Goal: Task Accomplishment & Management: Manage account settings

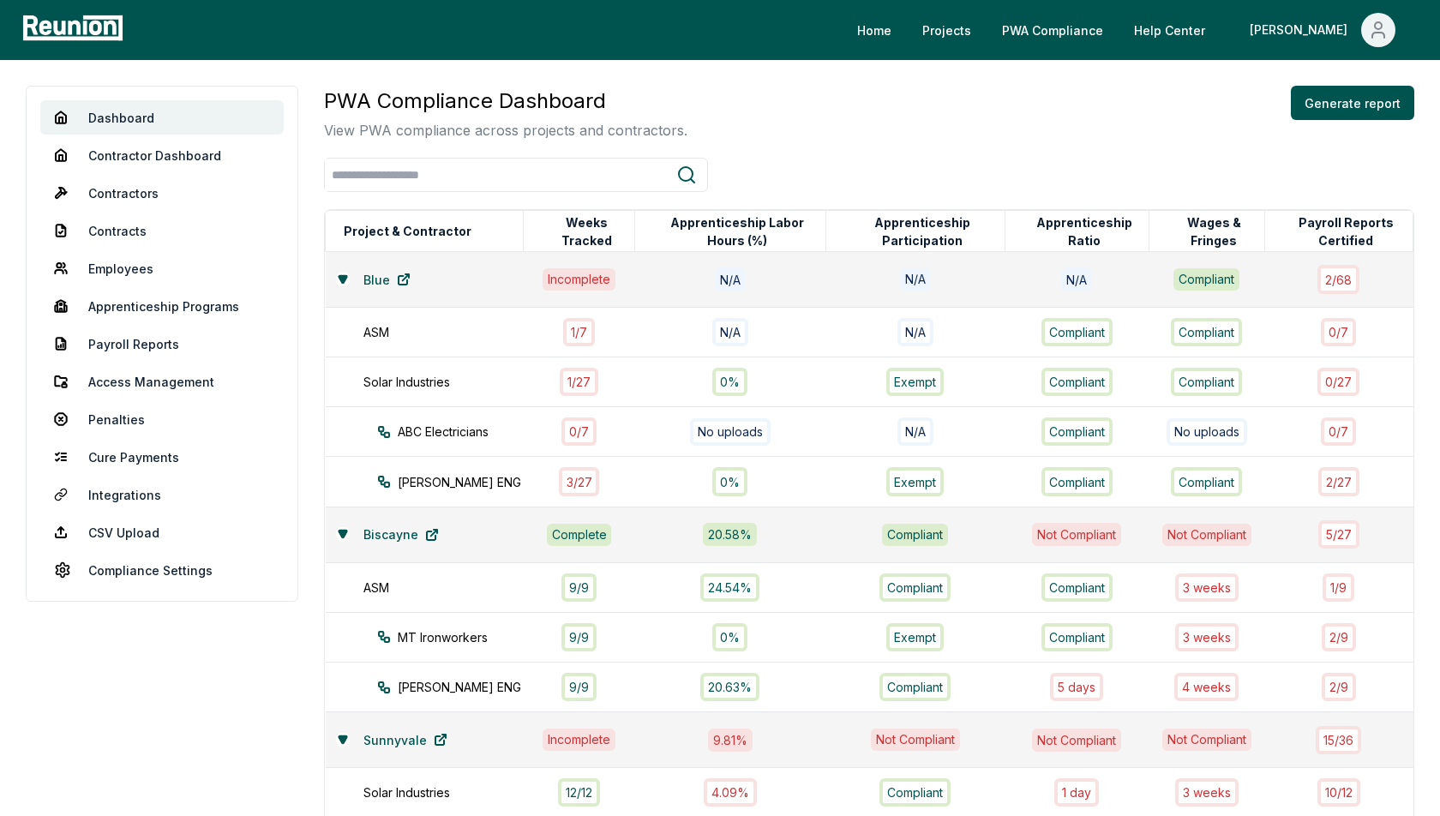
click at [796, 175] on div at bounding box center [869, 175] width 1091 height 34
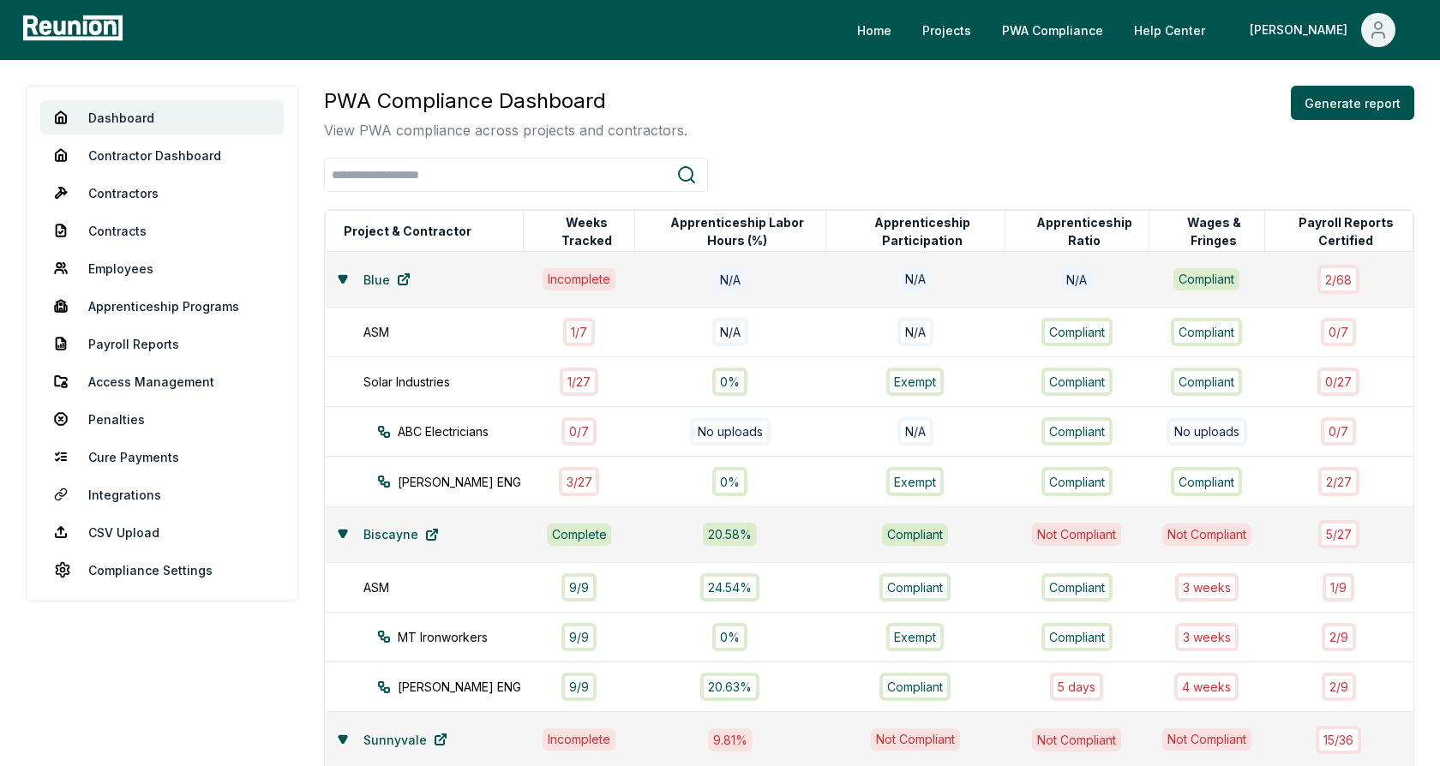
click at [764, 110] on div "PWA Compliance Dashboard View PWA compliance across projects and contractors. G…" at bounding box center [869, 113] width 1091 height 55
click at [340, 278] on icon at bounding box center [343, 278] width 8 height 7
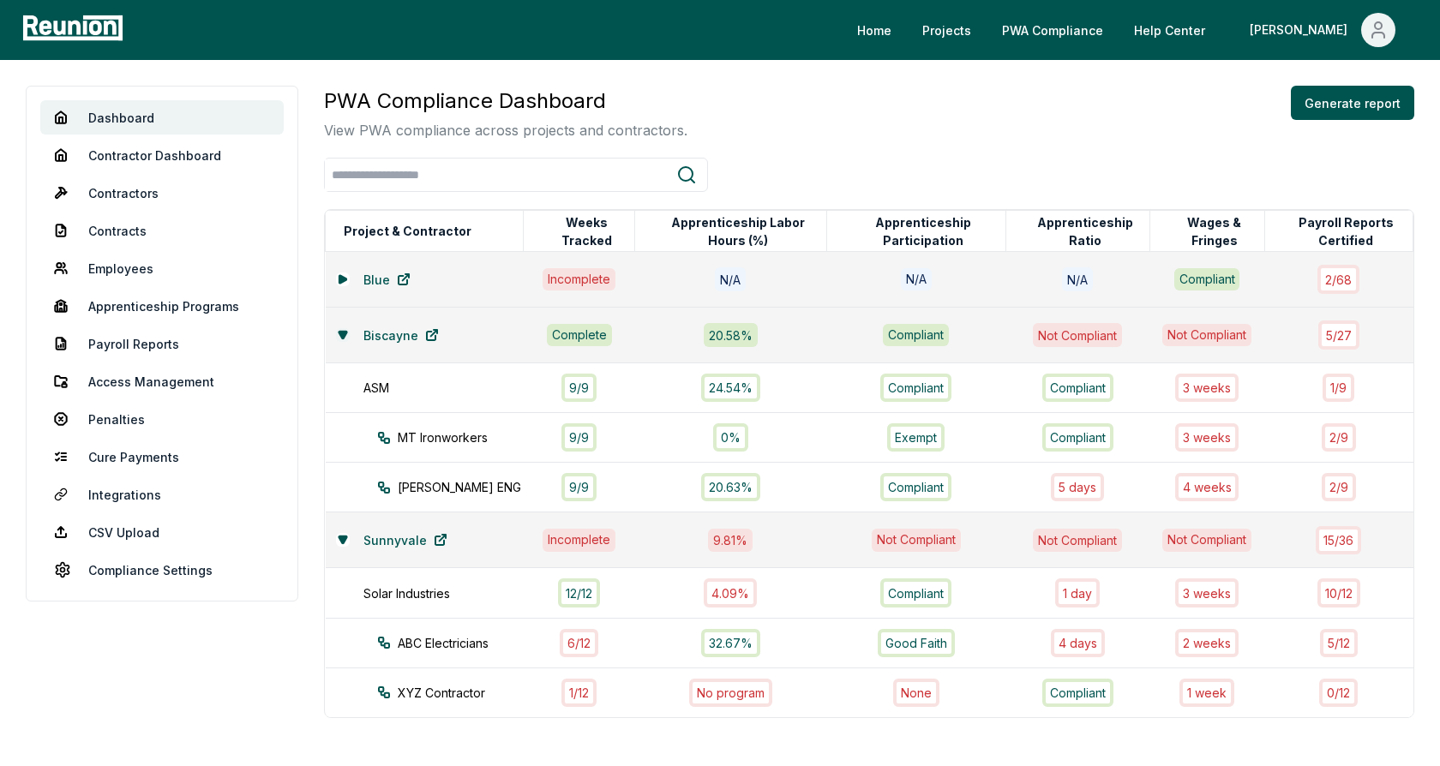
click at [346, 335] on icon at bounding box center [343, 335] width 10 height 10
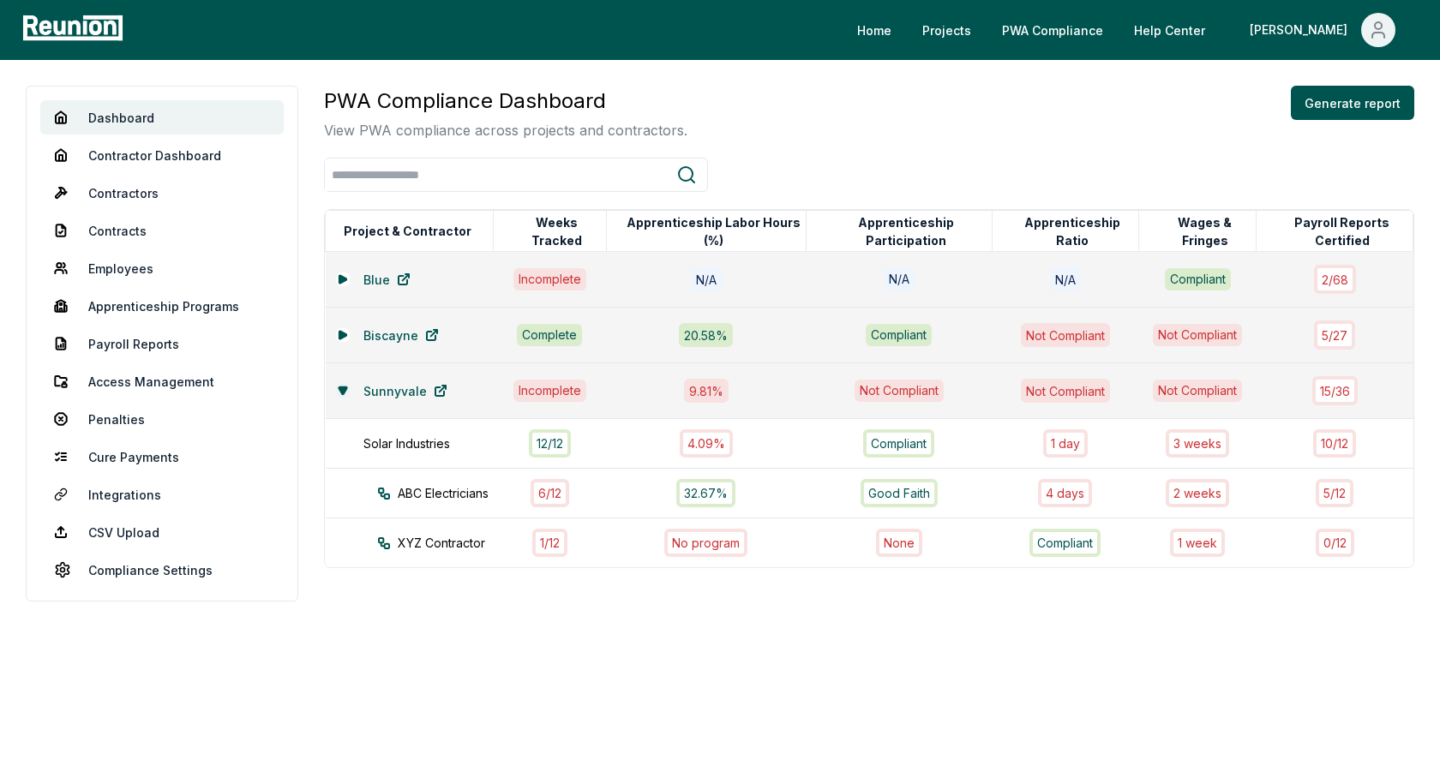
click at [340, 388] on icon at bounding box center [343, 390] width 8 height 7
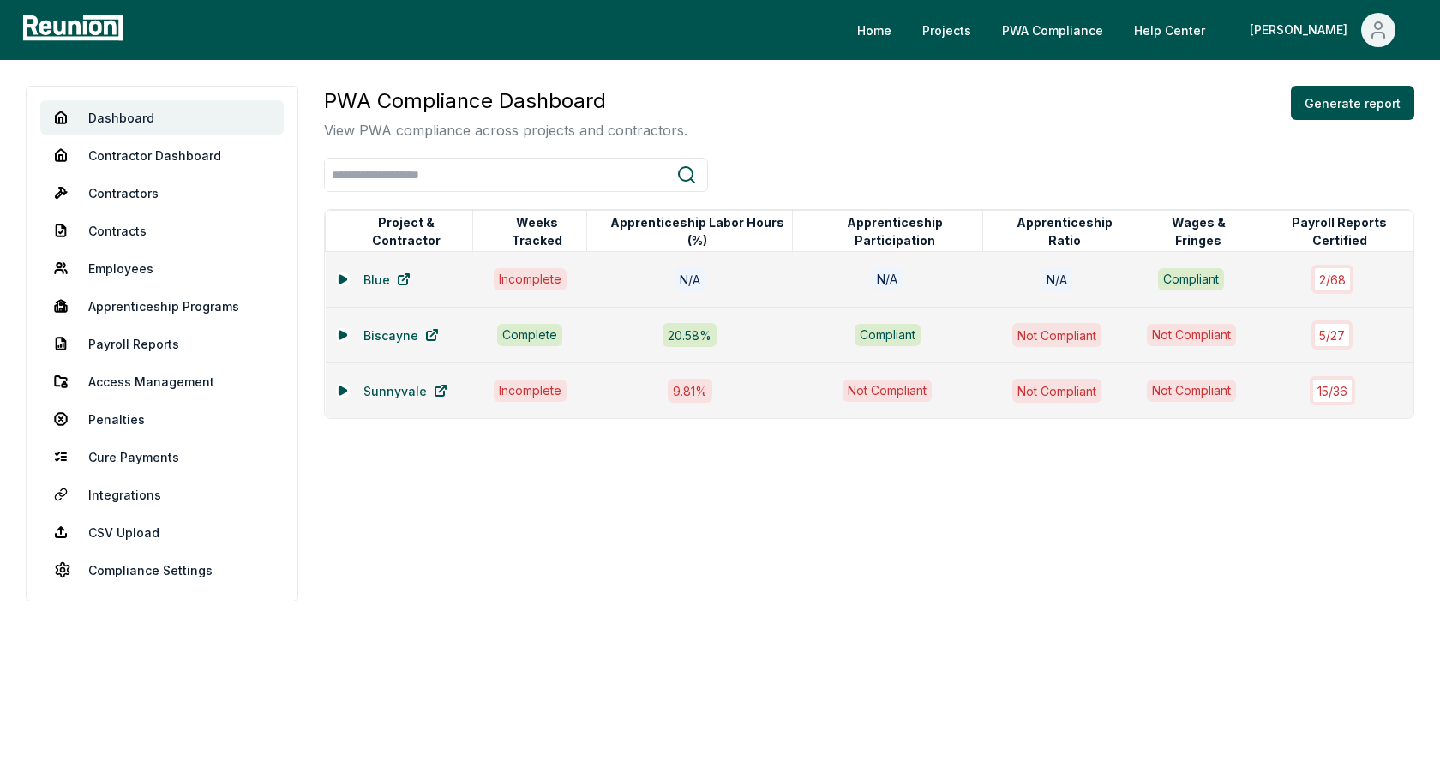
click at [803, 127] on div "PWA Compliance Dashboard View PWA compliance across projects and contractors. G…" at bounding box center [869, 113] width 1091 height 55
click at [340, 335] on icon at bounding box center [342, 335] width 7 height 8
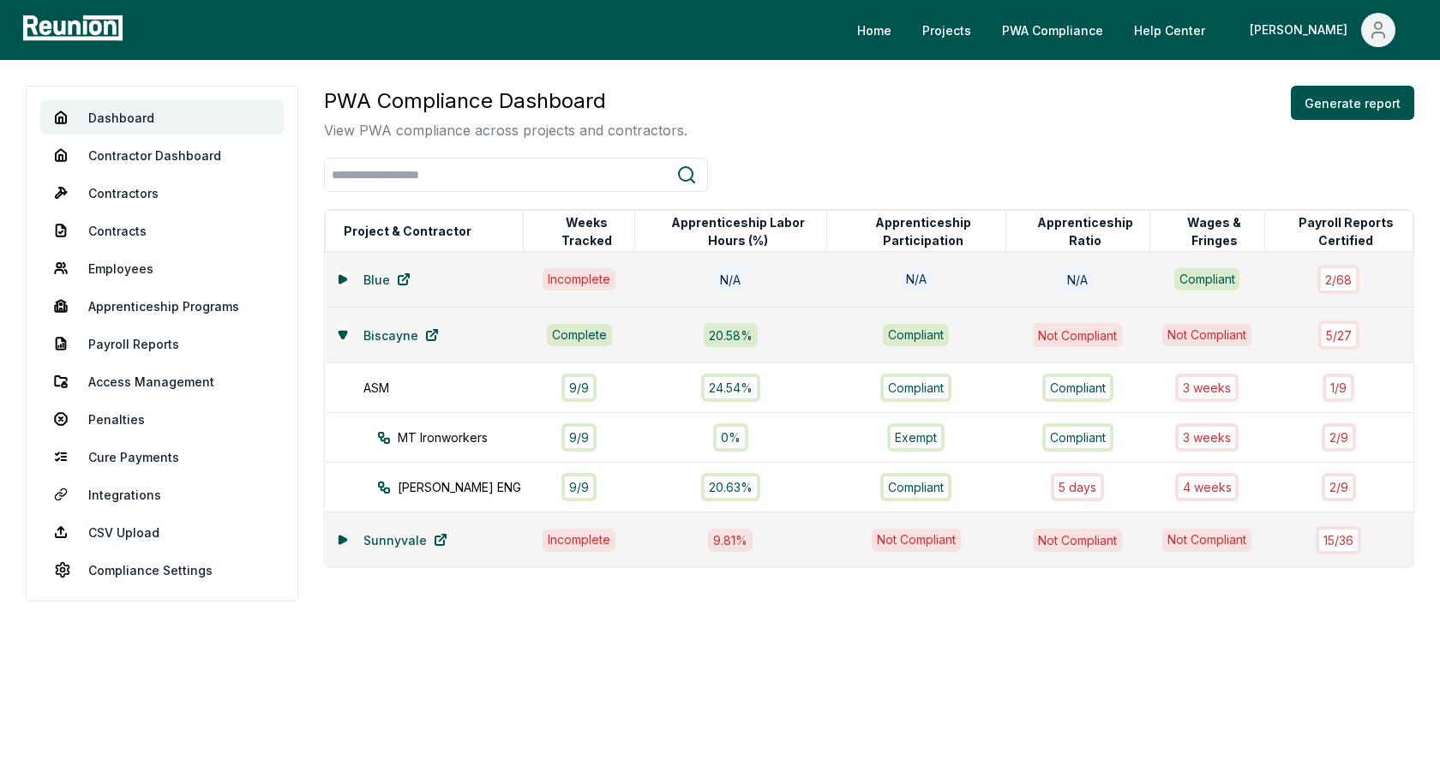
click at [340, 537] on icon at bounding box center [342, 540] width 7 height 8
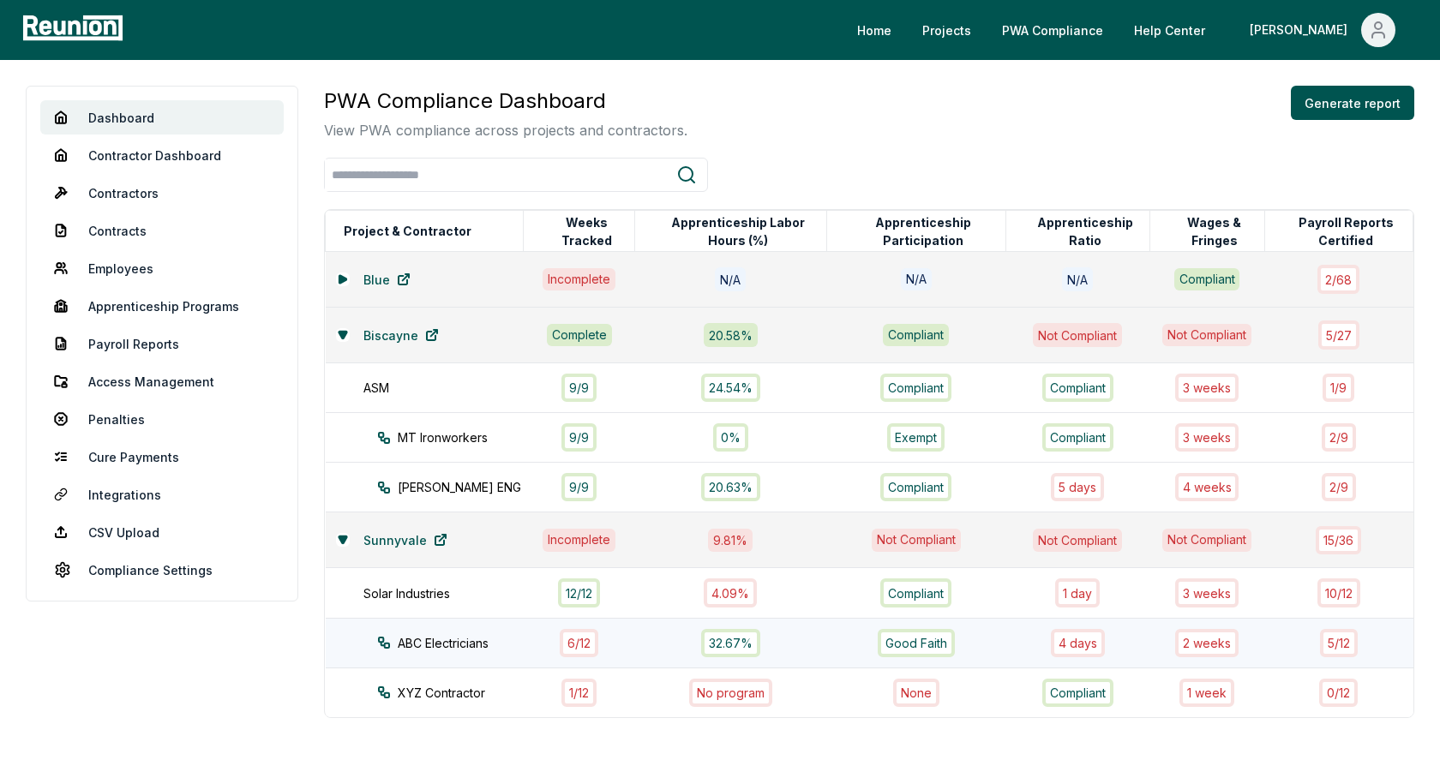
click at [452, 642] on div "ABC Electricians" at bounding box center [465, 643] width 177 height 18
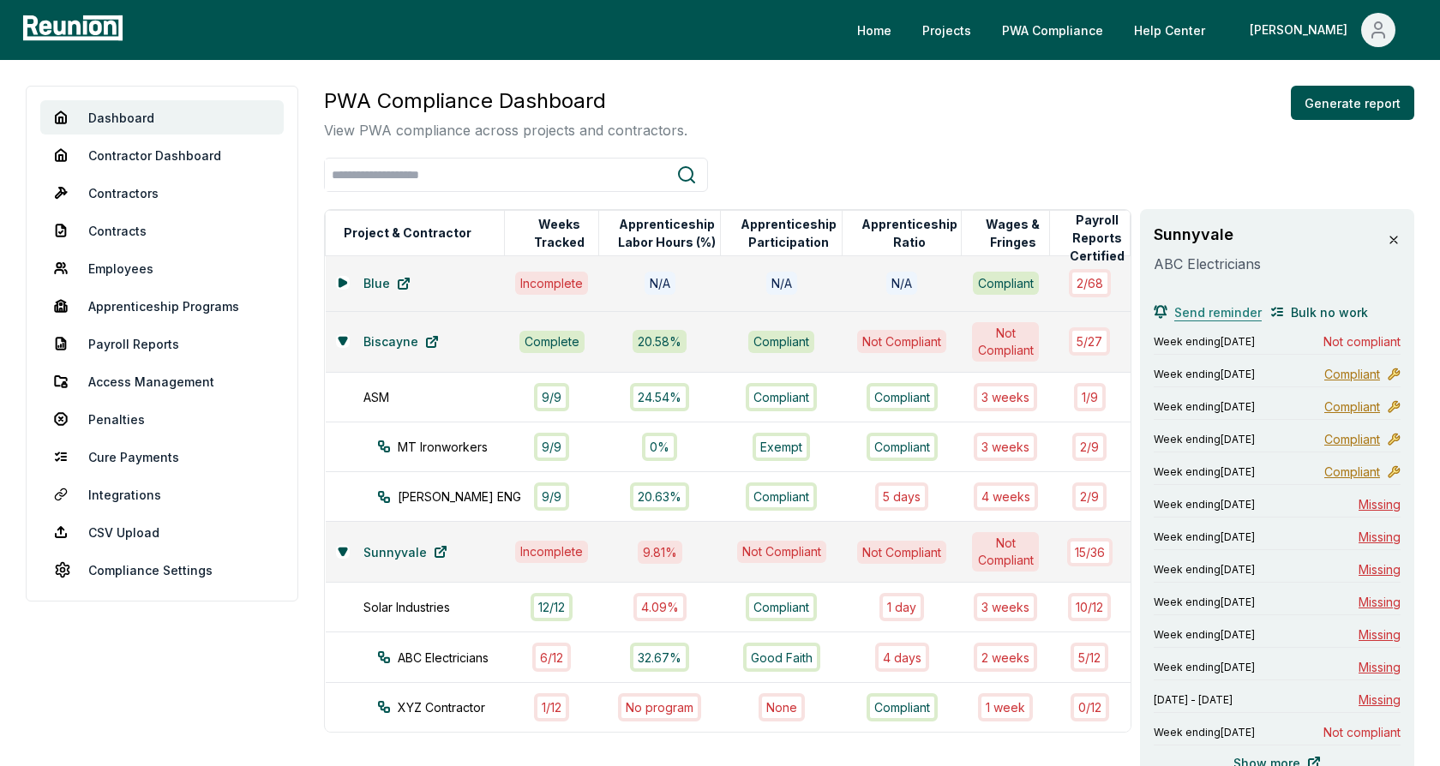
click at [1211, 316] on span "Send reminder" at bounding box center [1218, 313] width 87 height 18
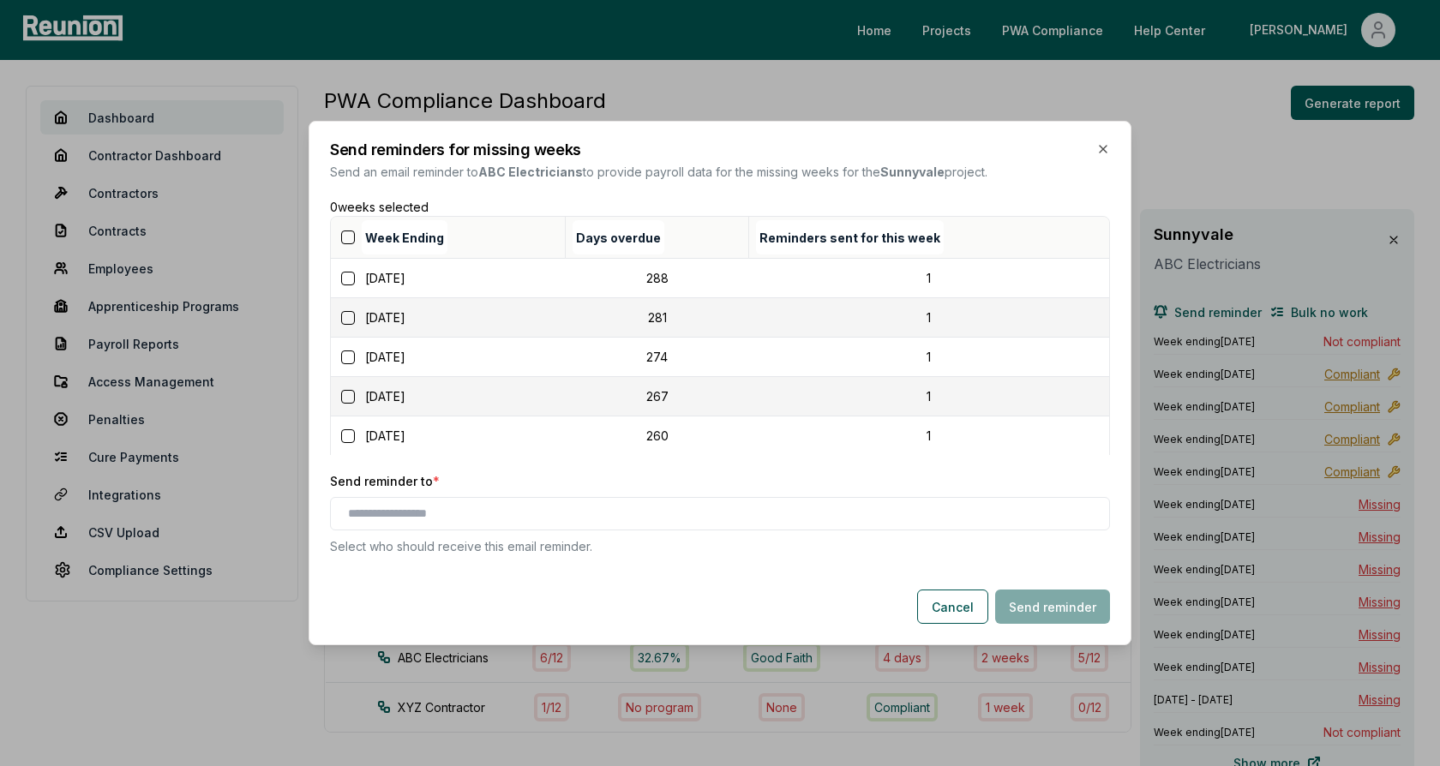
click at [349, 240] on button "button" at bounding box center [348, 238] width 14 height 14
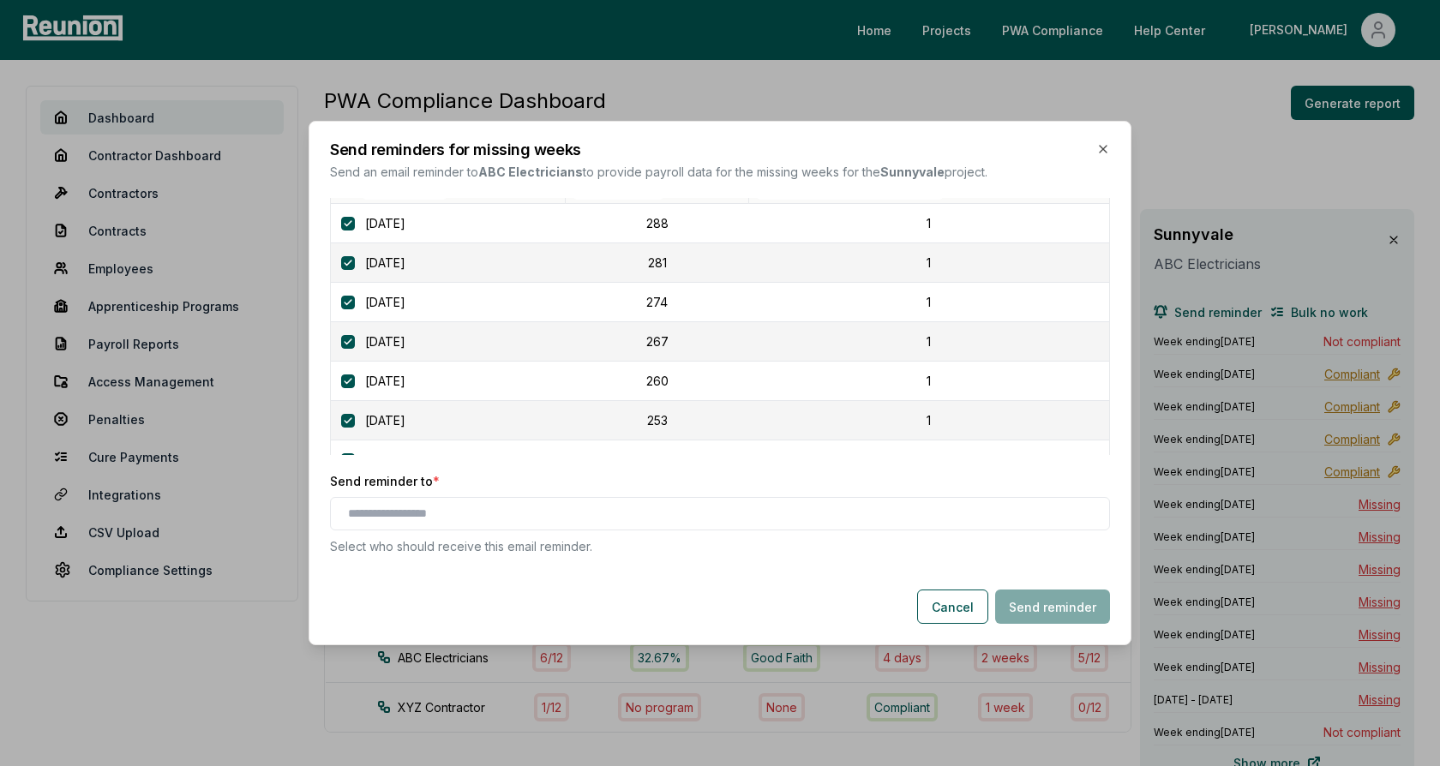
scroll to position [72, 0]
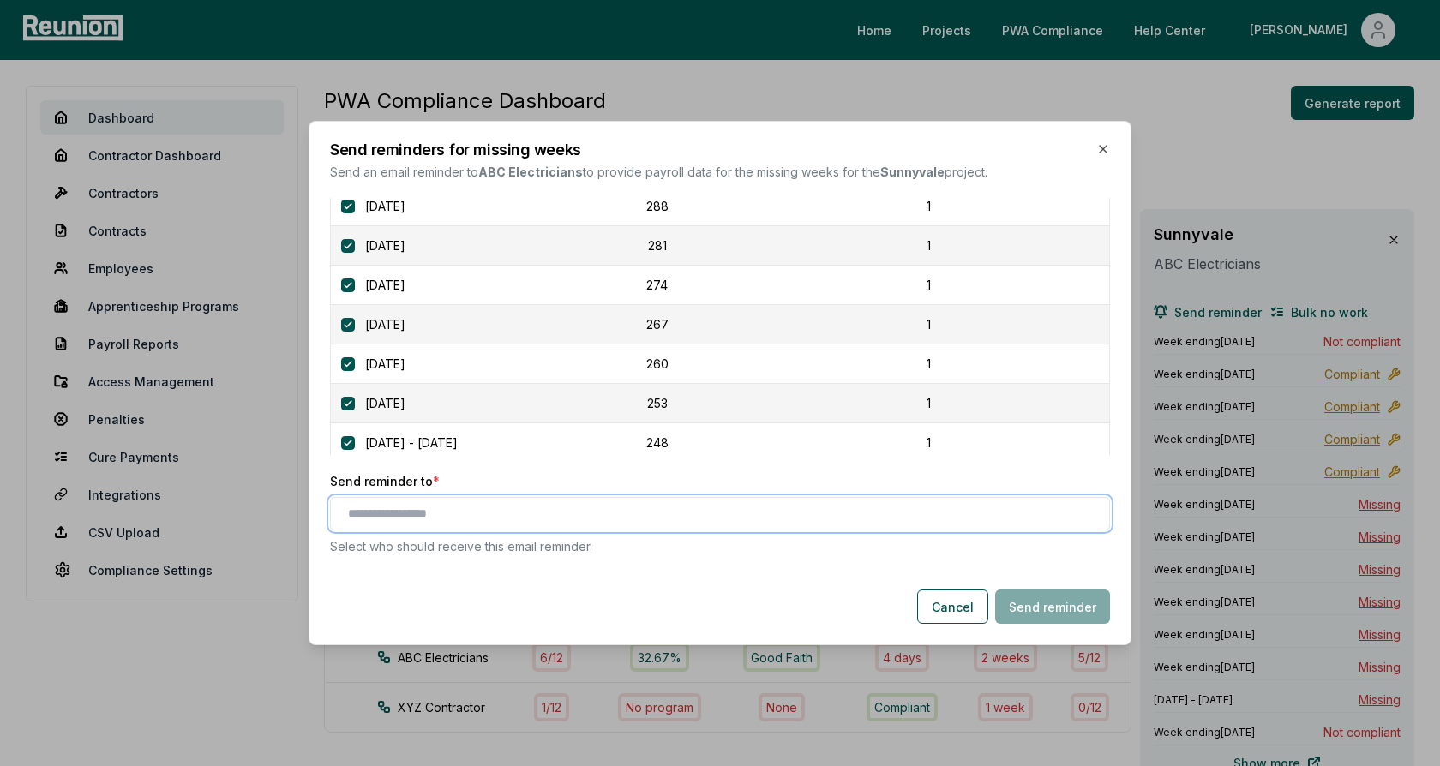
click at [425, 517] on input "text" at bounding box center [723, 514] width 751 height 18
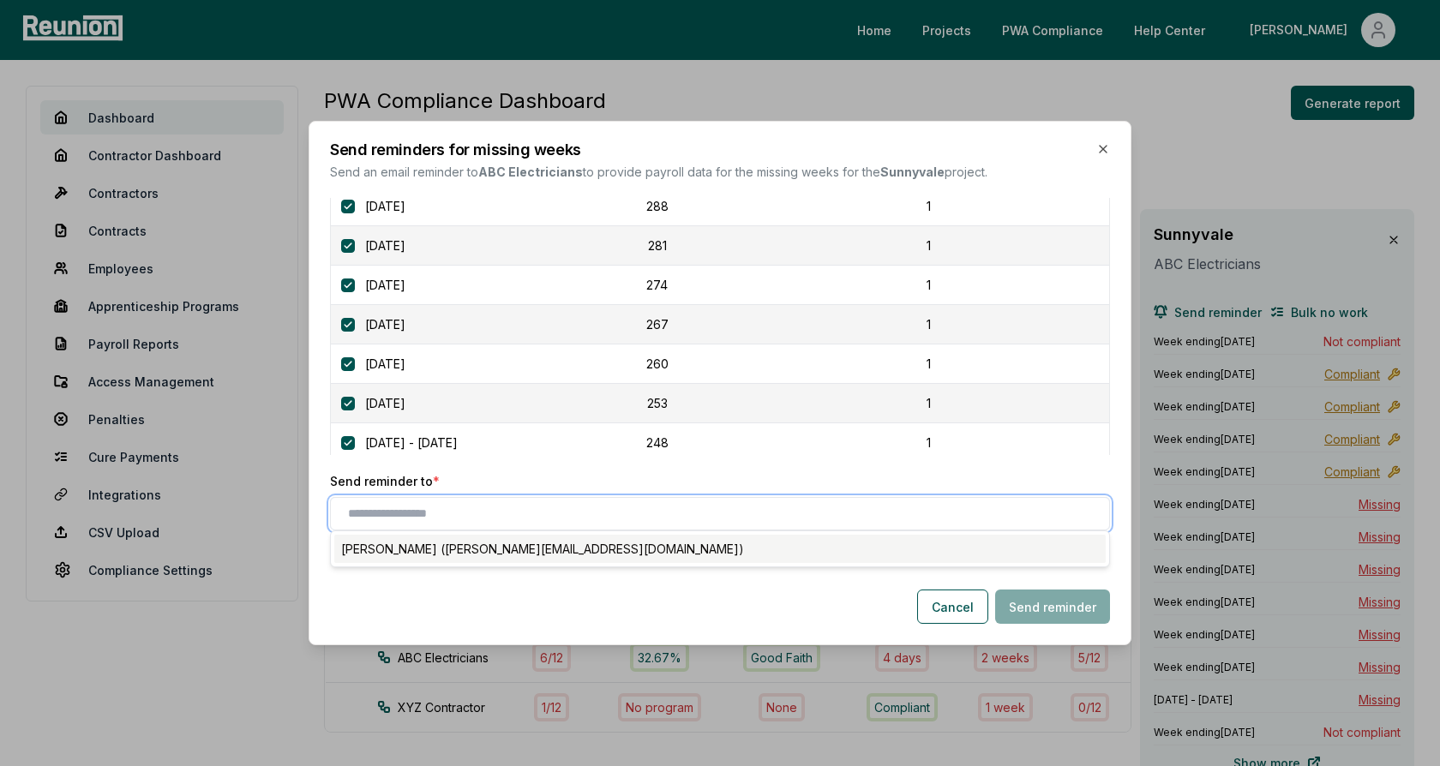
click at [433, 556] on div "Denis Marshall (alex+contractor_user1@reunioninfra.com)" at bounding box center [720, 549] width 772 height 28
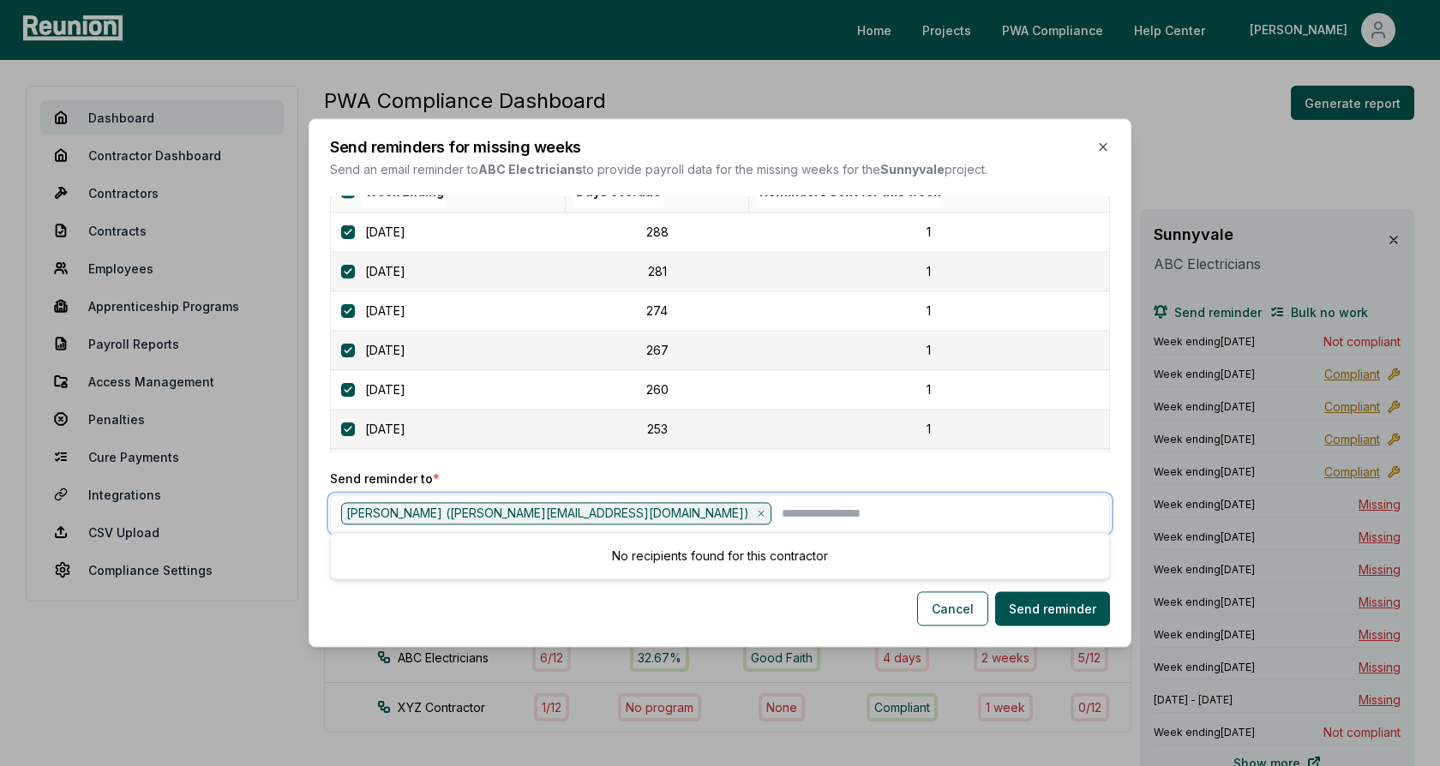
scroll to position [32, 0]
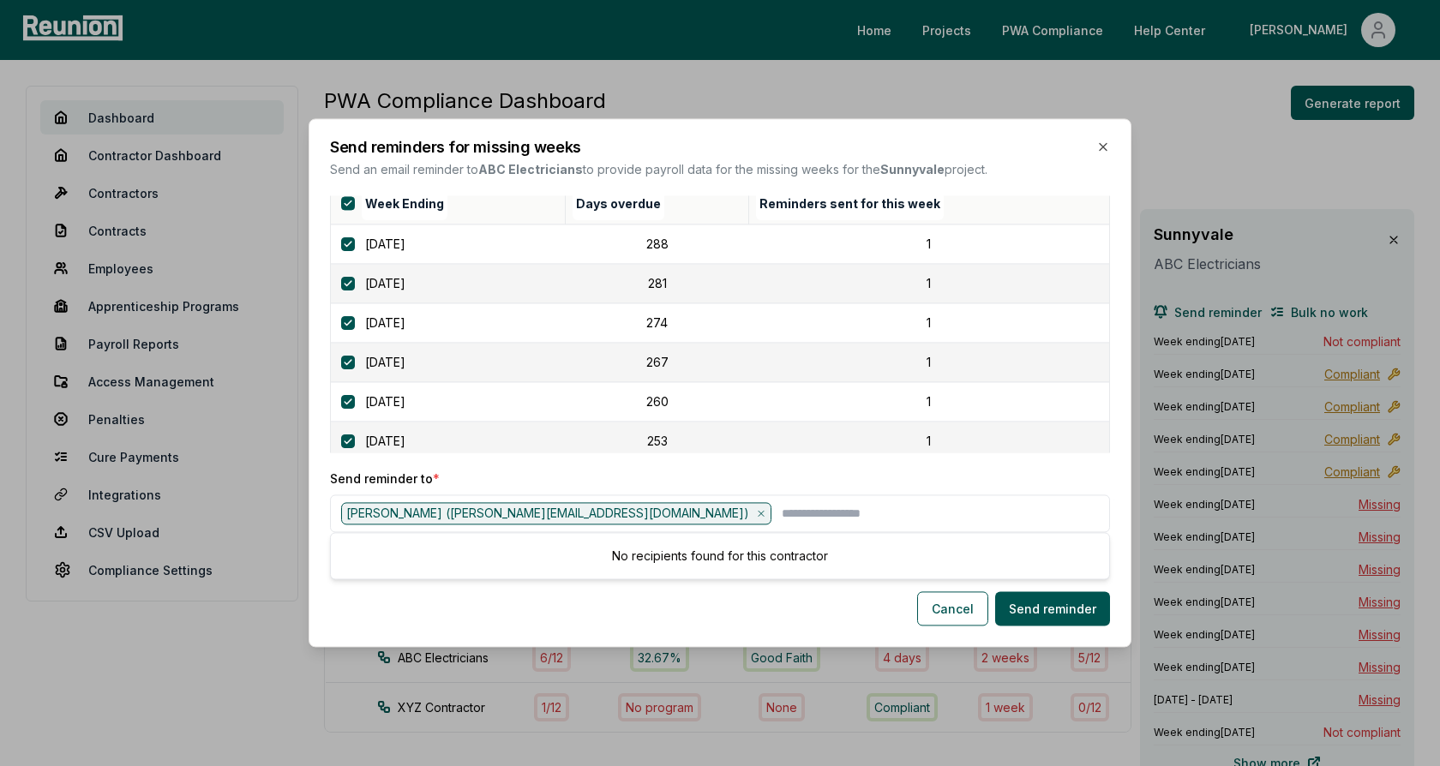
click at [508, 472] on p "Send reminder to *" at bounding box center [720, 479] width 780 height 18
click at [565, 200] on div "Week Ending" at bounding box center [451, 203] width 227 height 41
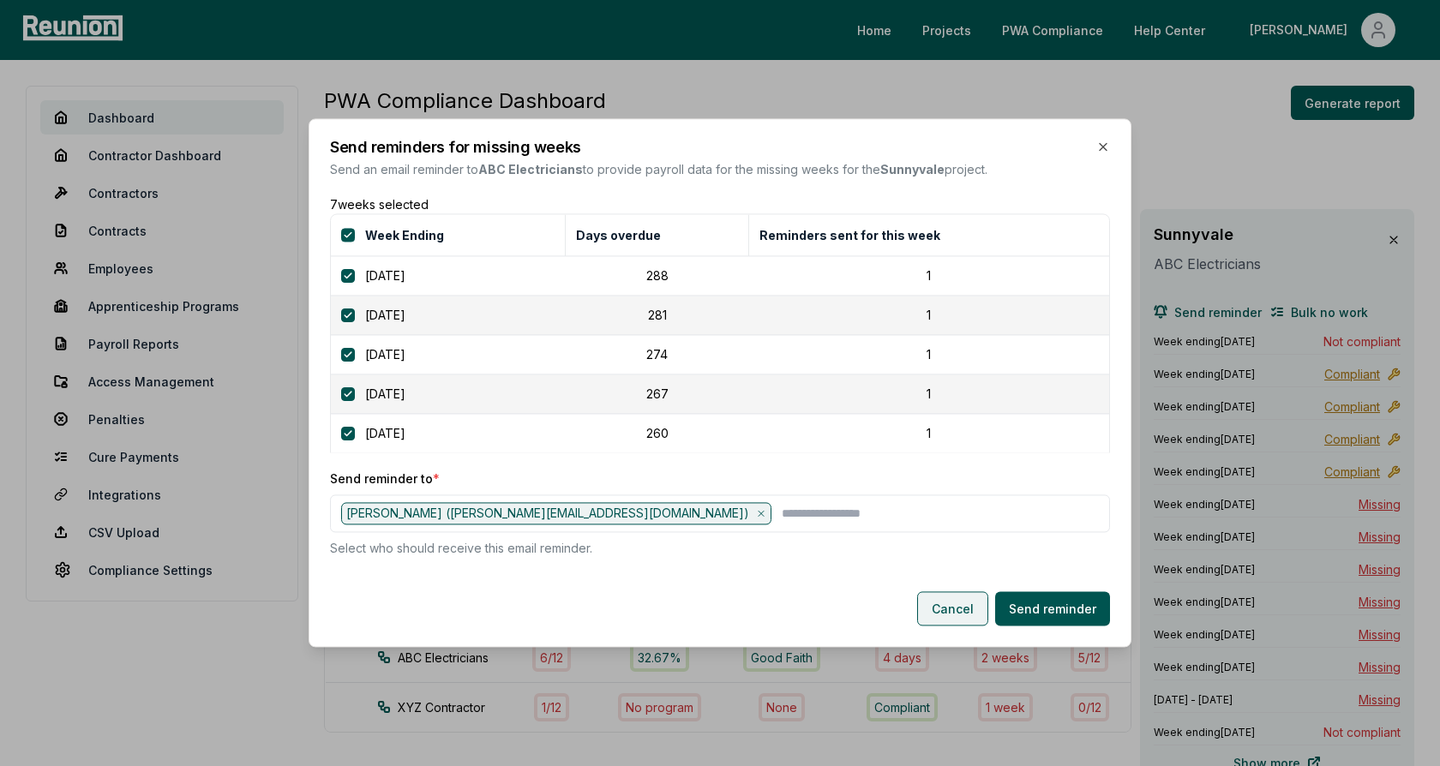
click at [947, 612] on button "Cancel" at bounding box center [952, 609] width 71 height 34
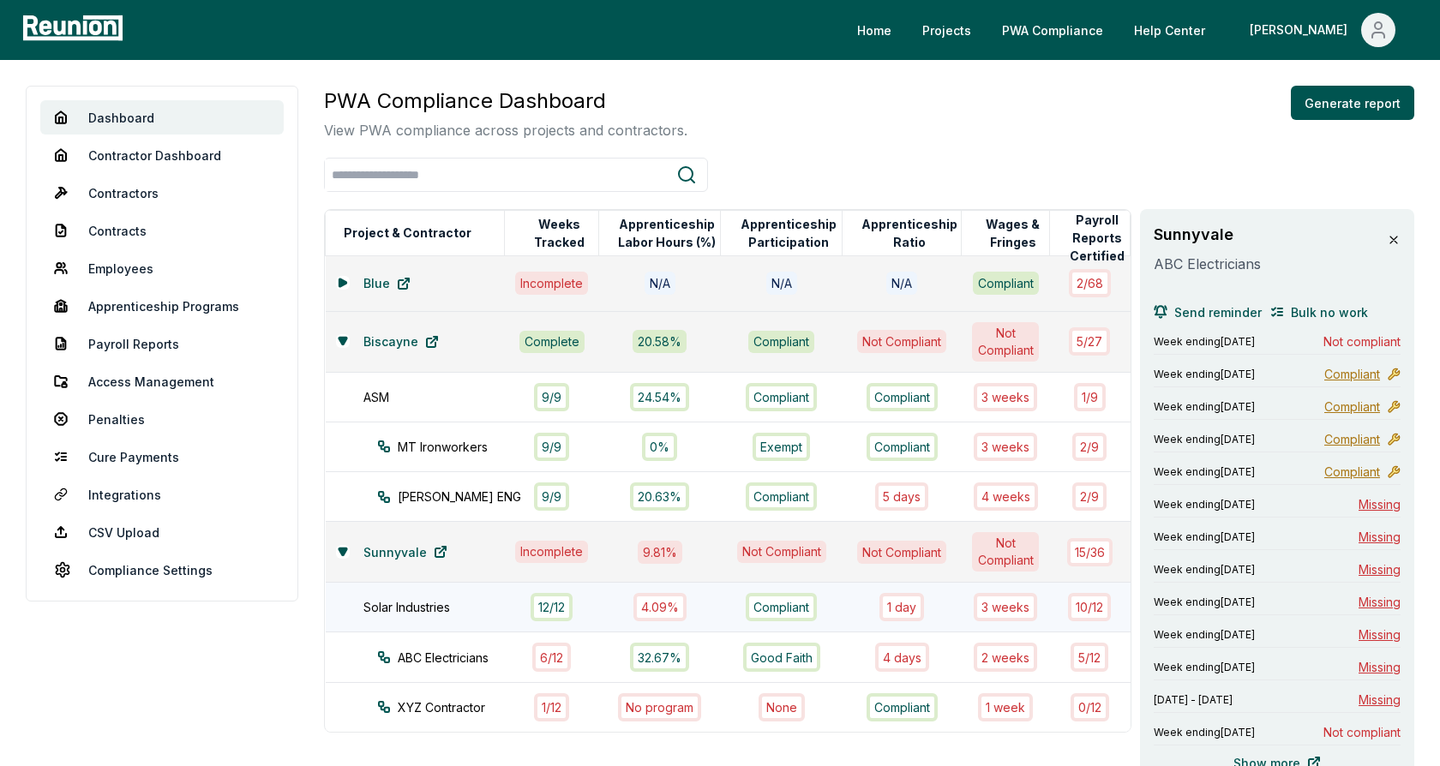
scroll to position [20, 0]
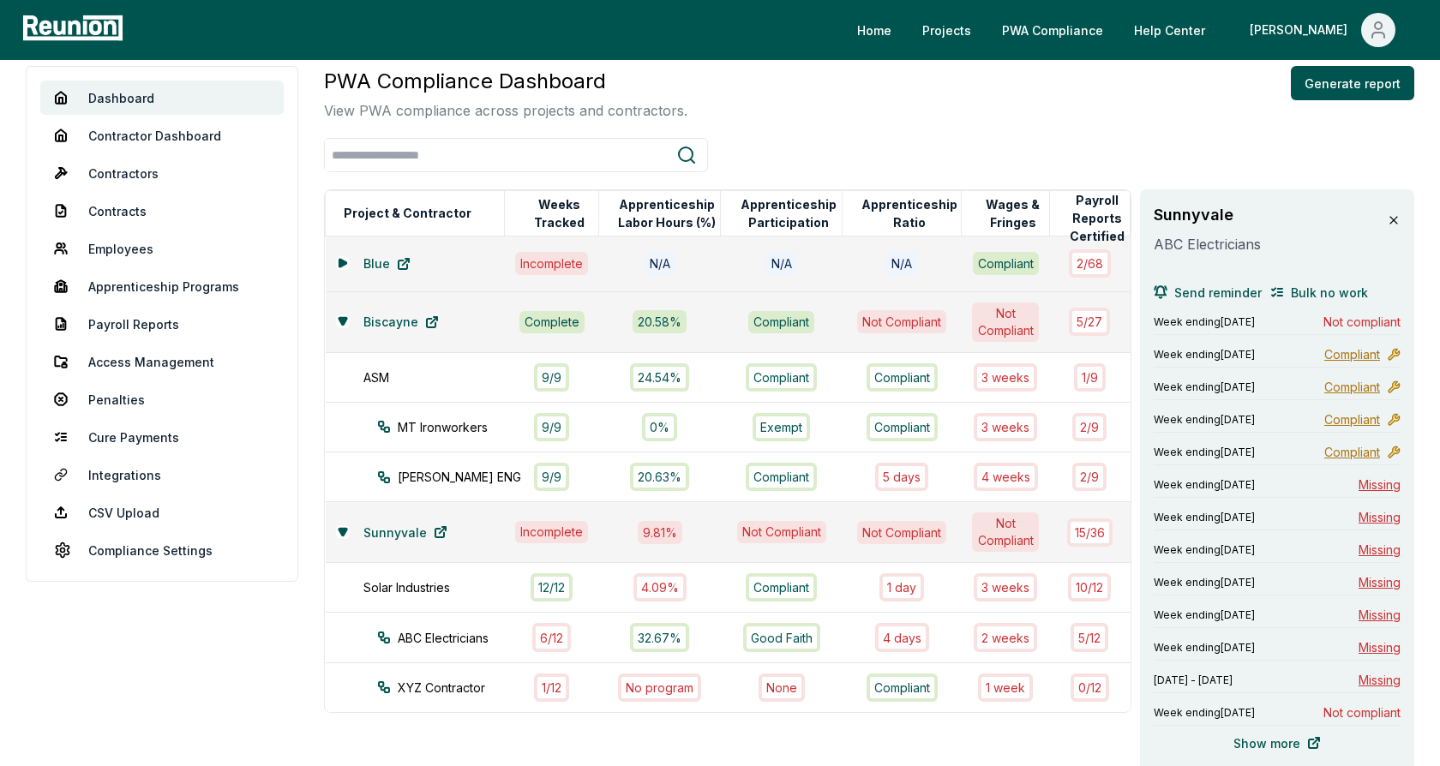
click at [1399, 219] on icon at bounding box center [1394, 220] width 14 height 14
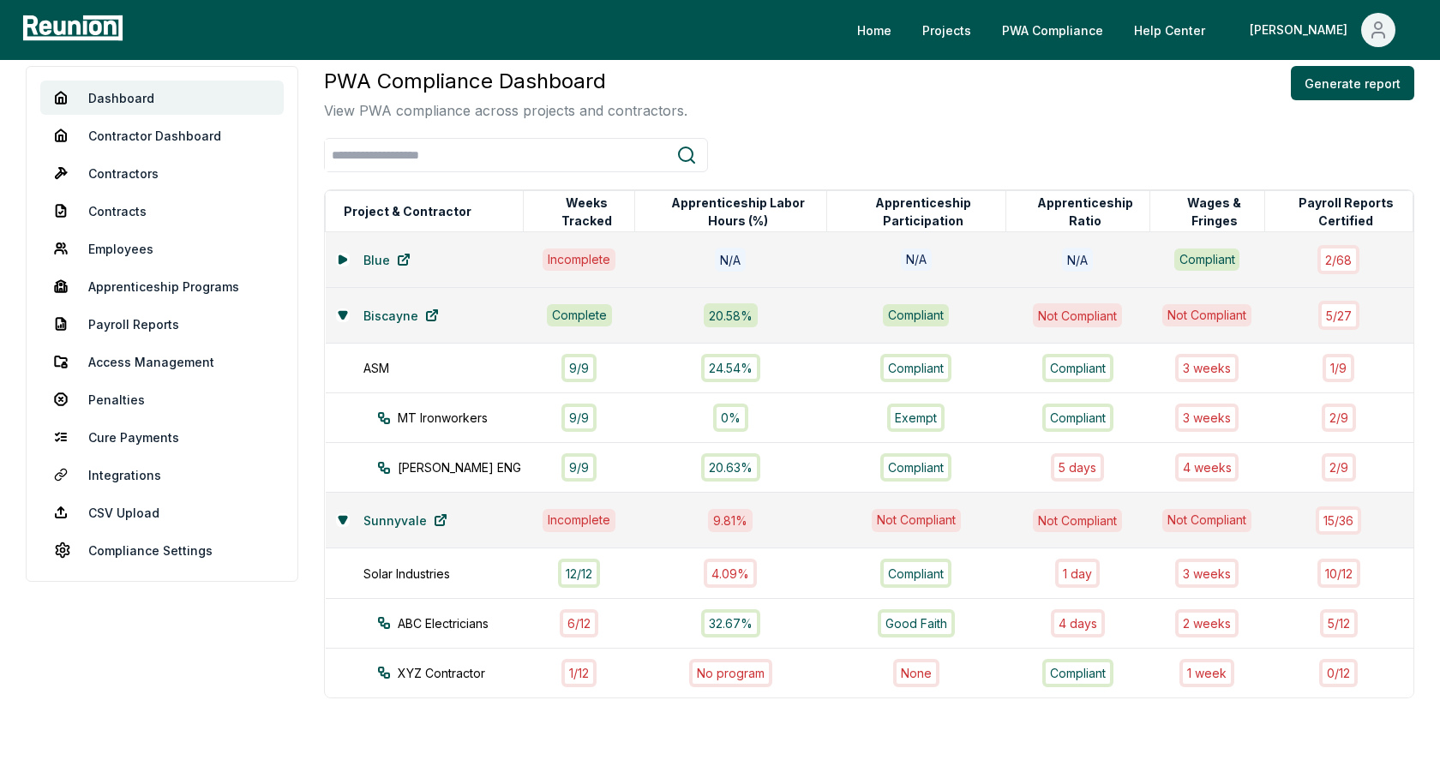
click at [1121, 141] on div at bounding box center [869, 155] width 1091 height 34
click at [1108, 134] on div "PWA Compliance Dashboard View PWA compliance across projects and contractors. G…" at bounding box center [869, 382] width 1091 height 633
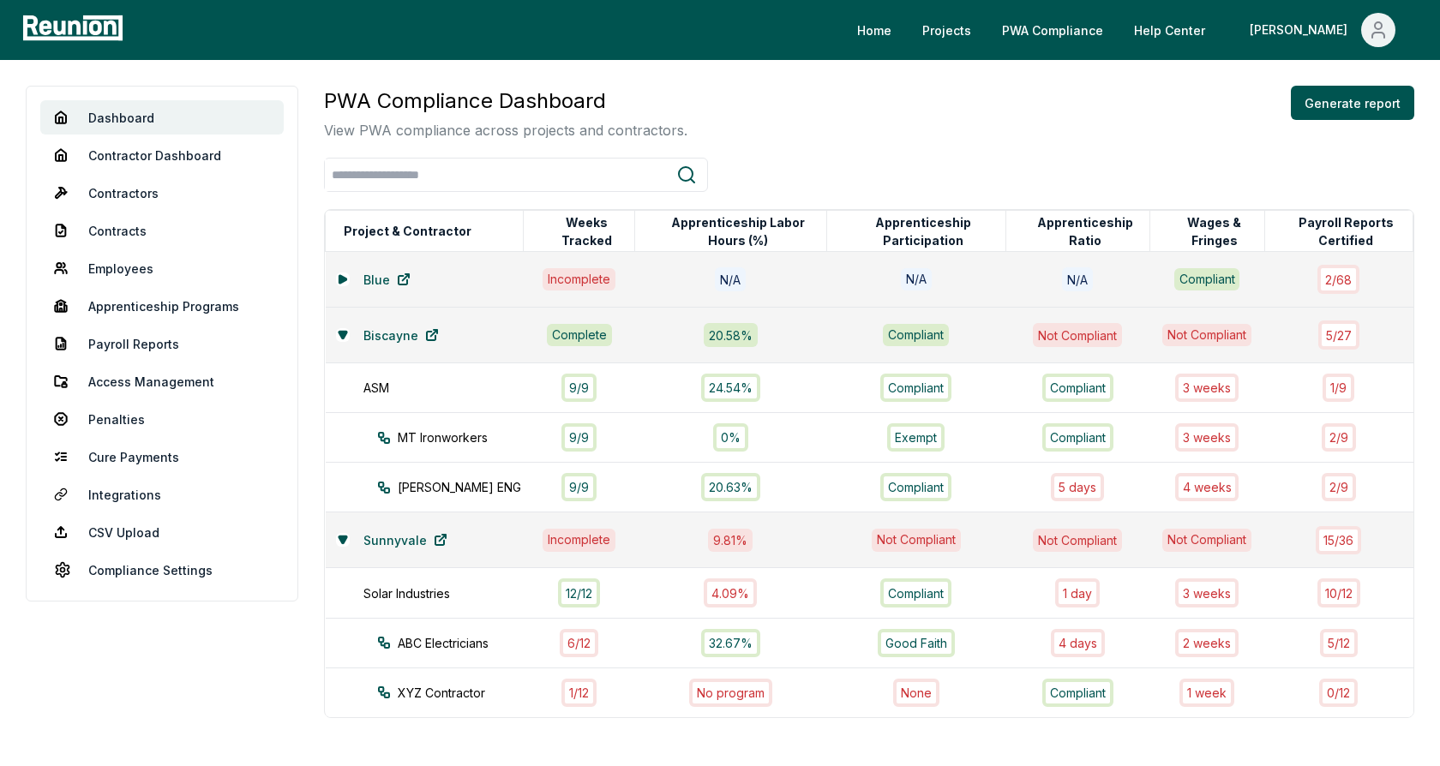
click at [822, 141] on div "PWA Compliance Dashboard View PWA compliance across projects and contractors. G…" at bounding box center [869, 402] width 1091 height 633
click at [817, 105] on div "PWA Compliance Dashboard View PWA compliance across projects and contractors. G…" at bounding box center [869, 113] width 1091 height 55
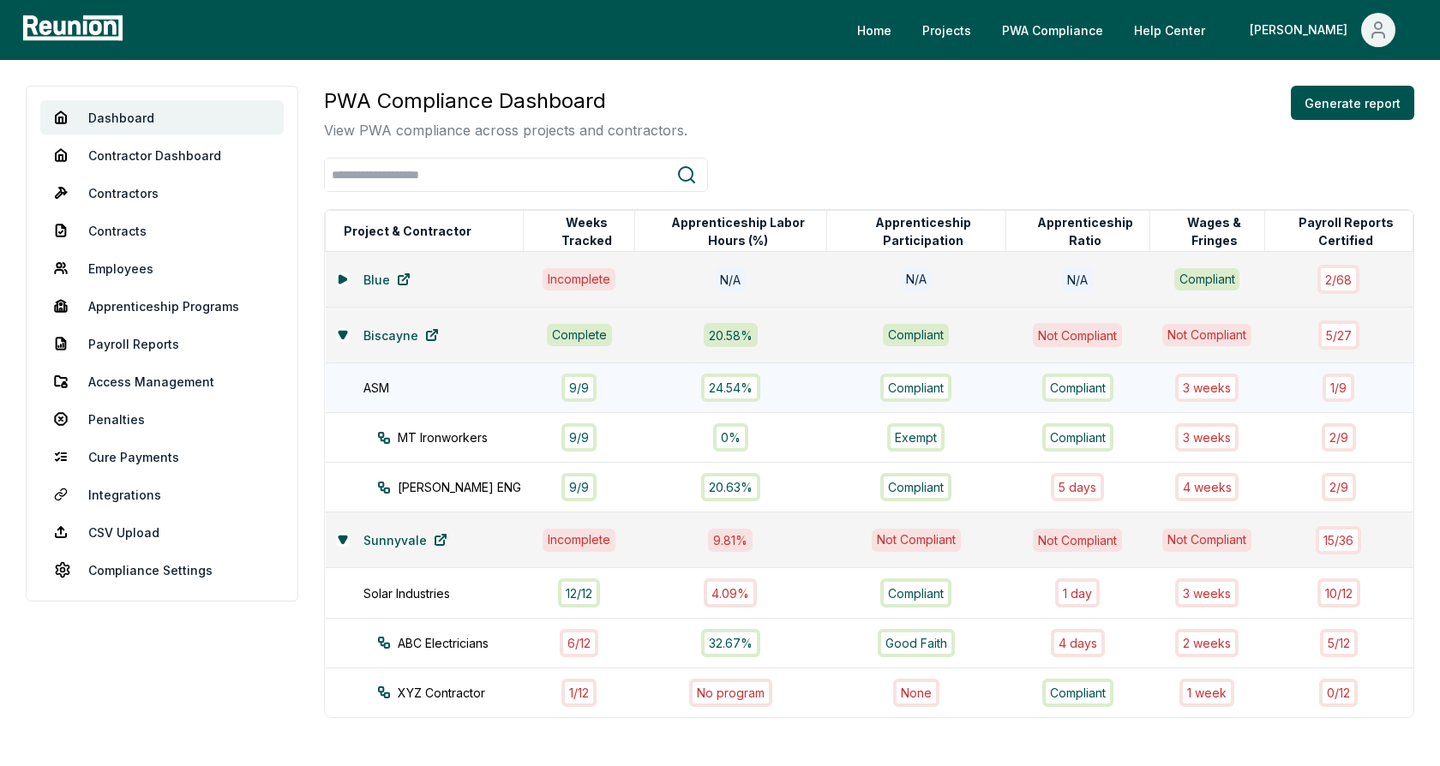
click at [429, 391] on div "ASM" at bounding box center [452, 388] width 177 height 18
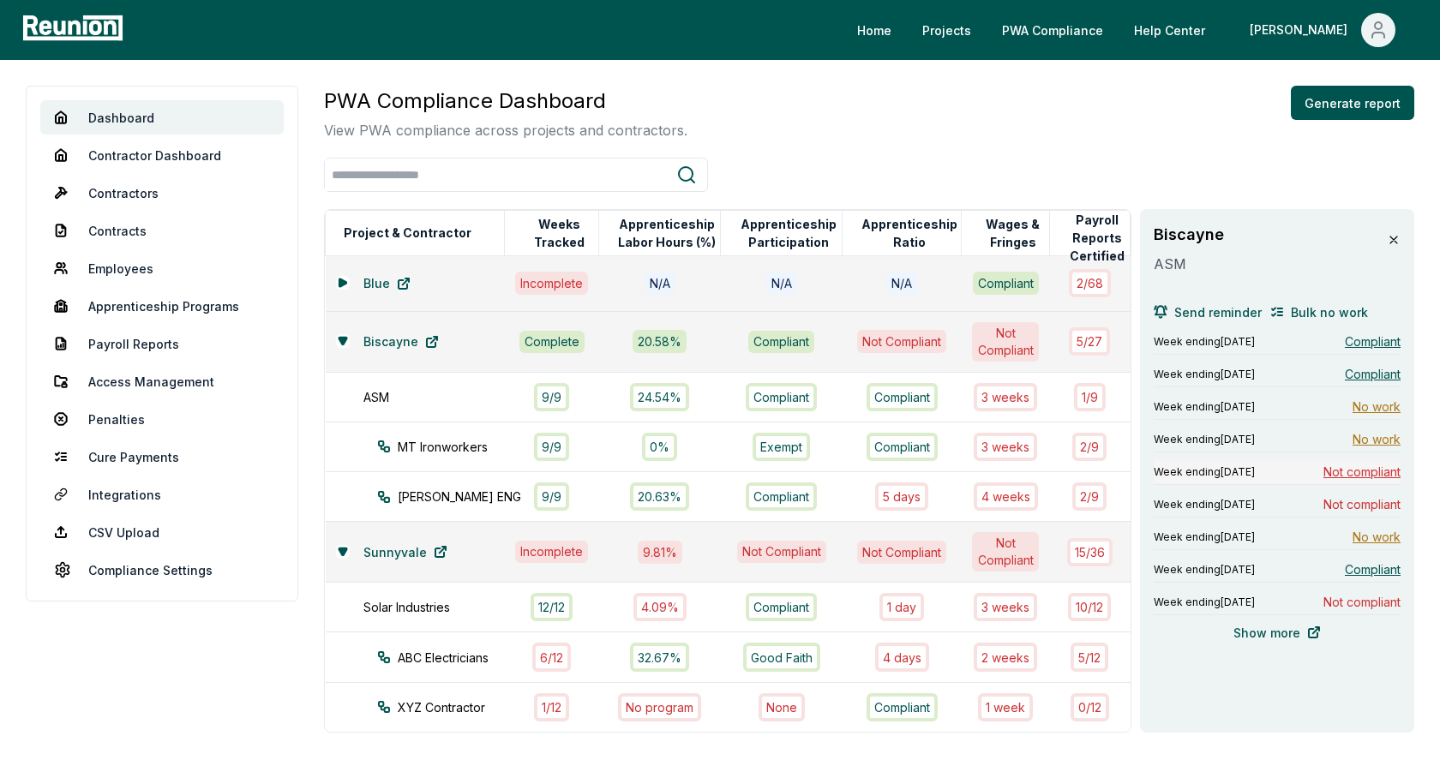
click at [1341, 468] on span "Not compliant" at bounding box center [1362, 472] width 77 height 18
click at [819, 100] on div "PWA Compliance Dashboard View PWA compliance across projects and contractors. G…" at bounding box center [869, 113] width 1091 height 55
click at [900, 143] on div "PWA Compliance Dashboard View PWA compliance across projects and contractors. G…" at bounding box center [869, 409] width 1091 height 647
click at [346, 553] on div "Sunnyvale" at bounding box center [415, 552] width 159 height 34
click at [340, 549] on icon at bounding box center [343, 552] width 10 height 10
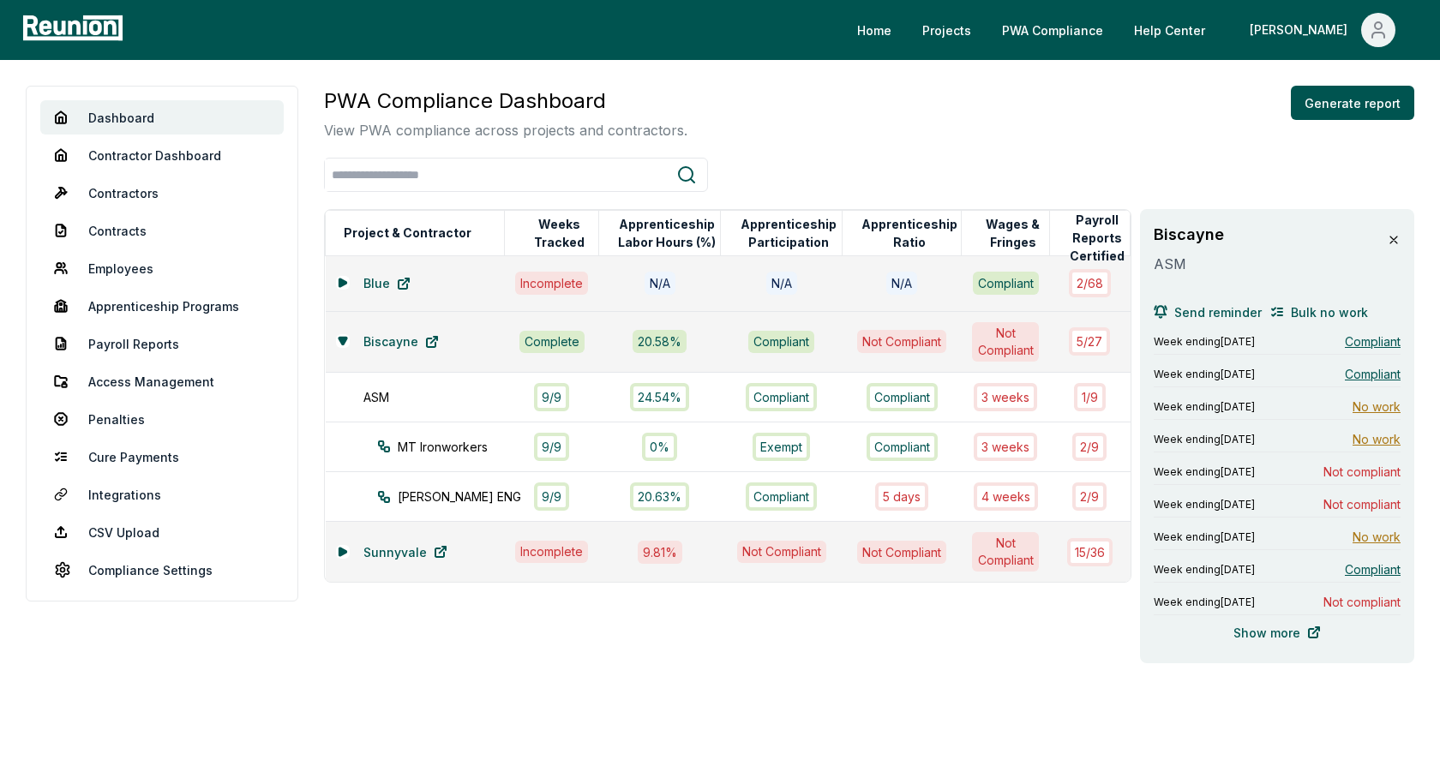
click at [1397, 234] on icon at bounding box center [1394, 240] width 14 height 14
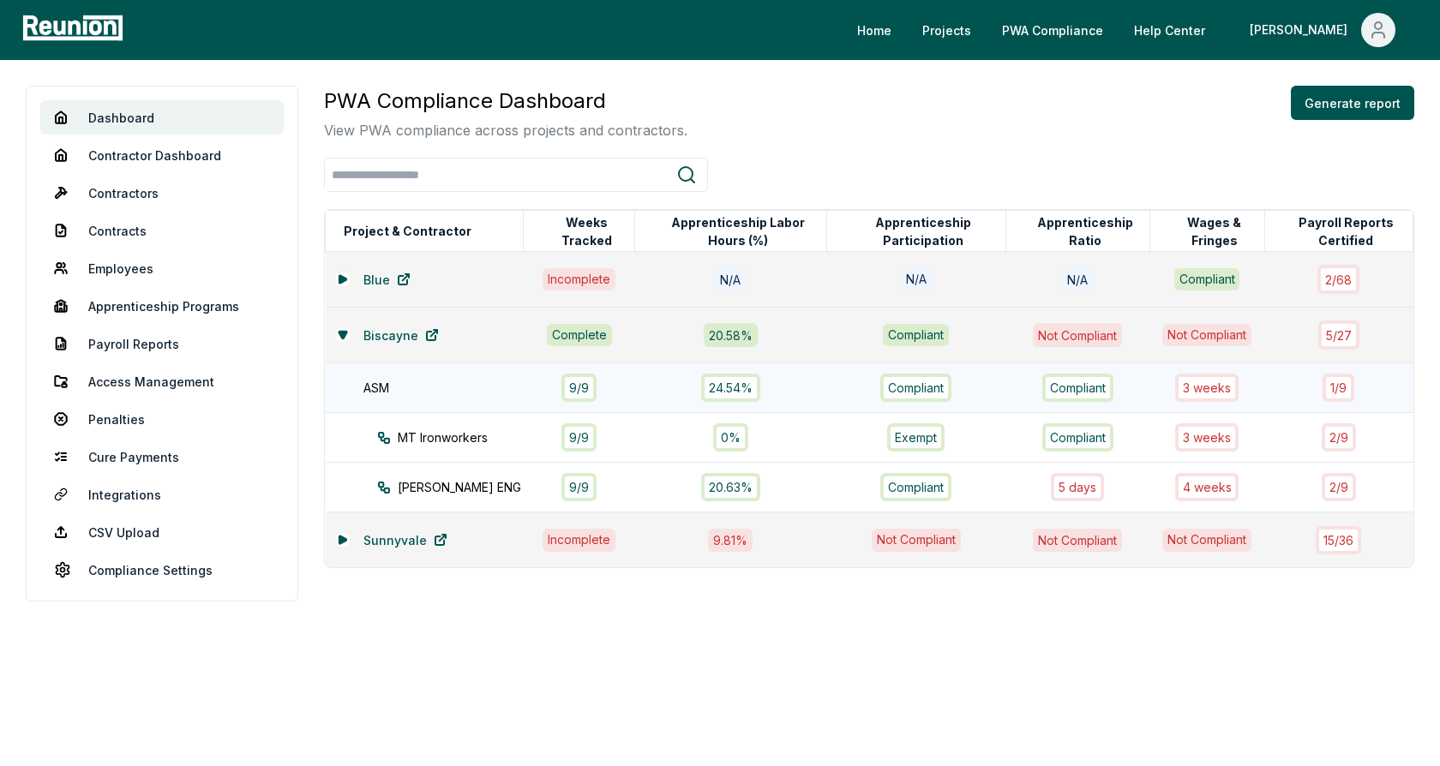
click at [443, 389] on div "ASM" at bounding box center [452, 388] width 177 height 18
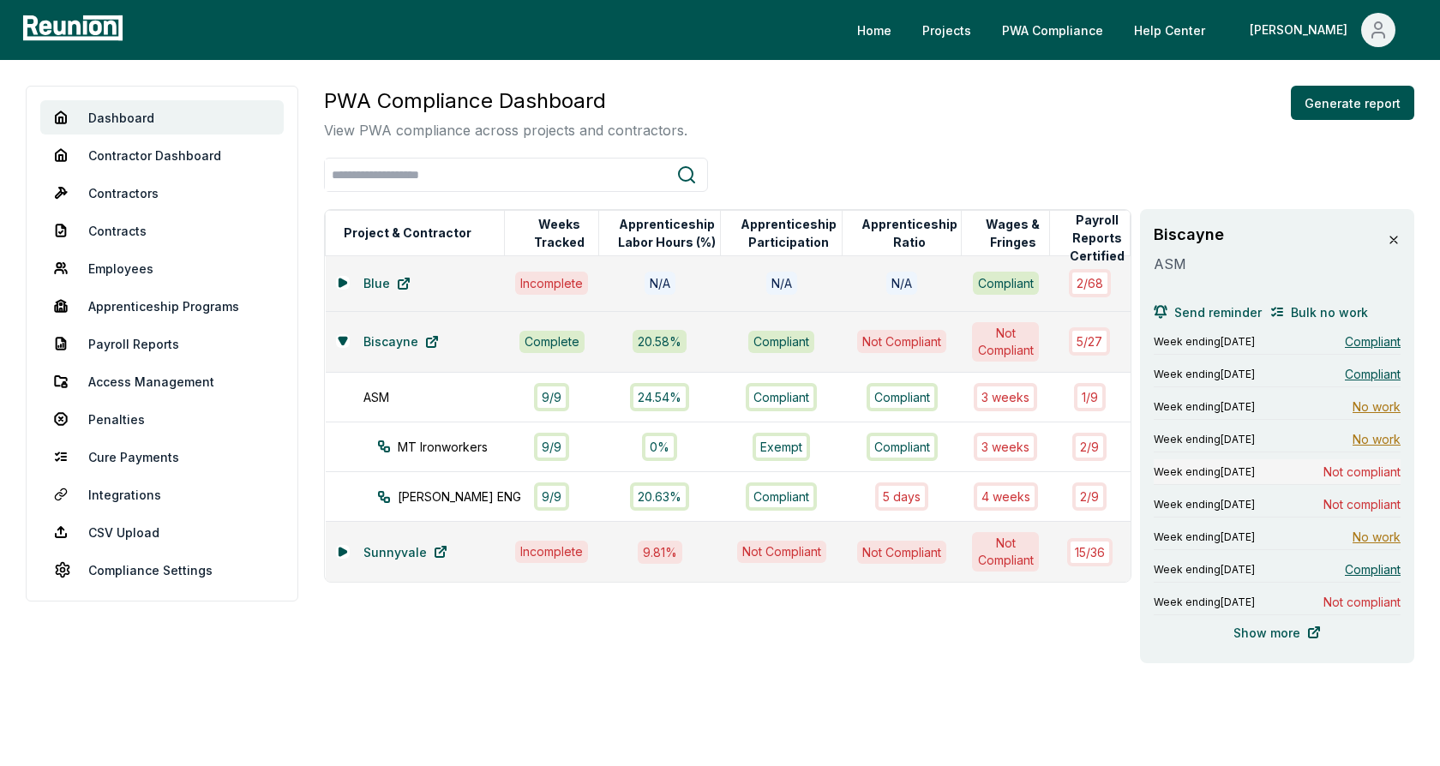
click at [1255, 472] on span "Week ending August 4, 2024" at bounding box center [1204, 473] width 101 height 14
click at [771, 126] on div "PWA Compliance Dashboard View PWA compliance across projects and contractors. G…" at bounding box center [869, 113] width 1091 height 55
click at [158, 376] on link "Access Management" at bounding box center [161, 381] width 243 height 34
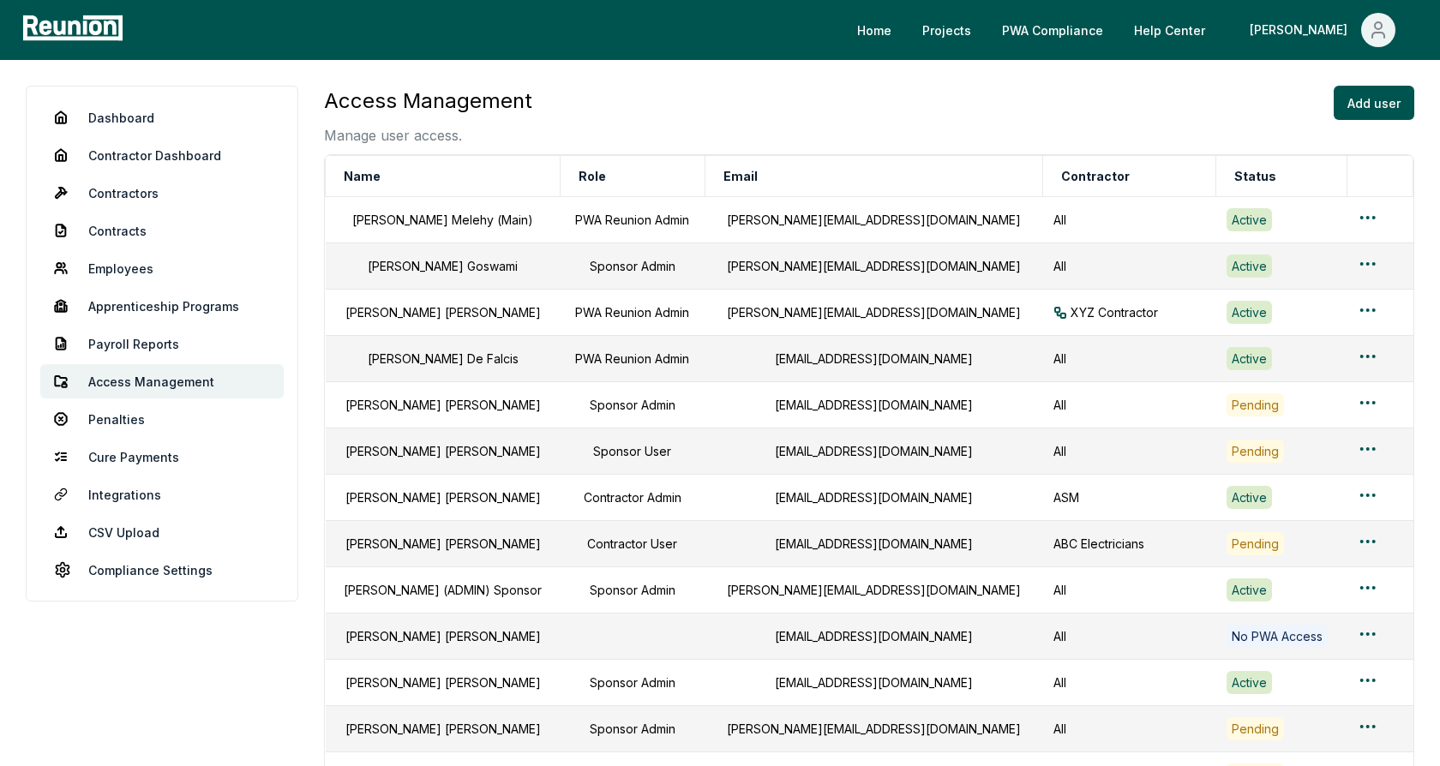
click at [790, 109] on div "Access Management Manage user access. Add user" at bounding box center [869, 116] width 1091 height 60
click at [1372, 109] on button "Add user" at bounding box center [1374, 103] width 81 height 34
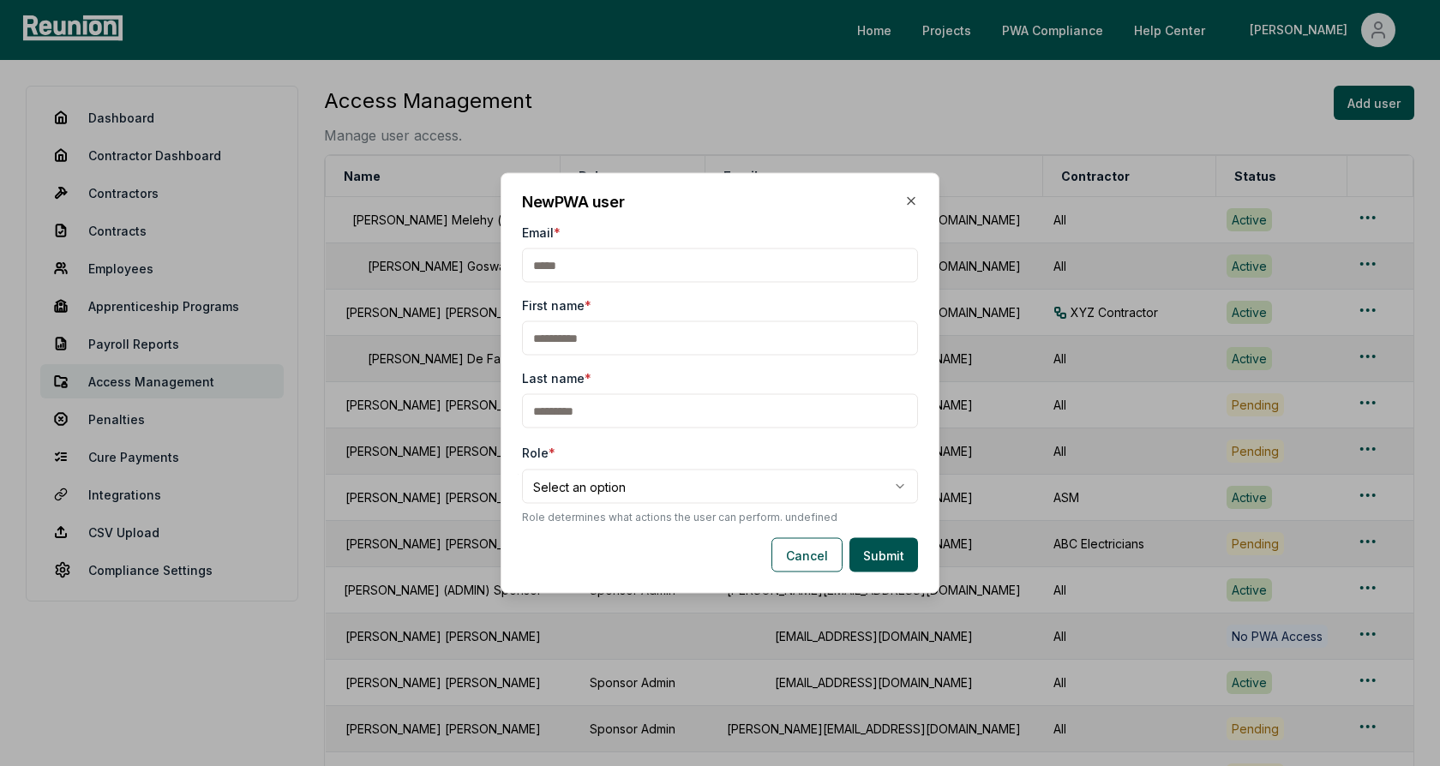
click at [646, 454] on div "**********" at bounding box center [720, 483] width 396 height 82
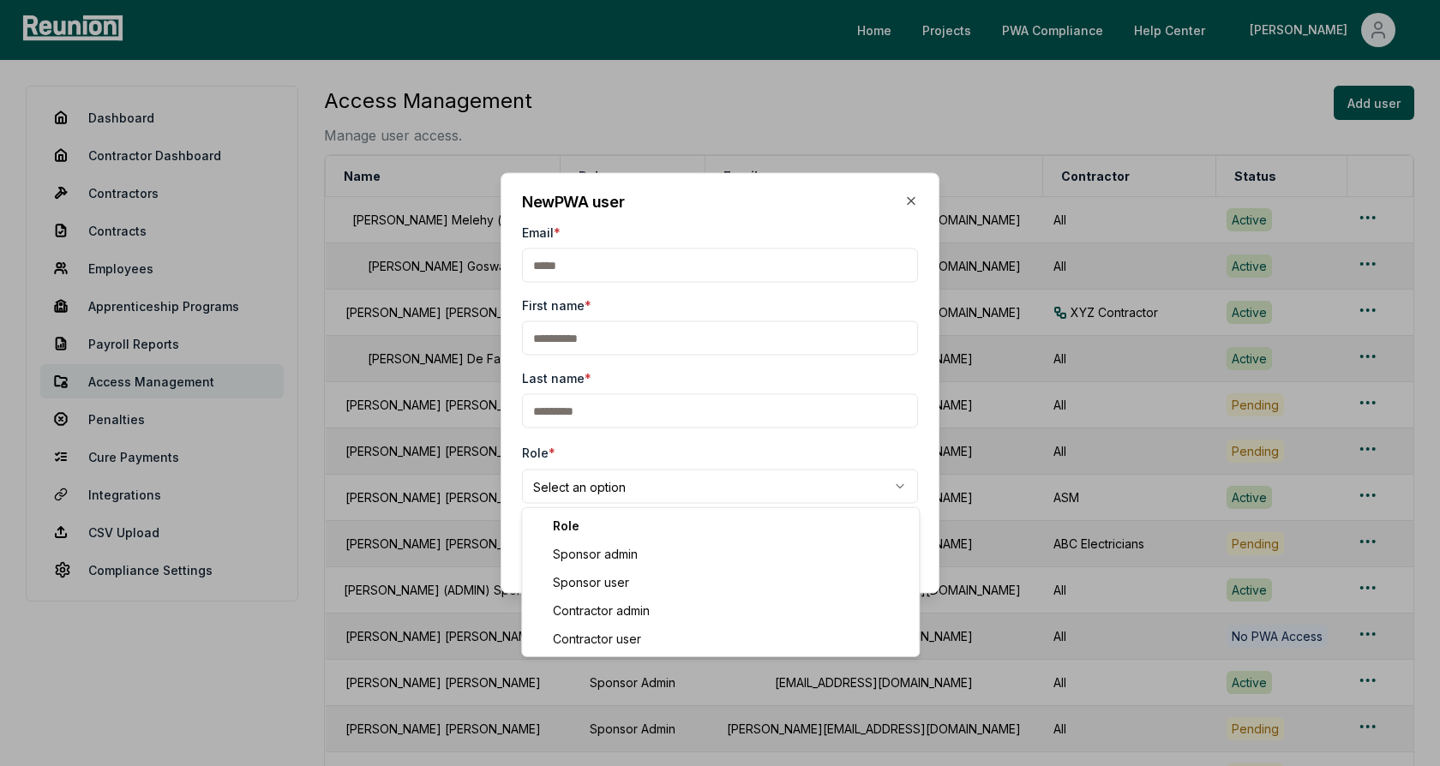
select select "**********"
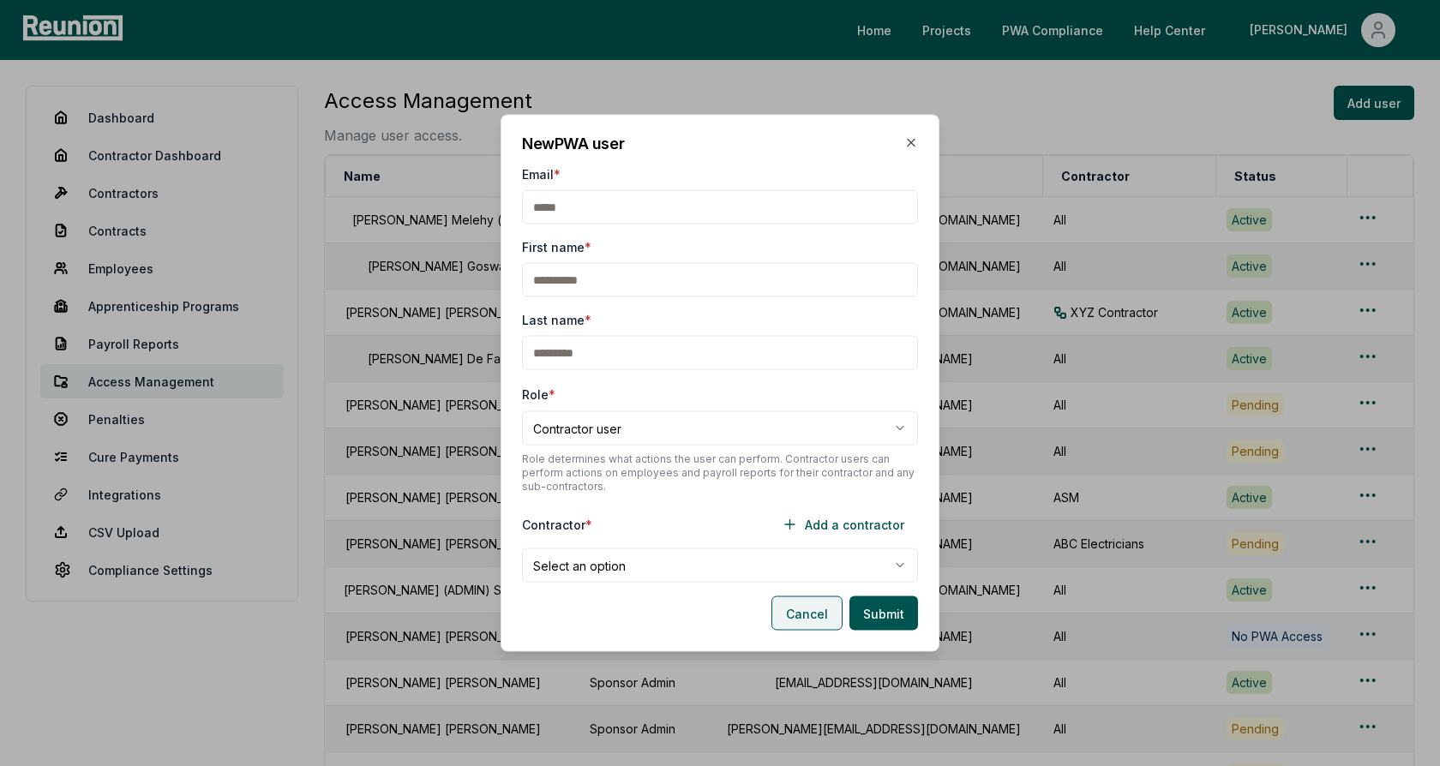
click at [800, 615] on button "Cancel" at bounding box center [807, 614] width 71 height 34
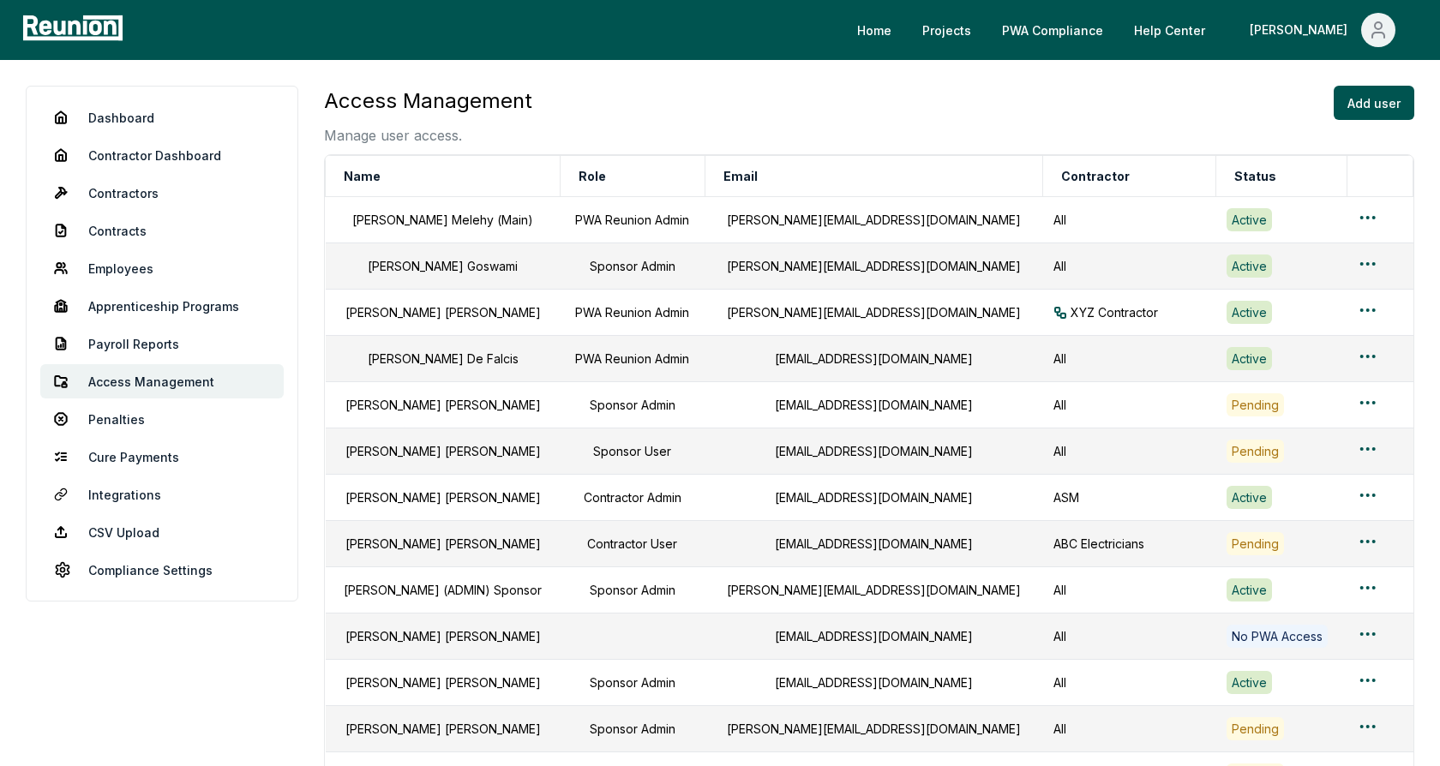
click at [652, 110] on div "Access Management Manage user access. Add user" at bounding box center [869, 116] width 1091 height 60
click at [110, 345] on link "Payroll Reports" at bounding box center [161, 344] width 243 height 34
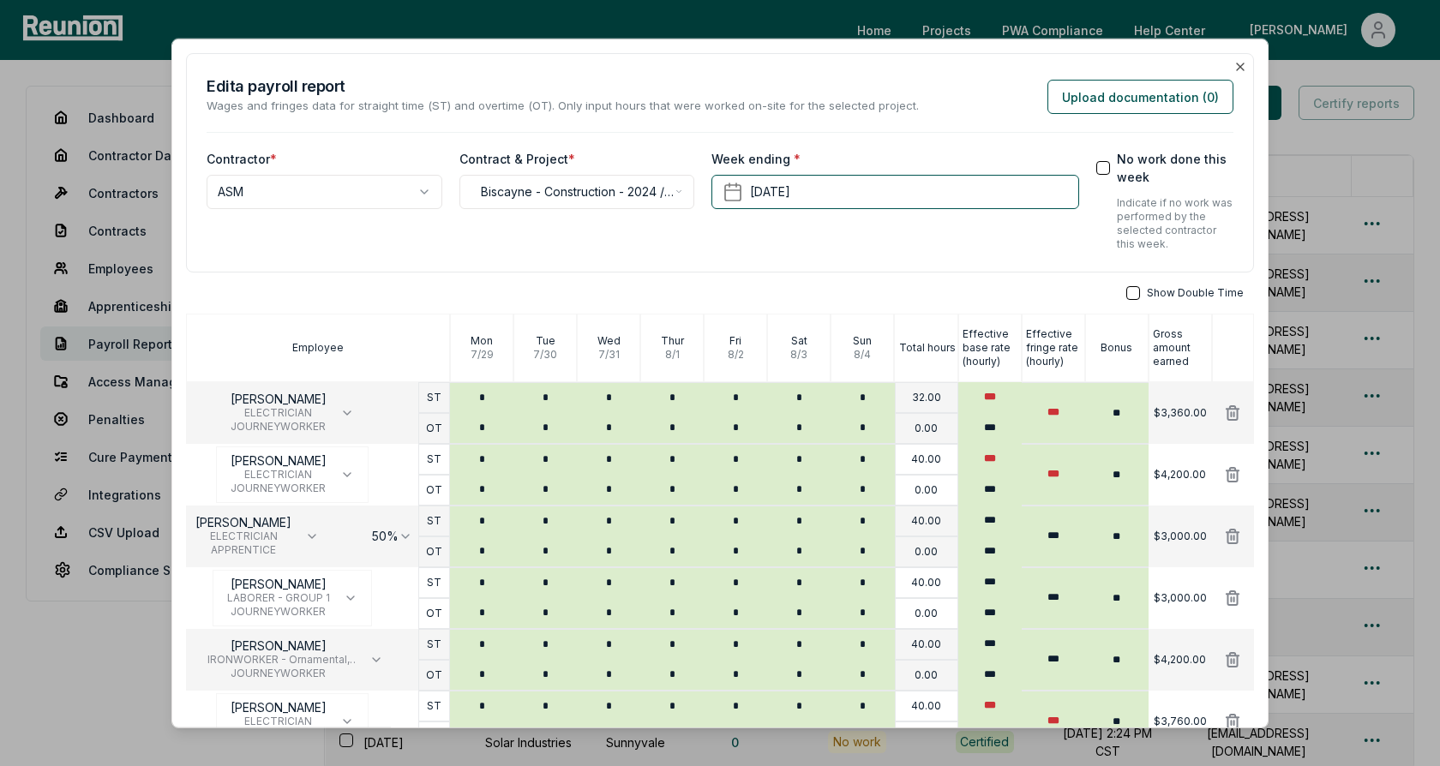
click at [892, 98] on p "Wages and fringes data for straight time (ST) and overtime (OT). Only input hou…" at bounding box center [563, 106] width 712 height 17
click at [1241, 64] on icon "button" at bounding box center [1241, 67] width 14 height 14
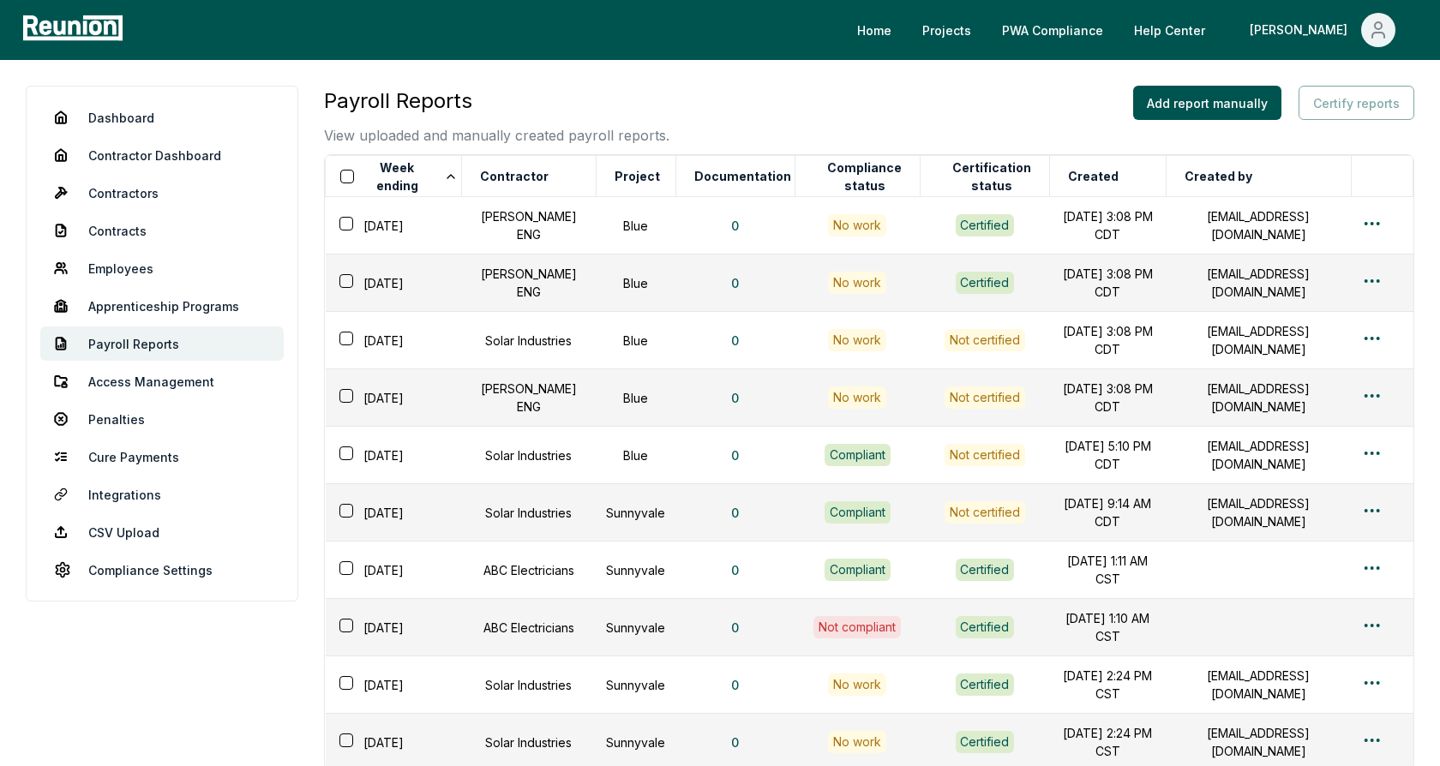
click at [987, 126] on div "Payroll Reports View uploaded and manually created payroll reports. Add report …" at bounding box center [869, 116] width 1091 height 60
click at [1183, 114] on button "Add report manually" at bounding box center [1207, 103] width 148 height 34
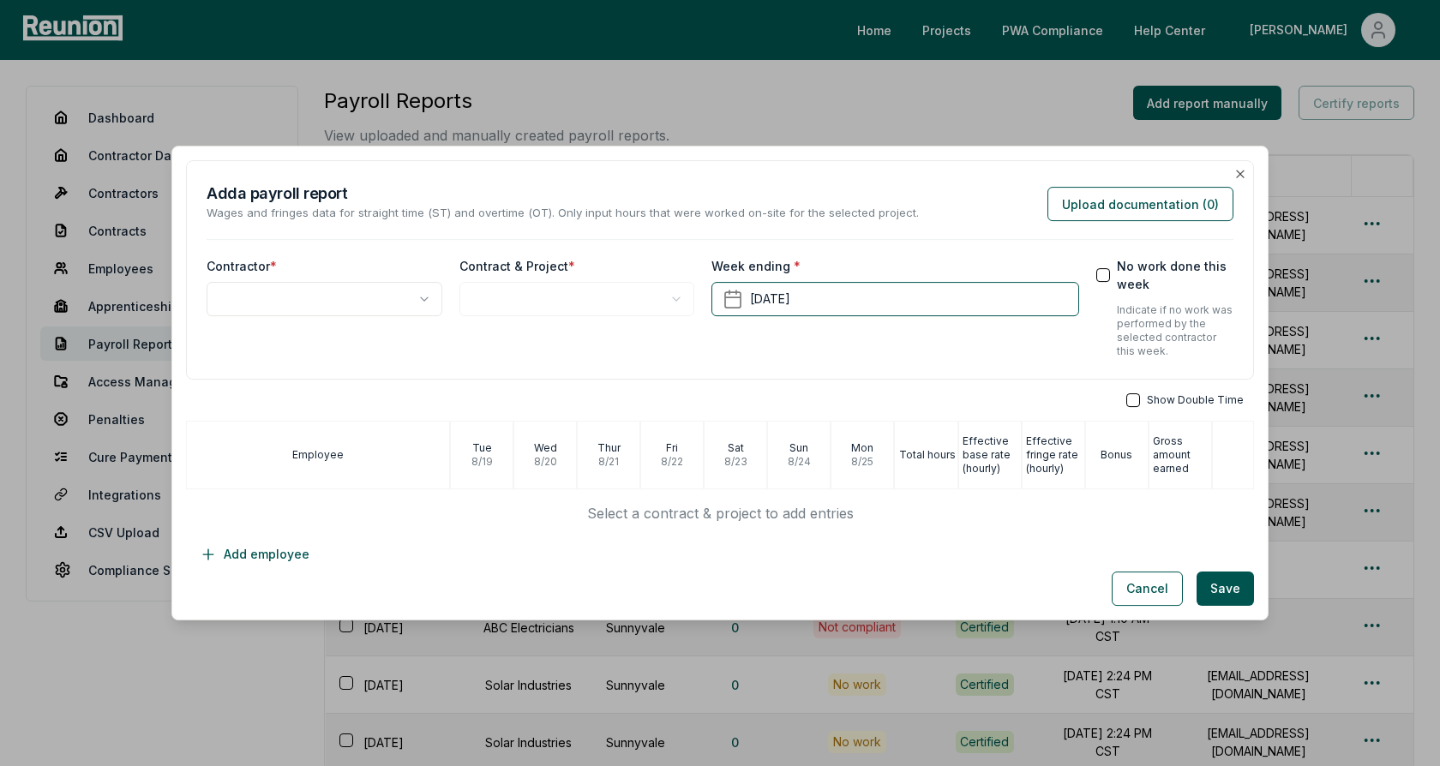
click at [373, 297] on body "Please visit us on your desktop We're working on making our marketplace mobile-…" at bounding box center [720, 493] width 1440 height 986
click at [526, 310] on body "Please visit us on your desktop We're working on making our marketplace mobile-…" at bounding box center [720, 493] width 1440 height 986
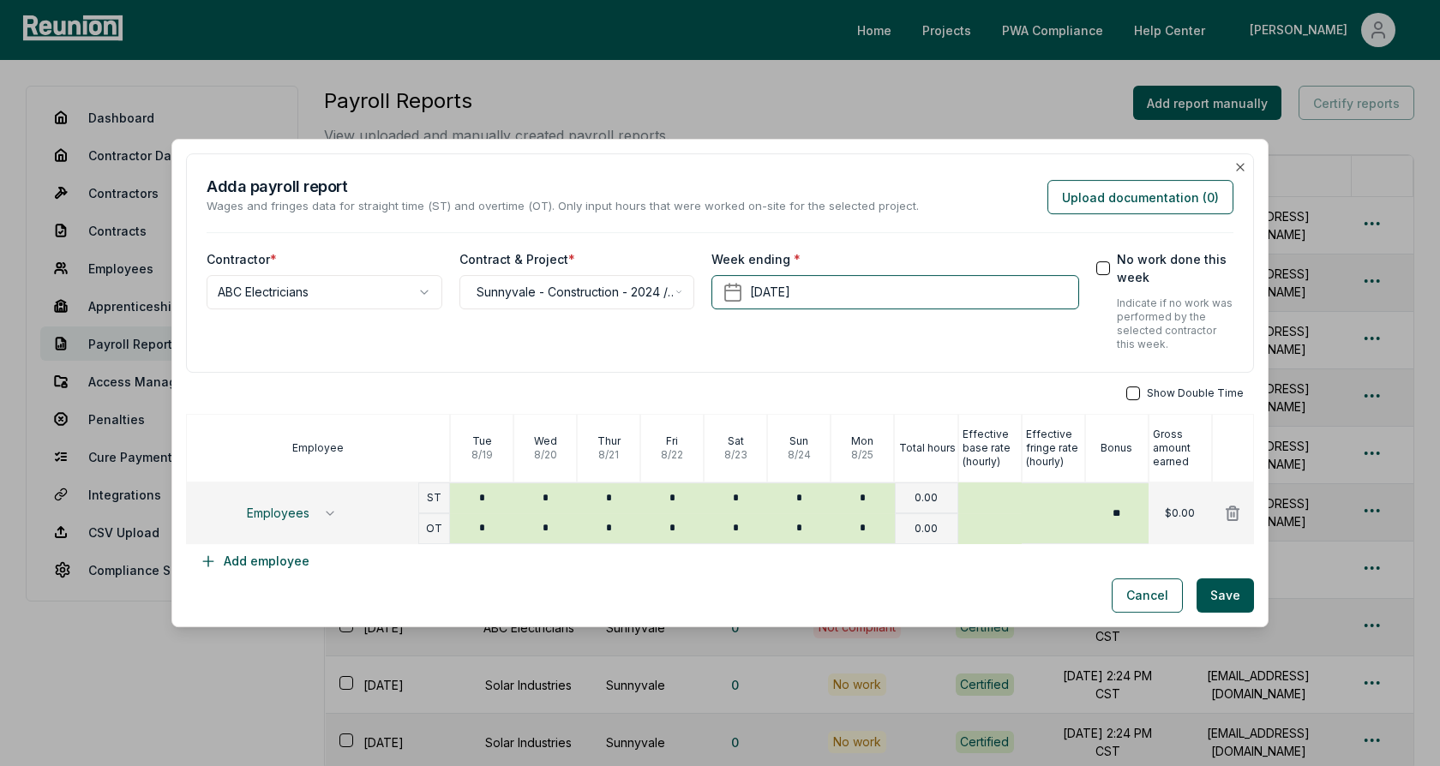
click at [687, 368] on div "**********" at bounding box center [720, 262] width 1068 height 219
click at [298, 507] on span "Employees" at bounding box center [278, 514] width 63 height 14
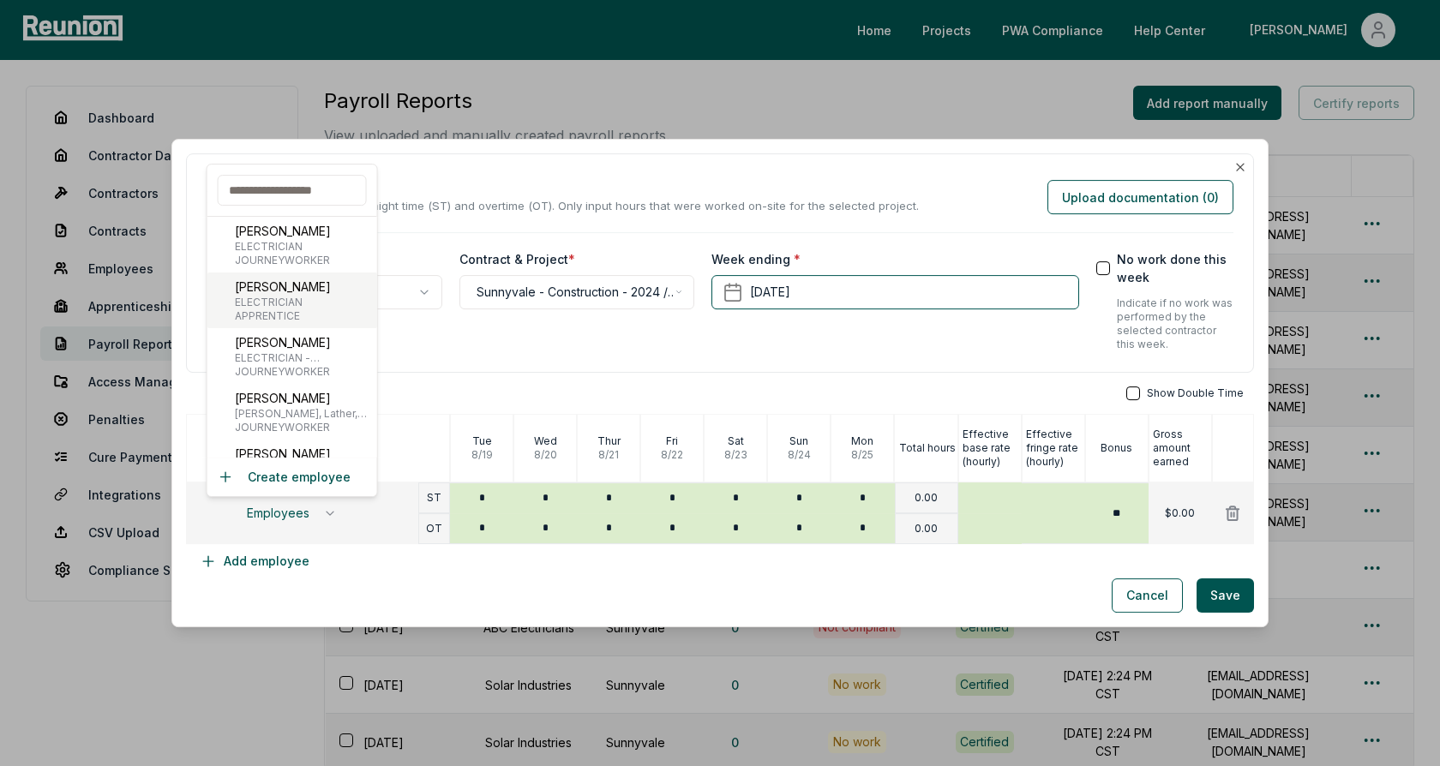
click at [290, 291] on p "[PERSON_NAME]" at bounding box center [283, 287] width 96 height 18
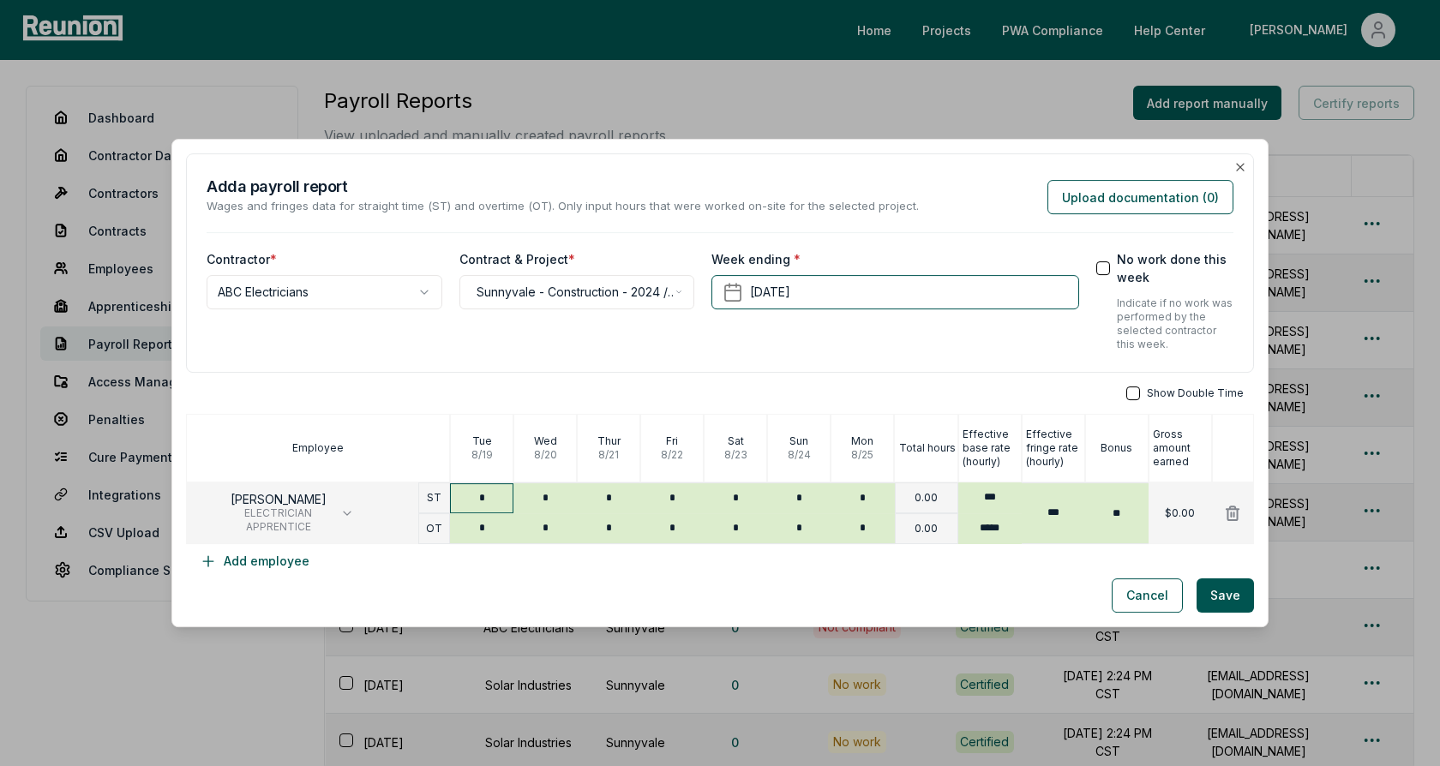
click at [502, 498] on input "*" at bounding box center [481, 499] width 63 height 30
type input "*"
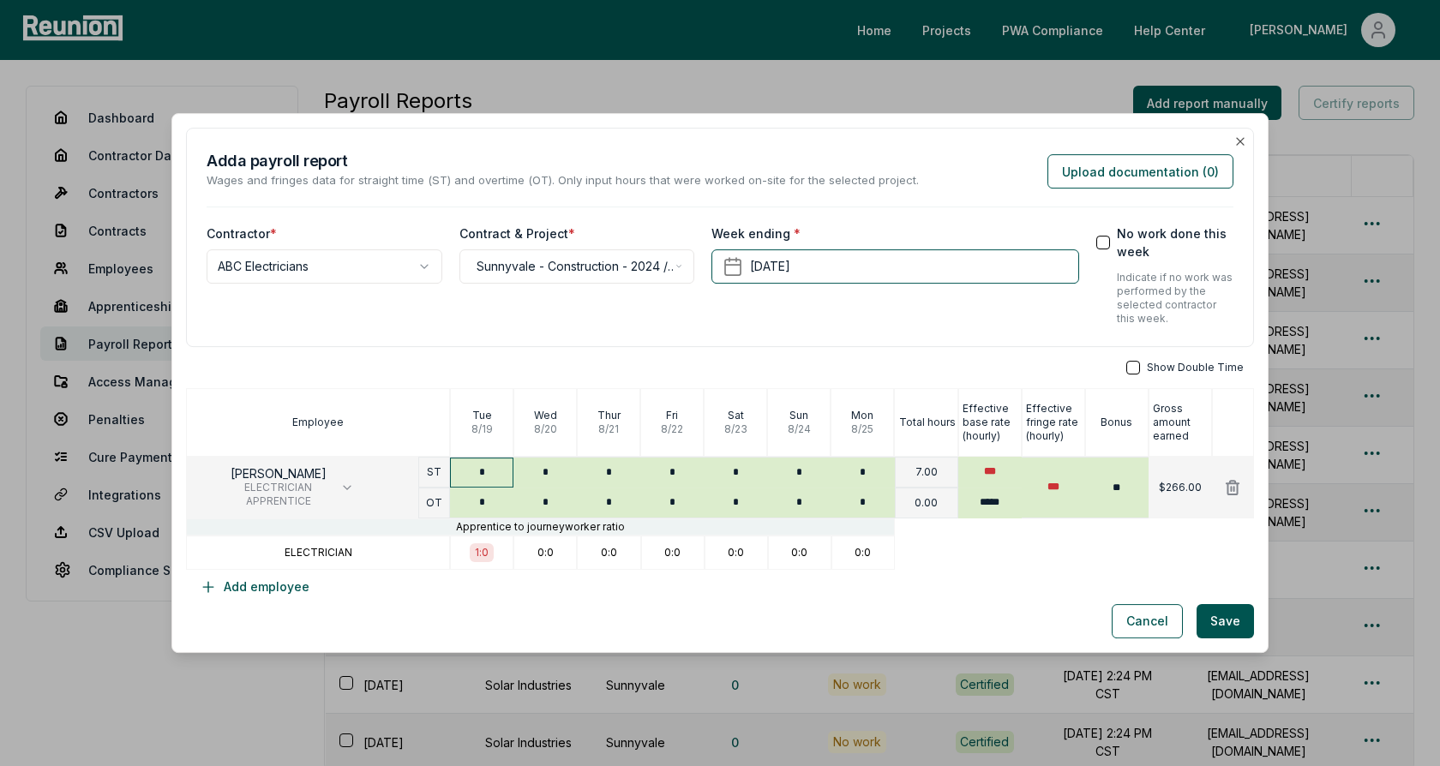
type input "*"
click at [636, 358] on div "**********" at bounding box center [720, 366] width 1068 height 477
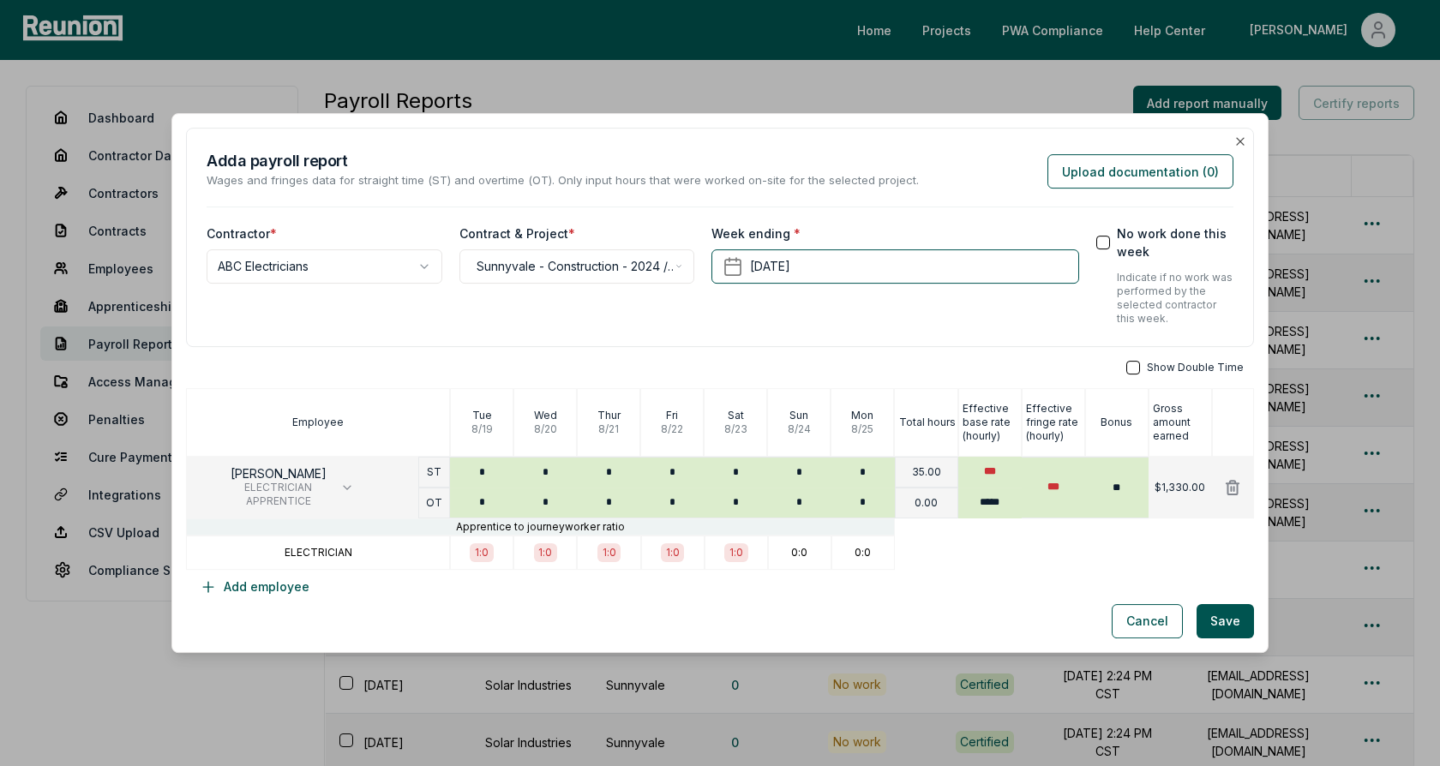
click at [802, 326] on div "**********" at bounding box center [720, 237] width 1068 height 219
click at [831, 326] on div "**********" at bounding box center [720, 237] width 1068 height 219
click at [926, 166] on div "Add a payroll report Wages and fringes data for straight time (ST) and overtime…" at bounding box center [720, 169] width 1027 height 40
click at [742, 184] on p "Wages and fringes data for straight time (ST) and overtime (OT). Only input hou…" at bounding box center [563, 180] width 712 height 17
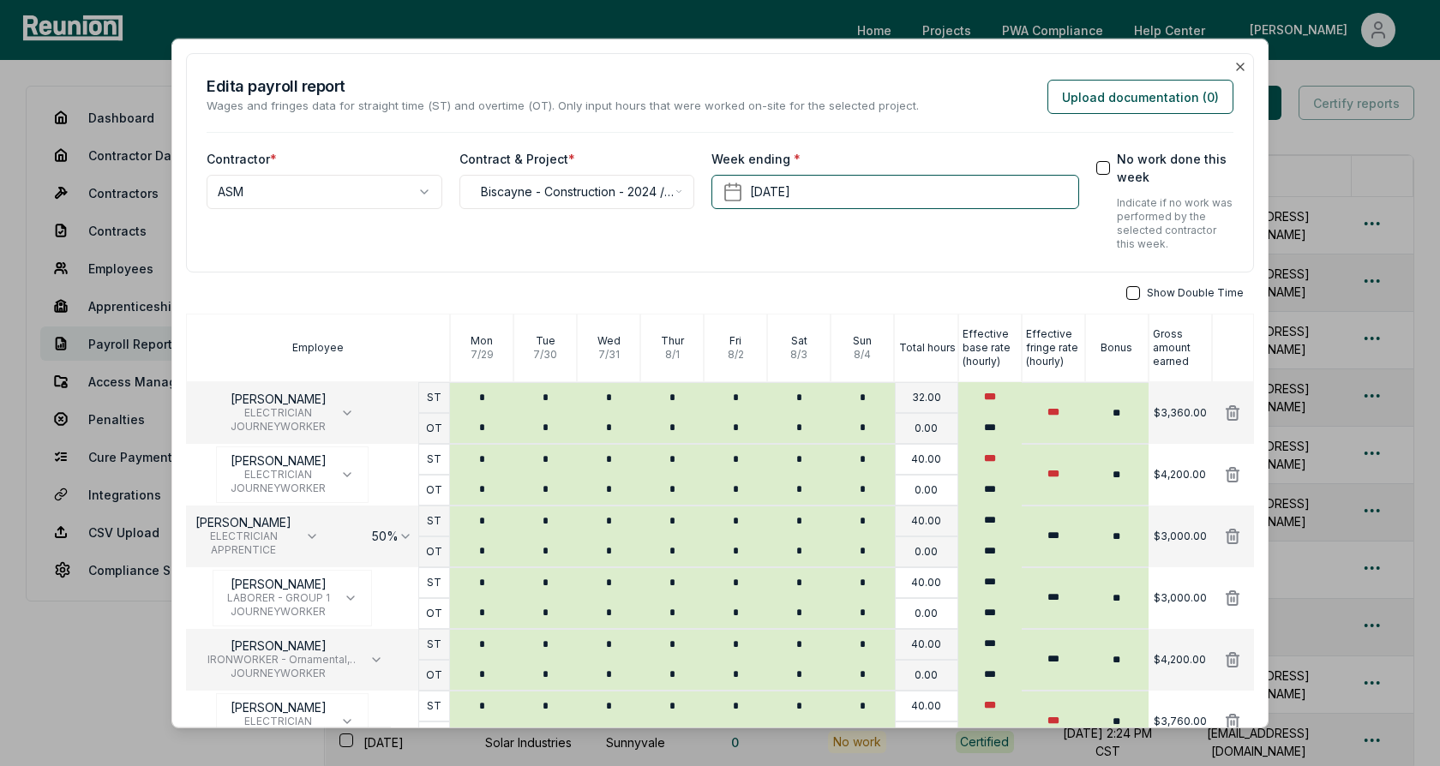
click at [809, 56] on div "**********" at bounding box center [720, 162] width 1068 height 219
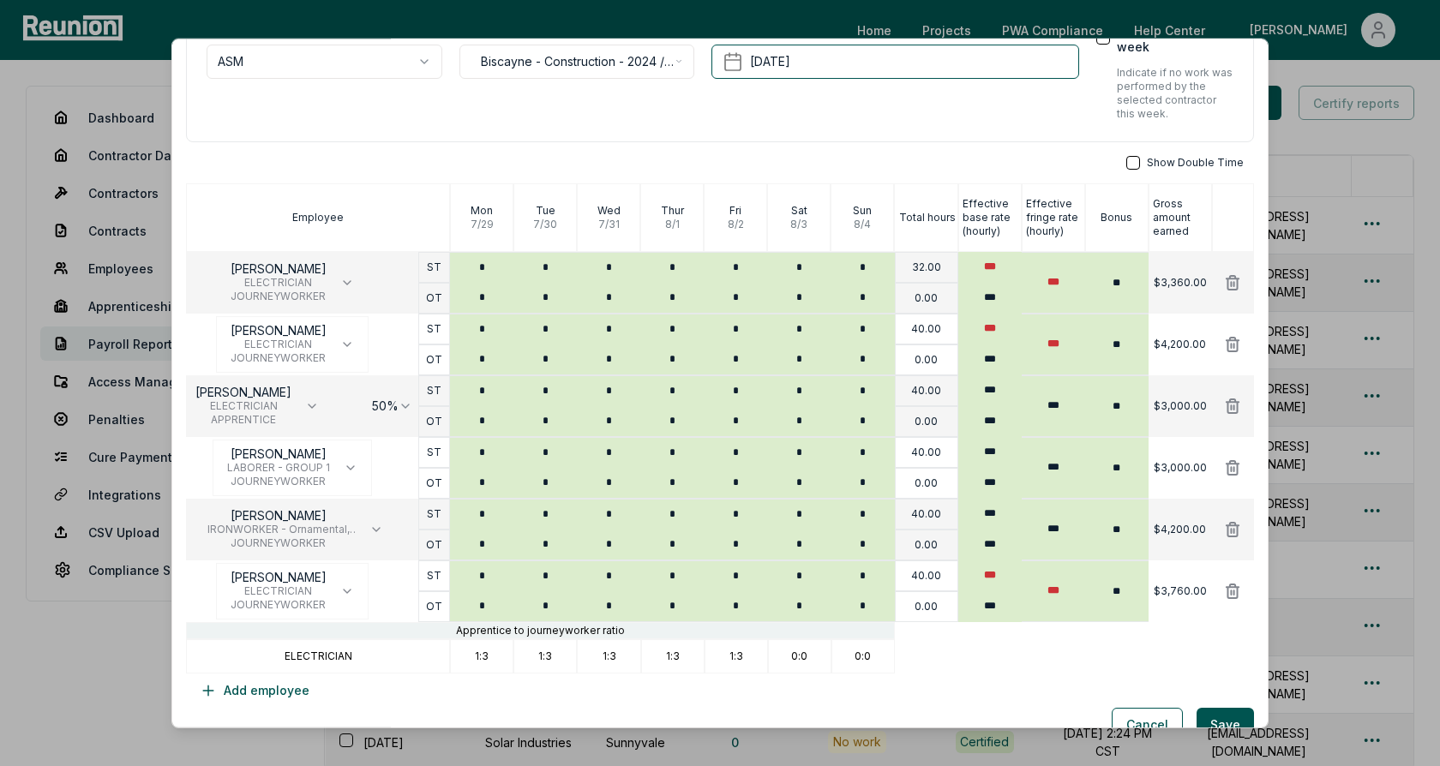
scroll to position [131, 0]
drag, startPoint x: 368, startPoint y: 657, endPoint x: 283, endPoint y: 652, distance: 85.0
click at [283, 652] on div "ELECTRICIAN" at bounding box center [318, 656] width 264 height 34
click at [302, 653] on p "ELECTRICIAN" at bounding box center [319, 656] width 68 height 14
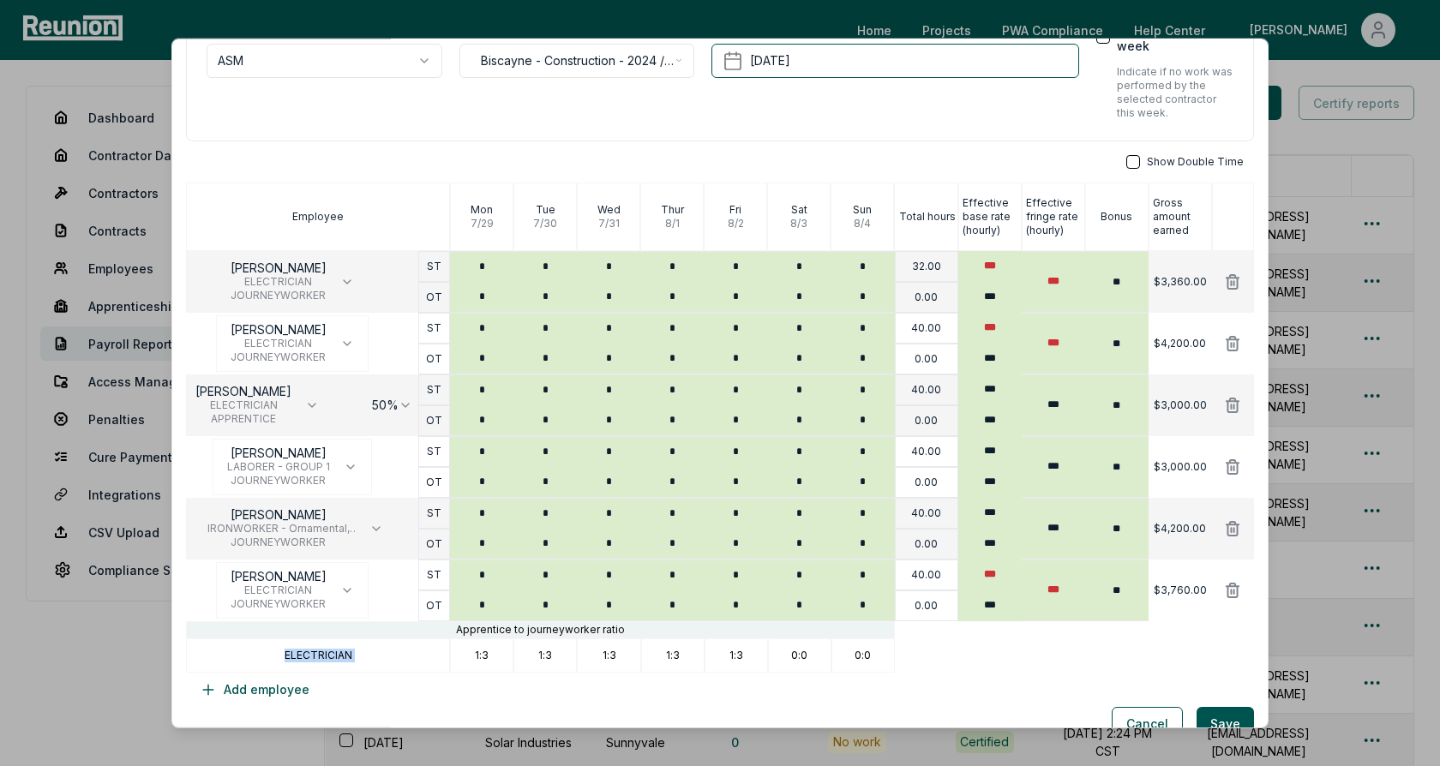
click at [302, 653] on p "ELECTRICIAN" at bounding box center [319, 656] width 68 height 14
click at [360, 652] on div "ELECTRICIAN" at bounding box center [318, 656] width 264 height 34
drag, startPoint x: 473, startPoint y: 652, endPoint x: 538, endPoint y: 652, distance: 64.3
click at [538, 652] on div "ELECTRICIAN 1:3 1:3 1:3 1:3 1:3 0:0 0:0" at bounding box center [720, 656] width 1068 height 34
click at [550, 652] on p "1:3" at bounding box center [545, 656] width 14 height 14
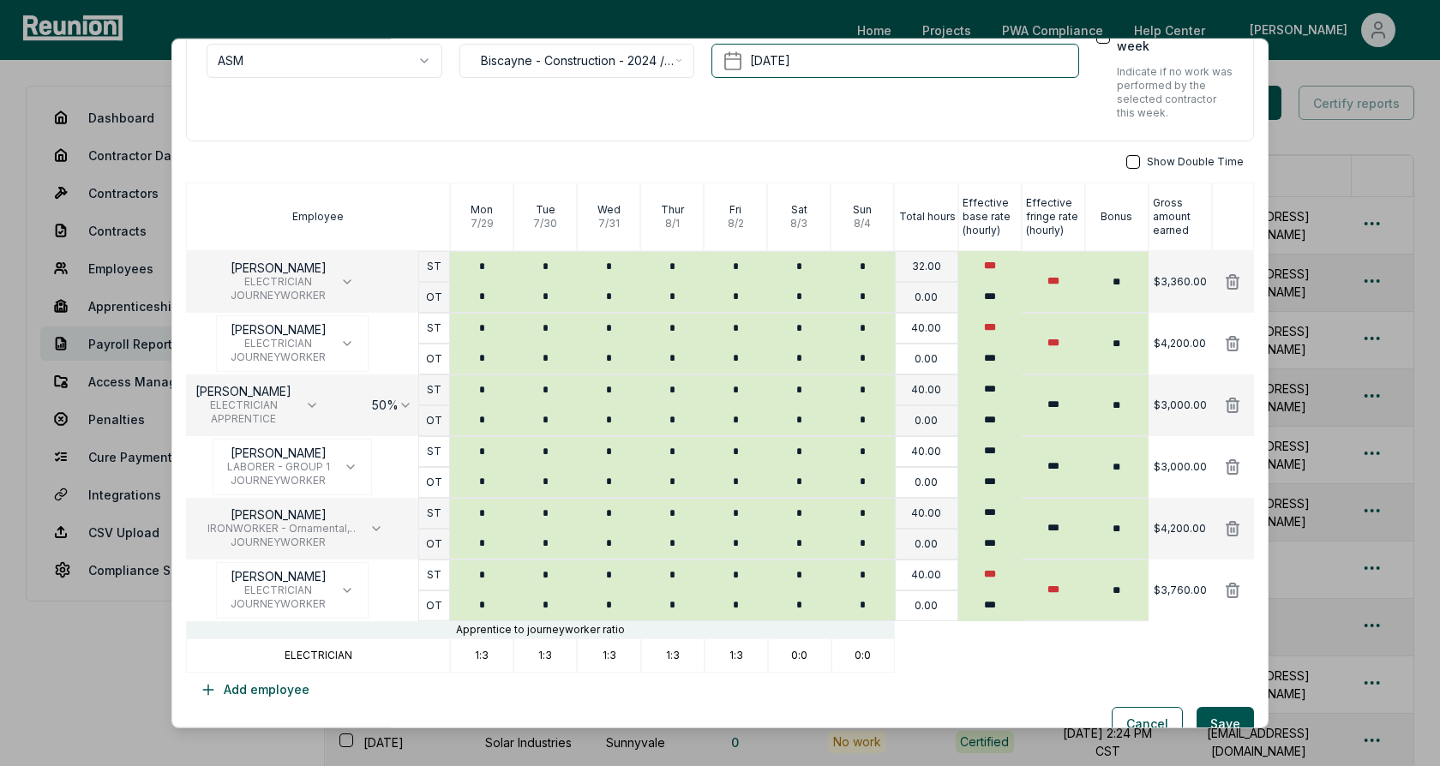
click at [577, 651] on div "1:3" at bounding box center [608, 656] width 63 height 34
drag, startPoint x: 558, startPoint y: 652, endPoint x: 517, endPoint y: 652, distance: 41.2
click at [517, 652] on div "1:3" at bounding box center [545, 656] width 63 height 34
drag, startPoint x: 498, startPoint y: 652, endPoint x: 475, endPoint y: 652, distance: 23.1
click at [475, 652] on div "1:3" at bounding box center [481, 656] width 63 height 34
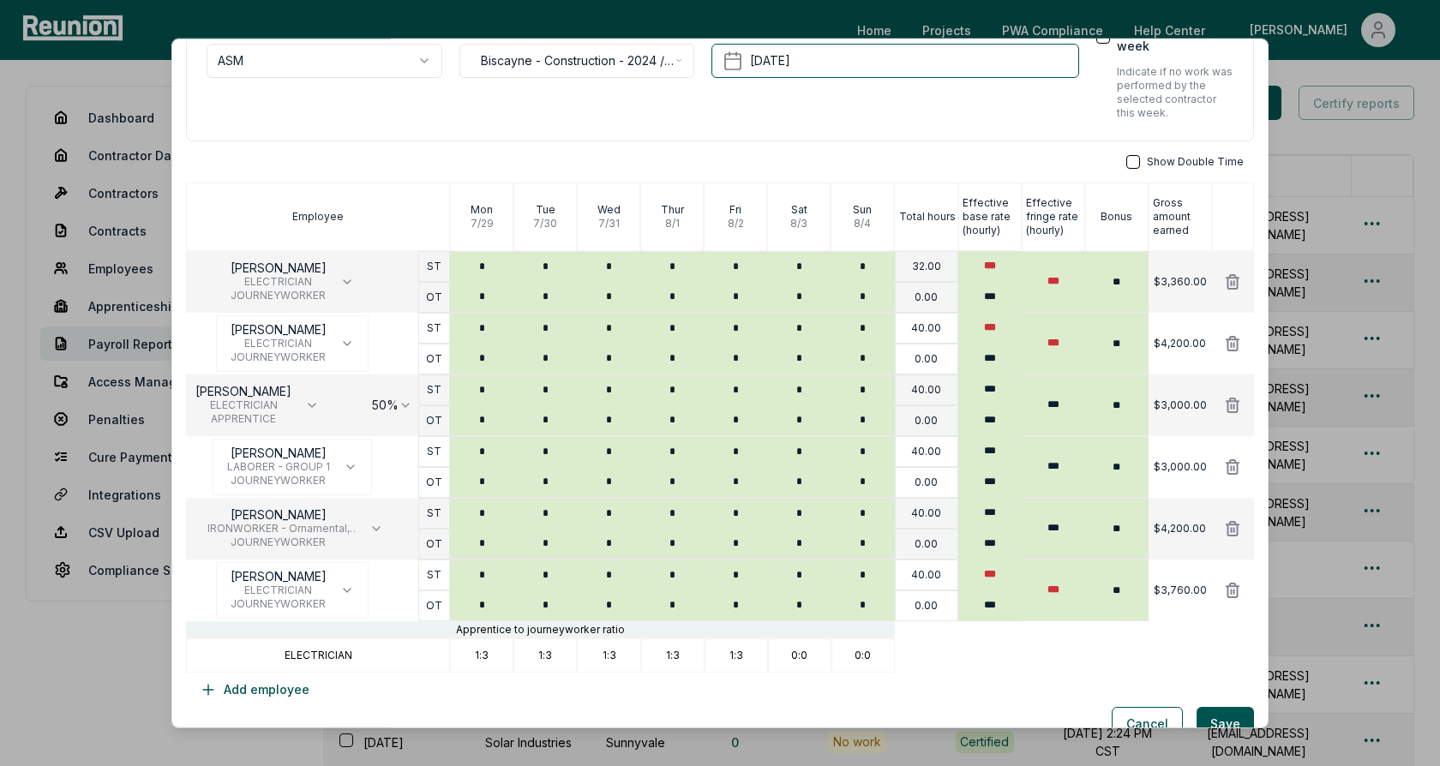
click at [508, 652] on div "1:3" at bounding box center [481, 656] width 63 height 34
drag, startPoint x: 475, startPoint y: 654, endPoint x: 520, endPoint y: 654, distance: 44.6
click at [520, 654] on div "ELECTRICIAN 1:3 1:3 1:3 1:3 1:3 0:0 0:0" at bounding box center [720, 656] width 1068 height 34
click at [520, 654] on div "1:3" at bounding box center [545, 656] width 63 height 34
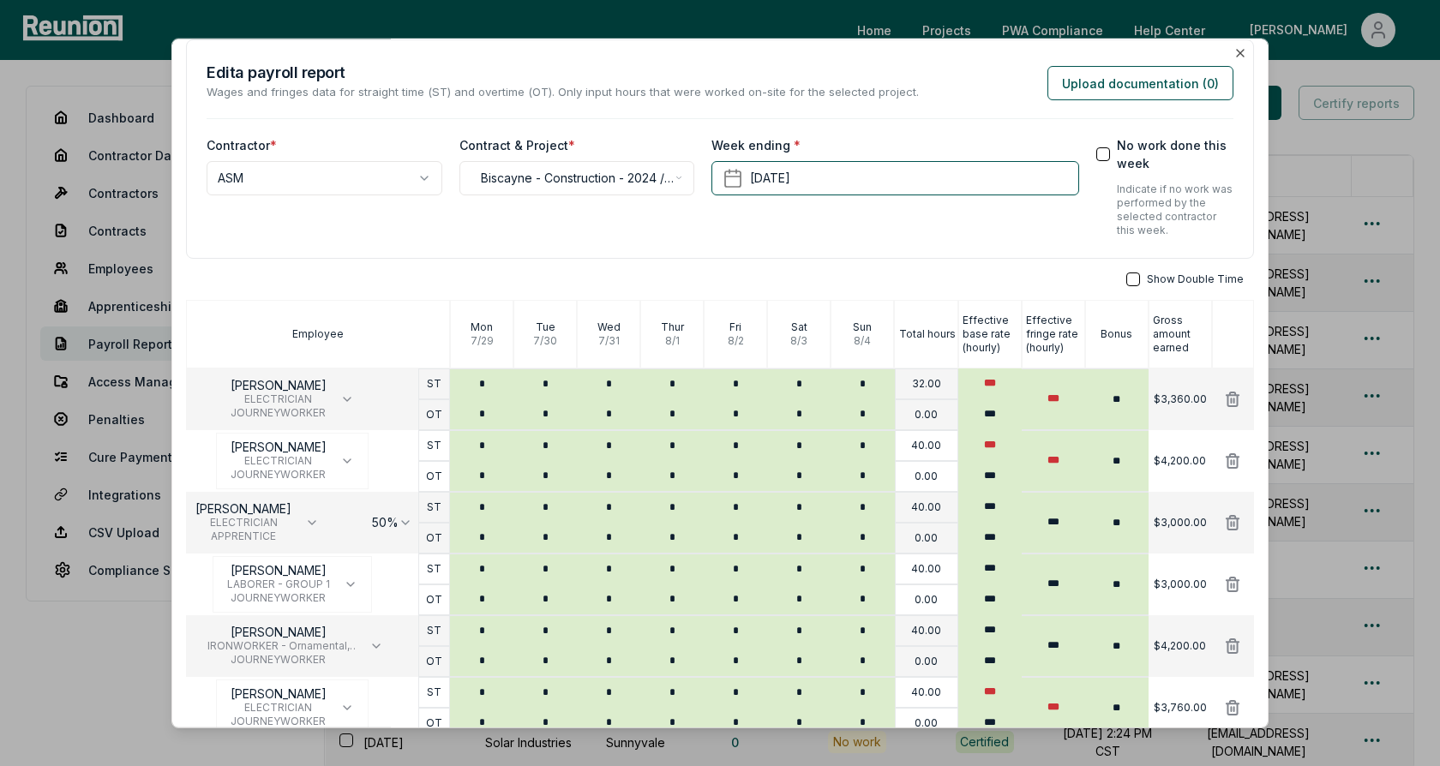
scroll to position [0, 0]
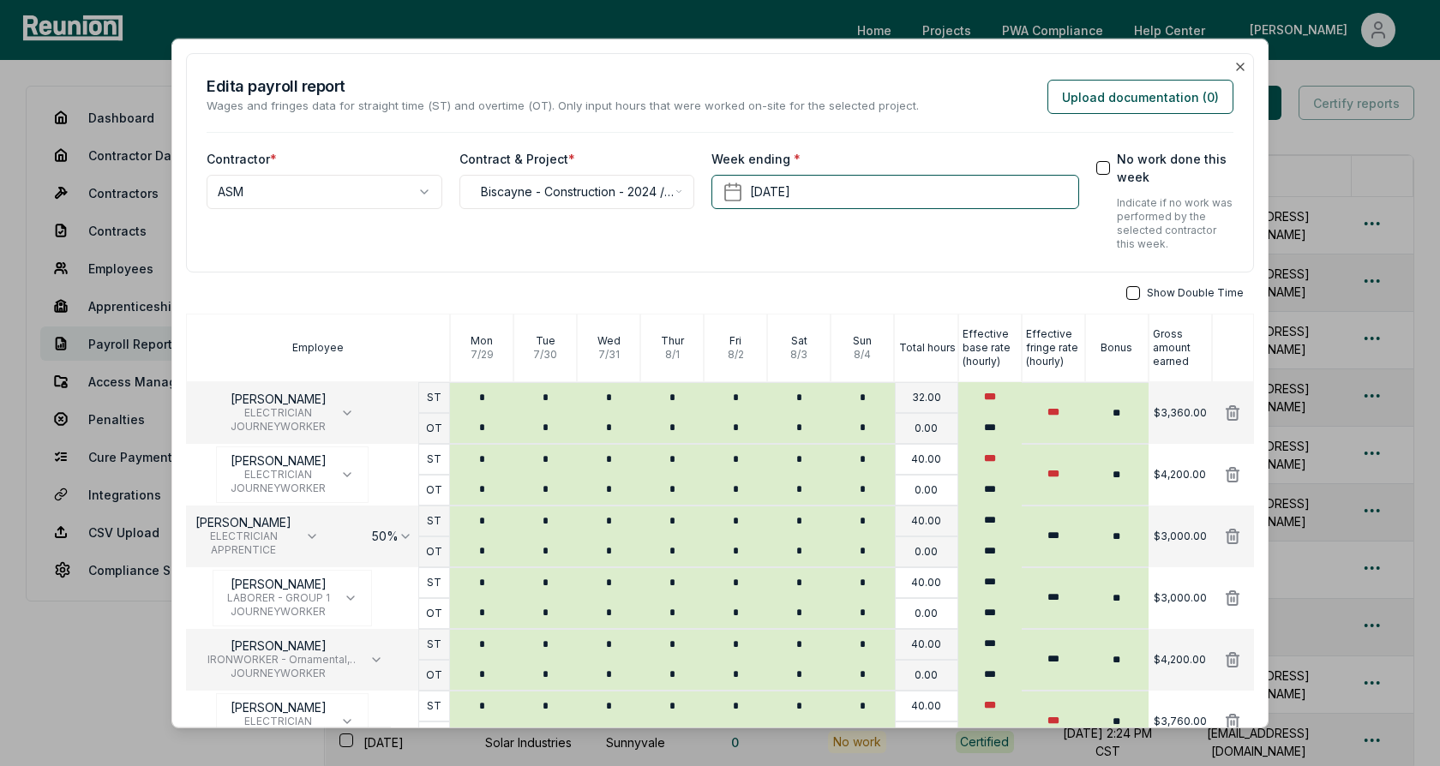
click at [533, 243] on div "**********" at bounding box center [578, 200] width 236 height 101
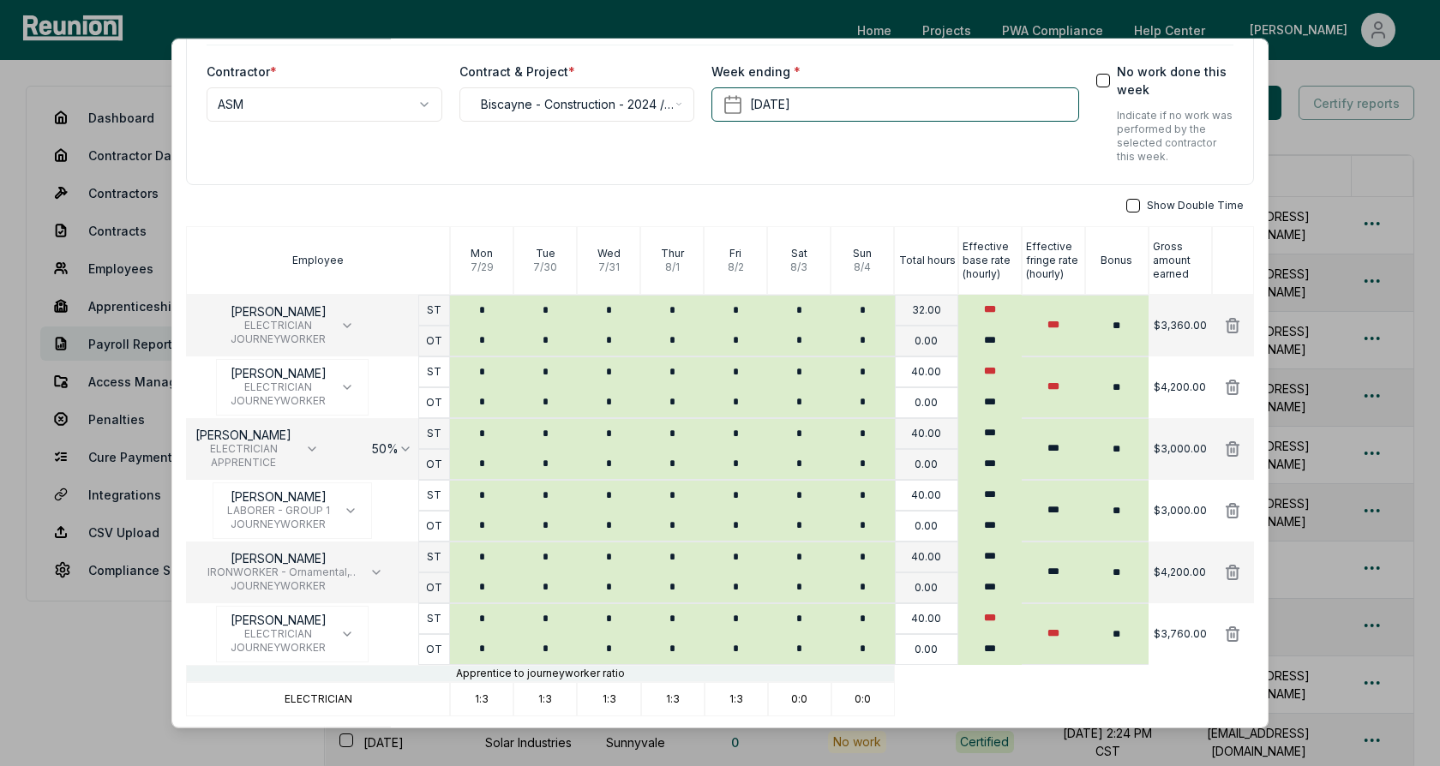
scroll to position [112, 0]
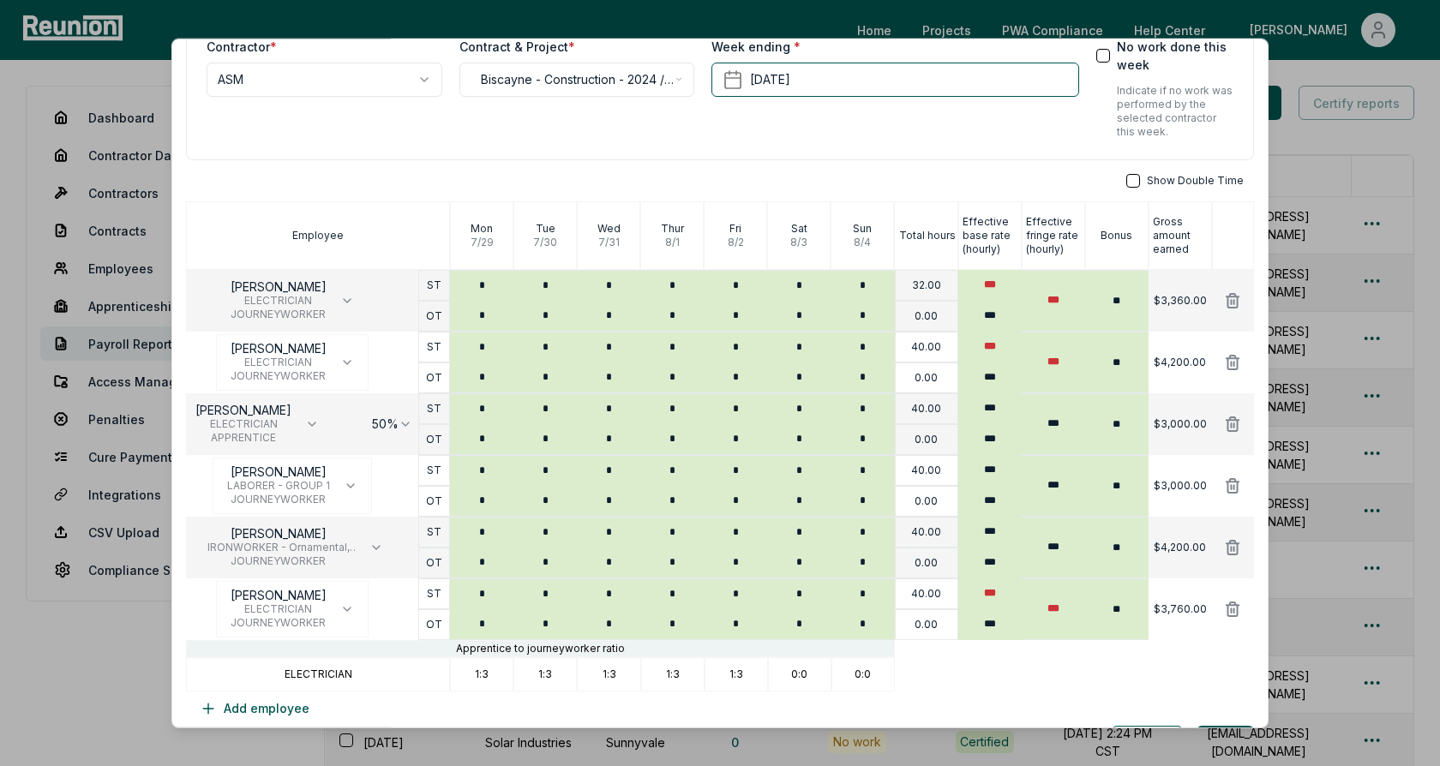
click at [678, 148] on div "**********" at bounding box center [720, 50] width 1068 height 219
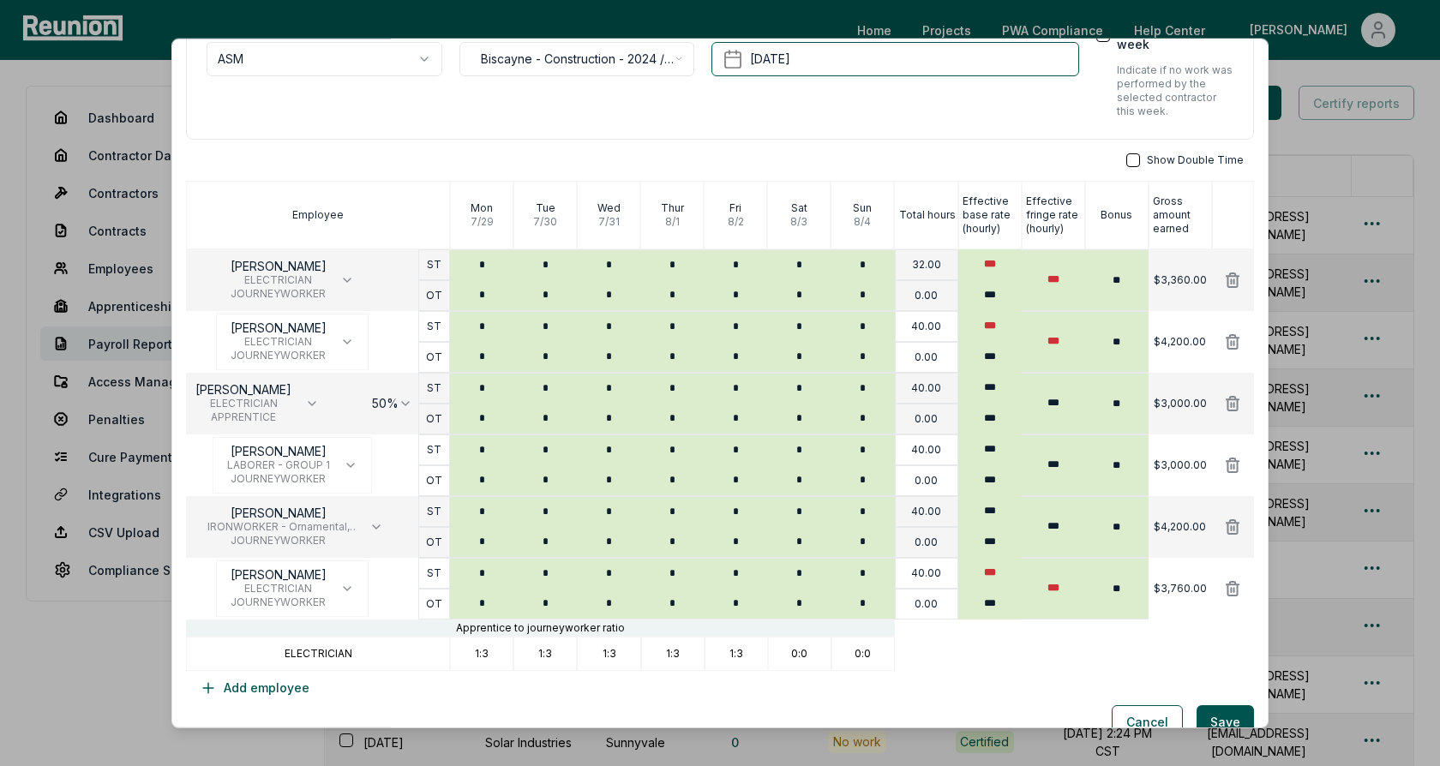
scroll to position [147, 0]
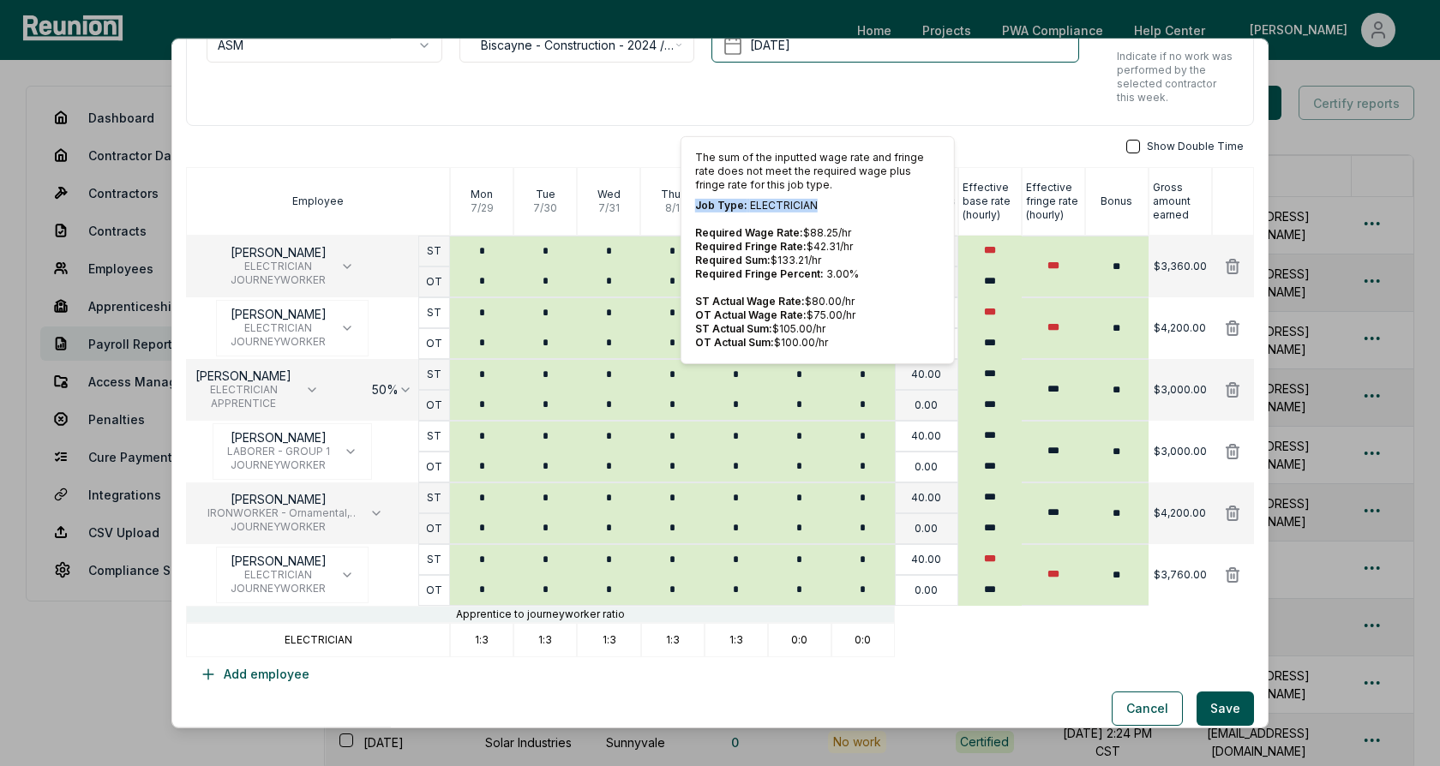
drag, startPoint x: 820, startPoint y: 203, endPoint x: 692, endPoint y: 203, distance: 127.7
click at [692, 203] on div "The sum of the inputted wage rate and fringe rate does not meet the required wa…" at bounding box center [818, 250] width 274 height 228
drag, startPoint x: 824, startPoint y: 256, endPoint x: 692, endPoint y: 258, distance: 132.0
click at [692, 258] on div "The sum of the inputted wage rate and fringe rate does not meet the required wa…" at bounding box center [818, 250] width 274 height 228
drag, startPoint x: 826, startPoint y: 328, endPoint x: 694, endPoint y: 330, distance: 132.1
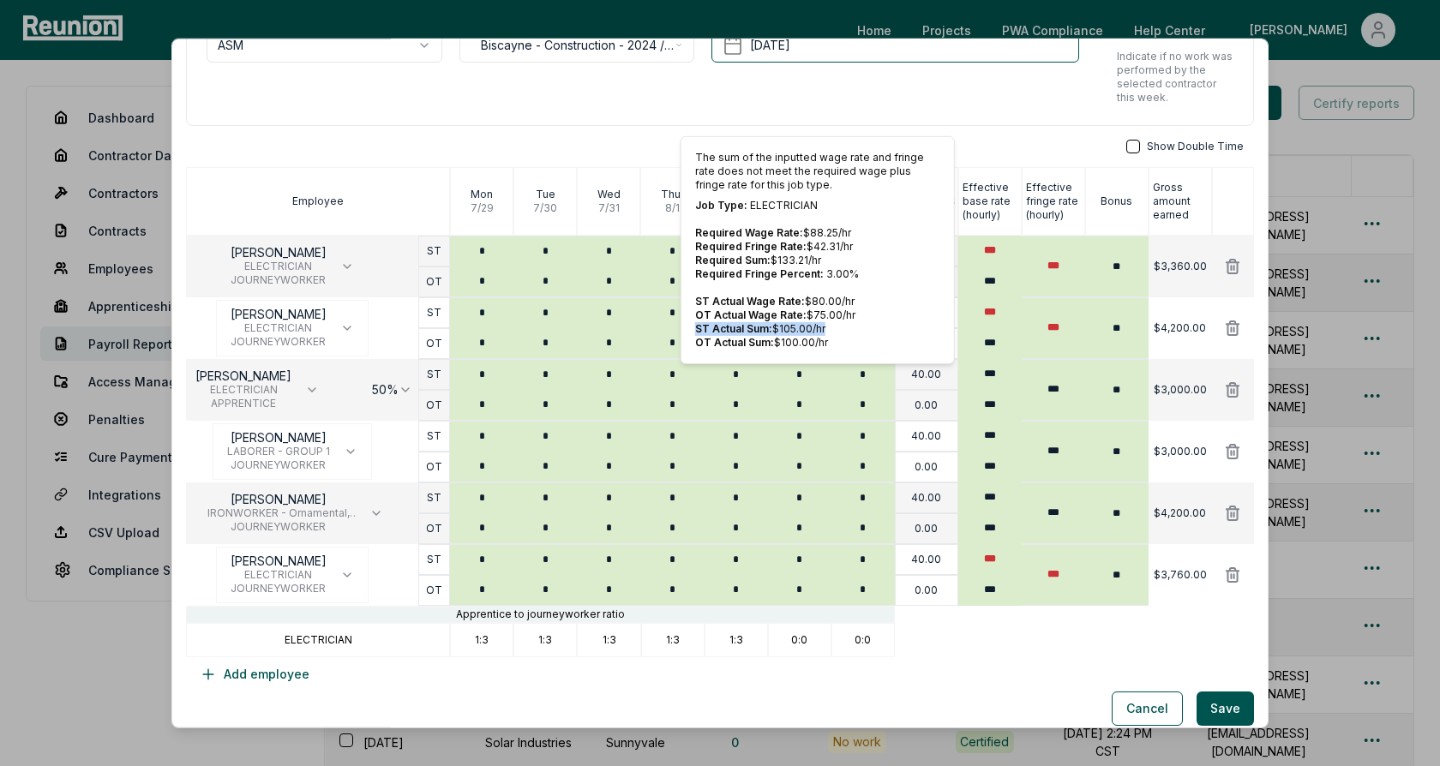
click at [694, 330] on div "The sum of the inputted wage rate and fringe rate does not meet the required wa…" at bounding box center [818, 250] width 274 height 228
click at [979, 134] on div "**********" at bounding box center [720, 299] width 1068 height 785
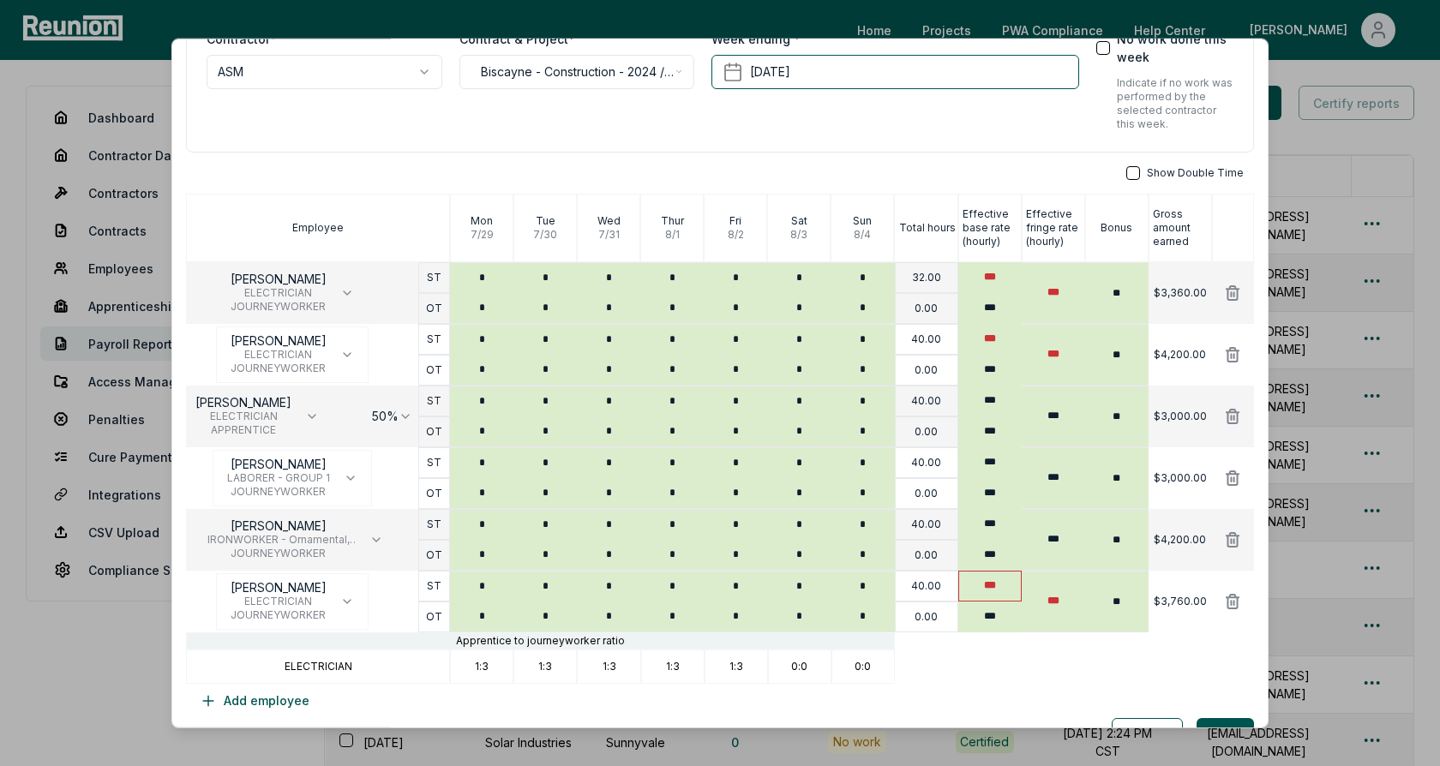
scroll to position [106, 0]
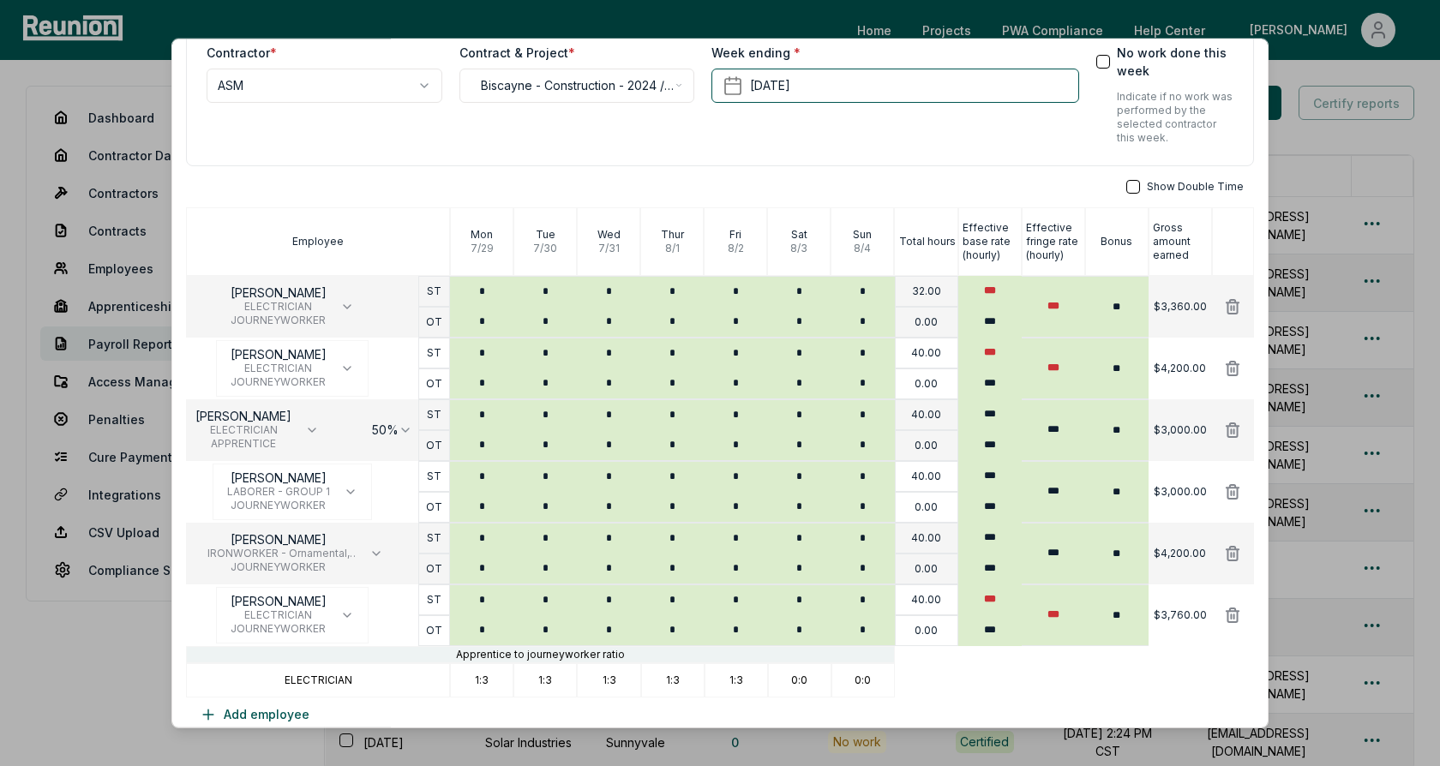
click at [1020, 177] on div "**********" at bounding box center [720, 339] width 1068 height 785
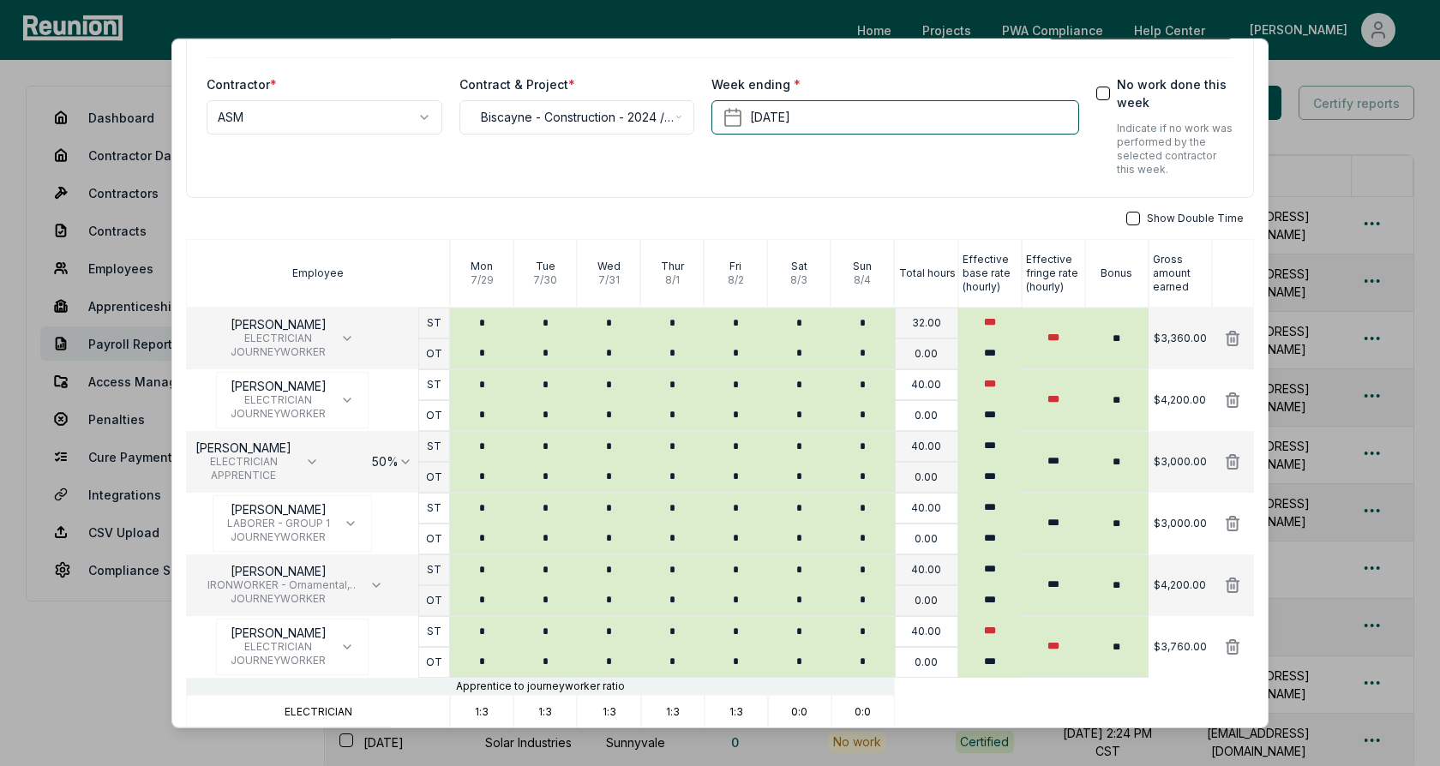
scroll to position [66, 0]
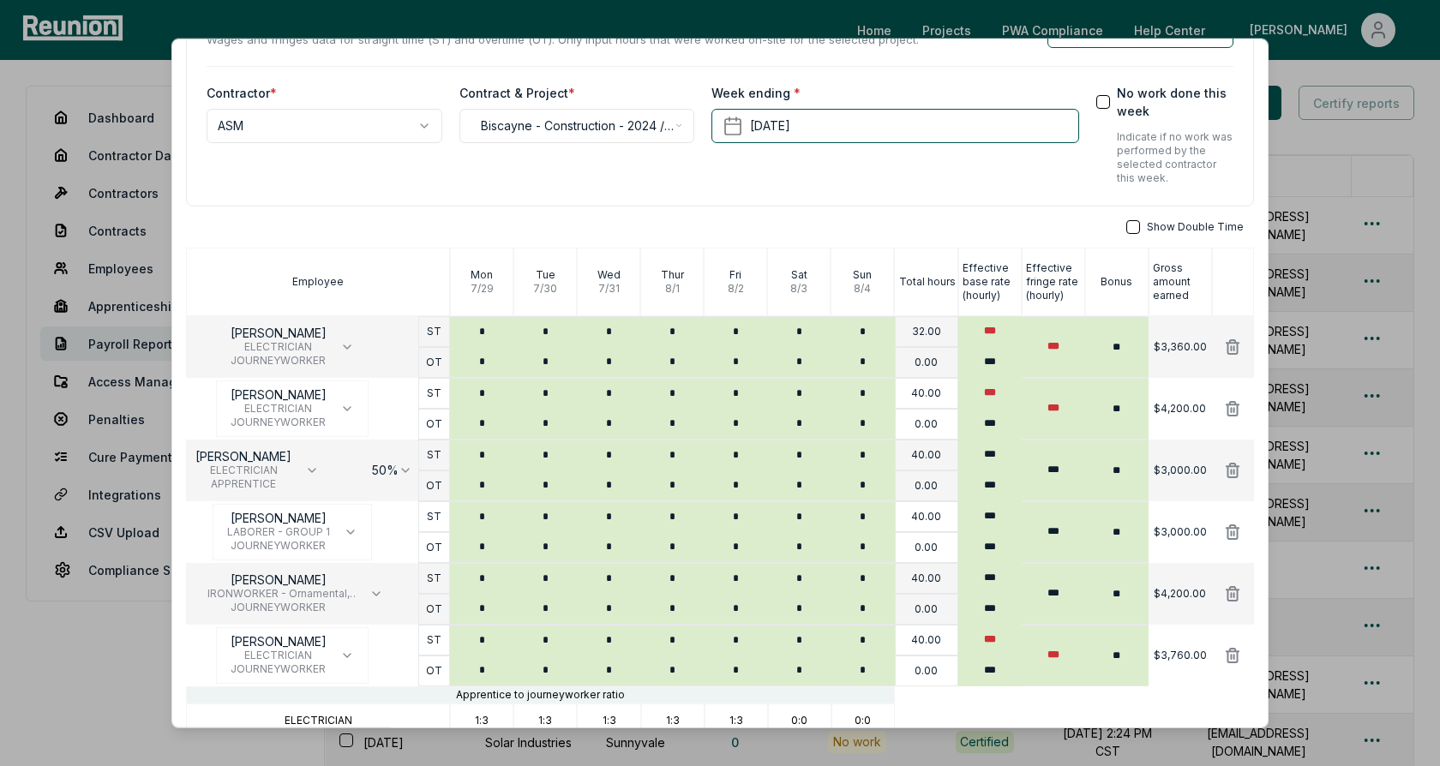
click at [1025, 209] on div "**********" at bounding box center [720, 379] width 1068 height 785
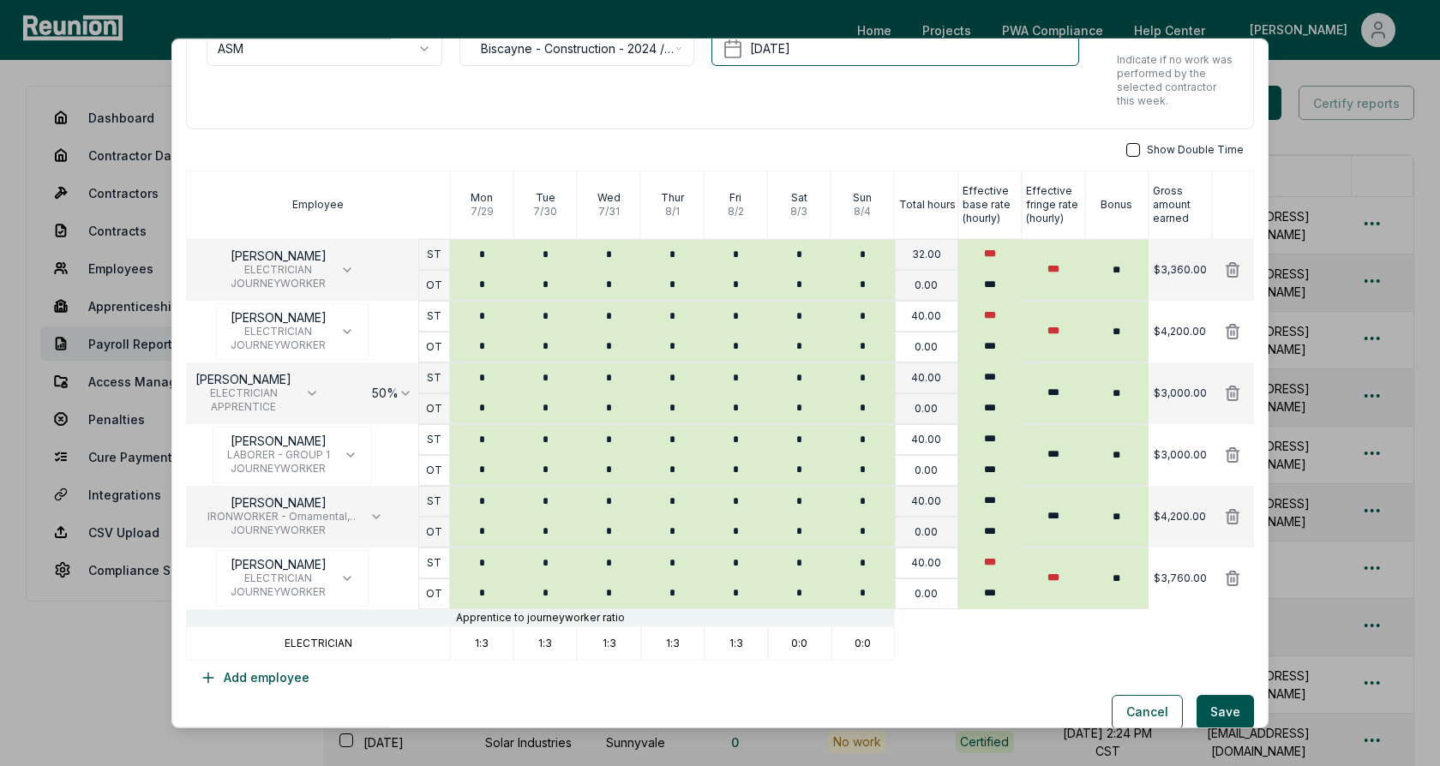
scroll to position [151, 0]
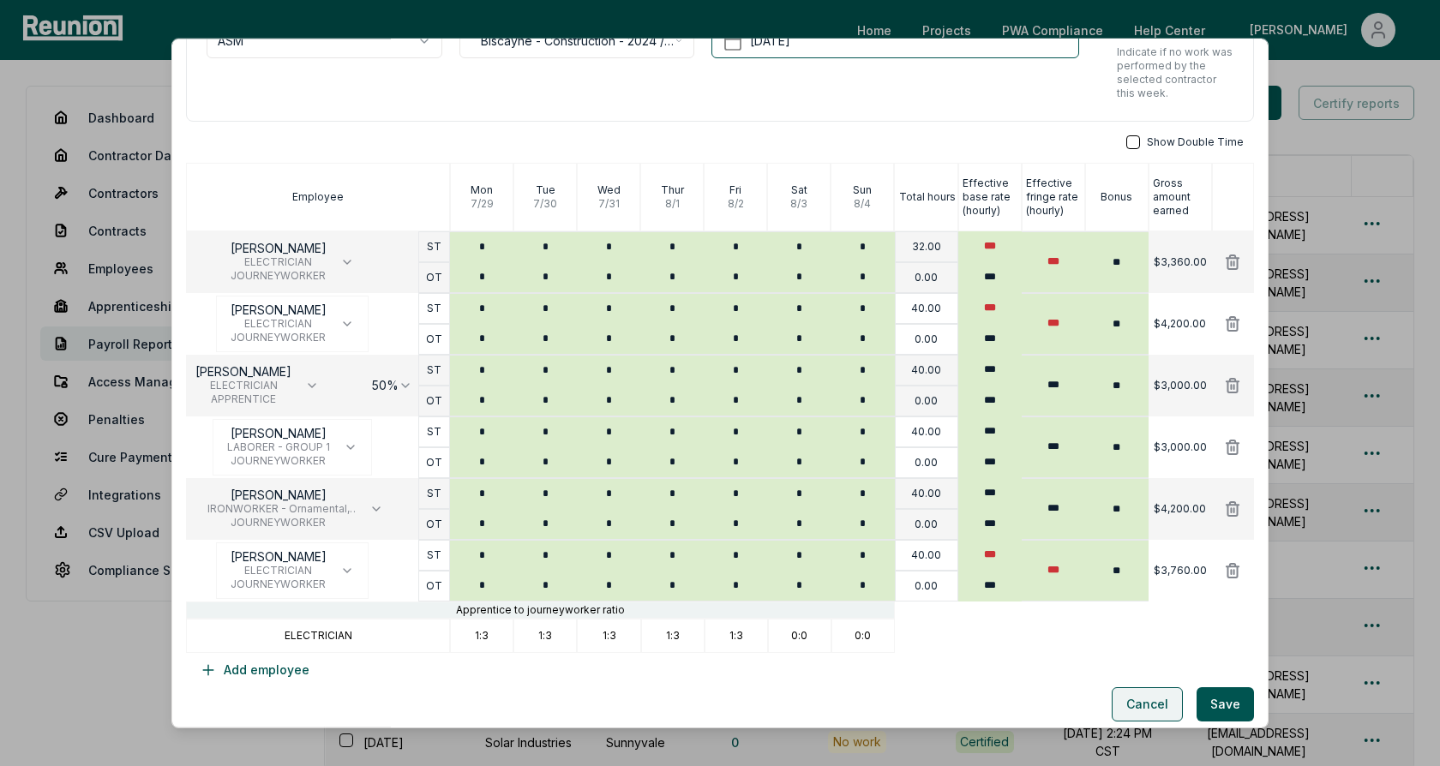
click at [1139, 703] on button "Cancel" at bounding box center [1147, 705] width 71 height 34
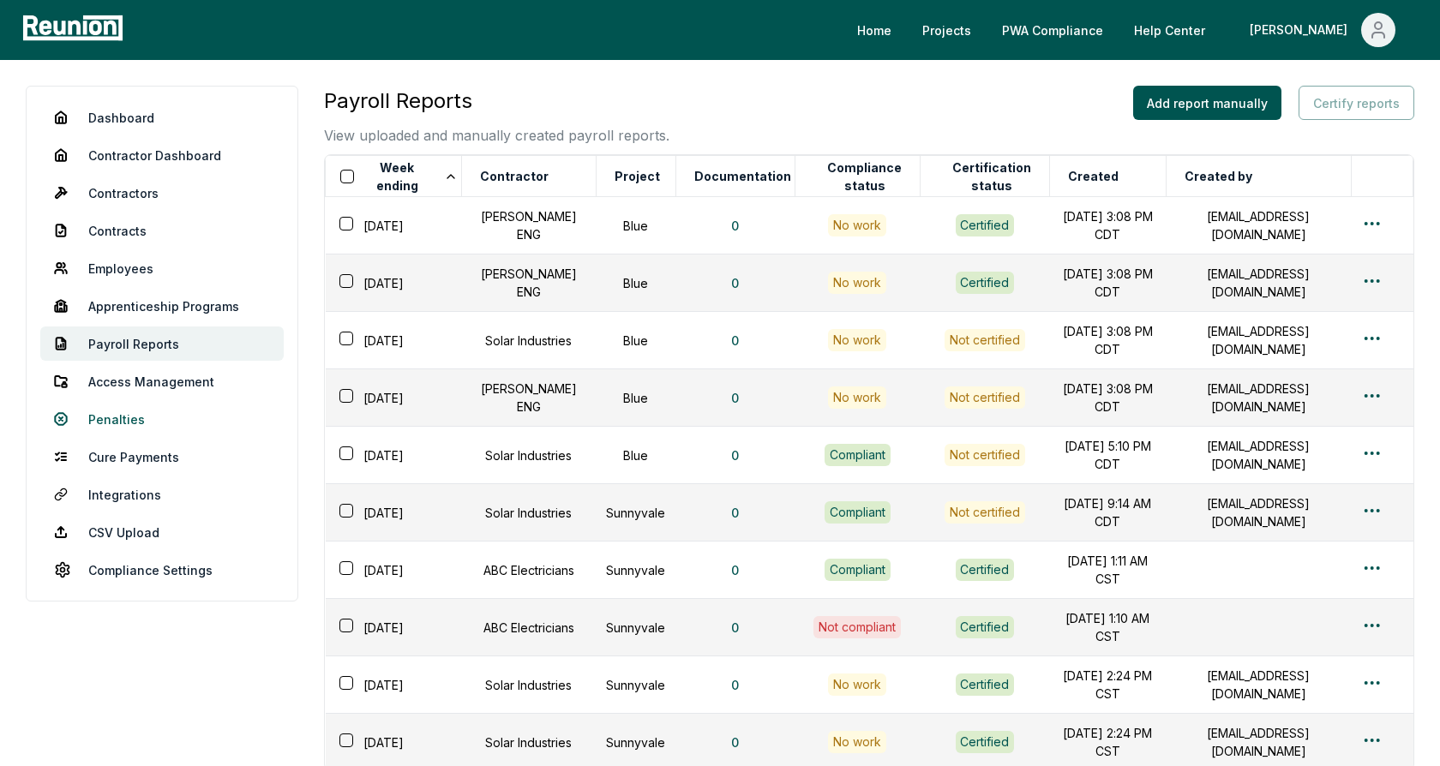
click at [111, 419] on link "Penalties" at bounding box center [161, 419] width 243 height 34
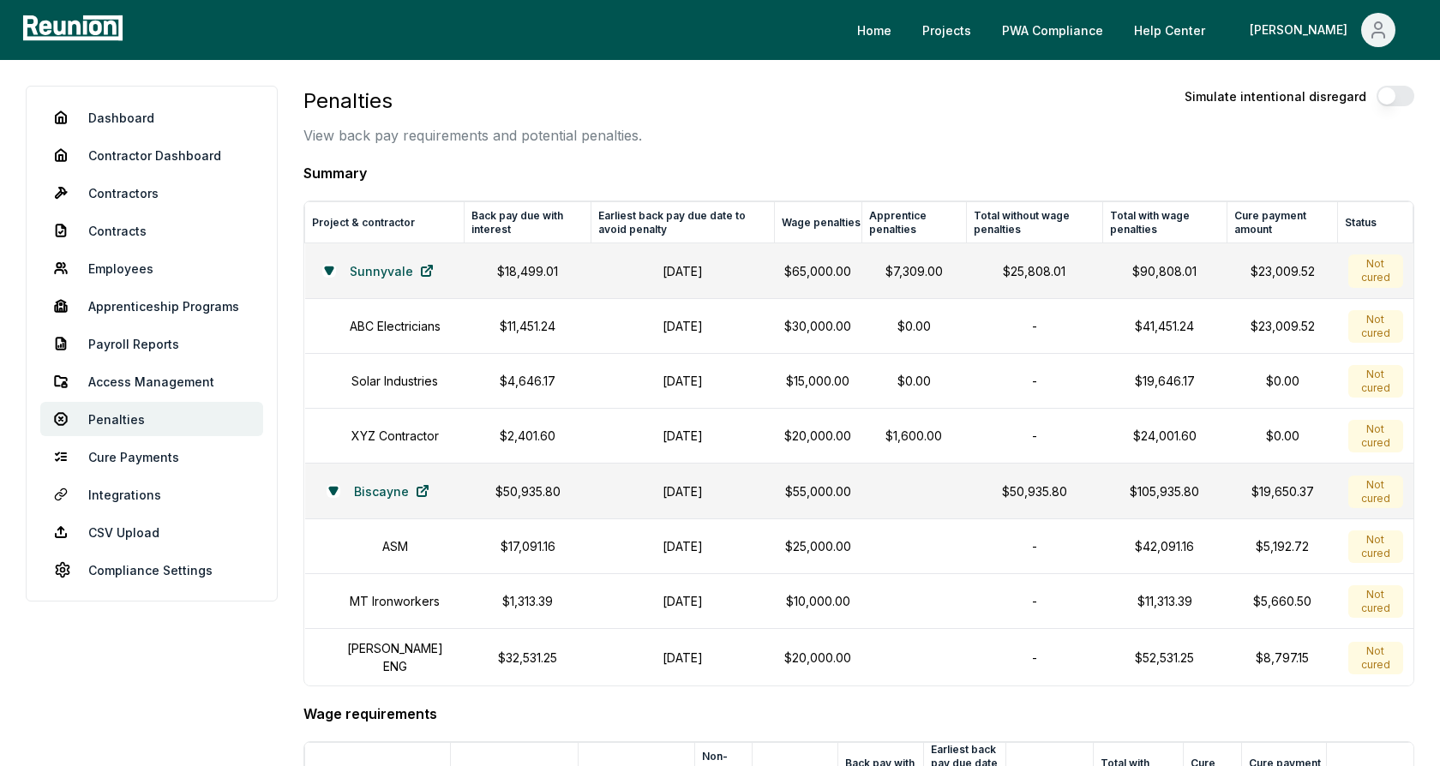
click at [324, 270] on icon at bounding box center [329, 271] width 10 height 10
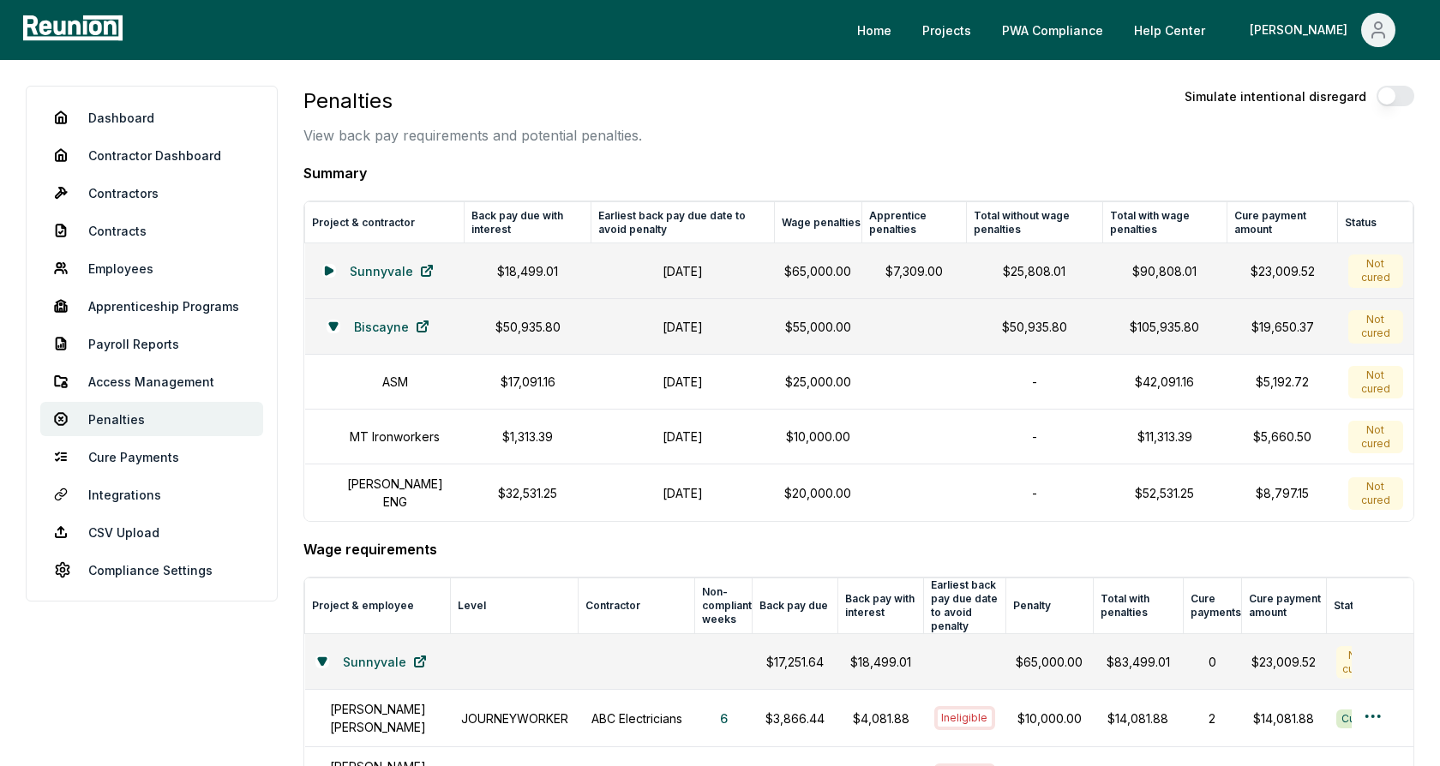
drag, startPoint x: 716, startPoint y: 331, endPoint x: 618, endPoint y: 331, distance: 97.7
click at [618, 331] on h1 "[DATE]" at bounding box center [683, 327] width 162 height 18
click at [658, 329] on h1 "[DATE]" at bounding box center [683, 327] width 162 height 18
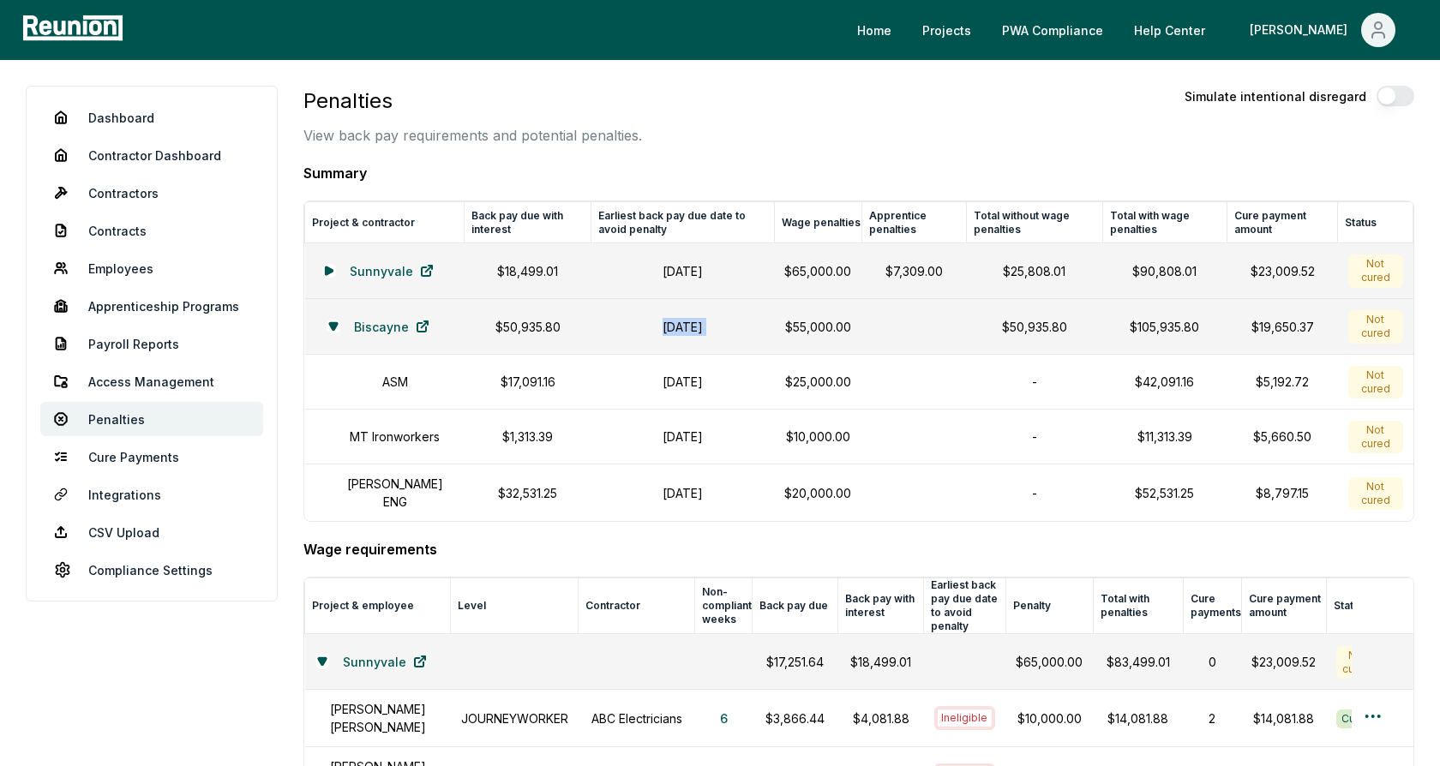
click at [721, 323] on h1 "[DATE]" at bounding box center [683, 327] width 162 height 18
click at [670, 328] on h1 "[DATE]" at bounding box center [683, 327] width 162 height 18
drag, startPoint x: 548, startPoint y: 327, endPoint x: 531, endPoint y: 327, distance: 17.1
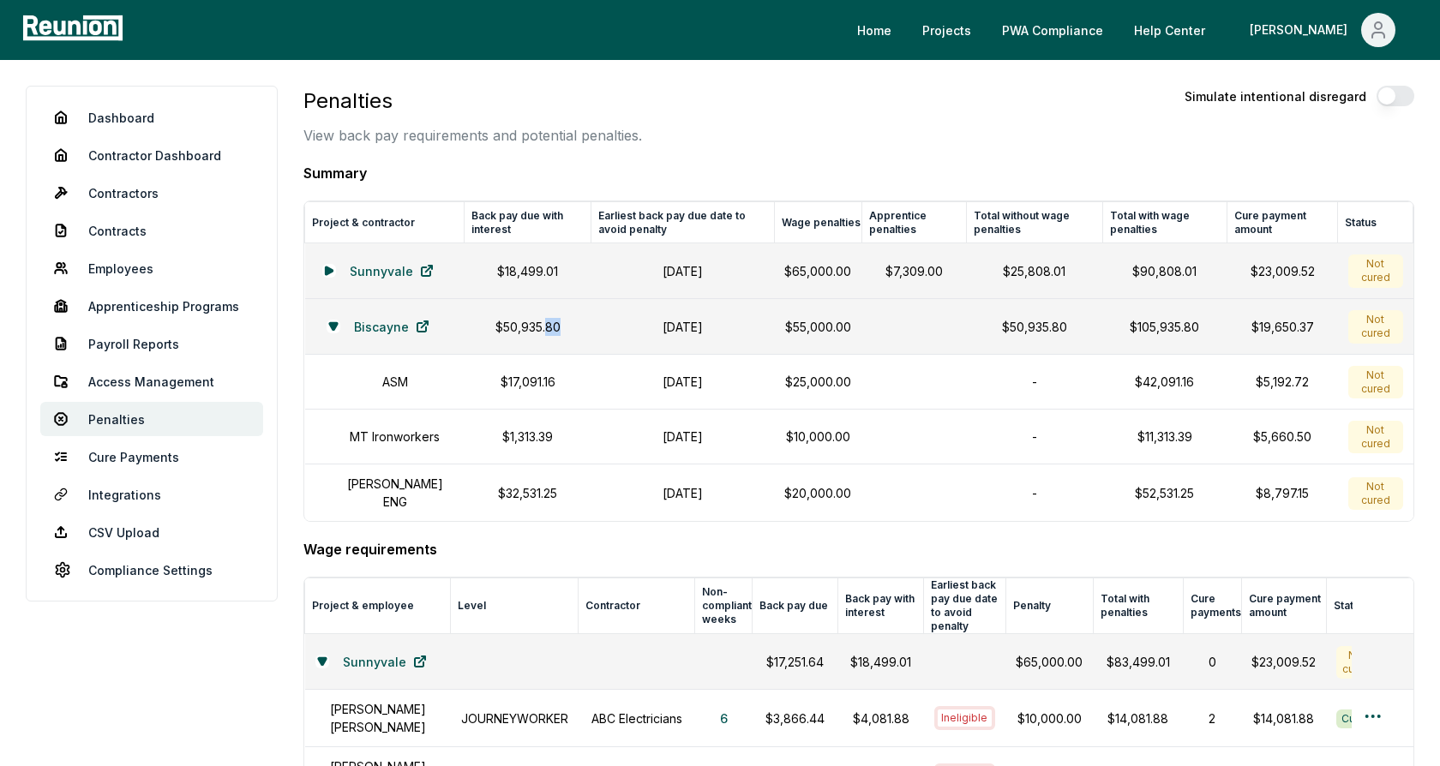
click at [531, 327] on p "$50,935.80" at bounding box center [528, 327] width 106 height 18
click at [540, 332] on p "$50,935.80" at bounding box center [528, 327] width 106 height 18
click at [822, 382] on p "$25,000.00" at bounding box center [817, 382] width 67 height 18
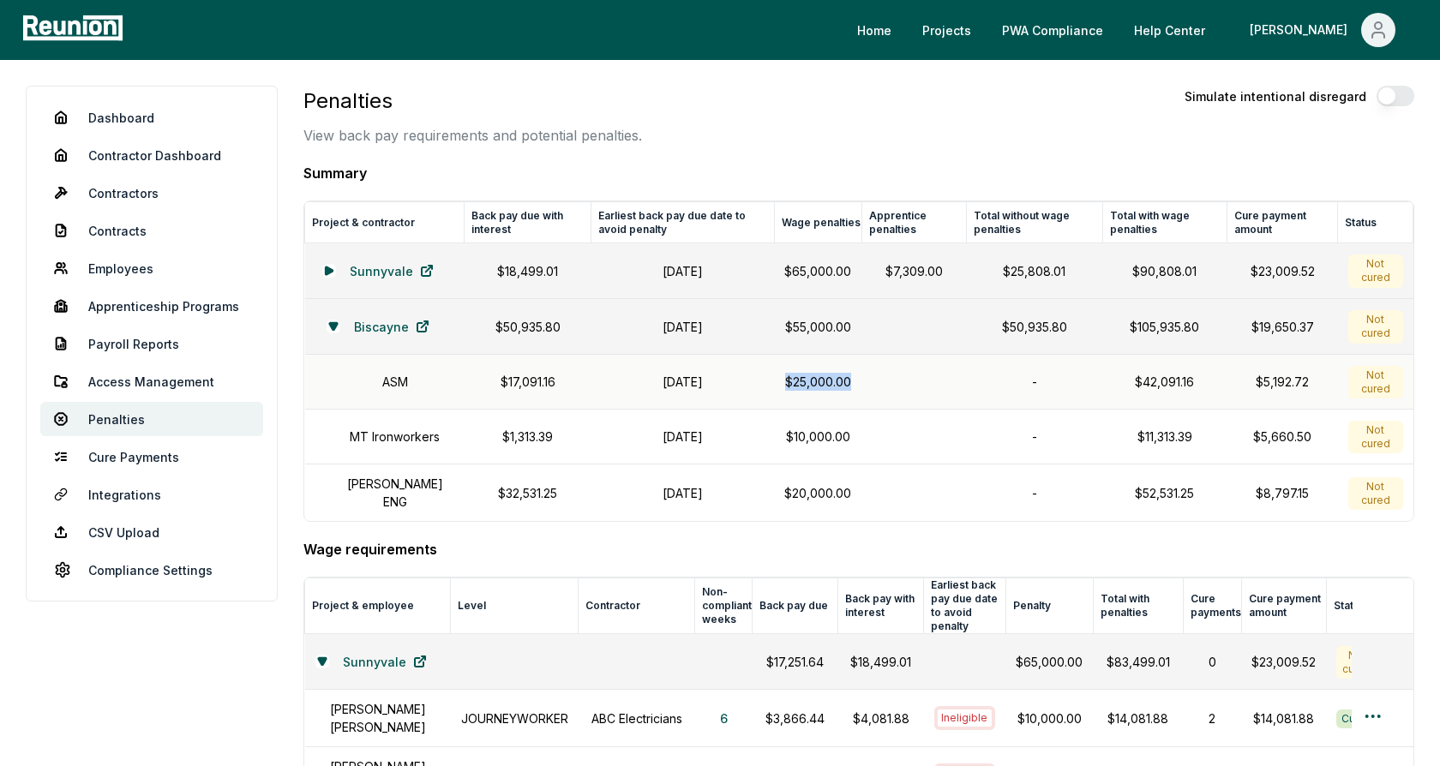
click at [844, 384] on p "$25,000.00" at bounding box center [817, 382] width 67 height 18
click at [807, 382] on p "$25,000.00" at bounding box center [817, 382] width 67 height 18
click at [842, 377] on p "$25,000.00" at bounding box center [817, 382] width 67 height 18
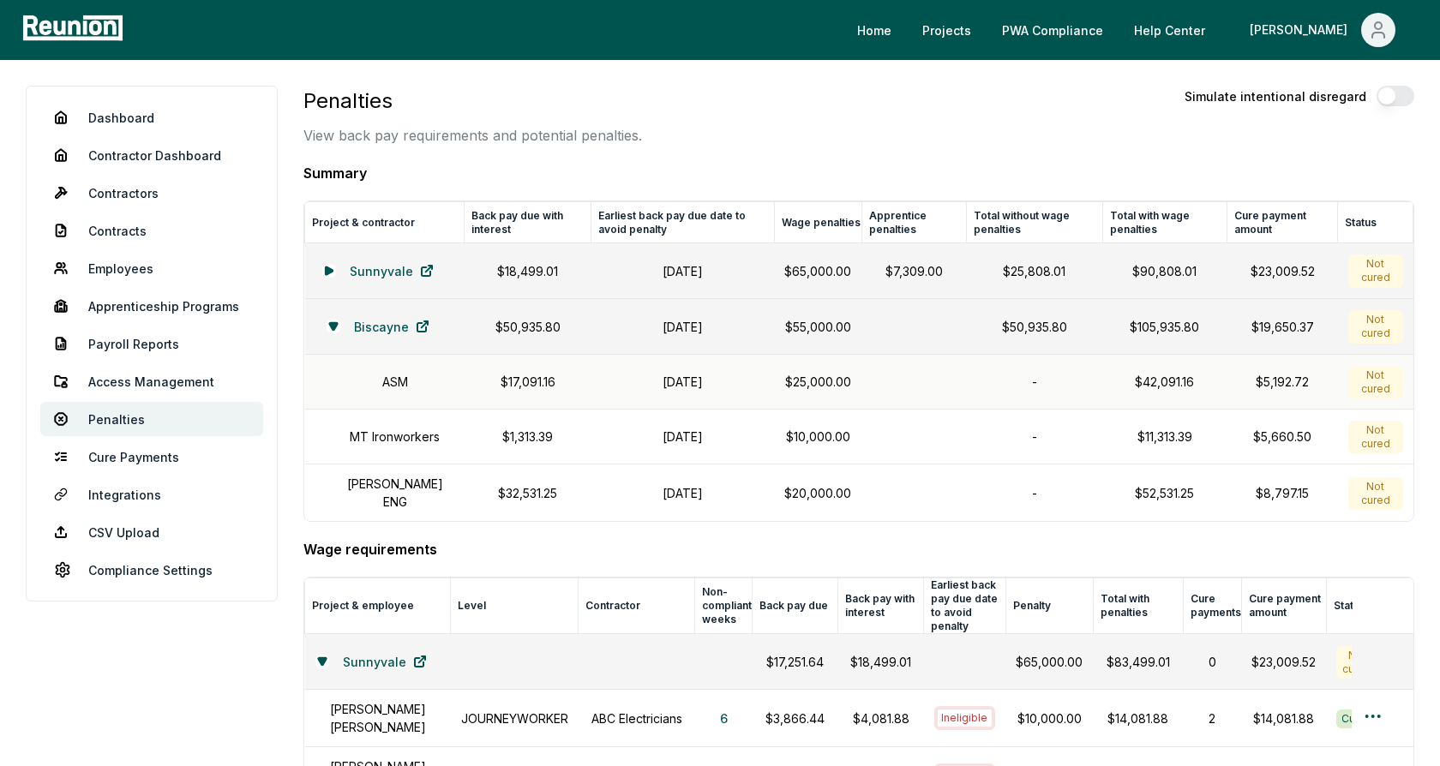
drag, startPoint x: 725, startPoint y: 373, endPoint x: 622, endPoint y: 375, distance: 103.8
click at [621, 375] on h1 "[DATE]" at bounding box center [683, 382] width 162 height 18
click at [646, 376] on h1 "[DATE]" at bounding box center [683, 382] width 162 height 18
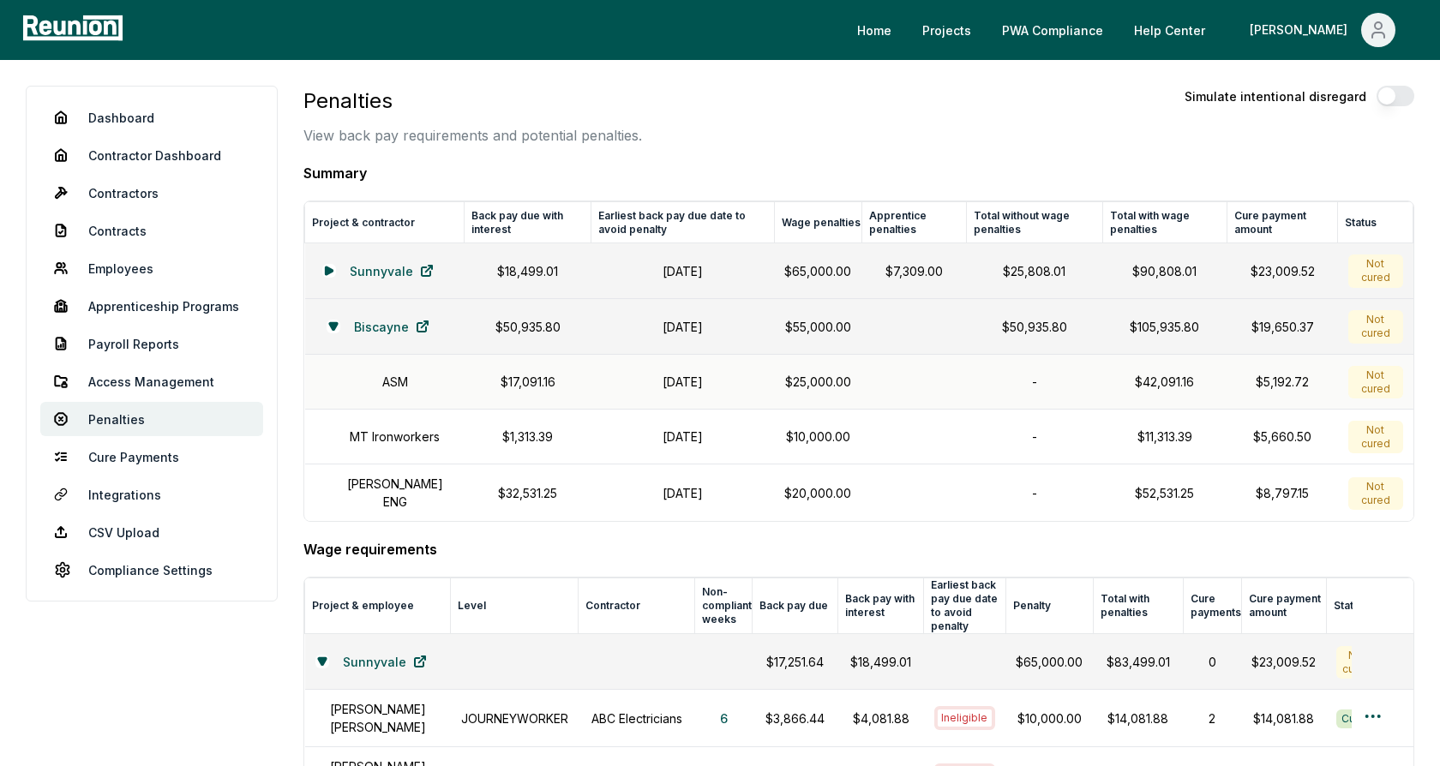
click at [947, 383] on td at bounding box center [914, 382] width 105 height 55
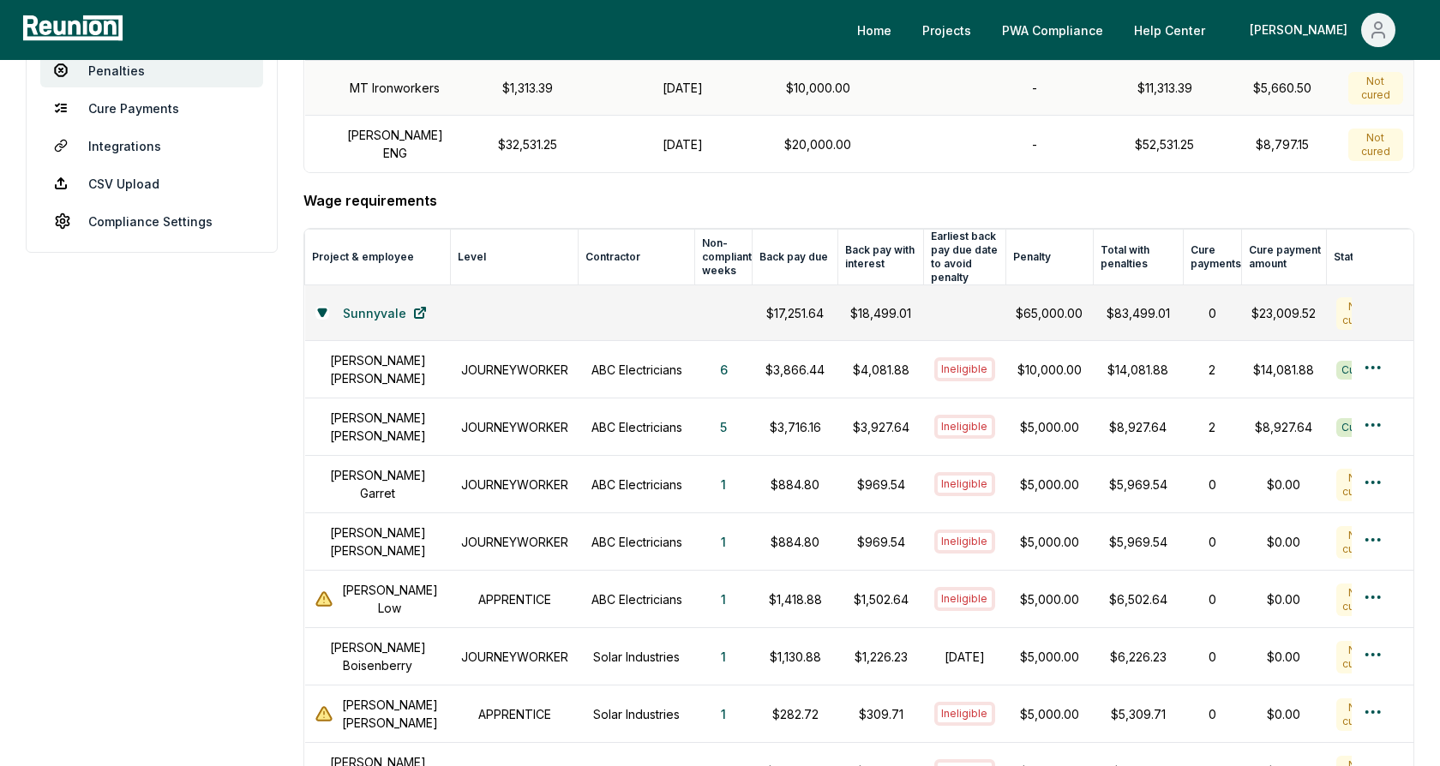
scroll to position [365, 0]
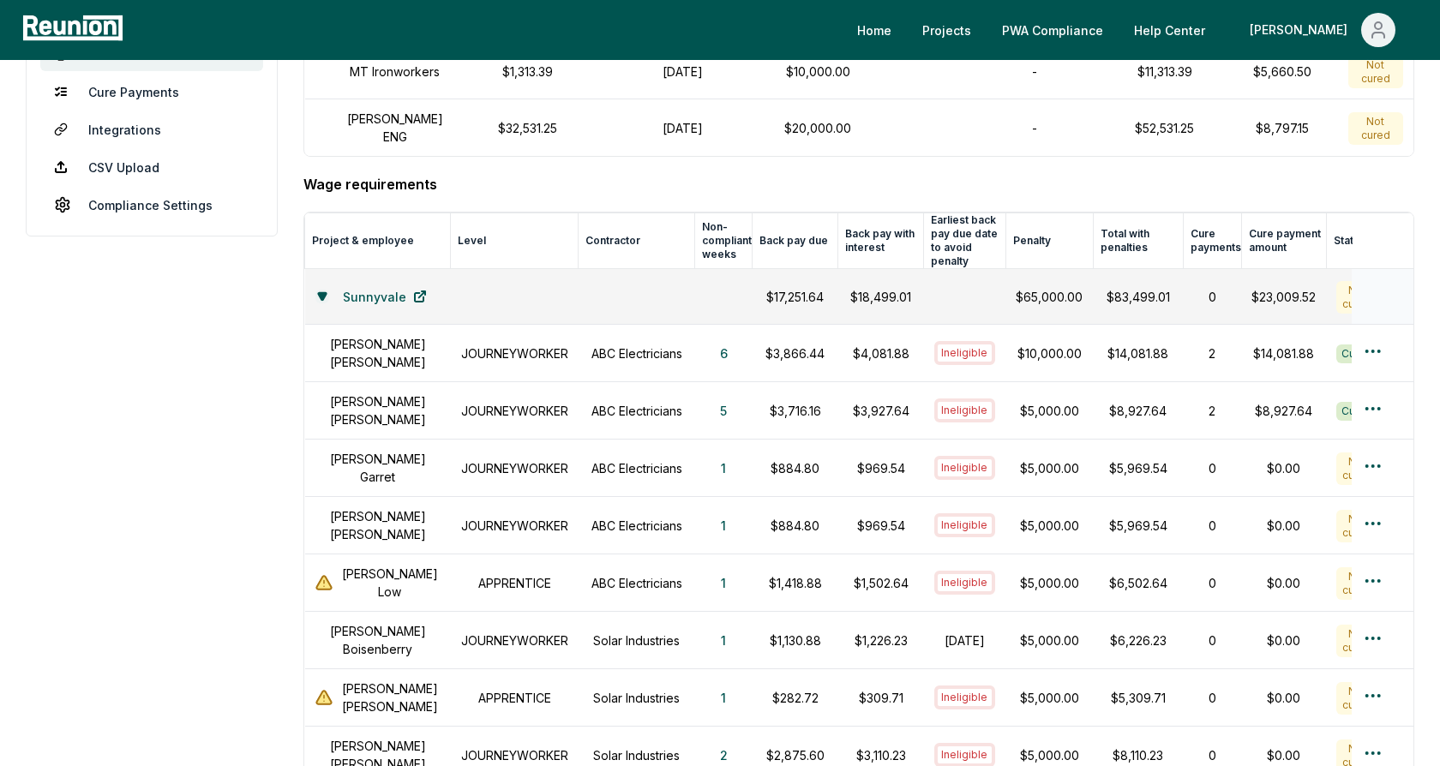
click at [322, 293] on icon at bounding box center [322, 296] width 8 height 7
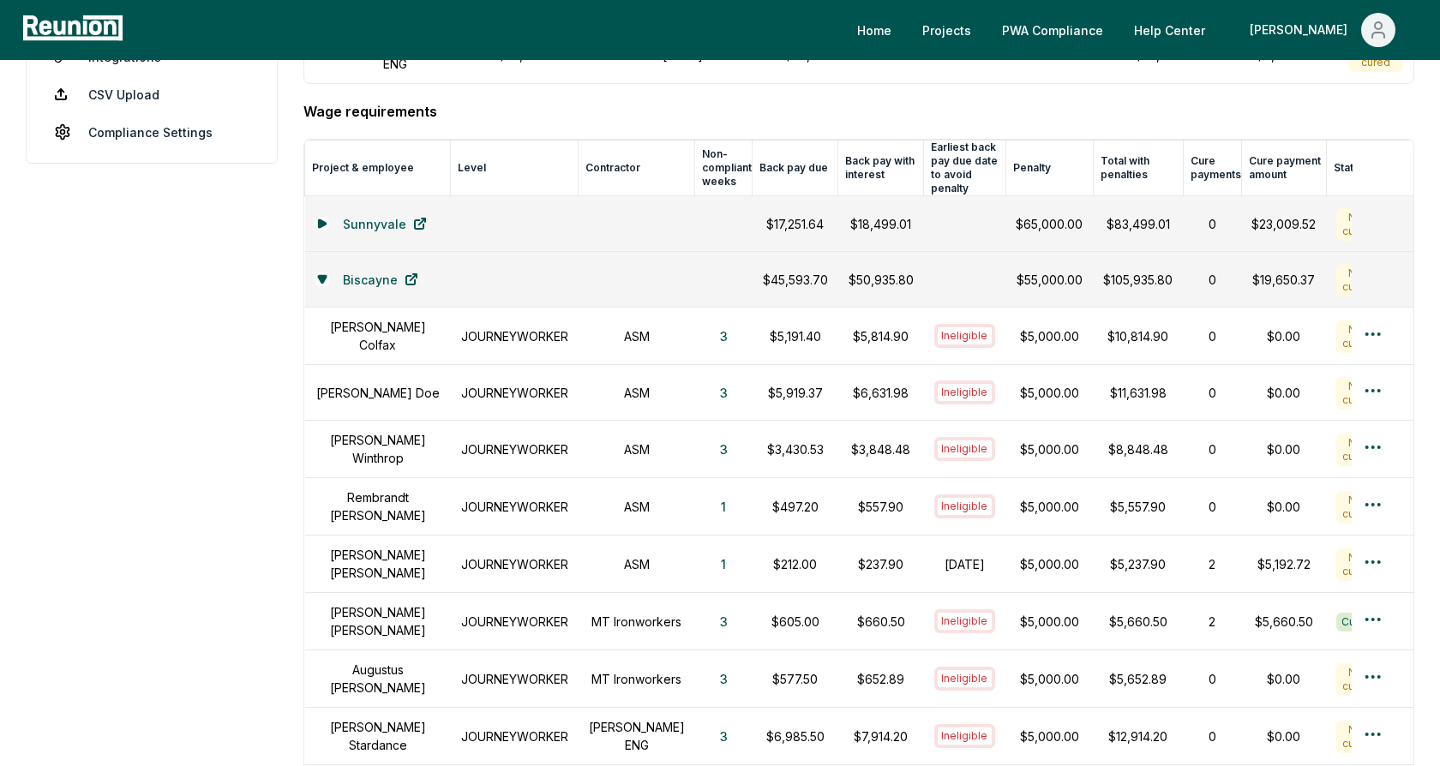
scroll to position [457, 0]
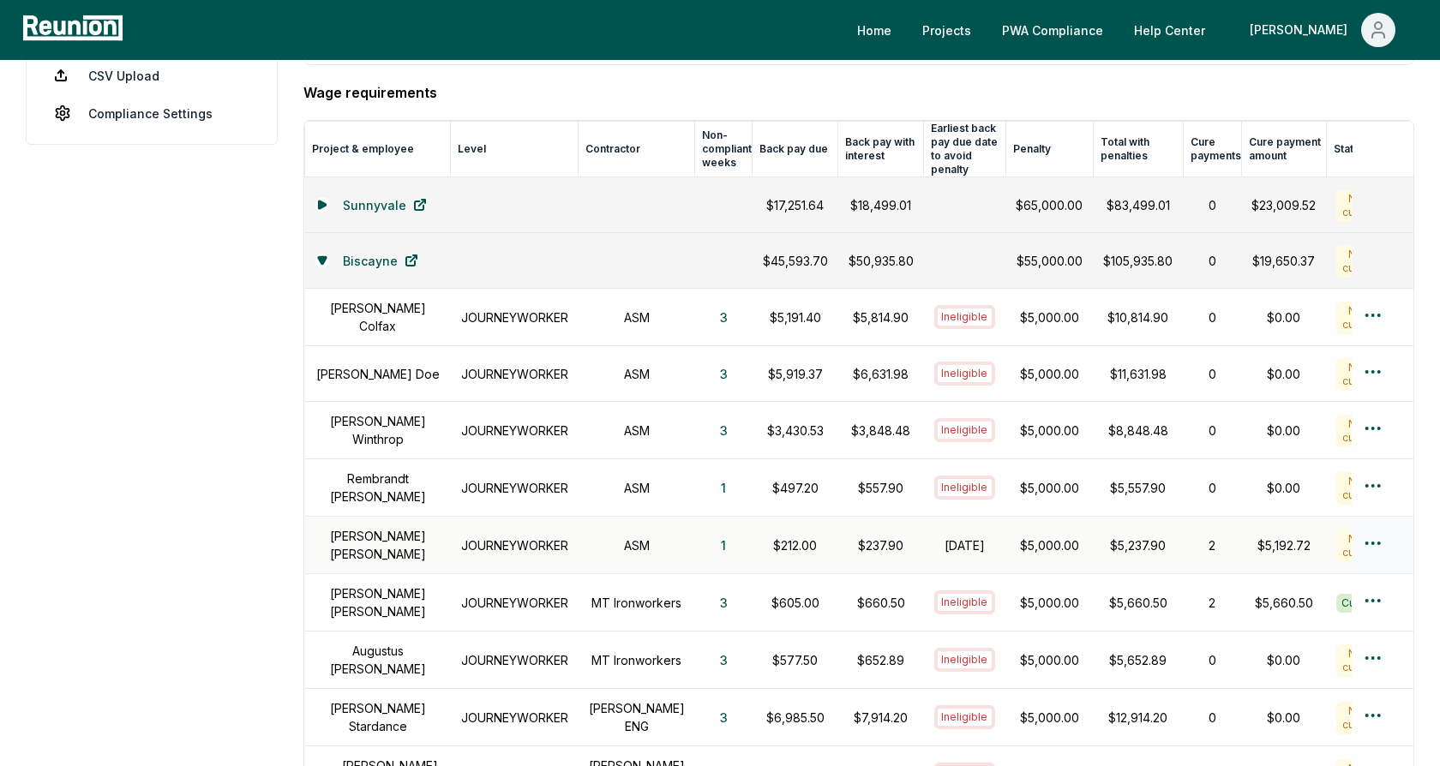
click at [372, 530] on h1 "[PERSON_NAME]" at bounding box center [378, 545] width 125 height 36
click at [515, 537] on h1 "JOURNEYWORKER" at bounding box center [514, 546] width 107 height 18
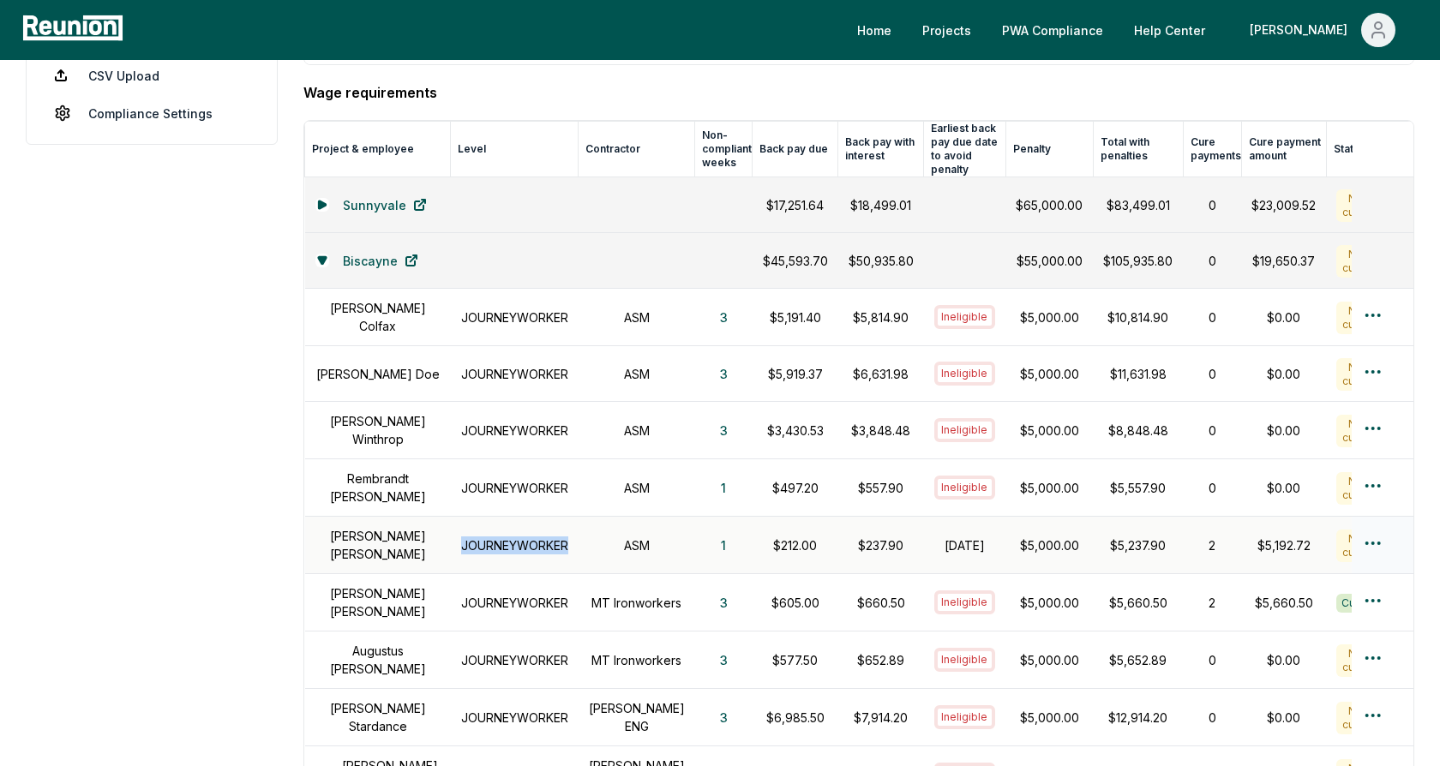
click at [515, 537] on h1 "JOURNEYWORKER" at bounding box center [514, 546] width 107 height 18
click at [625, 537] on h1 "ASM" at bounding box center [637, 546] width 96 height 18
click at [707, 530] on button "1" at bounding box center [723, 545] width 33 height 34
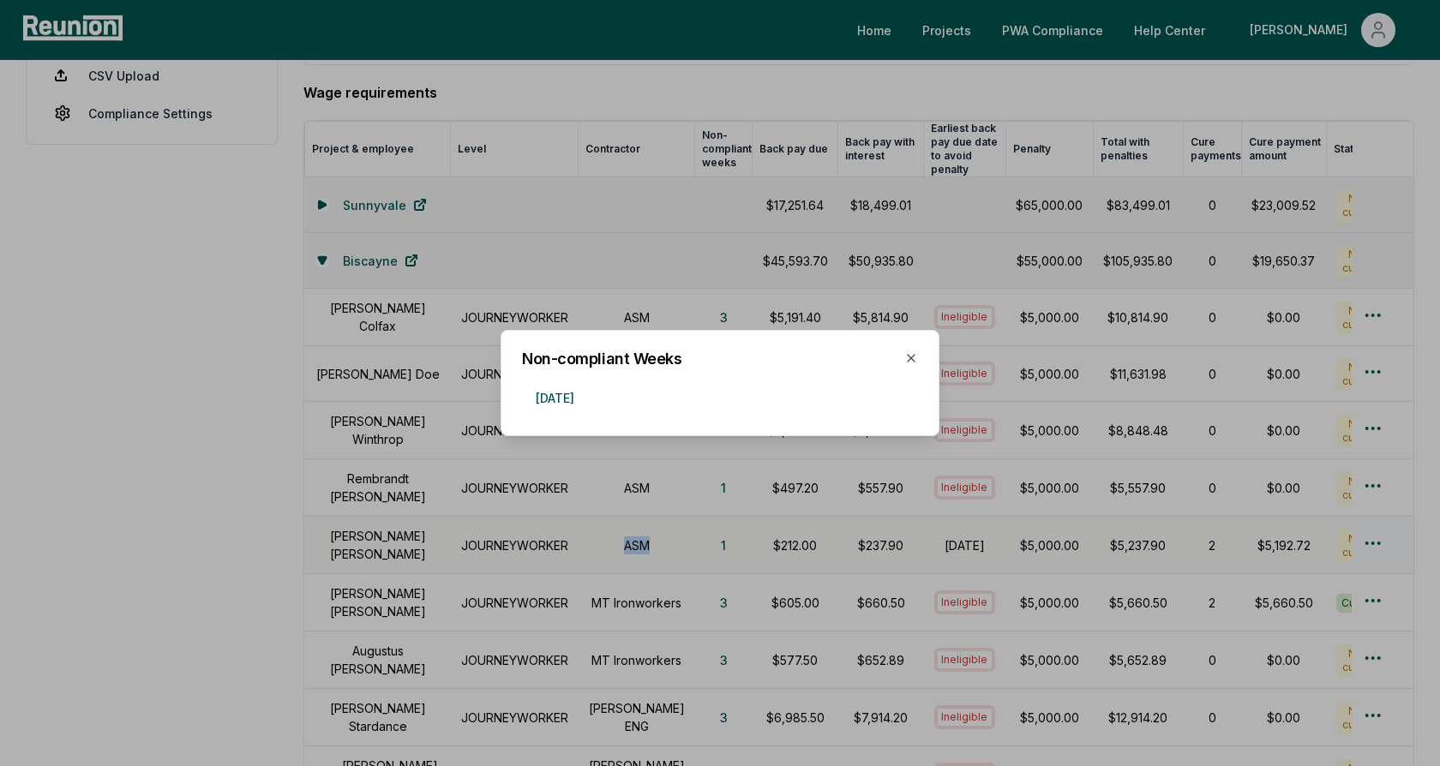
click at [619, 312] on div at bounding box center [720, 383] width 1440 height 766
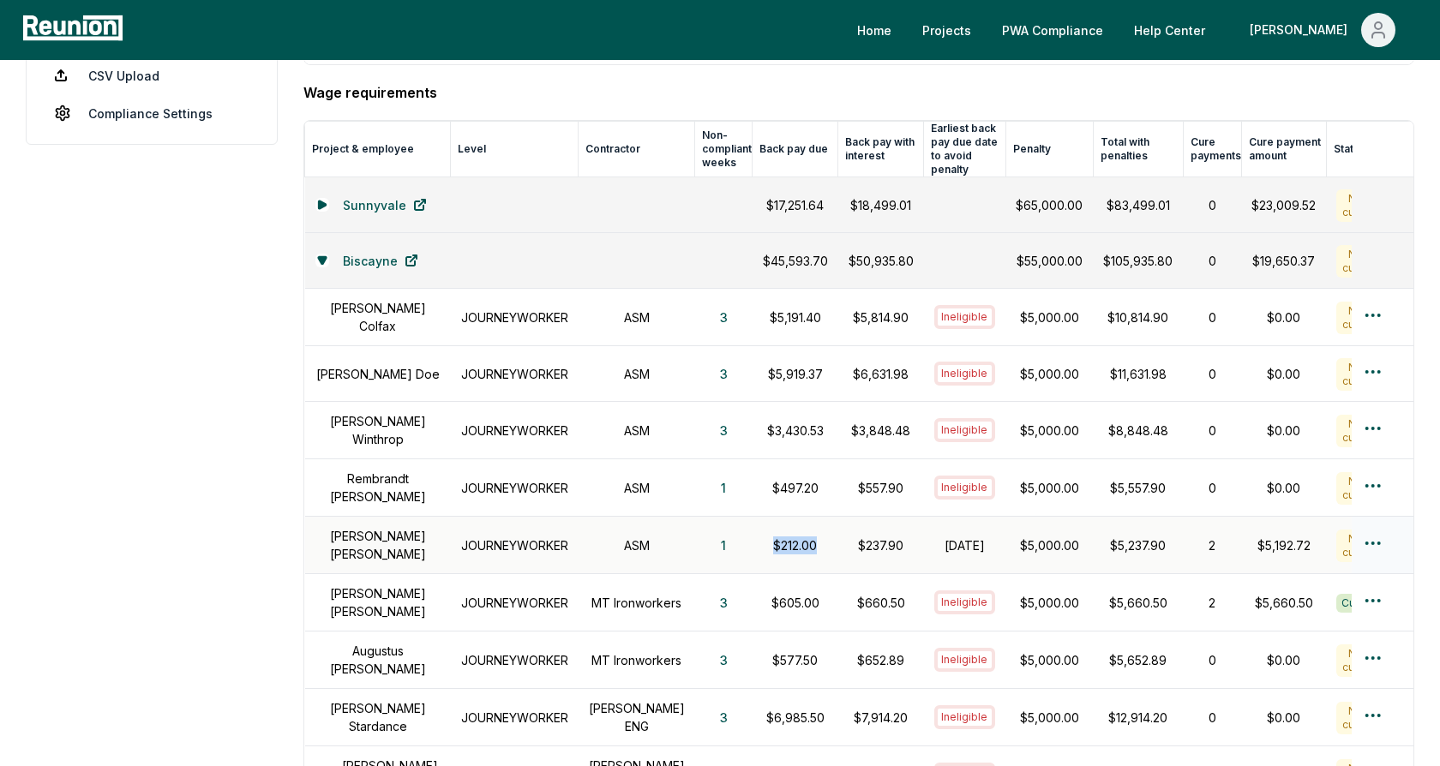
drag, startPoint x: 798, startPoint y: 529, endPoint x: 739, endPoint y: 529, distance: 59.2
click at [753, 529] on td "$212.00" at bounding box center [796, 545] width 86 height 57
click at [763, 537] on p "$212.00" at bounding box center [795, 546] width 65 height 18
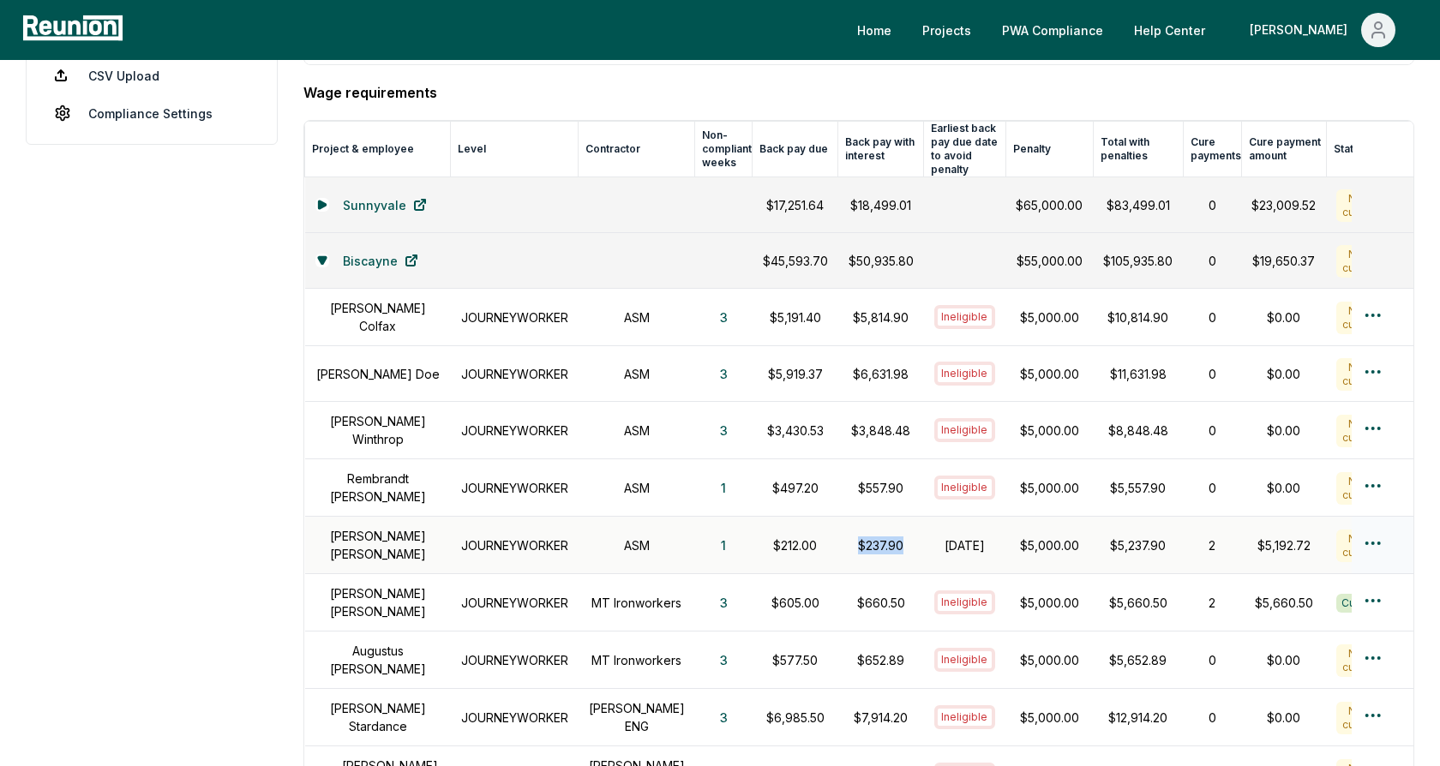
drag, startPoint x: 876, startPoint y: 529, endPoint x: 827, endPoint y: 529, distance: 48.9
click at [849, 537] on p "$237.90" at bounding box center [881, 546] width 65 height 18
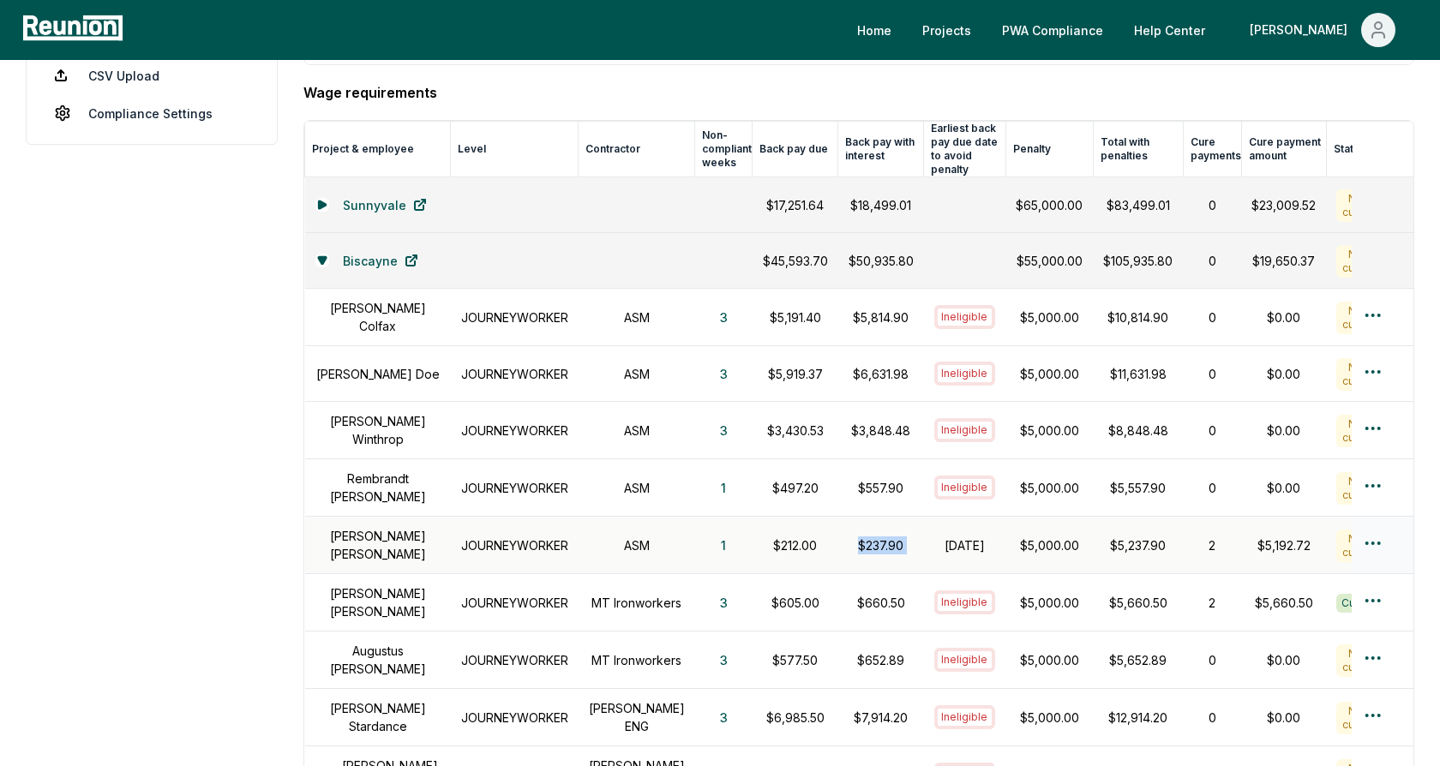
click at [849, 537] on p "$237.90" at bounding box center [881, 546] width 65 height 18
click at [763, 537] on p "$212.00" at bounding box center [795, 546] width 65 height 18
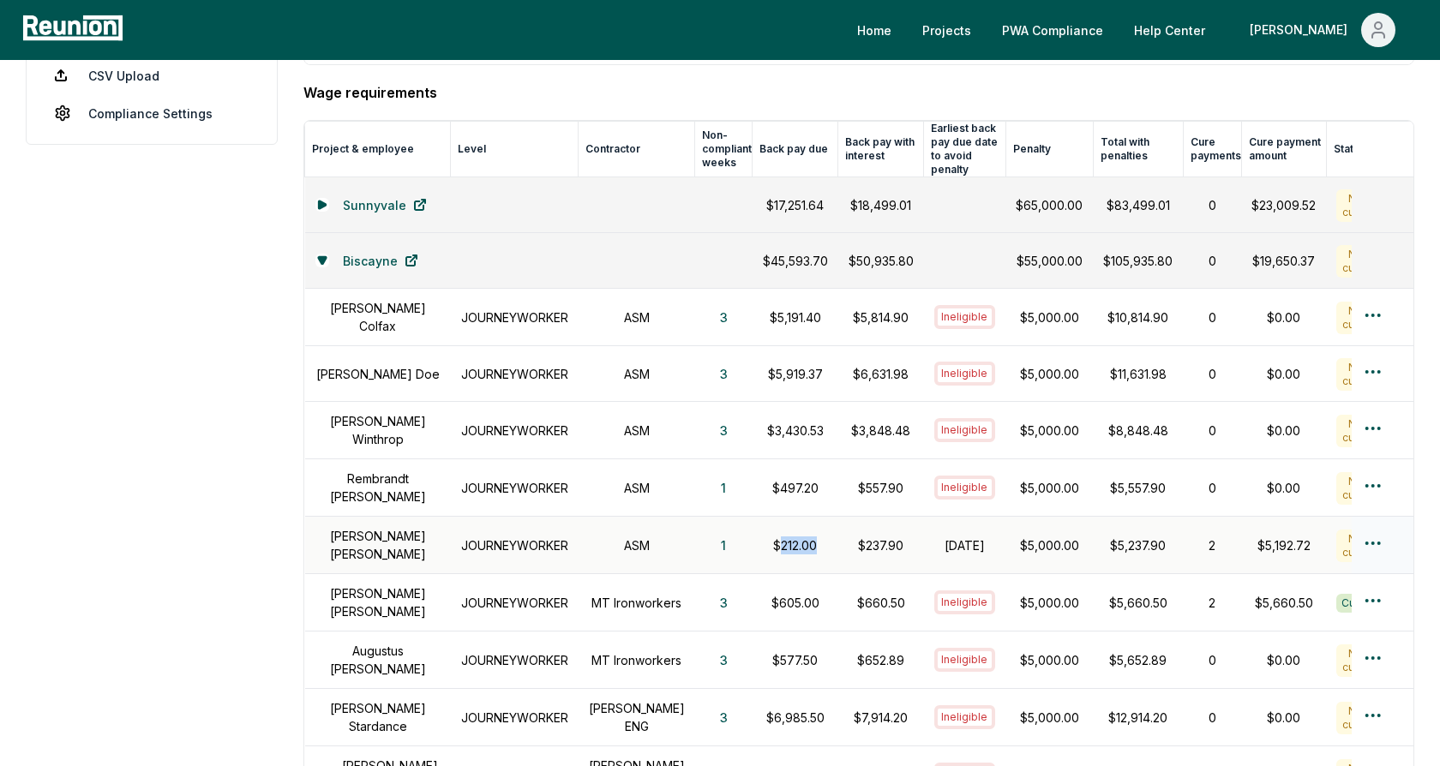
click at [798, 521] on td "$212.00" at bounding box center [796, 545] width 86 height 57
click at [864, 537] on p "$237.90" at bounding box center [881, 546] width 65 height 18
click at [946, 537] on h1 "[DATE]" at bounding box center [966, 546] width 62 height 18
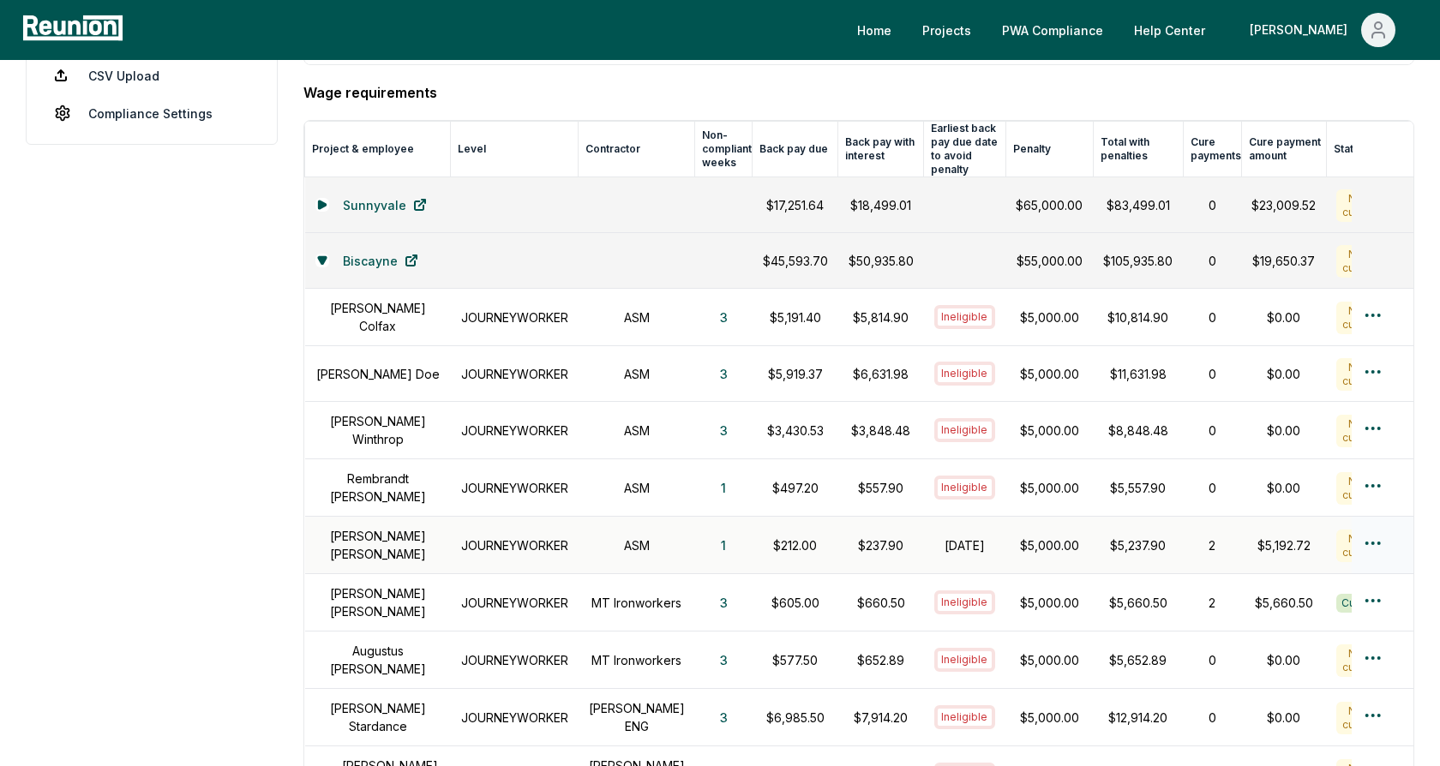
click at [856, 537] on p "$237.90" at bounding box center [881, 546] width 65 height 18
click at [941, 537] on h1 "[DATE]" at bounding box center [966, 546] width 62 height 18
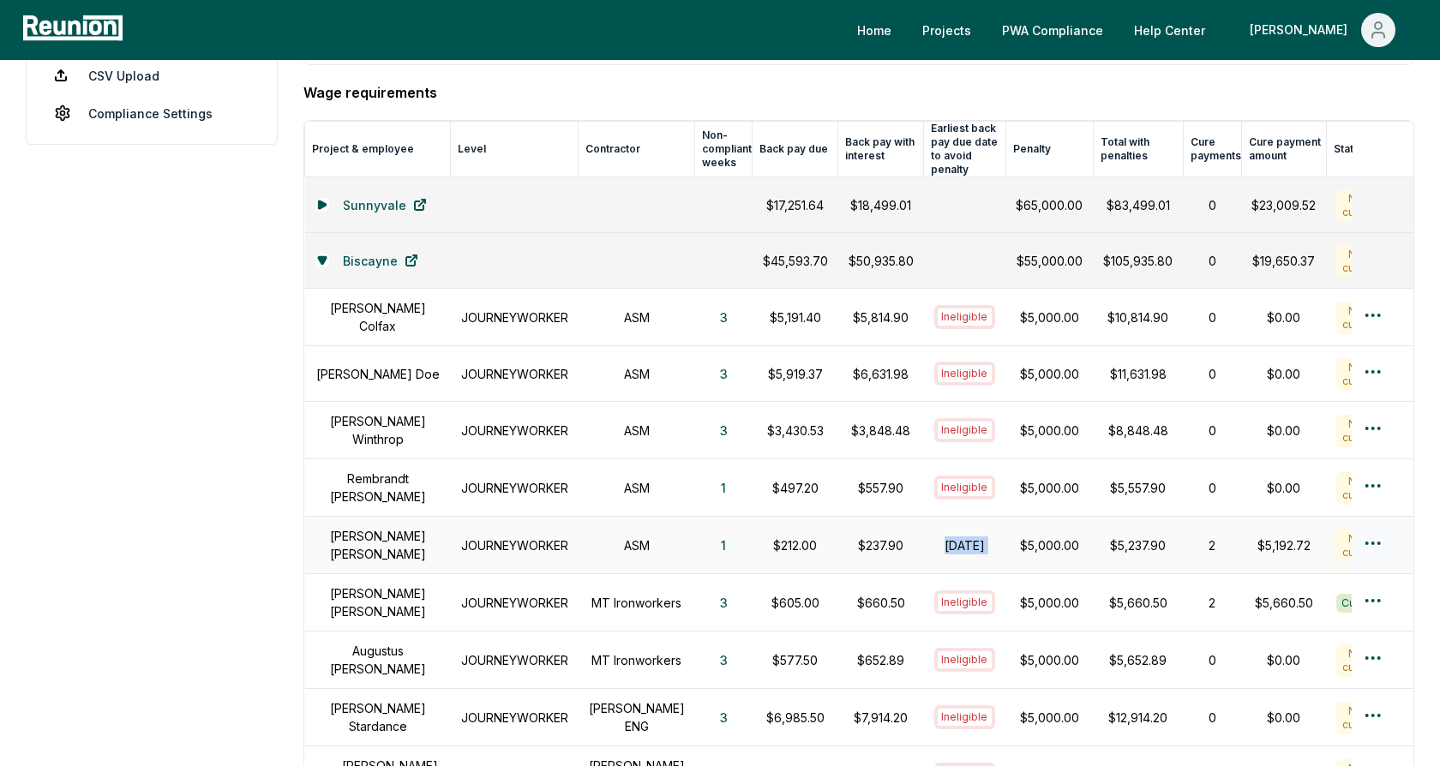
click at [941, 537] on h1 "[DATE]" at bounding box center [966, 546] width 62 height 18
drag, startPoint x: 1056, startPoint y: 529, endPoint x: 984, endPoint y: 531, distance: 72.0
click at [1006, 530] on td "$5,000.00" at bounding box center [1049, 545] width 87 height 57
click at [935, 537] on h1 "[DATE]" at bounding box center [966, 546] width 62 height 18
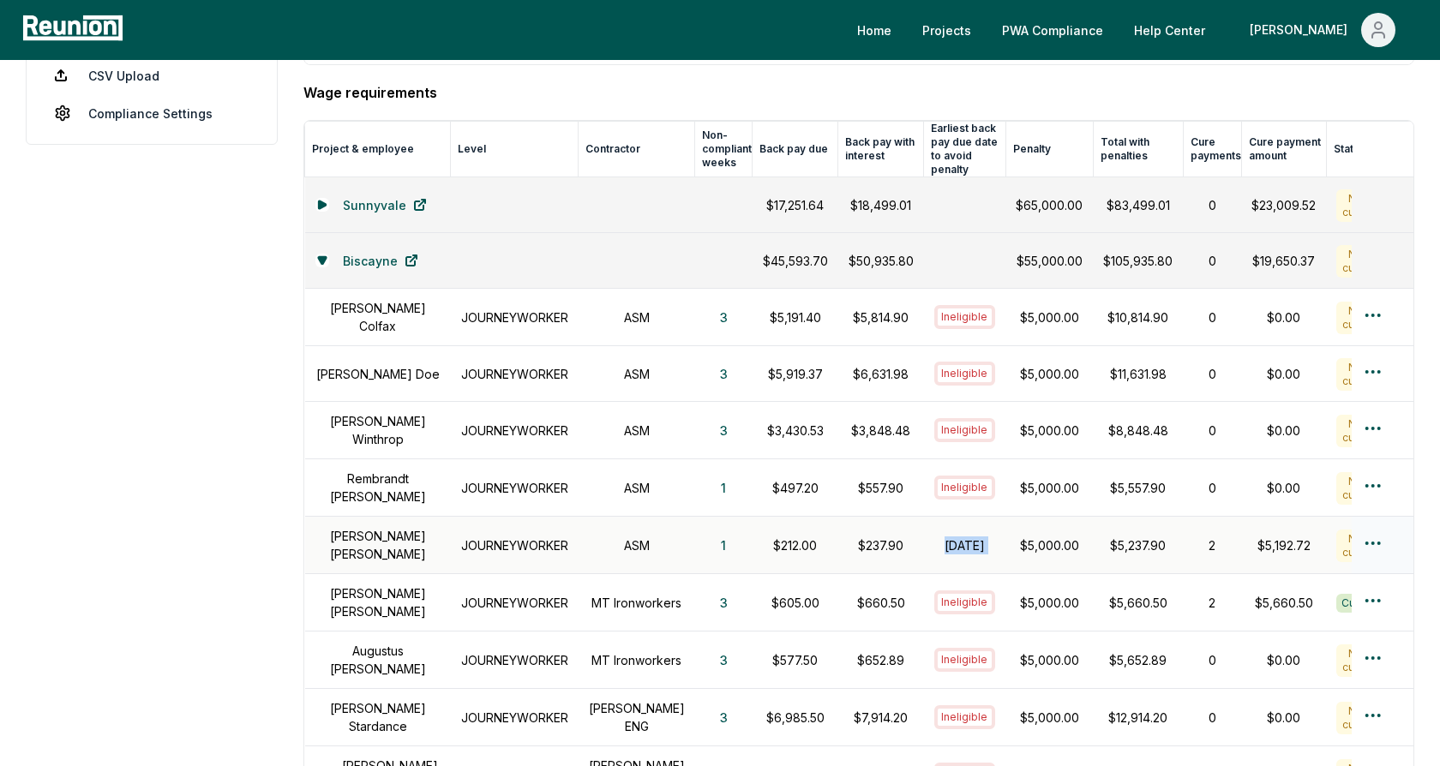
click at [935, 537] on h1 "[DATE]" at bounding box center [966, 546] width 62 height 18
drag, startPoint x: 793, startPoint y: 529, endPoint x: 739, endPoint y: 530, distance: 54.0
click at [753, 530] on td "$212.00" at bounding box center [796, 545] width 86 height 57
click at [935, 537] on h1 "[DATE]" at bounding box center [966, 546] width 62 height 18
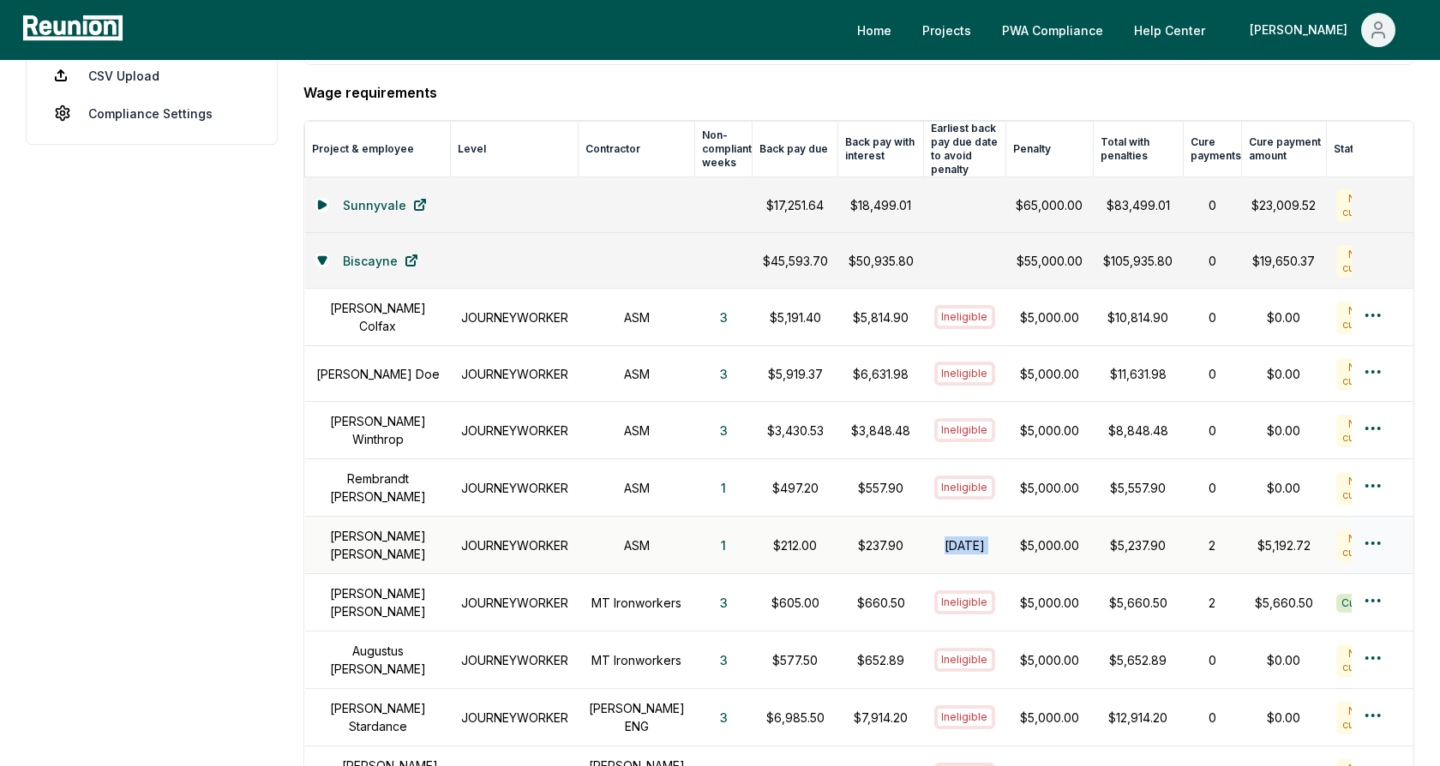
click at [935, 537] on h1 "[DATE]" at bounding box center [966, 546] width 62 height 18
click at [941, 537] on h1 "[DATE]" at bounding box center [966, 546] width 62 height 18
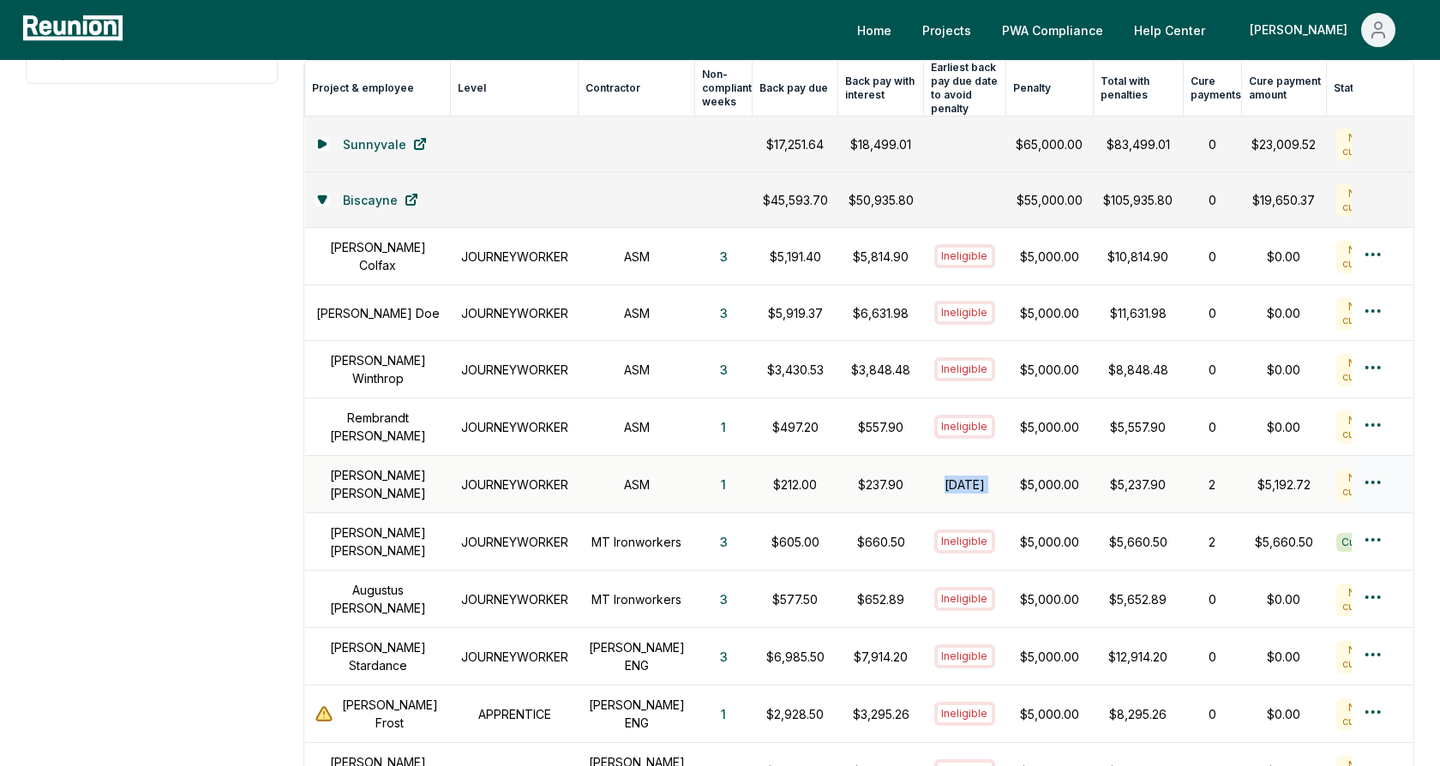
scroll to position [524, 0]
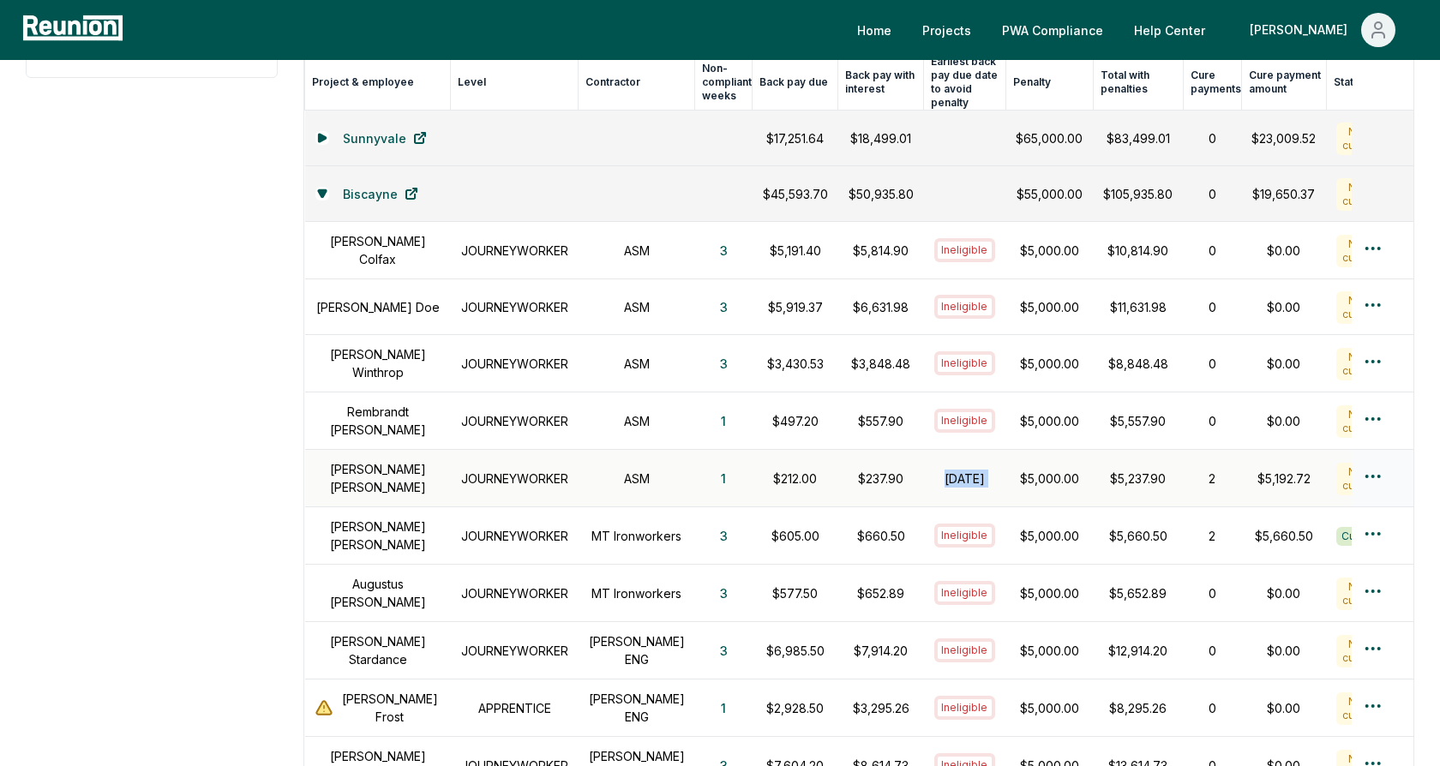
click at [935, 470] on h1 "[DATE]" at bounding box center [966, 479] width 62 height 18
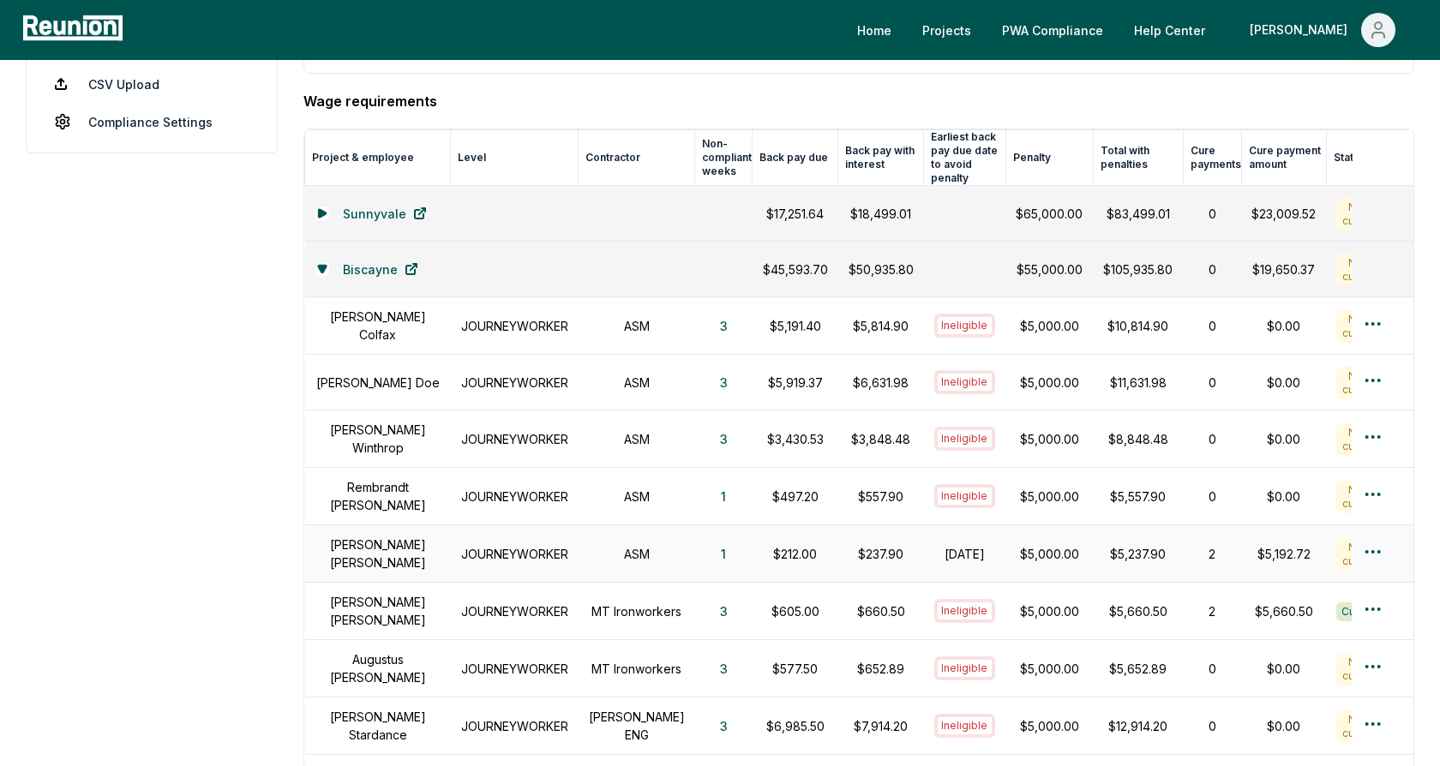
scroll to position [440, 0]
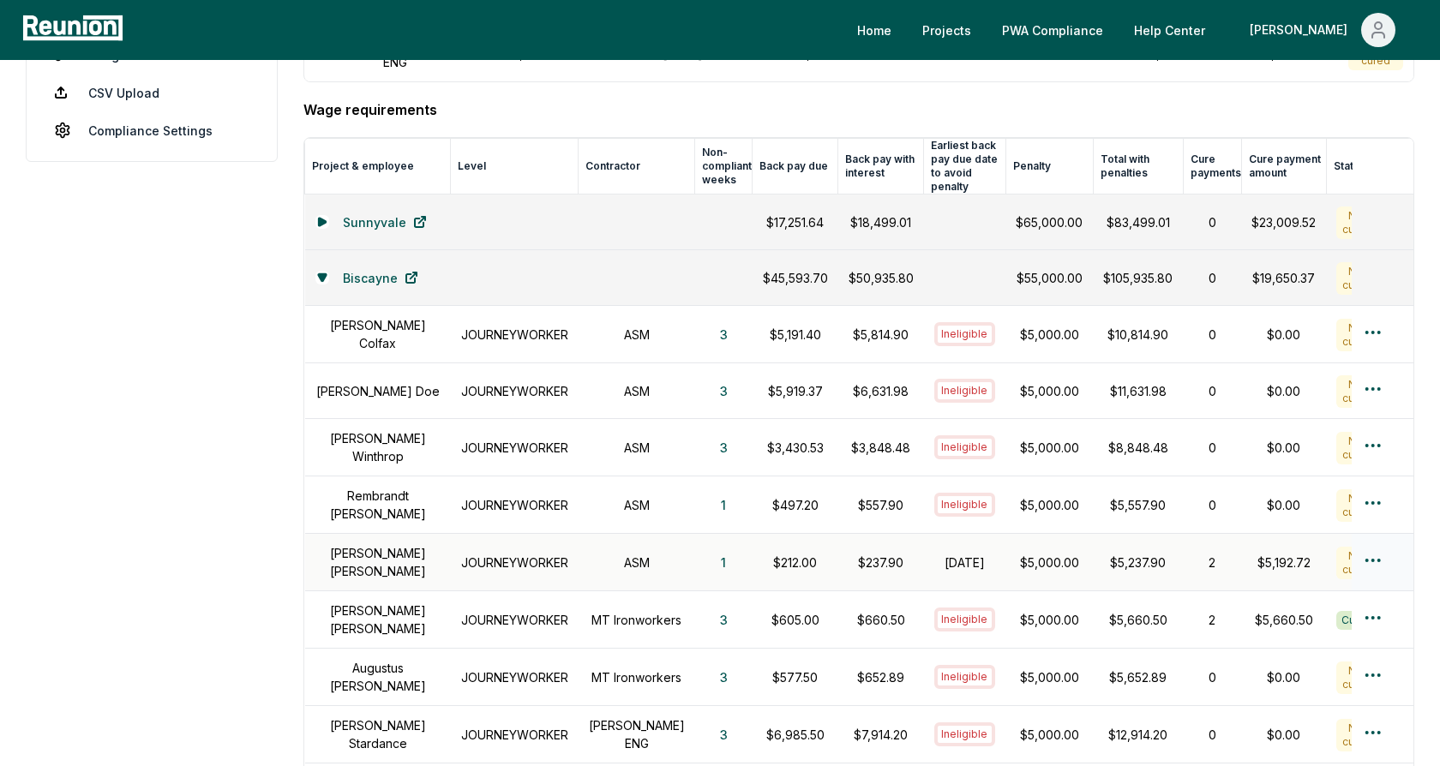
click at [1100, 534] on td "$5,237.90" at bounding box center [1138, 562] width 90 height 57
click at [1378, 544] on html "Please visit us on your desktop We're working on making our marketplace mobile-…" at bounding box center [720, 483] width 1440 height 1846
click at [1316, 616] on div "Create wage cure payment" at bounding box center [1344, 619] width 163 height 46
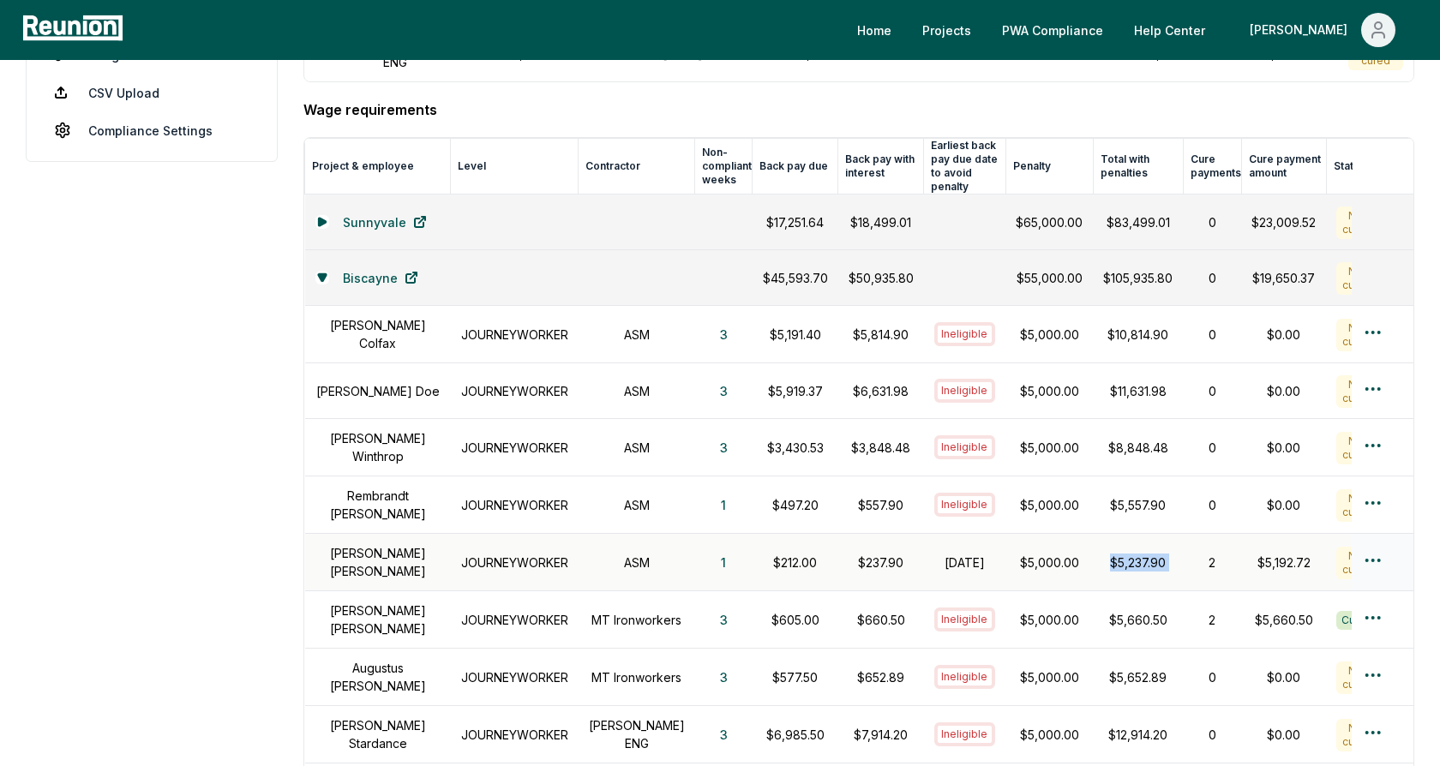
click at [1364, 537] on html "Please visit us on your desktop We're working on making our marketplace mobile-…" at bounding box center [720, 483] width 1440 height 1846
click at [1262, 551] on html "Please visit us on your desktop We're working on making our marketplace mobile-…" at bounding box center [720, 483] width 1440 height 1846
click at [1337, 547] on div "Not cured" at bounding box center [1357, 563] width 41 height 33
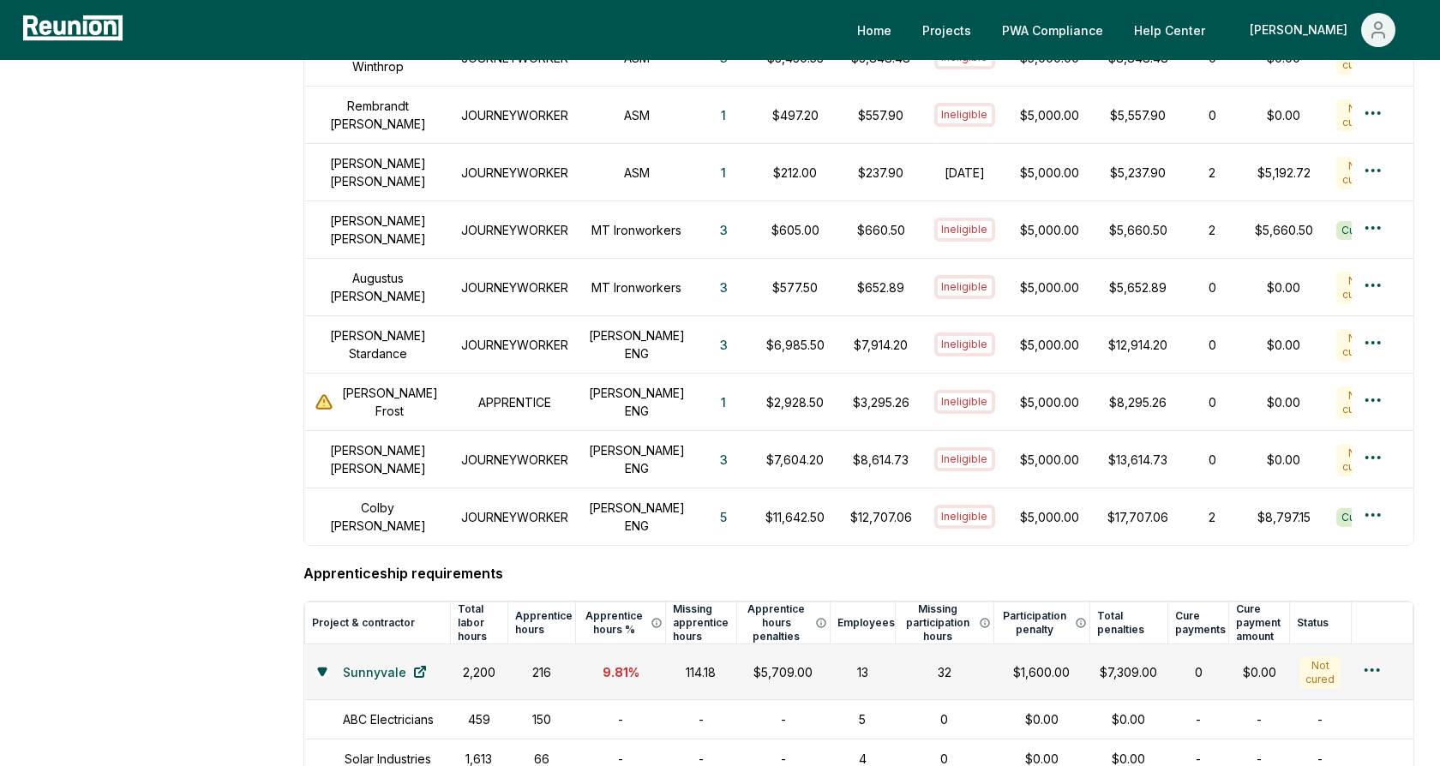
scroll to position [1049, 0]
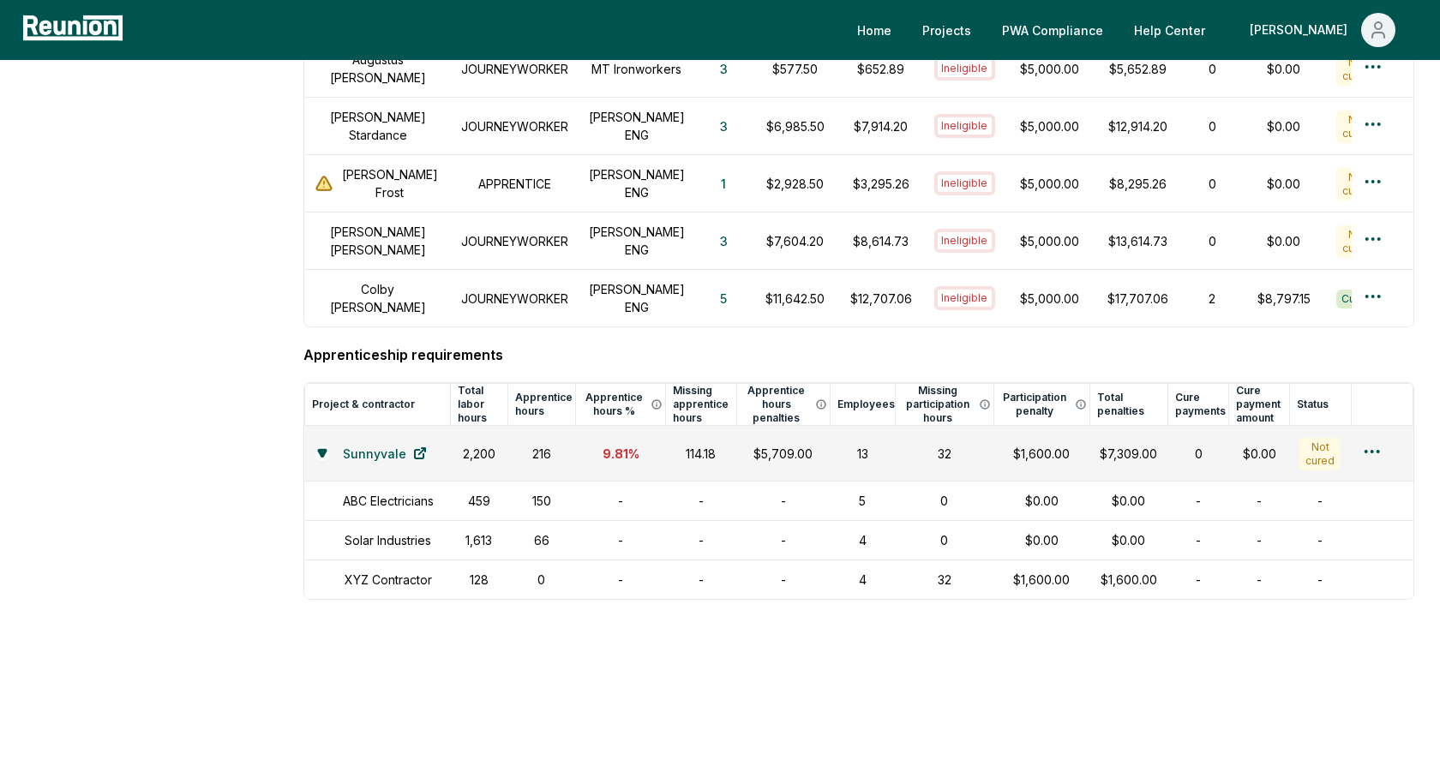
click at [435, 345] on h4 "Apprenticeship requirements" at bounding box center [859, 355] width 1111 height 21
click at [1056, 345] on h4 "Apprenticeship requirements" at bounding box center [859, 355] width 1111 height 21
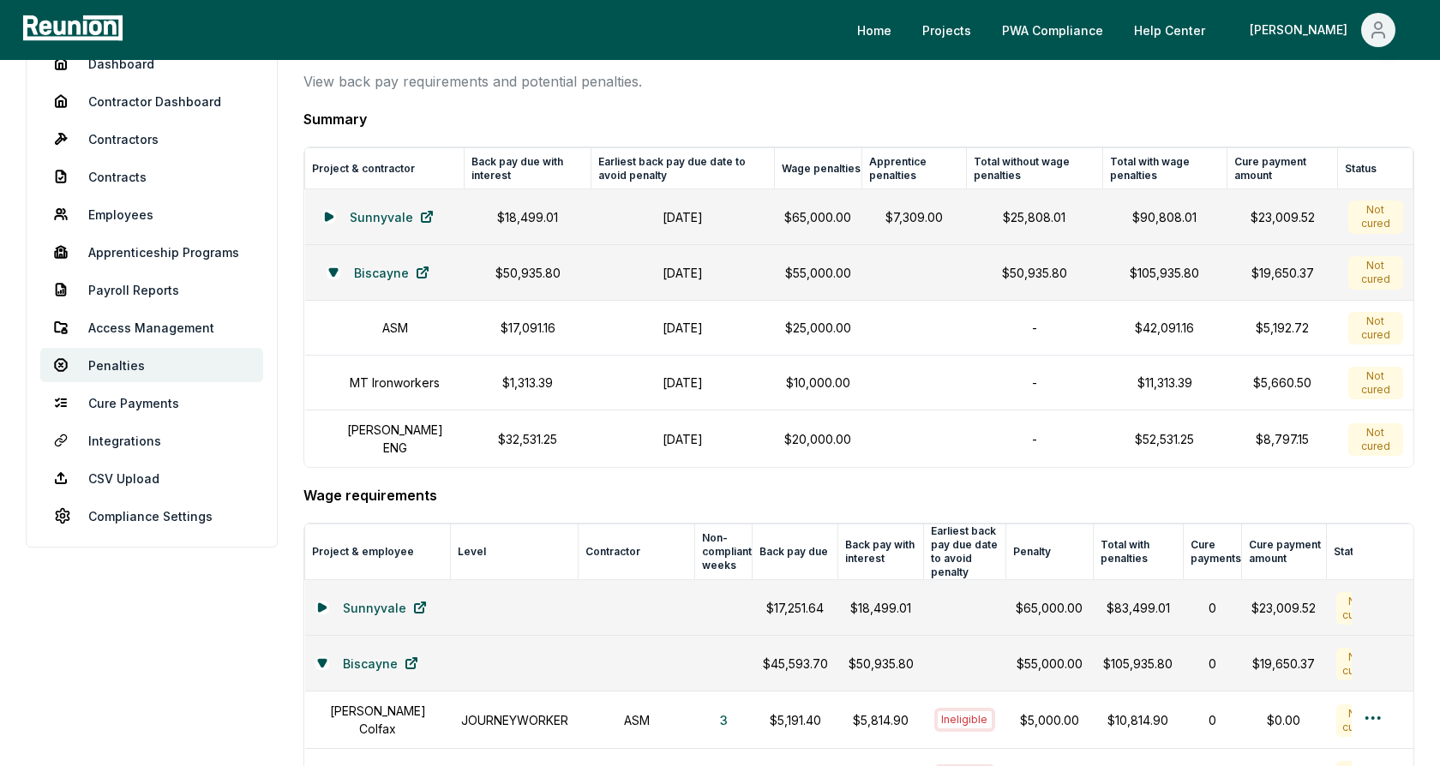
scroll to position [0, 0]
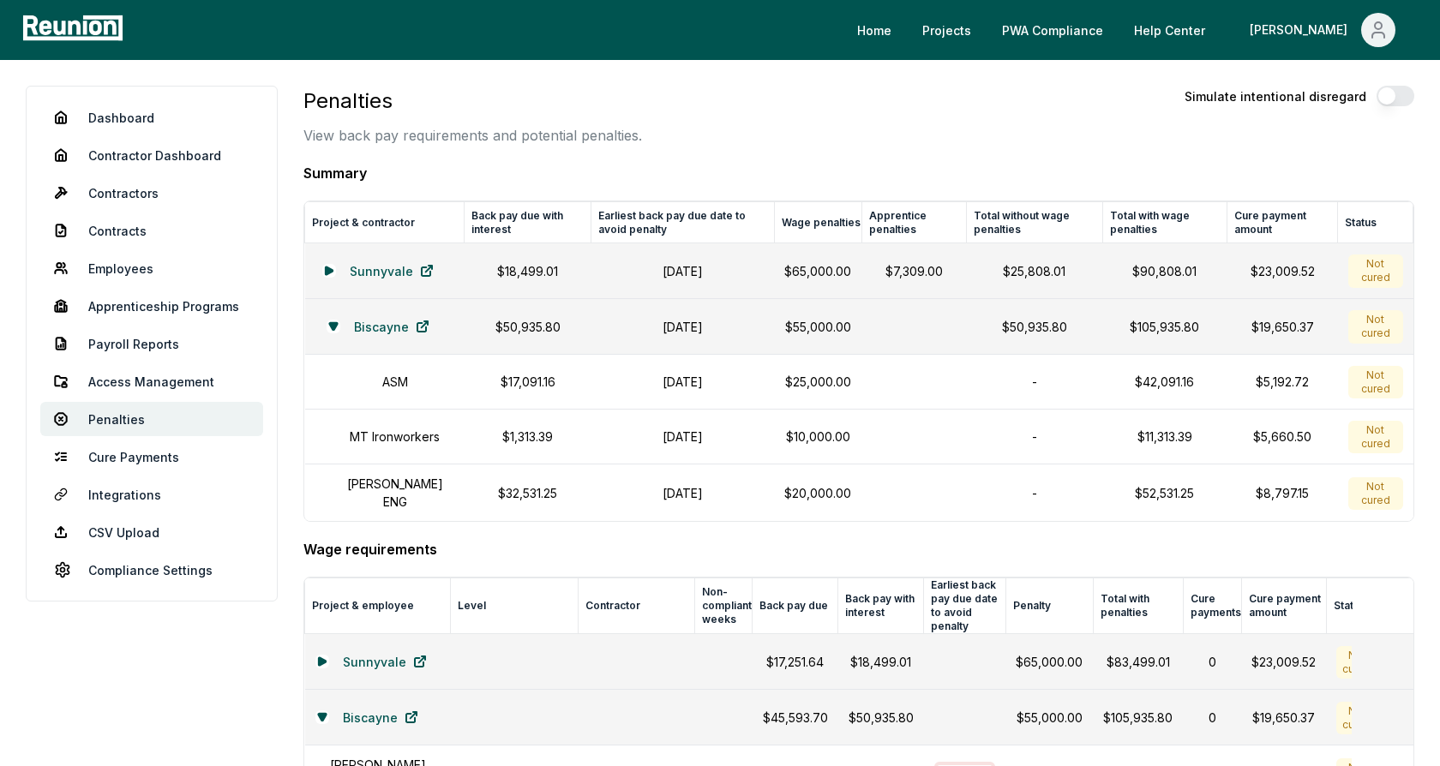
click at [506, 136] on p "View back pay requirements and potential penalties." at bounding box center [473, 135] width 339 height 21
click at [162, 309] on link "Apprenticeship Programs" at bounding box center [151, 306] width 223 height 34
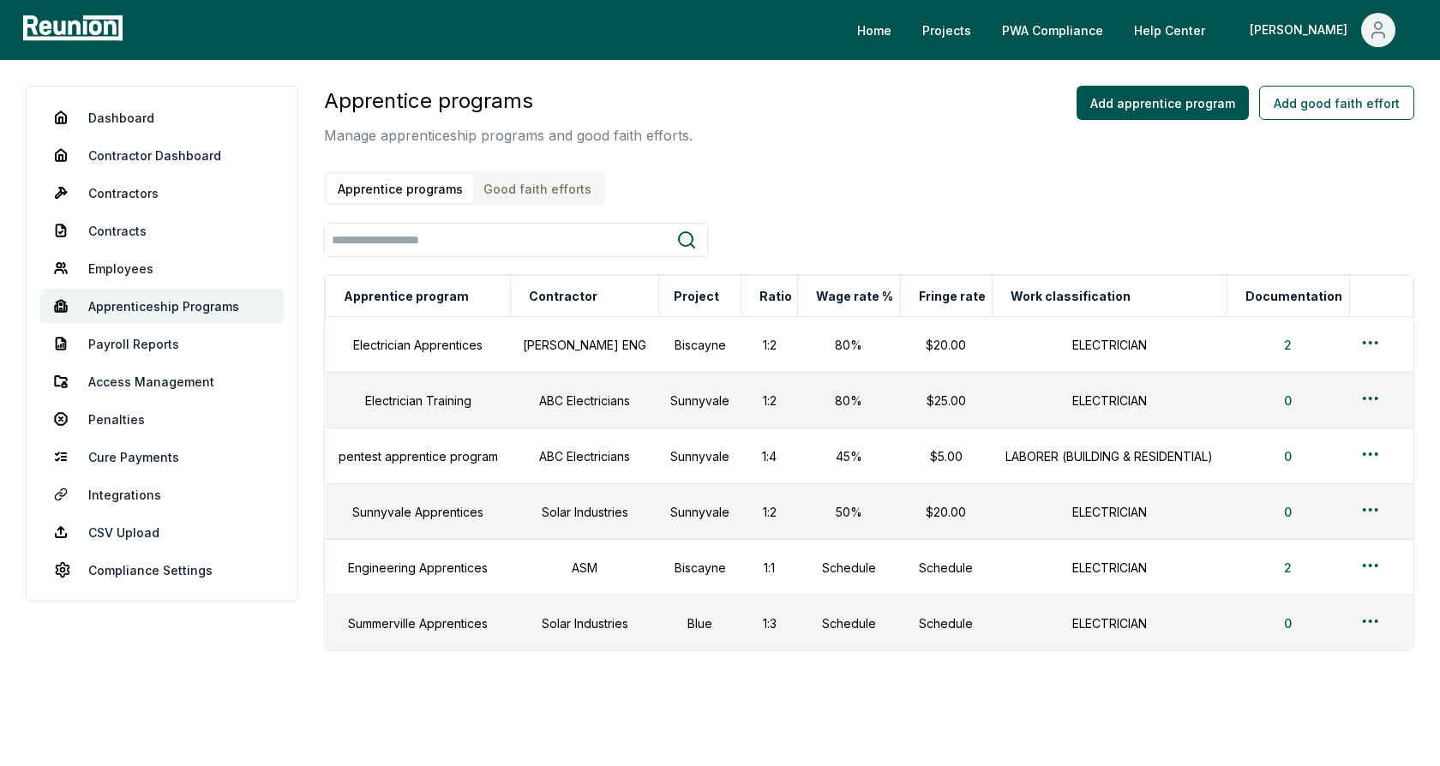
click at [779, 170] on div "Apprentice programs Manage apprenticeship programs and good faith efforts. Appr…" at bounding box center [869, 146] width 1091 height 120
click at [1373, 340] on html "Please visit us on your desktop We're working on making our marketplace mobile-…" at bounding box center [720, 407] width 1440 height 814
click at [1312, 406] on div "Edit" at bounding box center [1344, 409] width 163 height 28
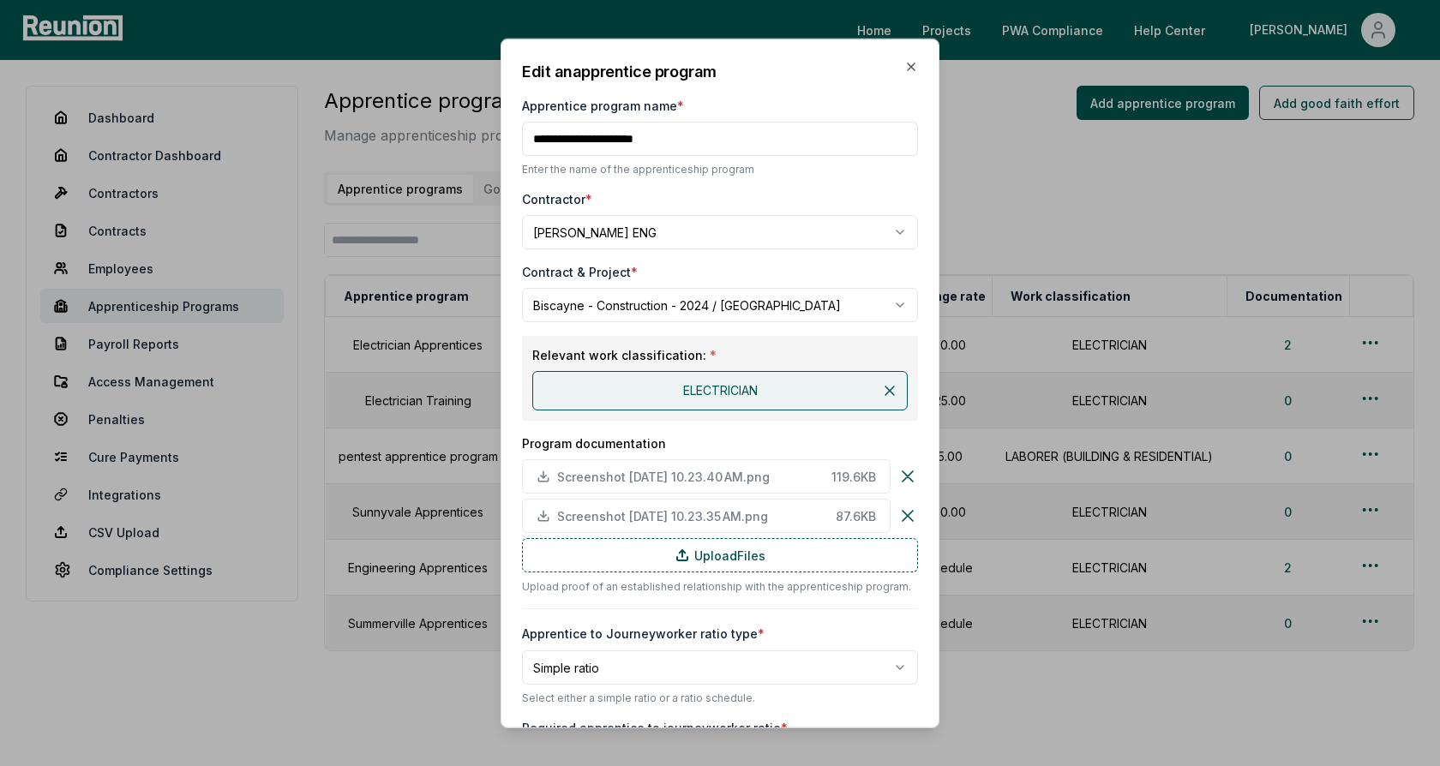
click at [814, 190] on div "Contractor *" at bounding box center [720, 199] width 396 height 18
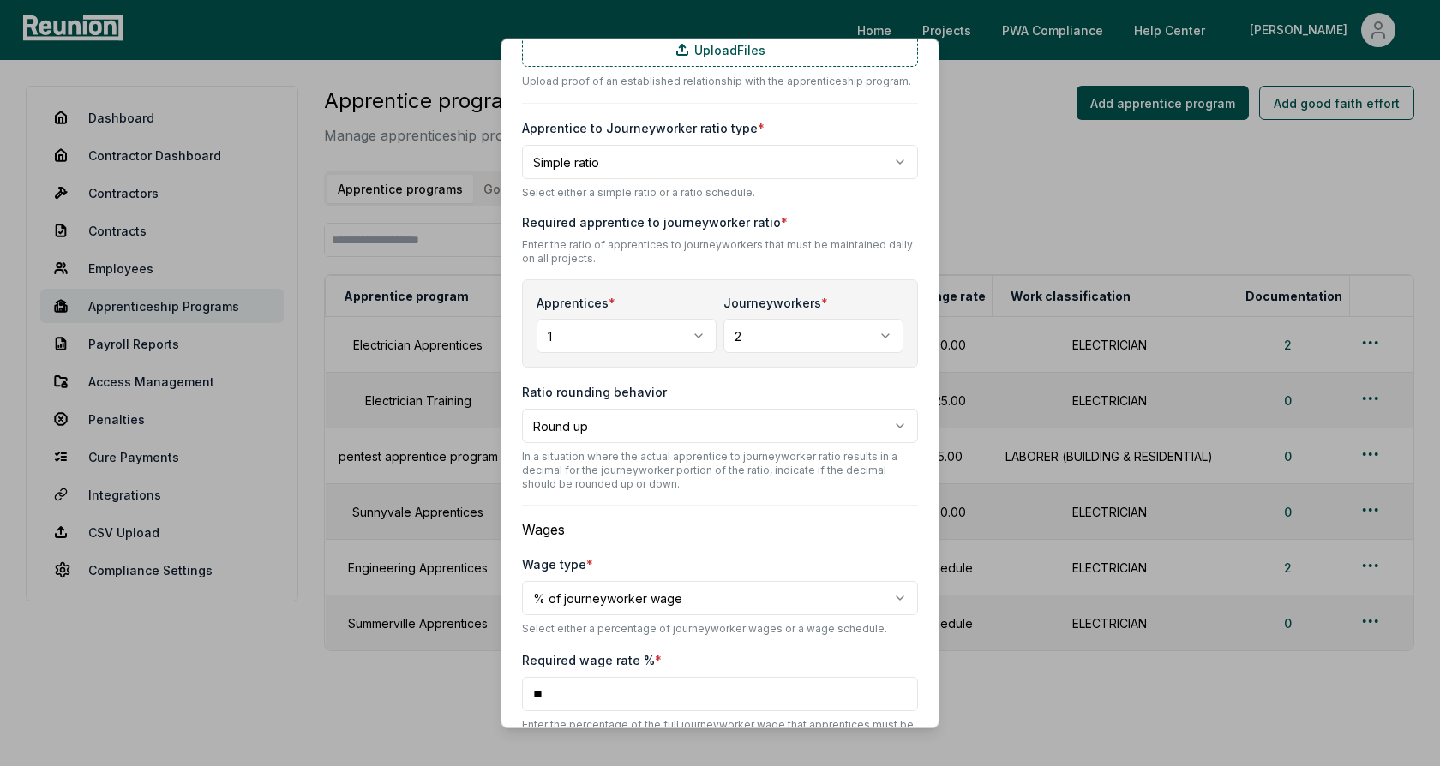
scroll to position [508, 0]
click at [634, 165] on body "Please visit us on your desktop We're working on making our marketplace mobile-…" at bounding box center [720, 407] width 1440 height 814
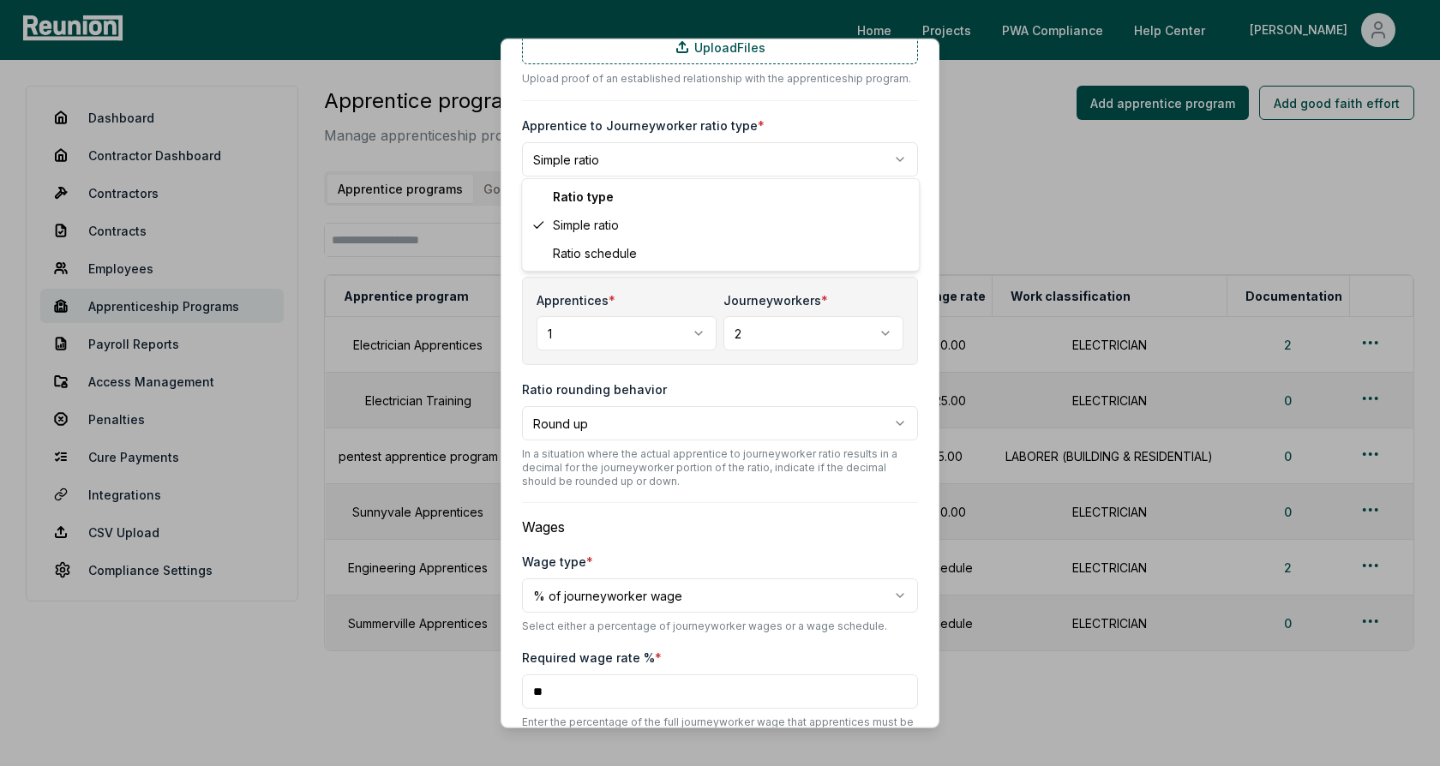
select select "********"
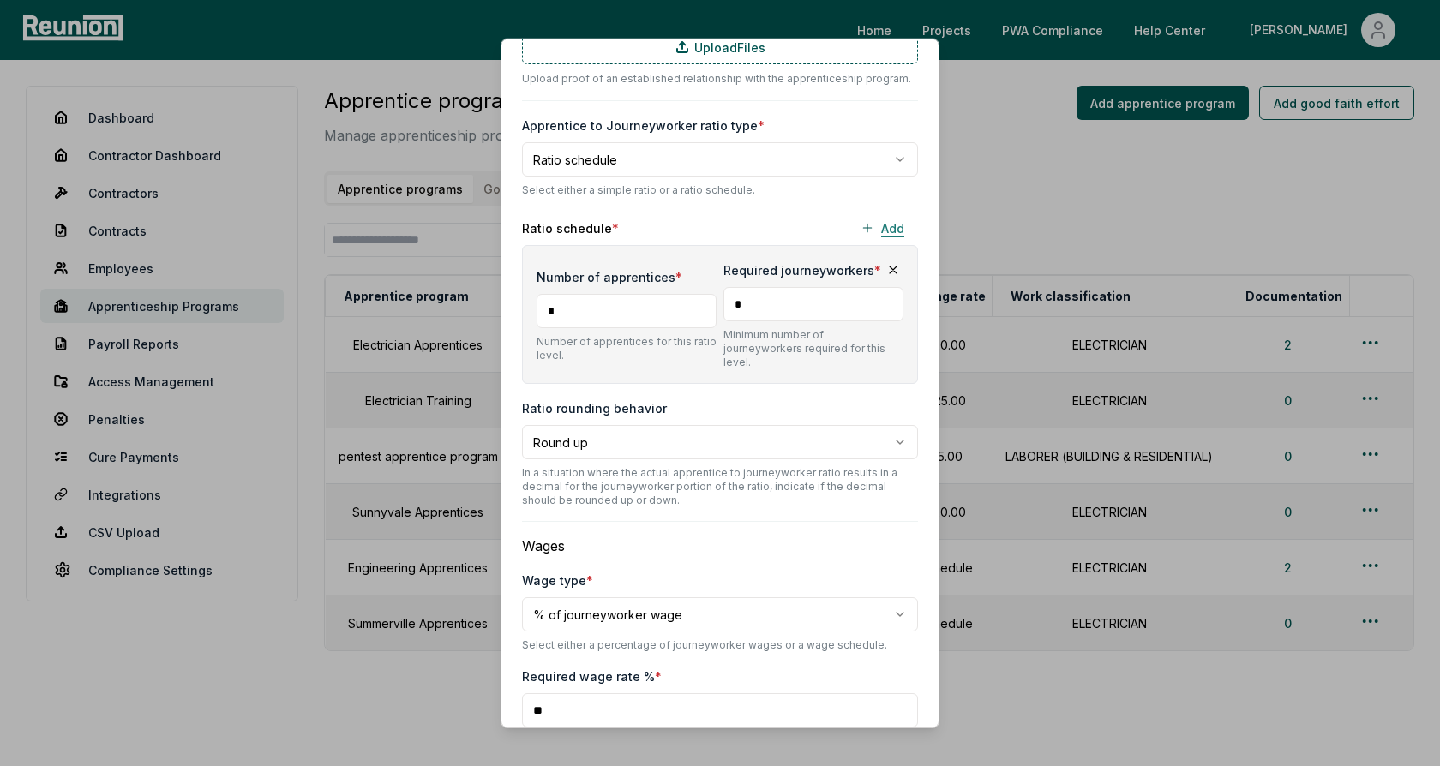
click at [892, 223] on button "Add" at bounding box center [882, 228] width 71 height 34
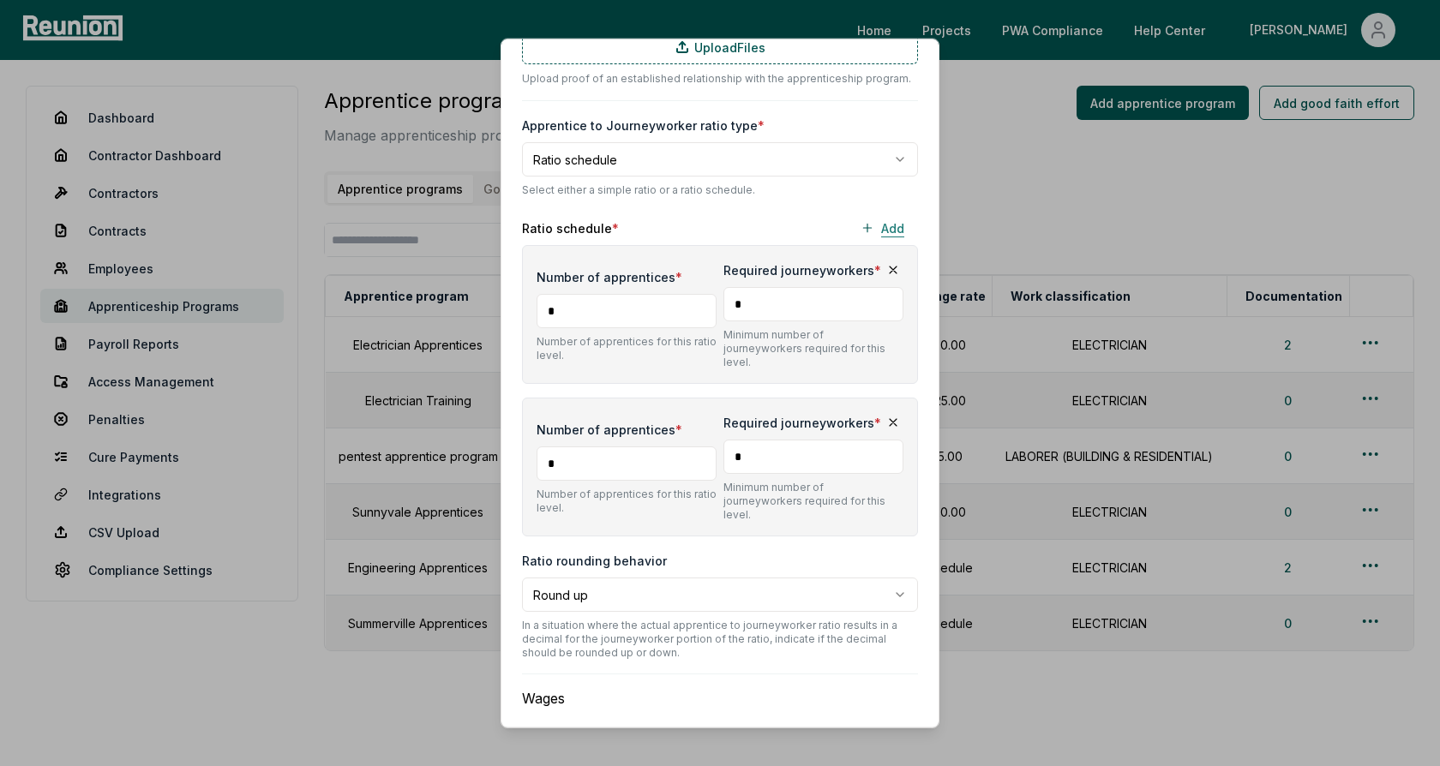
click at [892, 223] on button "Add" at bounding box center [882, 228] width 71 height 34
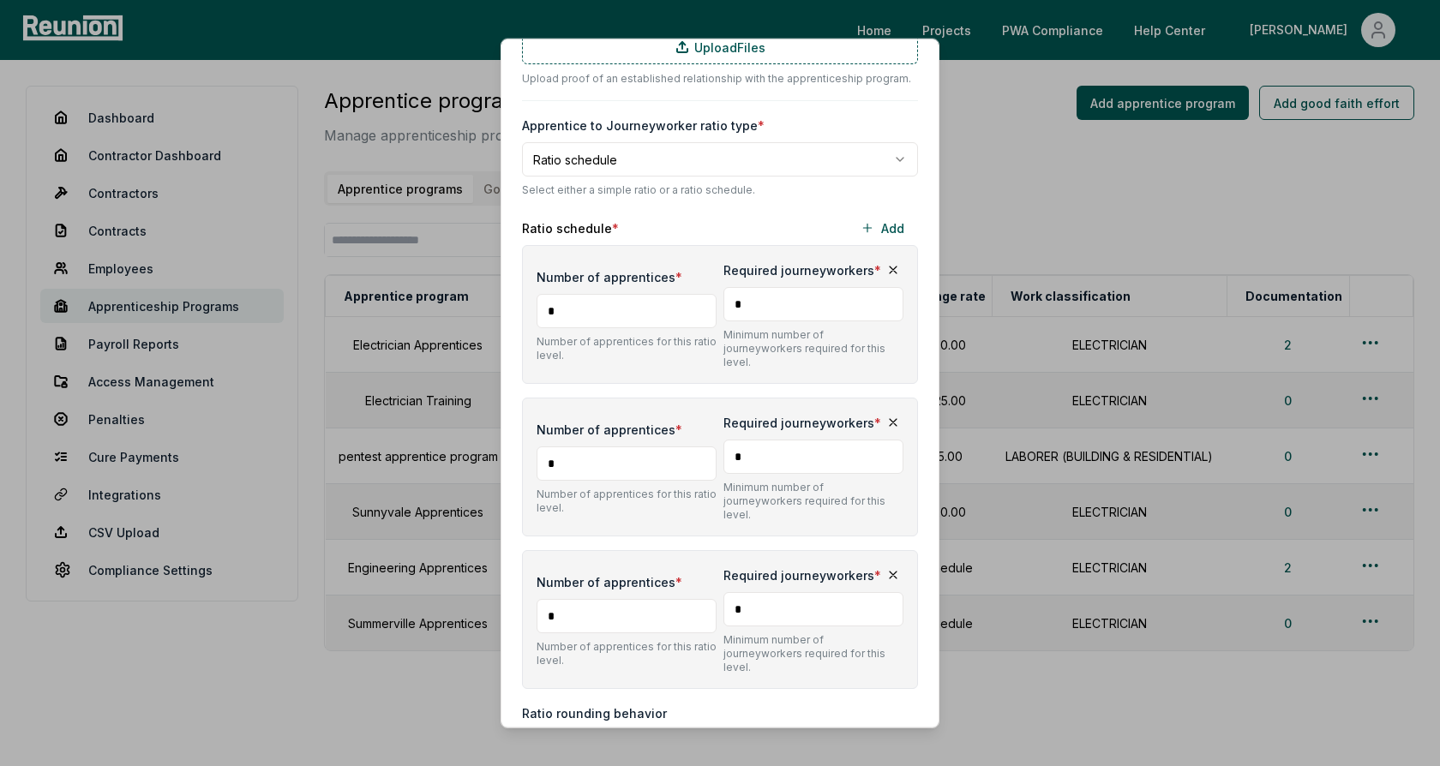
click at [608, 301] on input "*" at bounding box center [627, 311] width 180 height 34
click at [765, 302] on input "*" at bounding box center [814, 304] width 180 height 34
click at [604, 447] on input "*" at bounding box center [627, 464] width 180 height 34
type input "*"
click at [779, 440] on input "*" at bounding box center [814, 457] width 180 height 34
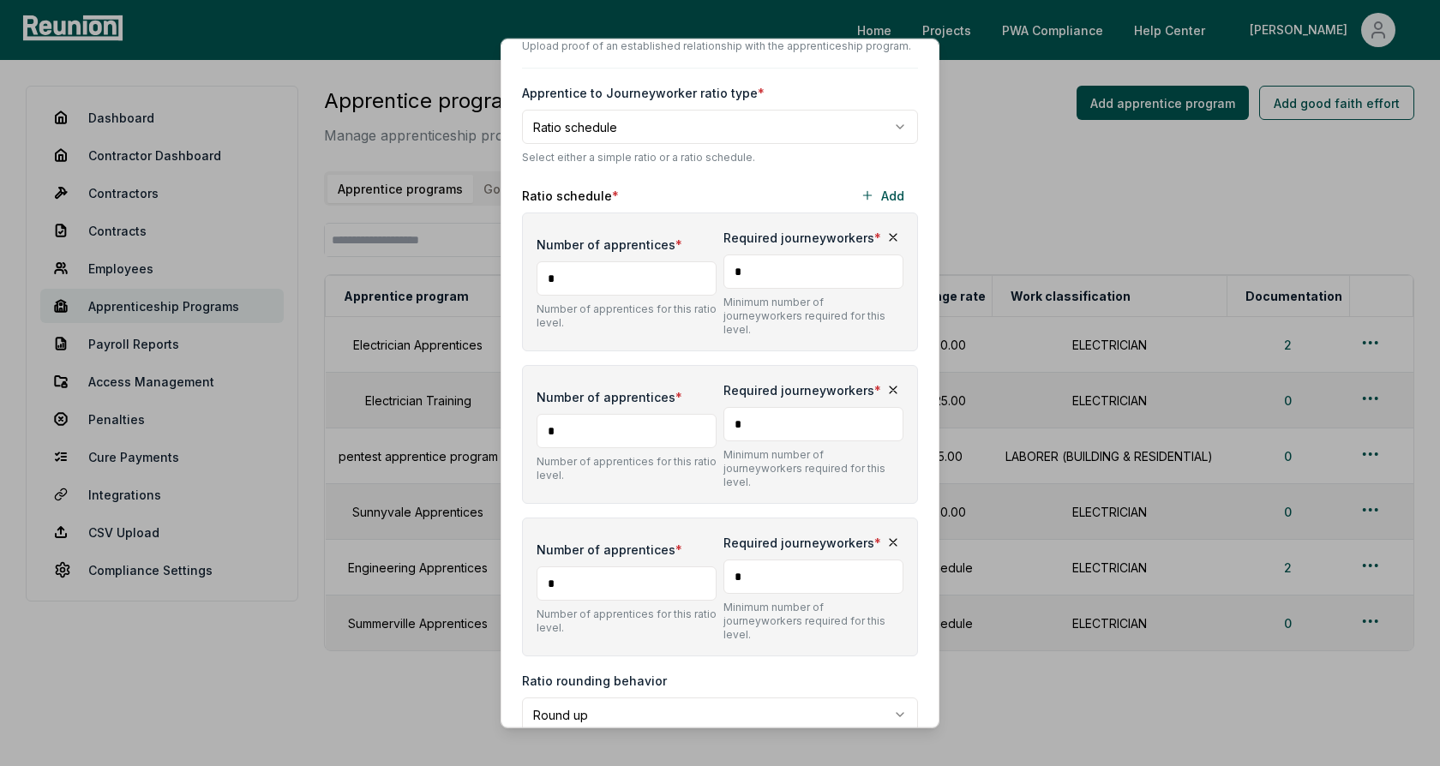
scroll to position [560, 0]
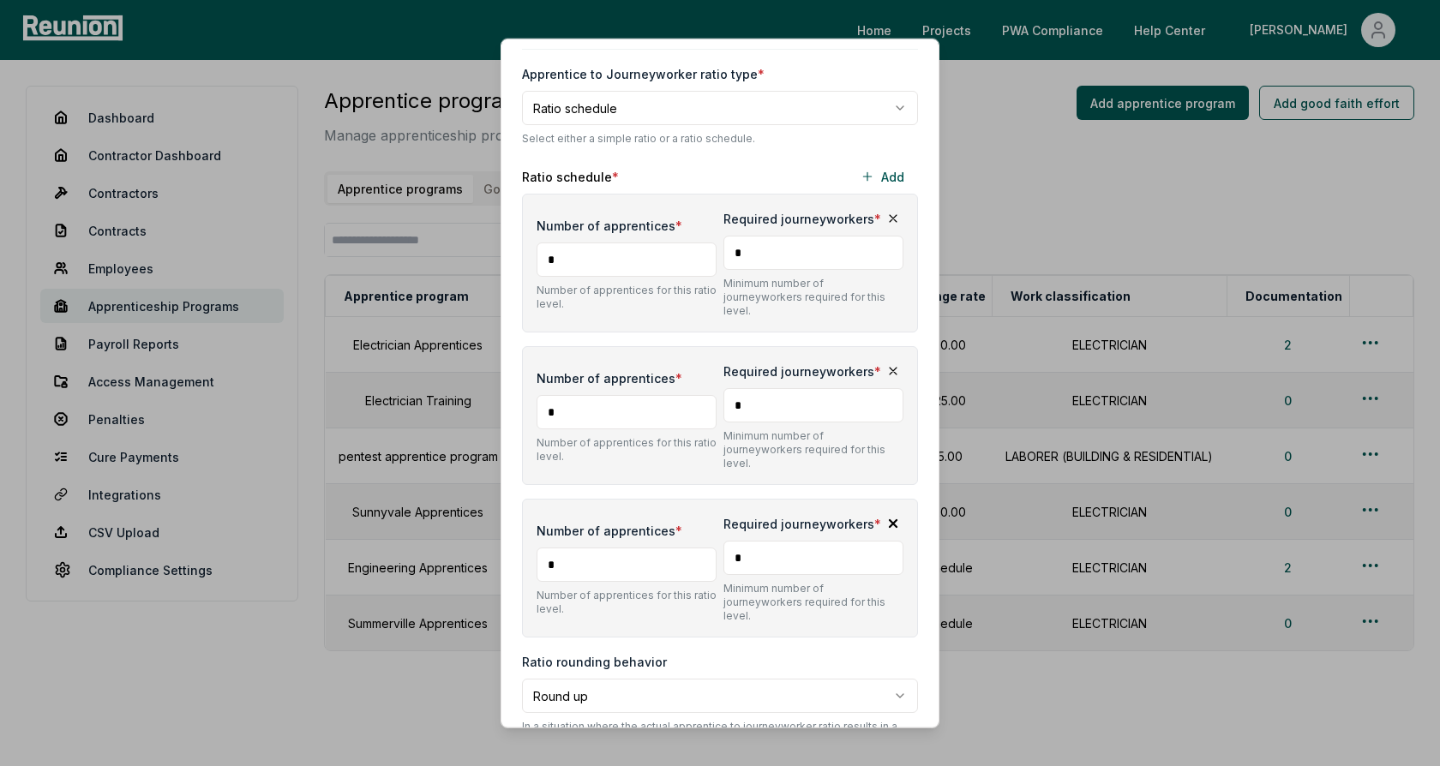
type input "*"
click at [892, 517] on icon "button" at bounding box center [893, 524] width 14 height 14
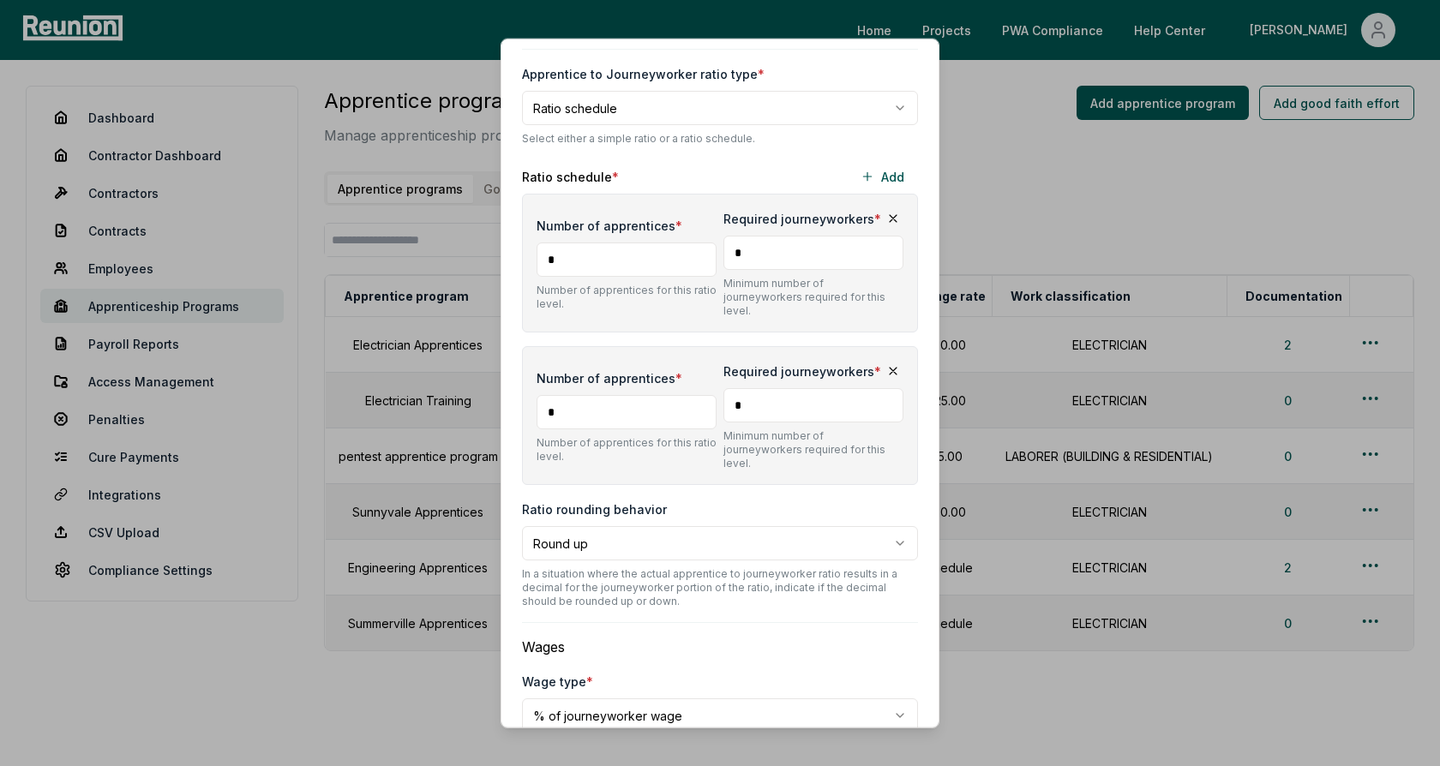
click at [705, 159] on div "Ratio schedule * Add" at bounding box center [720, 176] width 396 height 34
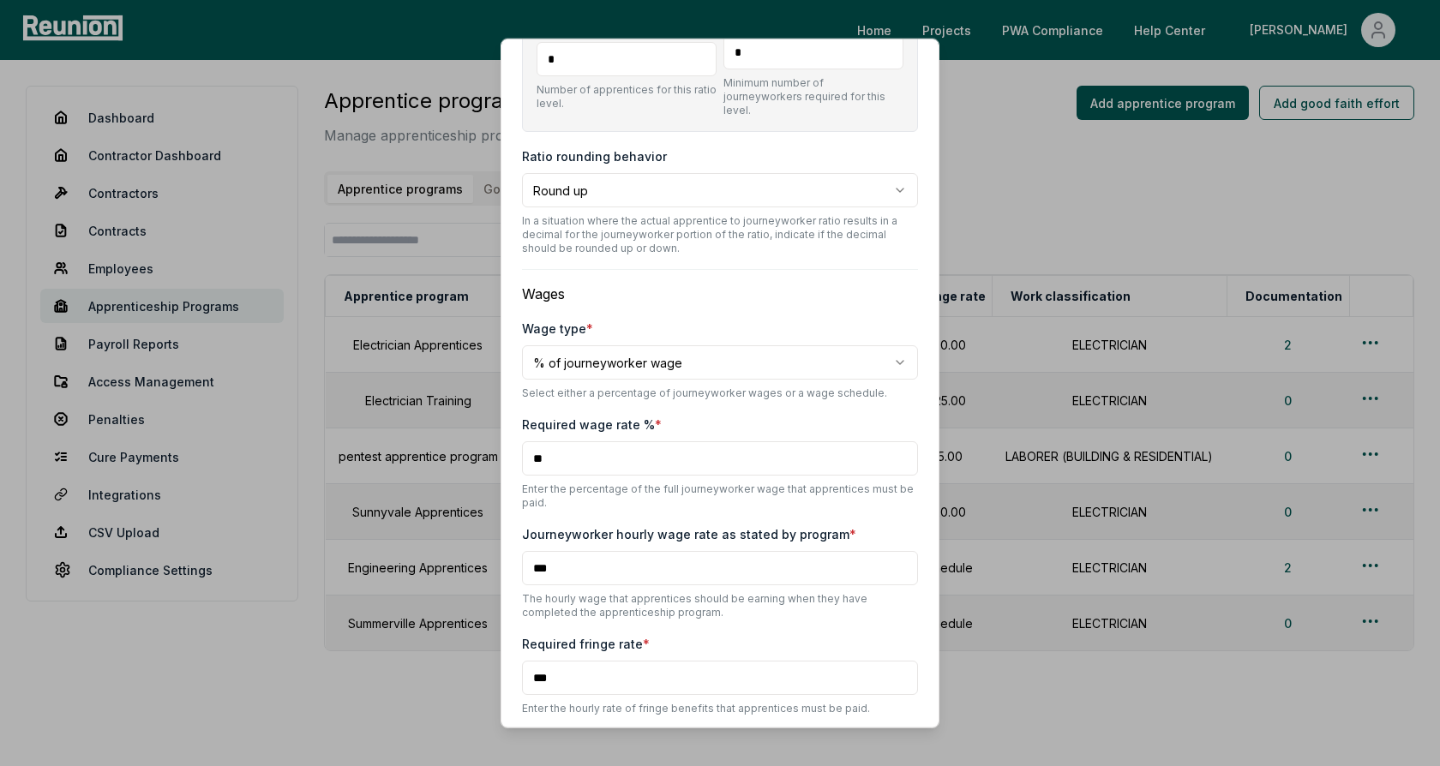
scroll to position [946, 0]
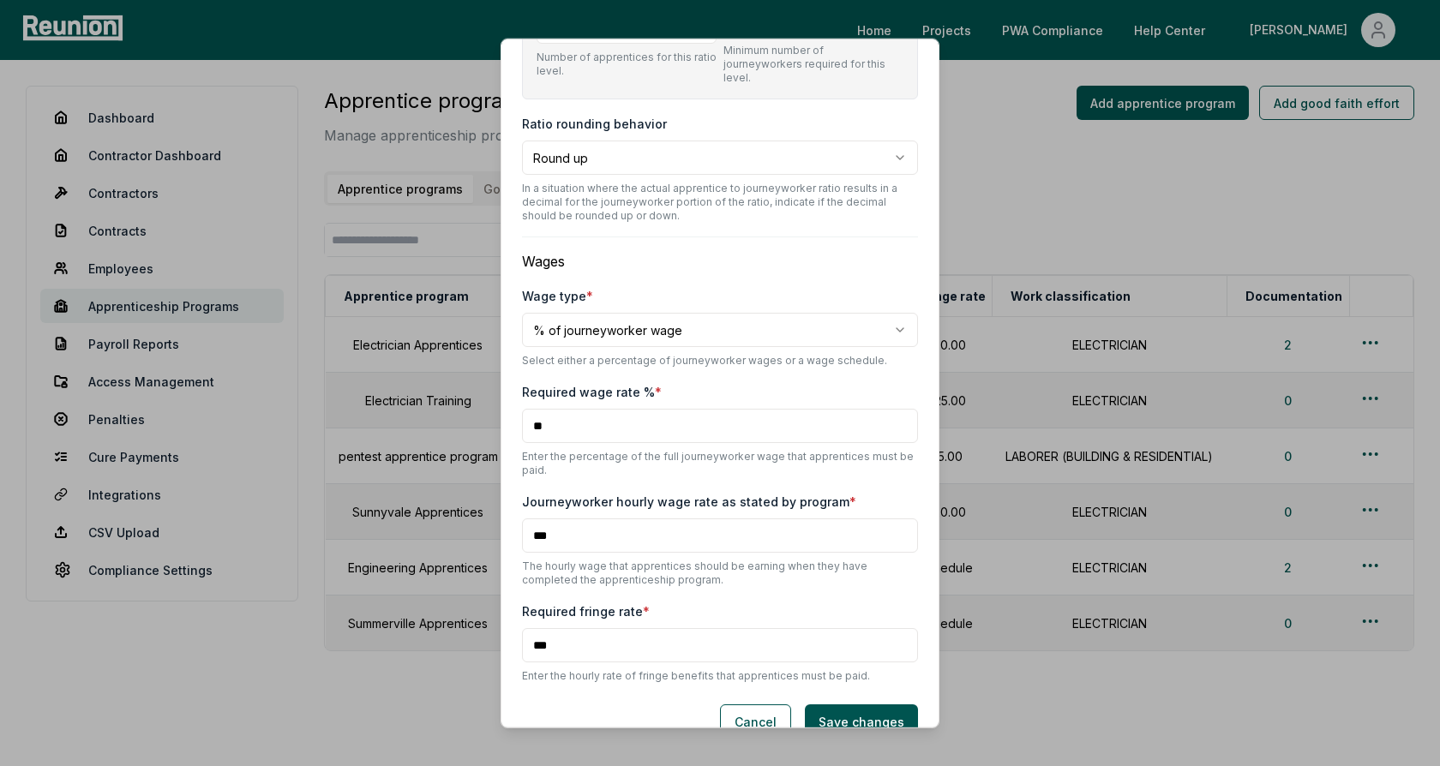
drag, startPoint x: 566, startPoint y: 506, endPoint x: 518, endPoint y: 506, distance: 48.0
click at [518, 506] on div "**********" at bounding box center [720, 384] width 439 height 690
click at [566, 519] on input "***" at bounding box center [720, 536] width 396 height 34
drag, startPoint x: 566, startPoint y: 506, endPoint x: 528, endPoint y: 506, distance: 37.7
click at [528, 519] on input "***" at bounding box center [720, 536] width 396 height 34
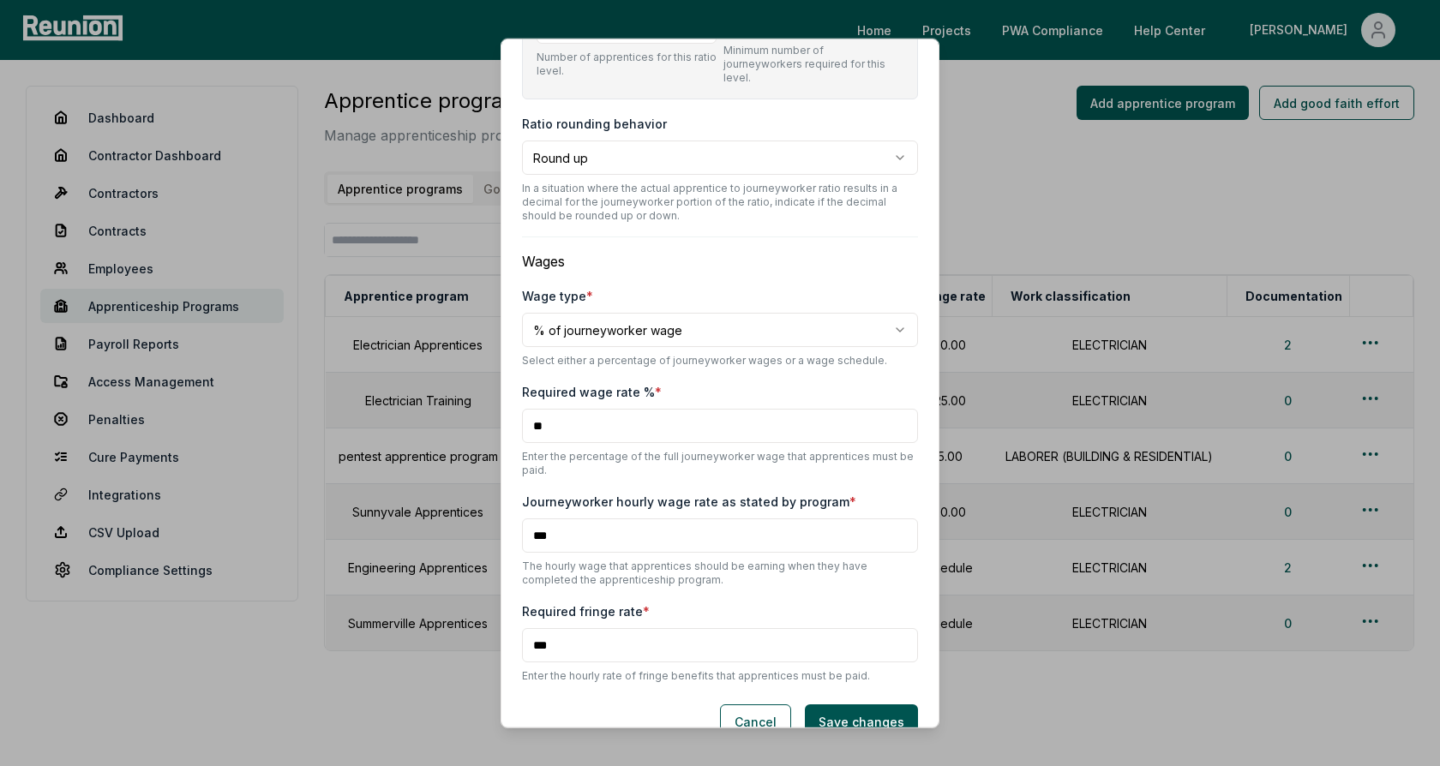
click at [560, 519] on input "***" at bounding box center [720, 536] width 396 height 34
drag, startPoint x: 555, startPoint y: 399, endPoint x: 520, endPoint y: 399, distance: 34.3
click at [520, 399] on div "**********" at bounding box center [720, 384] width 439 height 690
click at [564, 409] on input "**" at bounding box center [720, 426] width 396 height 34
click at [604, 299] on body "Please visit us on your desktop We're working on making our marketplace mobile-…" at bounding box center [720, 407] width 1440 height 814
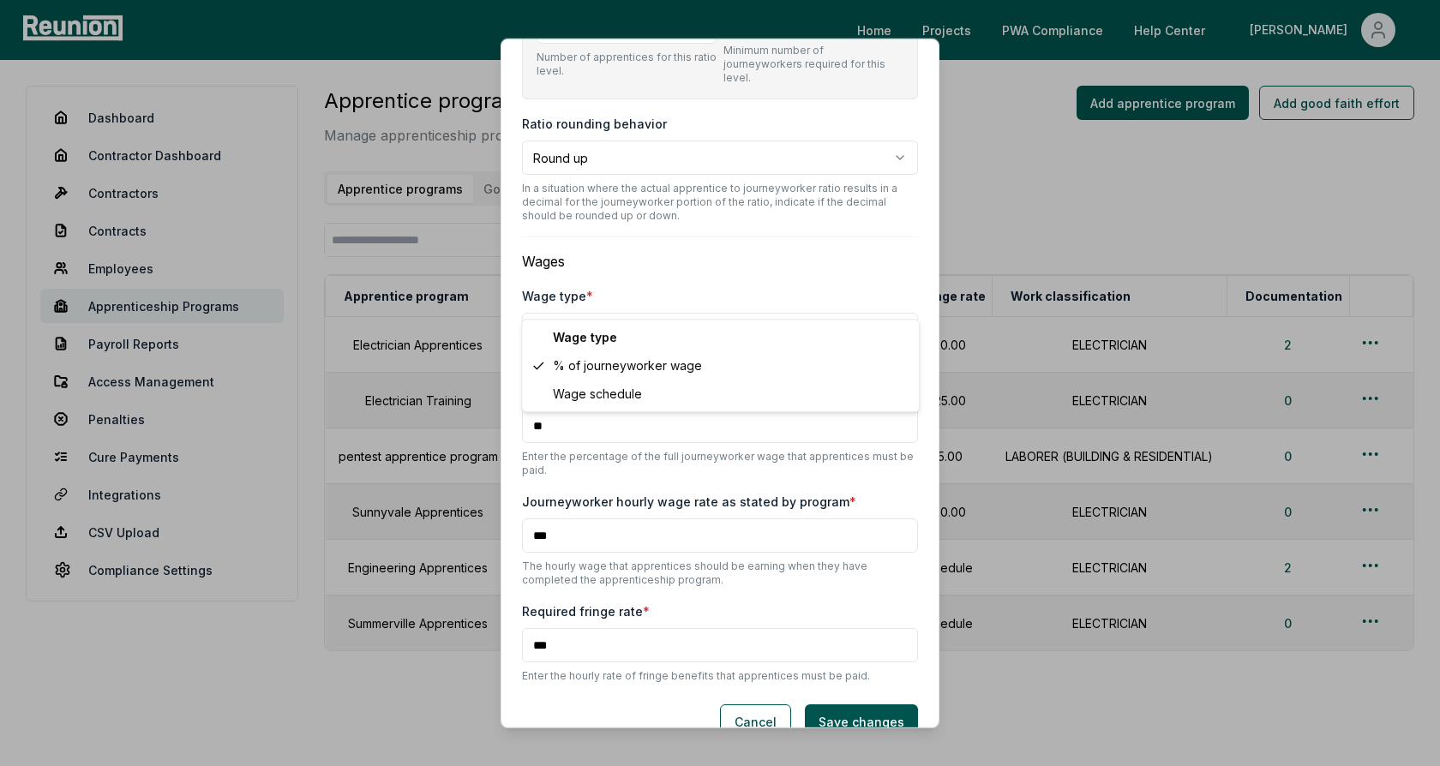
select select "**********"
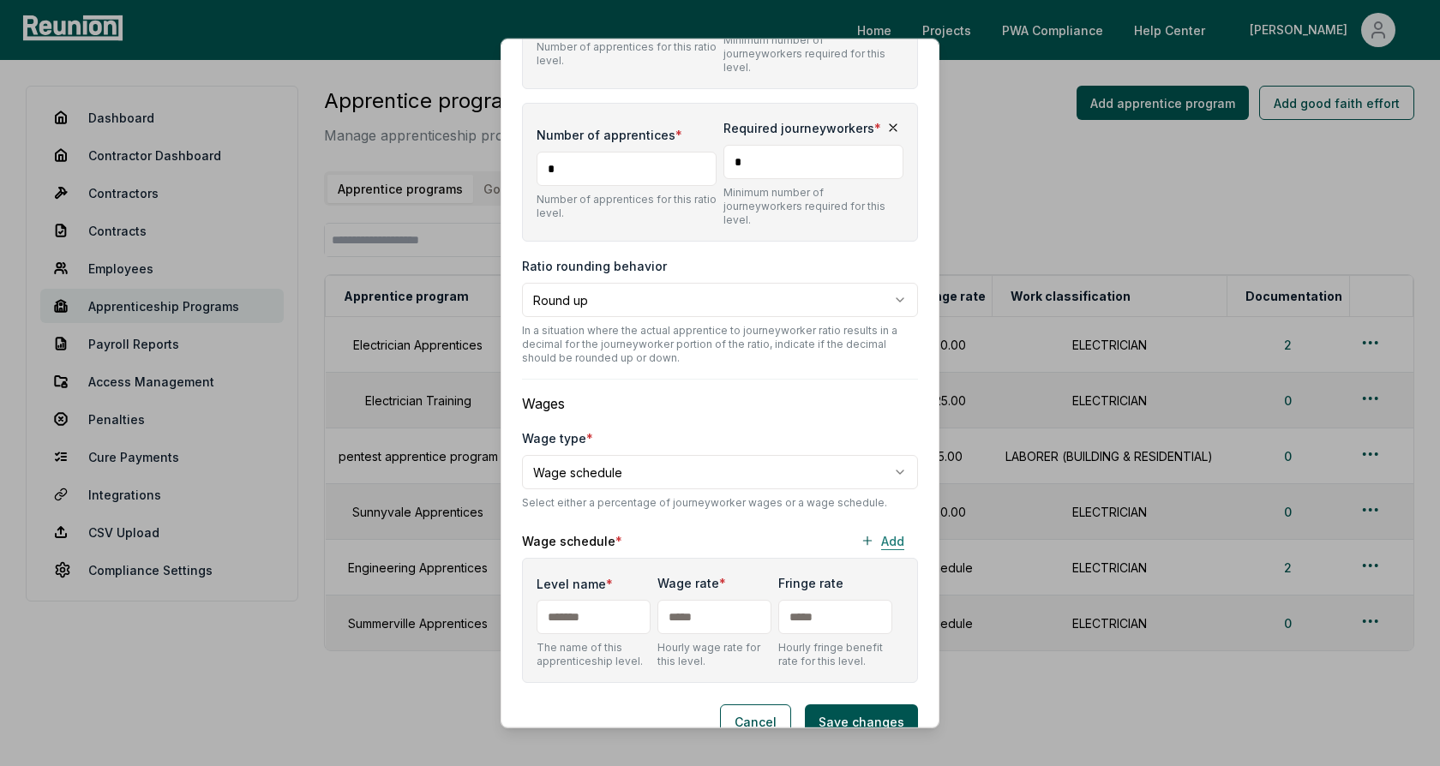
click at [880, 524] on button "Add" at bounding box center [882, 541] width 71 height 34
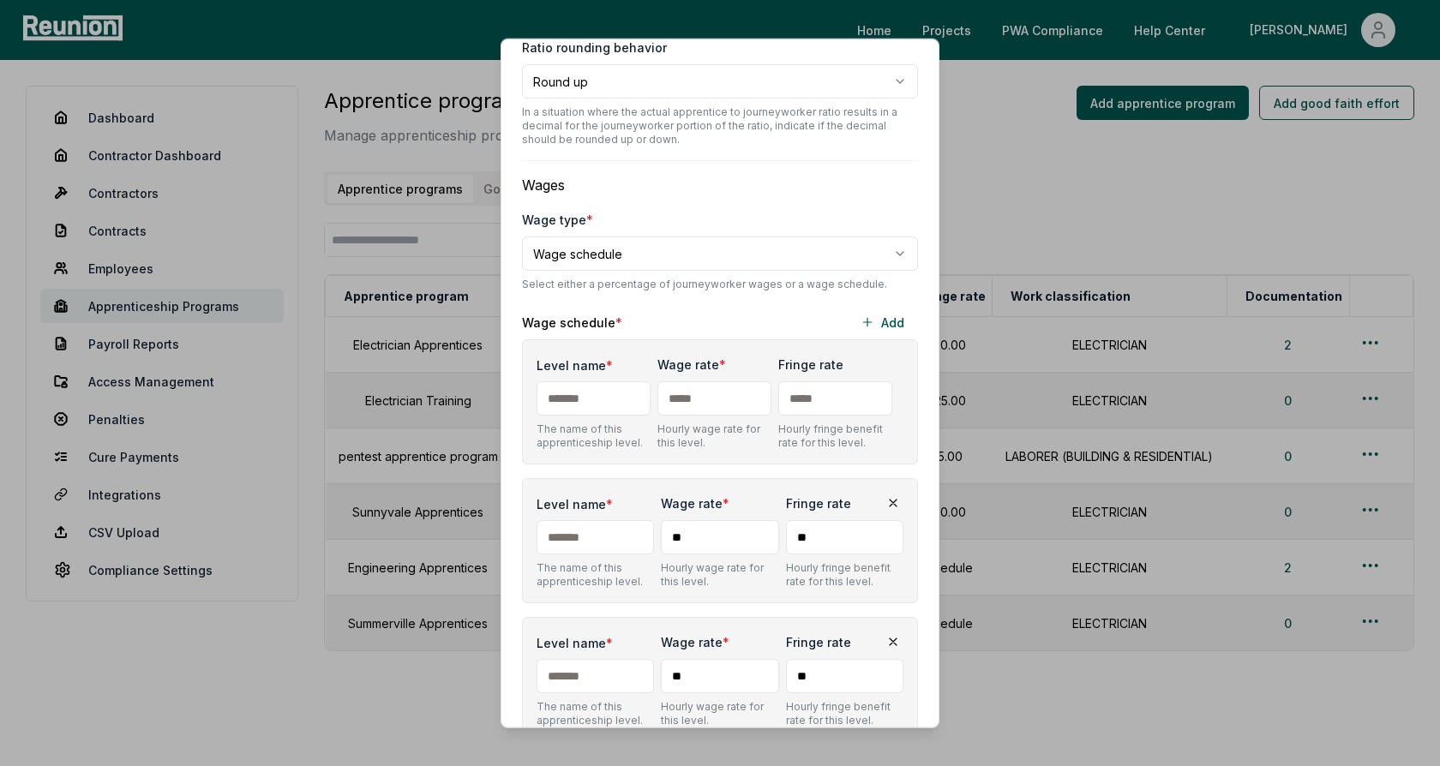
click at [576, 382] on input "Level name *" at bounding box center [594, 399] width 114 height 34
type input "*"
click at [568, 520] on input "Level name *" at bounding box center [595, 537] width 117 height 34
type input "*"
click at [577, 659] on input "Level name *" at bounding box center [595, 676] width 117 height 34
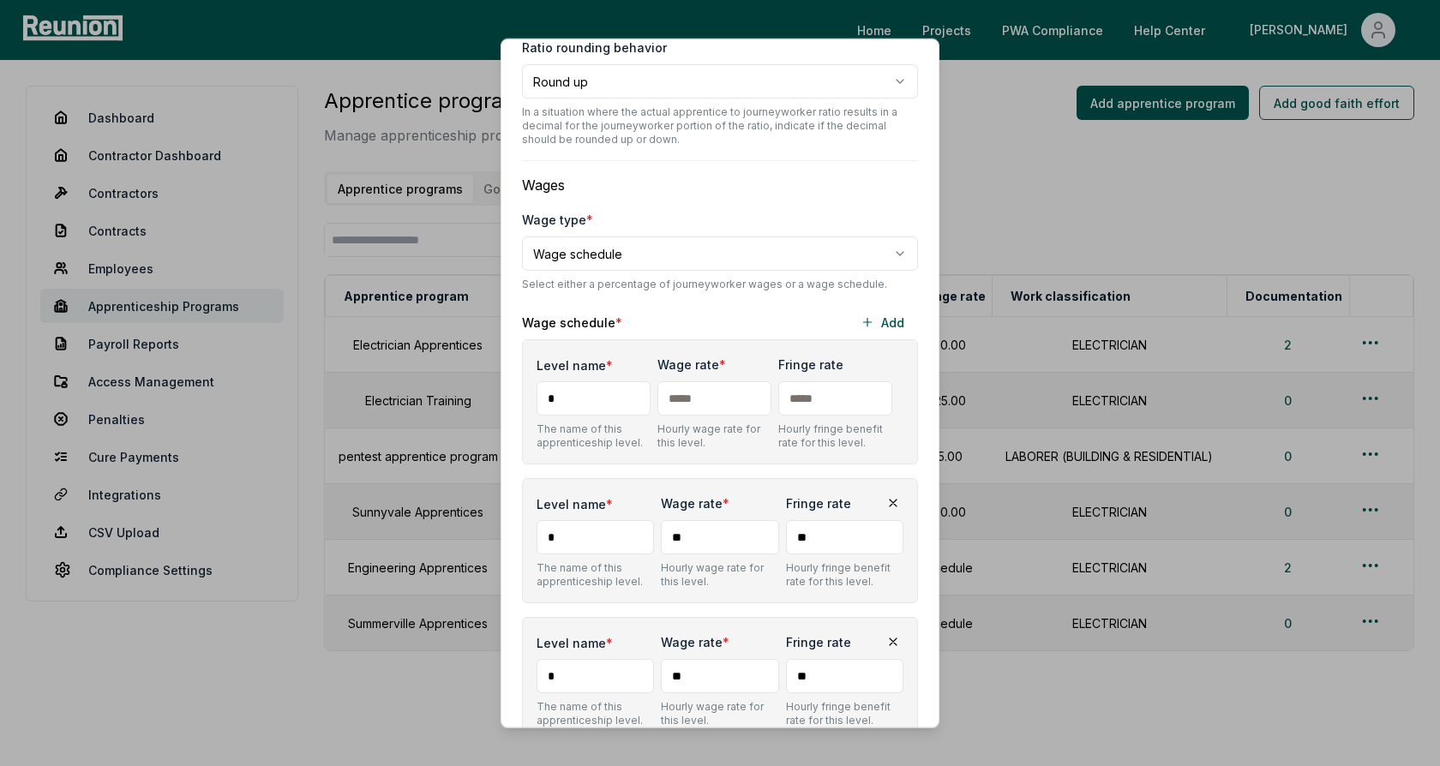
type input "*"
click at [706, 382] on input "text" at bounding box center [715, 399] width 114 height 34
type input "***"
click at [698, 520] on input "**" at bounding box center [719, 537] width 117 height 34
type input "***"
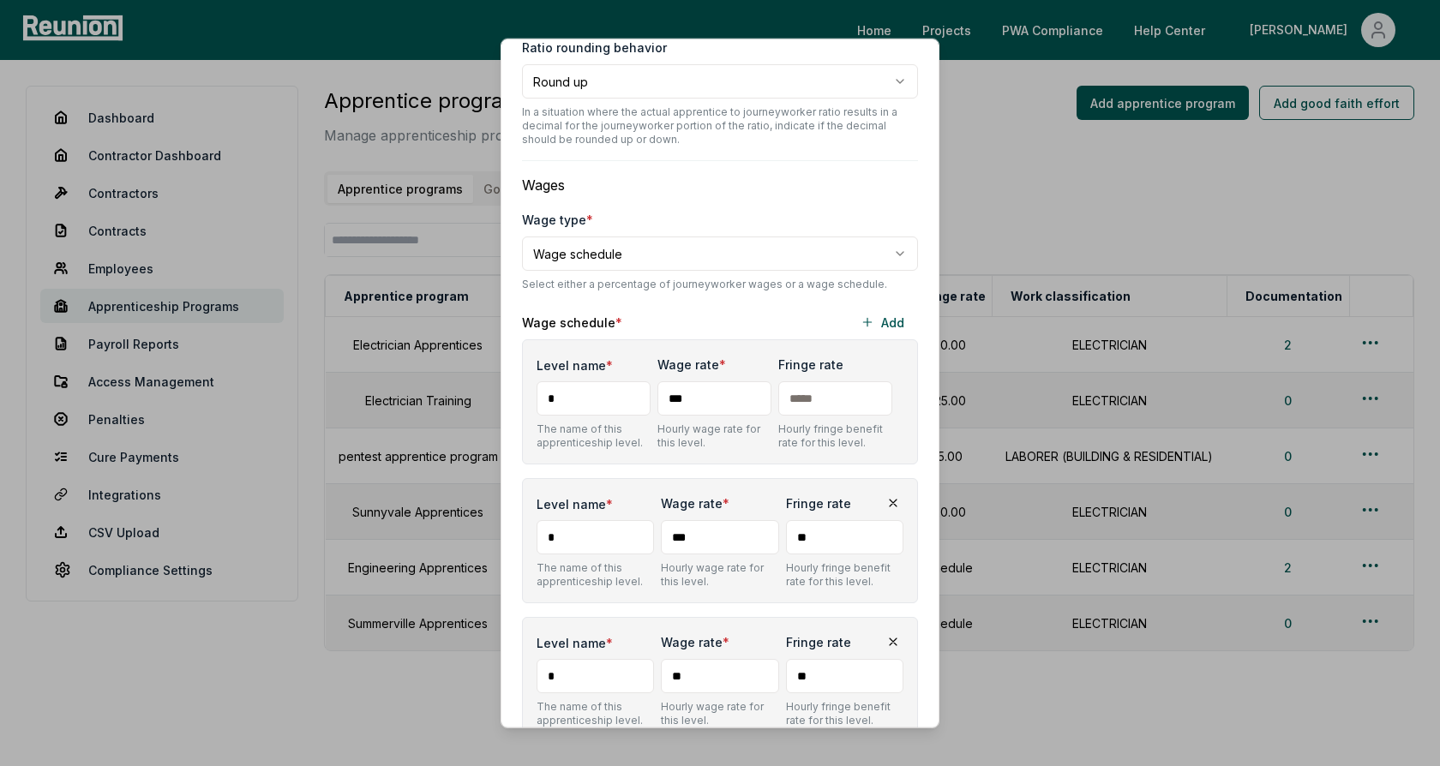
click at [706, 659] on input "**" at bounding box center [719, 676] width 117 height 34
type input "***"
click at [746, 581] on div "Level name * The name of this apprenticeship level. Wage rate * *** Hourly wage…" at bounding box center [720, 541] width 396 height 403
click at [707, 305] on div "Wage schedule * Add" at bounding box center [720, 322] width 396 height 34
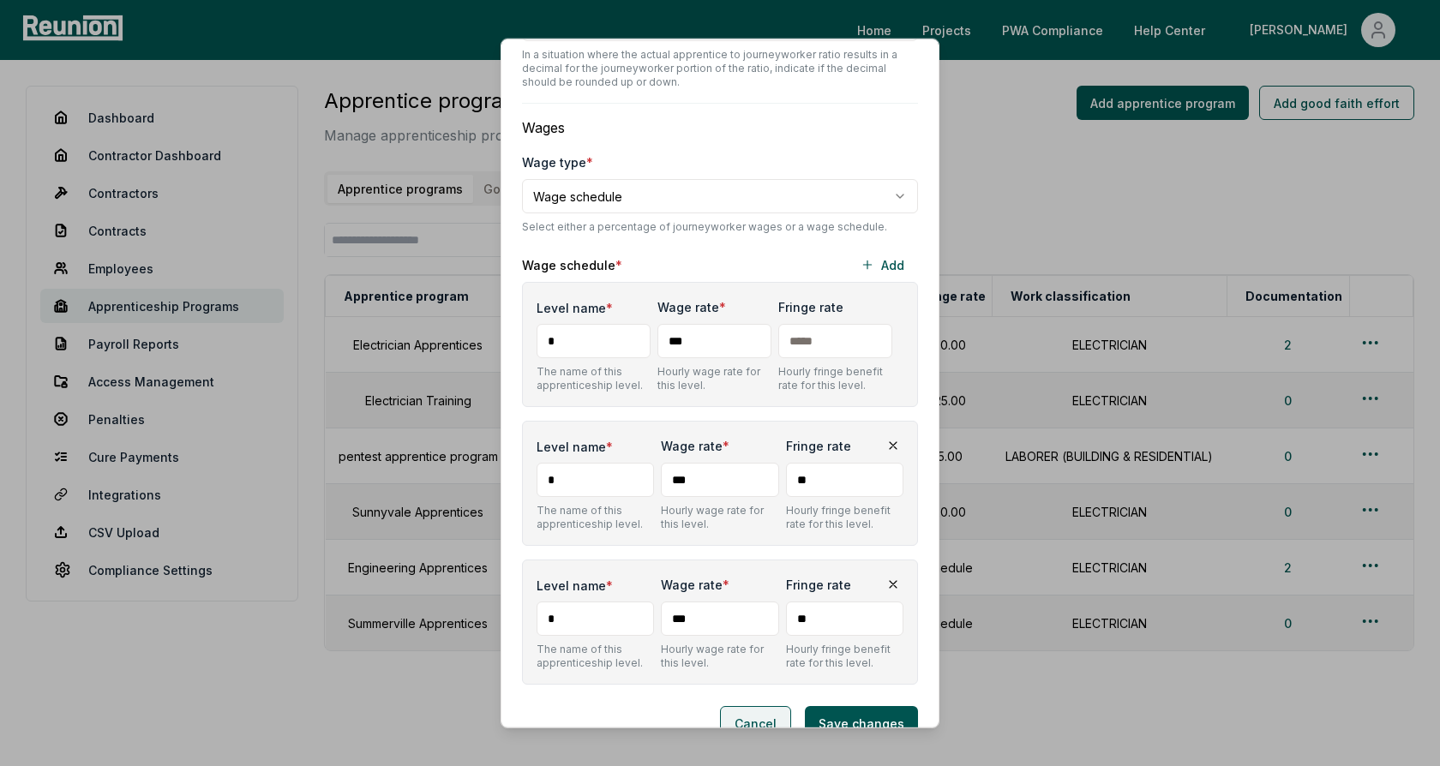
click at [756, 706] on button "Cancel" at bounding box center [755, 723] width 71 height 34
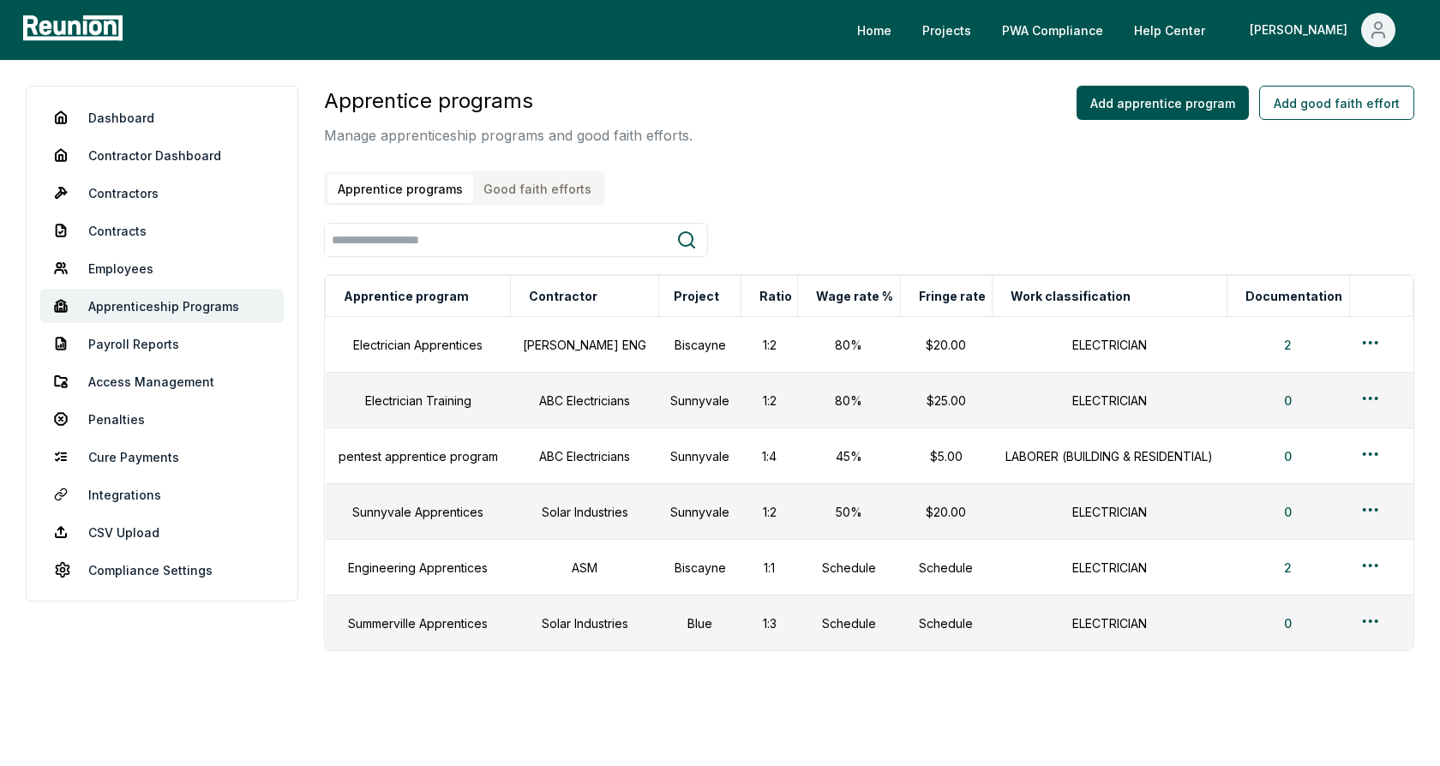
click at [523, 191] on button "Good faith efforts" at bounding box center [537, 189] width 129 height 28
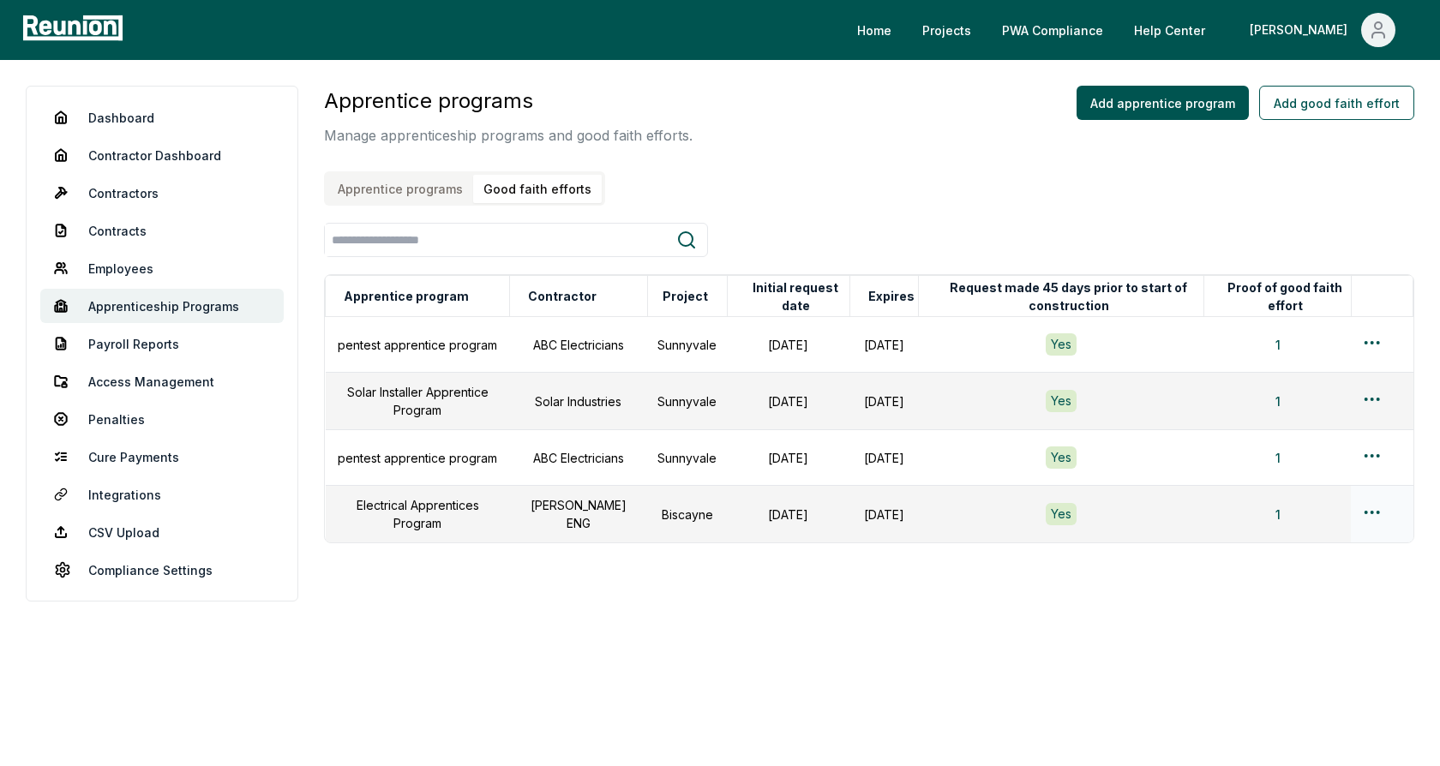
click at [1376, 512] on html "Please visit us on your desktop We're working on making our marketplace mobile-…" at bounding box center [720, 383] width 1440 height 766
click at [1309, 581] on div "Edit" at bounding box center [1344, 581] width 163 height 28
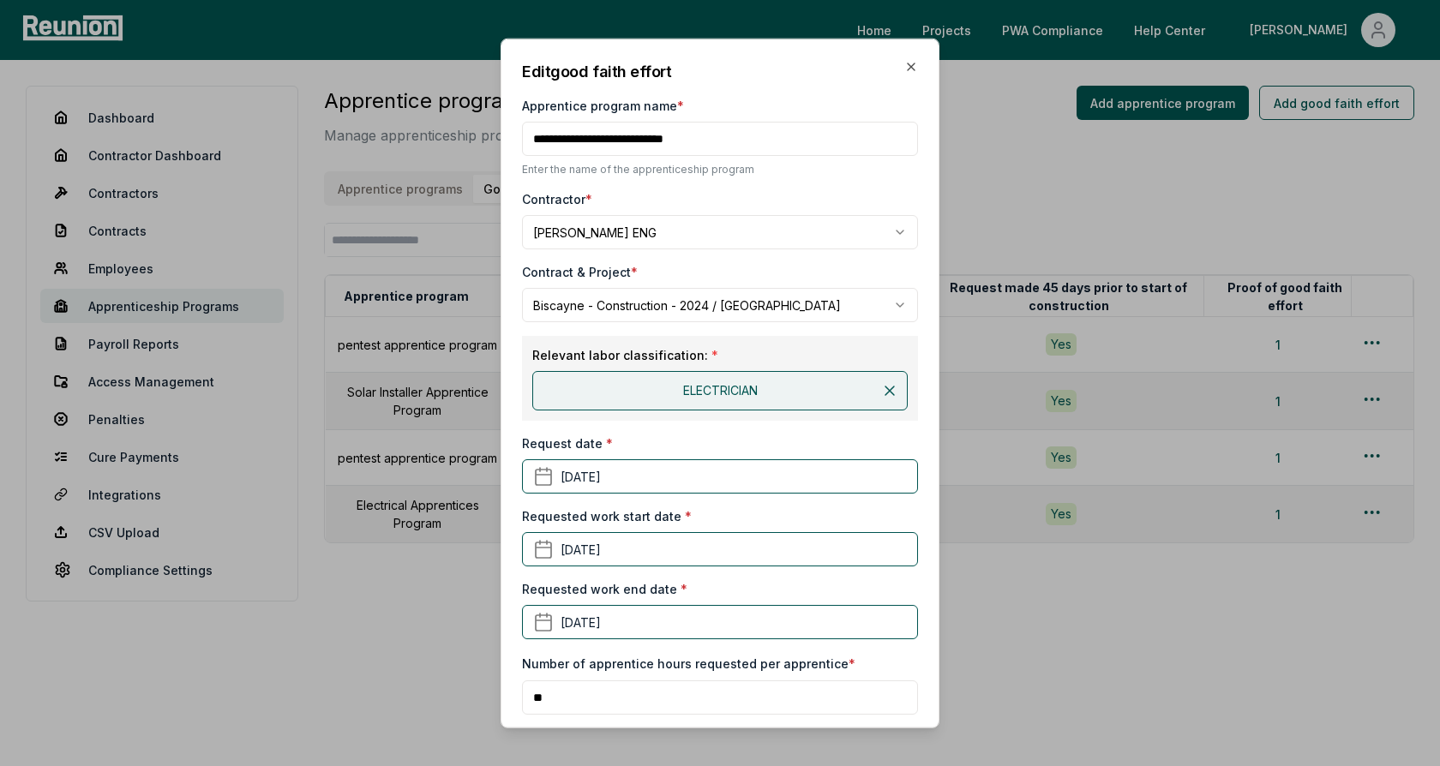
click at [718, 263] on div "Contract & Project *" at bounding box center [720, 272] width 396 height 18
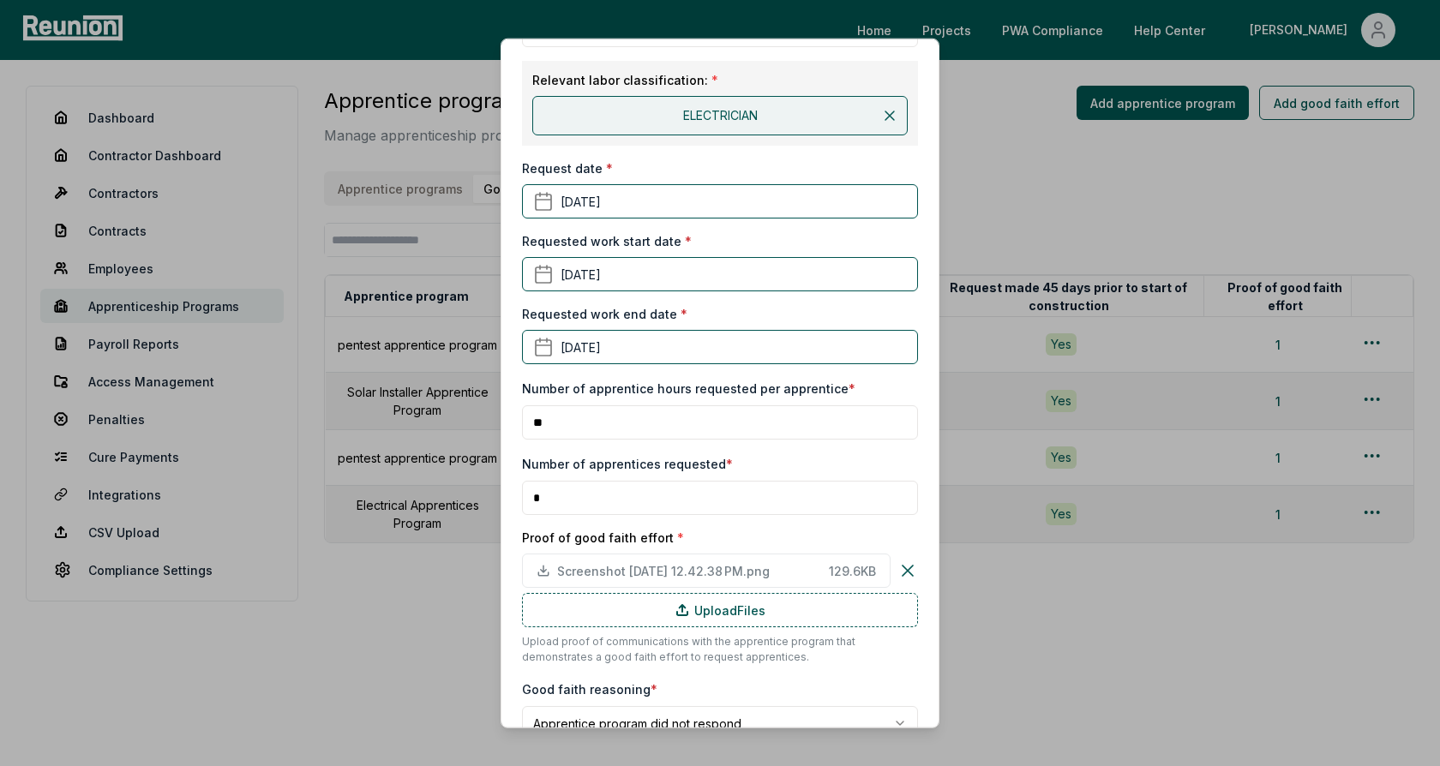
scroll to position [363, 0]
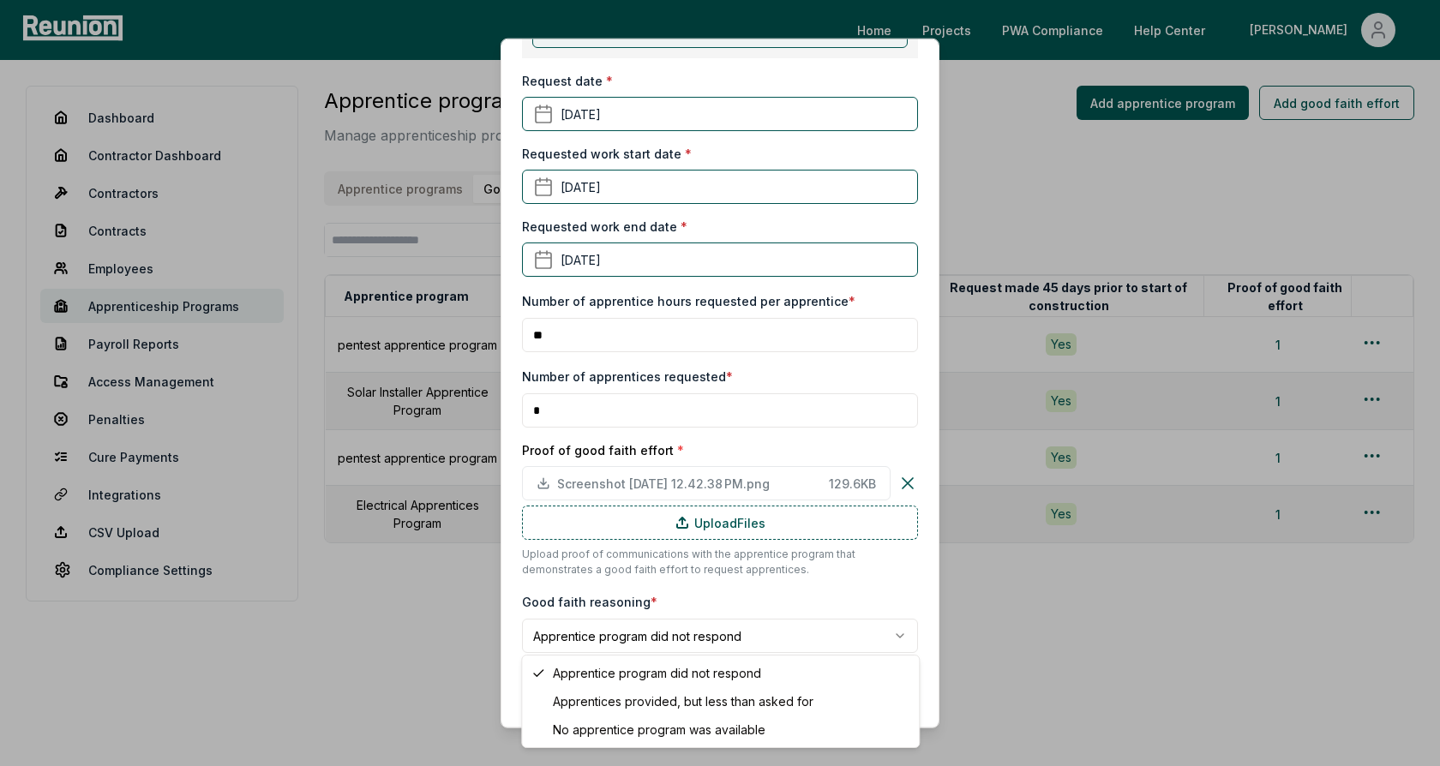
click at [694, 639] on body "Please visit us on your desktop We're working on making our marketplace mobile-…" at bounding box center [720, 383] width 1440 height 766
click at [718, 598] on body "Please visit us on your desktop We're working on making our marketplace mobile-…" at bounding box center [720, 383] width 1440 height 766
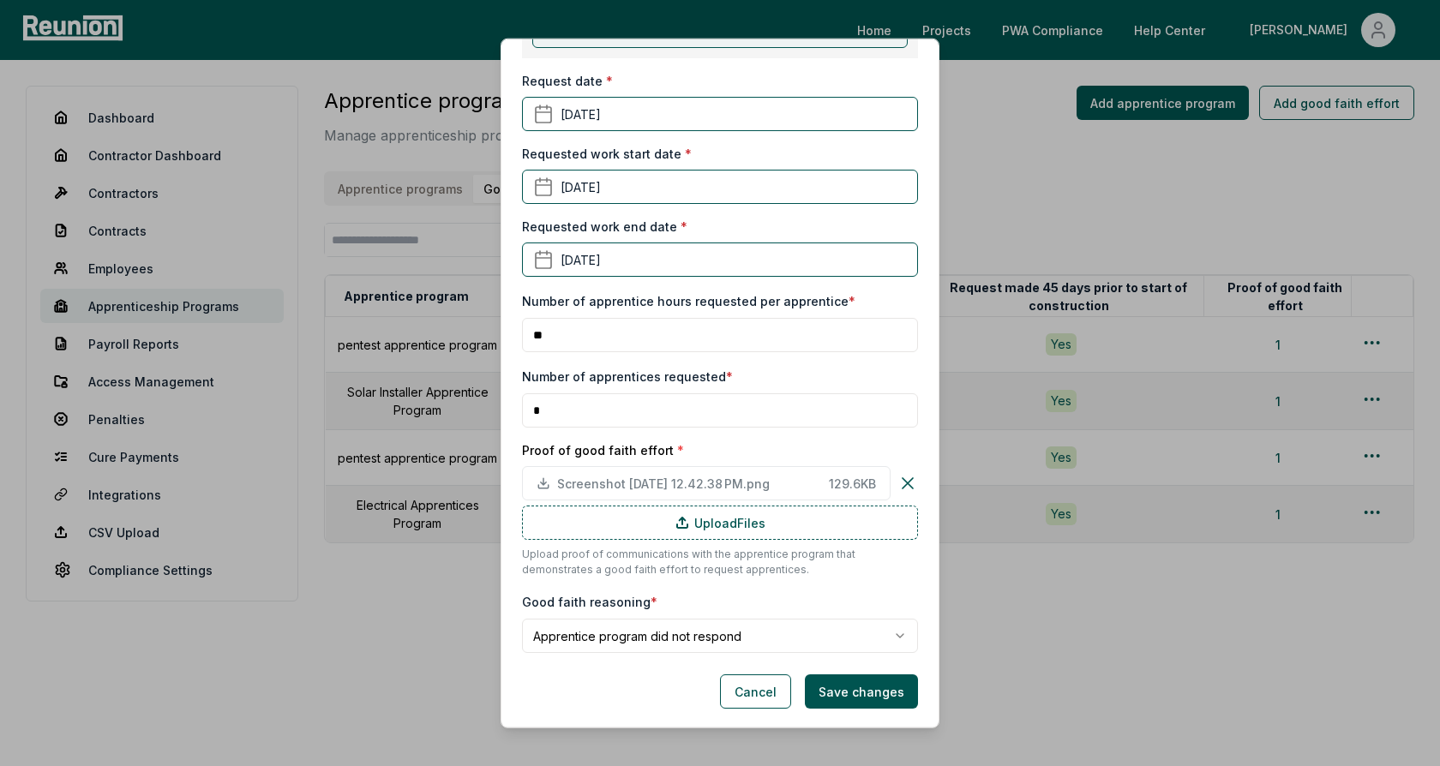
click at [748, 367] on div "Number of apprentices requested * *" at bounding box center [720, 397] width 396 height 62
click at [692, 636] on body "Please visit us on your desktop We're working on making our marketplace mobile-…" at bounding box center [720, 383] width 1440 height 766
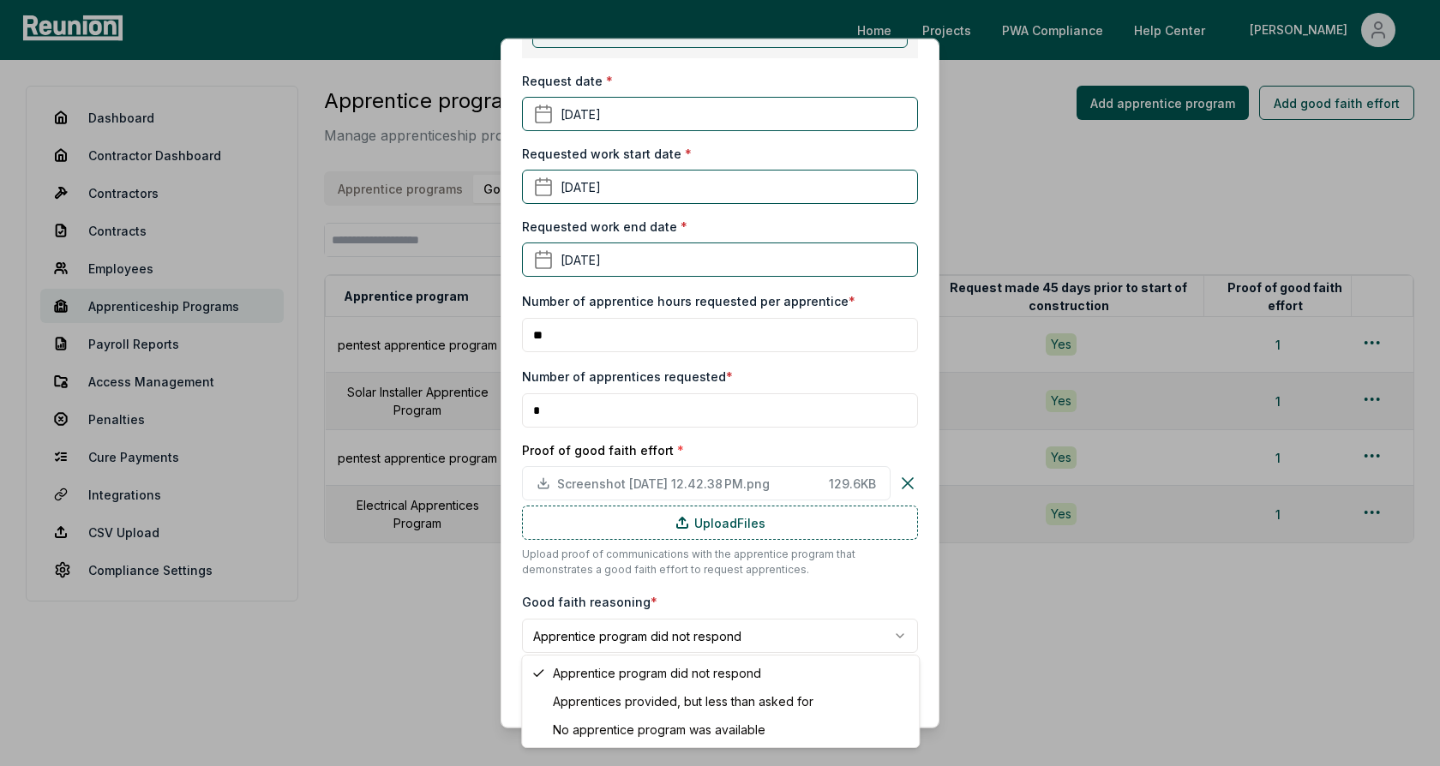
select select "**********"
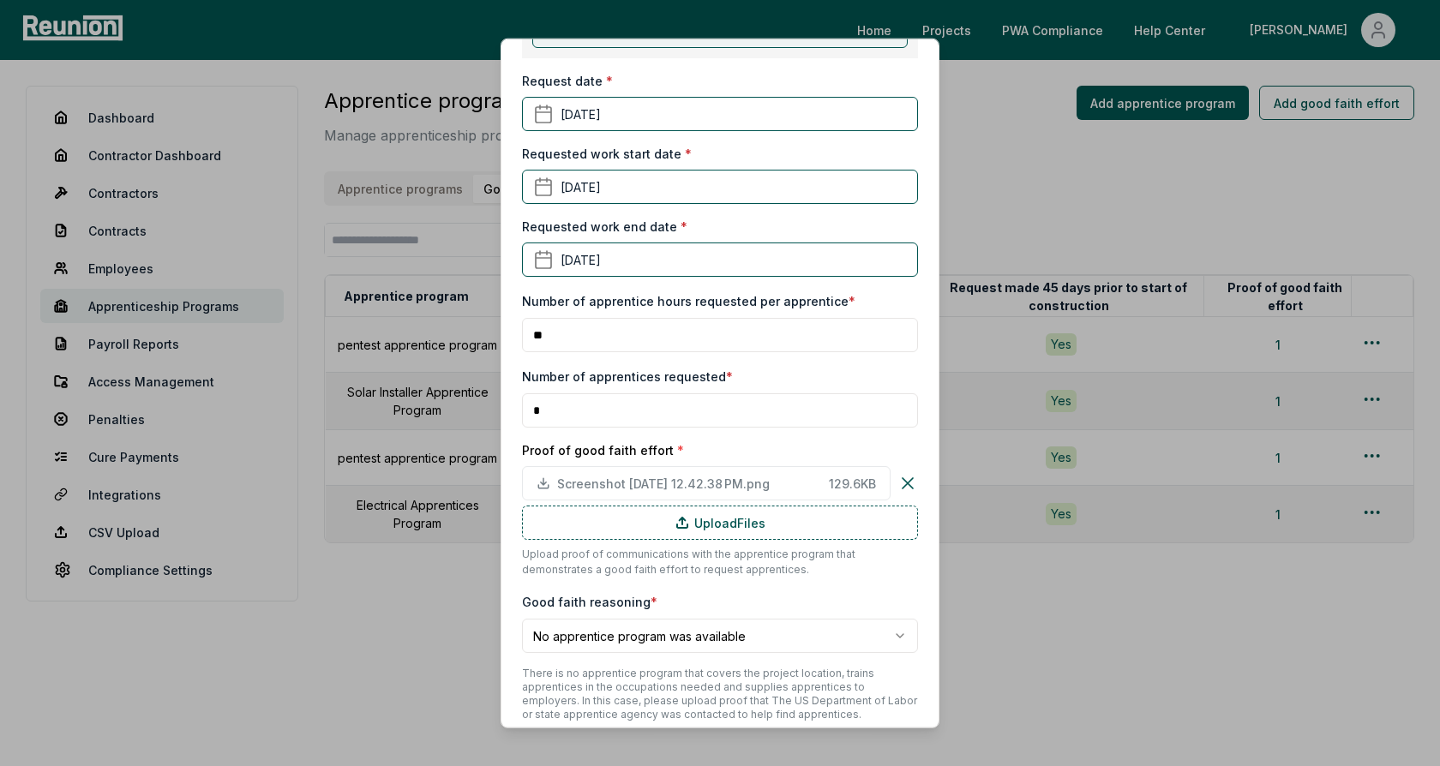
click at [717, 599] on div "**********" at bounding box center [720, 623] width 396 height 62
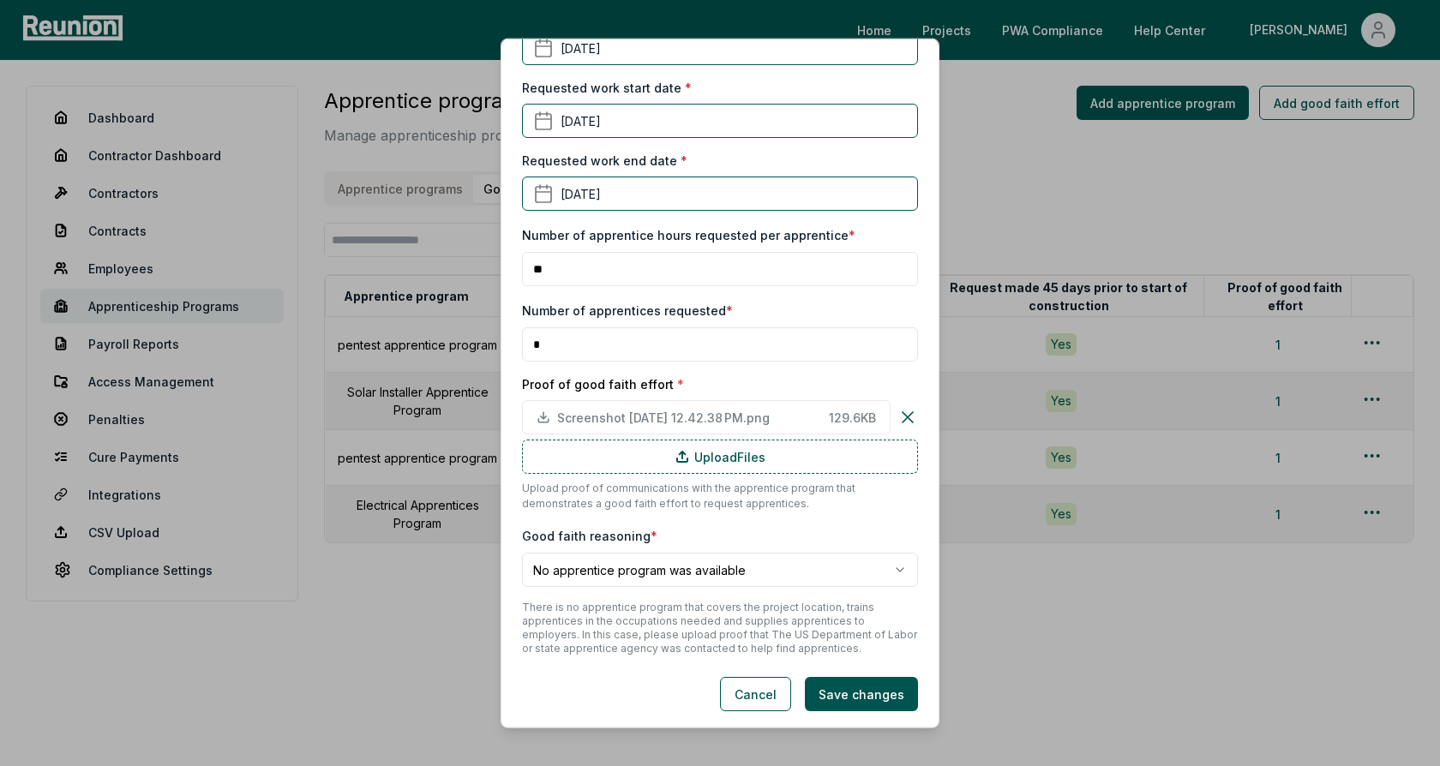
scroll to position [431, 0]
drag, startPoint x: 709, startPoint y: 603, endPoint x: 809, endPoint y: 602, distance: 100.3
click at [808, 602] on p "There is no apprentice program that covers the project location, trains apprent…" at bounding box center [720, 625] width 396 height 55
drag, startPoint x: 839, startPoint y: 602, endPoint x: 711, endPoint y: 618, distance: 129.6
click at [711, 618] on p "There is no apprentice program that covers the project location, trains apprent…" at bounding box center [720, 625] width 396 height 55
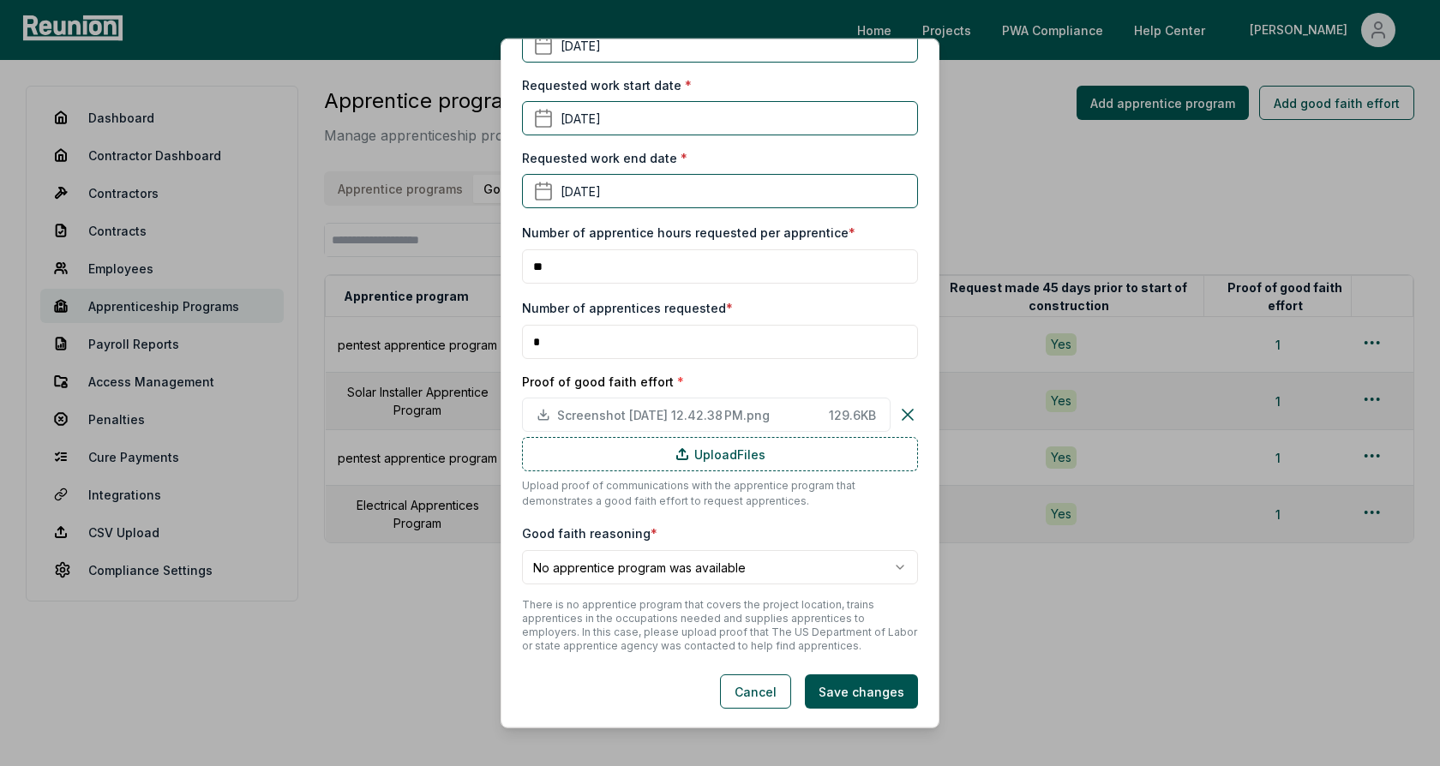
click at [739, 613] on p "There is no apprentice program that covers the project location, trains apprent…" at bounding box center [720, 625] width 396 height 55
drag, startPoint x: 731, startPoint y: 619, endPoint x: 894, endPoint y: 620, distance: 162.9
click at [894, 620] on p "There is no apprentice program that covers the project location, trains apprent…" at bounding box center [720, 625] width 396 height 55
click at [658, 635] on p "There is no apprentice program that covers the project location, trains apprent…" at bounding box center [720, 625] width 396 height 55
drag, startPoint x: 569, startPoint y: 634, endPoint x: 654, endPoint y: 633, distance: 84.9
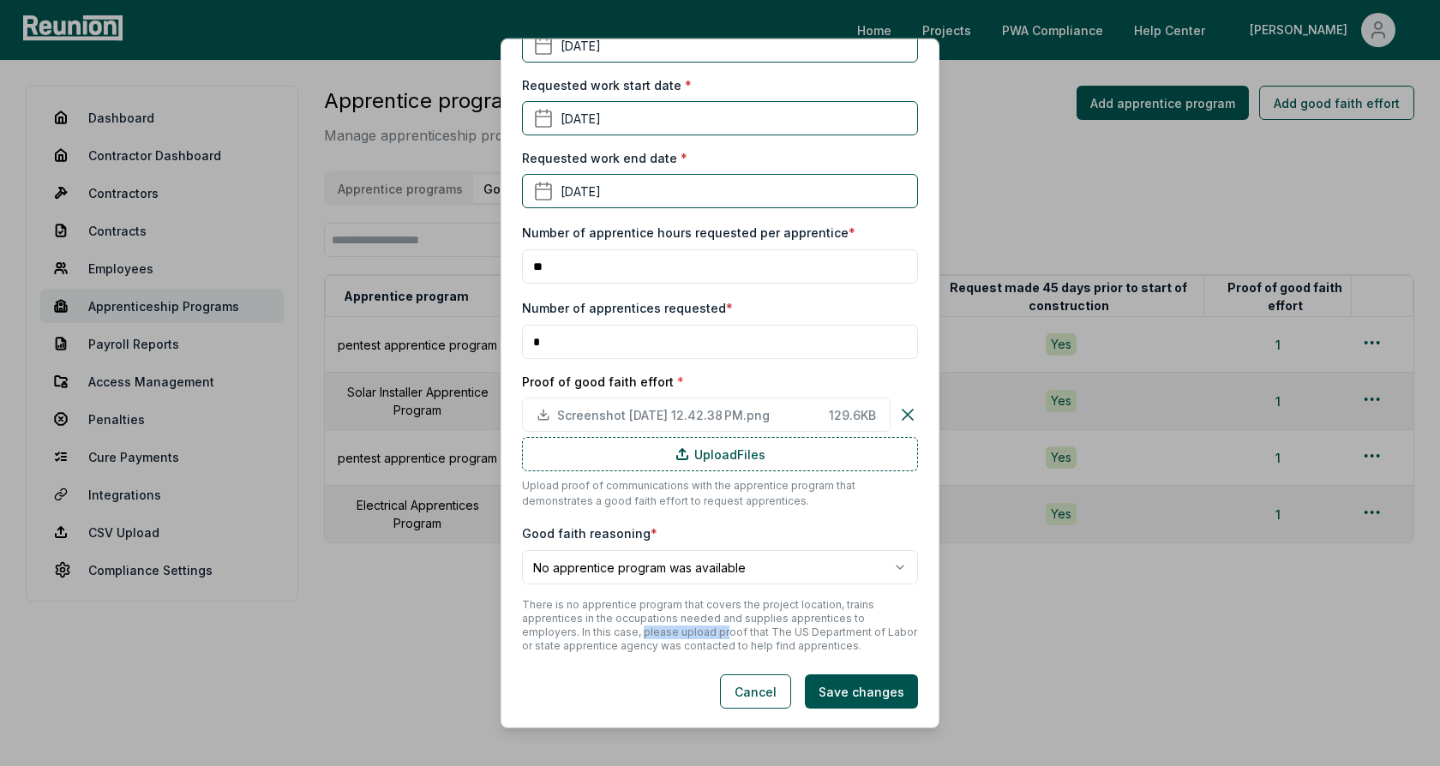
click at [654, 633] on p "There is no apprentice program that covers the project location, trains apprent…" at bounding box center [720, 625] width 396 height 55
click at [656, 633] on p "There is no apprentice program that covers the project location, trains apprent…" at bounding box center [720, 625] width 396 height 55
drag, startPoint x: 619, startPoint y: 633, endPoint x: 837, endPoint y: 628, distance: 217.8
click at [837, 628] on p "There is no apprentice program that covers the project location, trains apprent…" at bounding box center [720, 625] width 396 height 55
drag, startPoint x: 522, startPoint y: 647, endPoint x: 597, endPoint y: 643, distance: 74.7
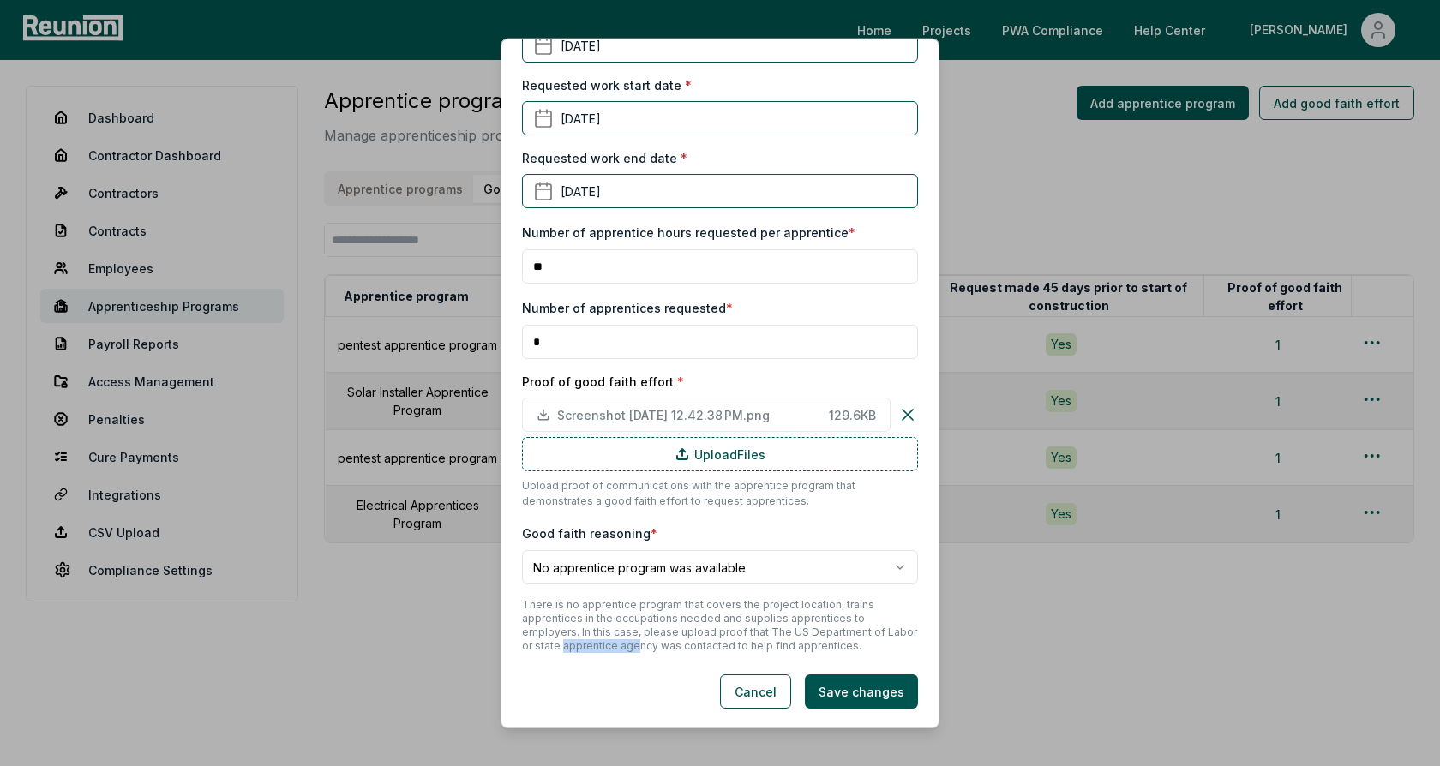
click at [597, 643] on p "There is no apprentice program that covers the project location, trains apprent…" at bounding box center [720, 625] width 396 height 55
drag, startPoint x: 822, startPoint y: 651, endPoint x: 610, endPoint y: 646, distance: 211.8
click at [611, 646] on p "There is no apprentice program that covers the project location, trains apprent…" at bounding box center [720, 625] width 396 height 55
click at [639, 628] on p "There is no apprentice program that covers the project location, trains apprent…" at bounding box center [720, 625] width 396 height 55
click at [752, 693] on button "Cancel" at bounding box center [755, 692] width 71 height 34
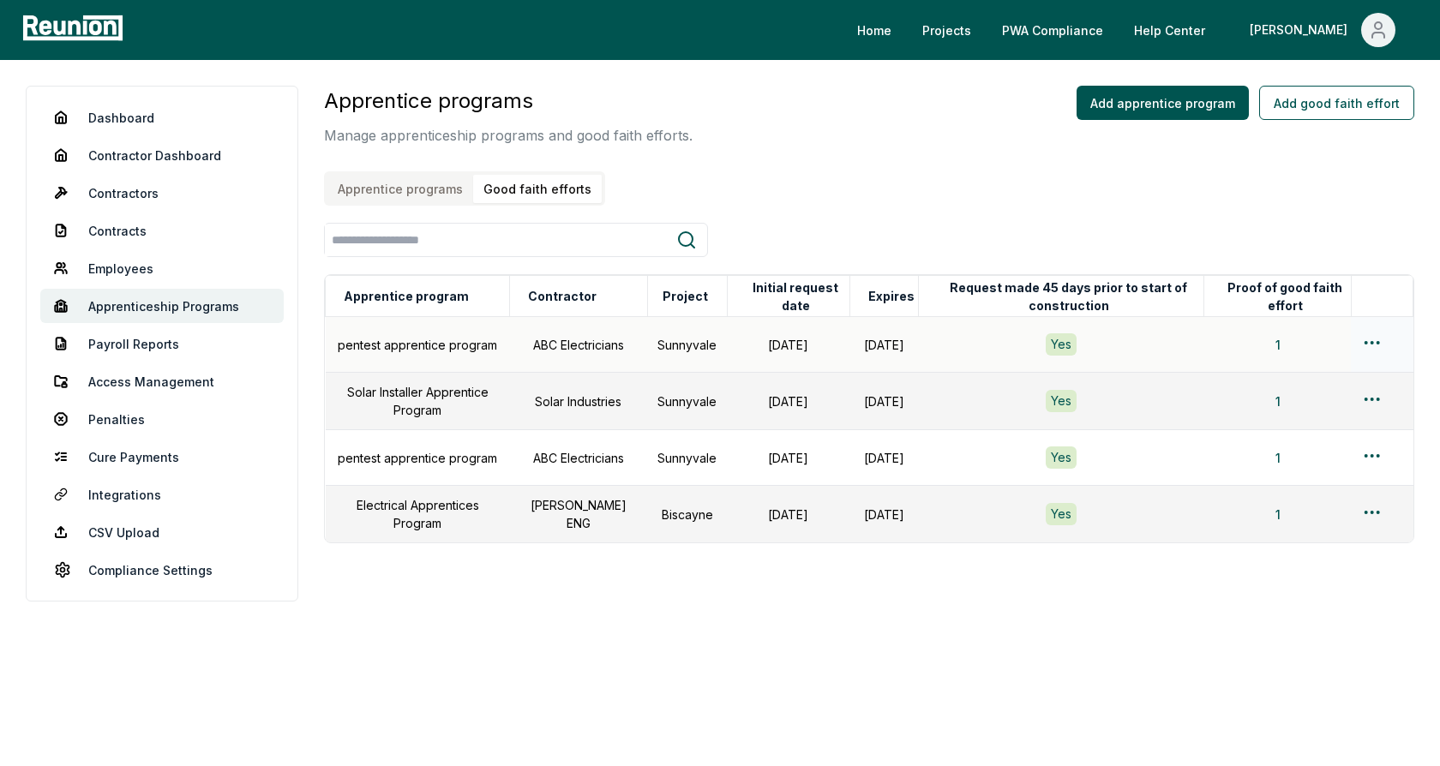
click at [1373, 342] on html "Please visit us on your desktop We're working on making our marketplace mobile-…" at bounding box center [720, 383] width 1440 height 766
click at [1310, 411] on div "Edit" at bounding box center [1344, 410] width 163 height 28
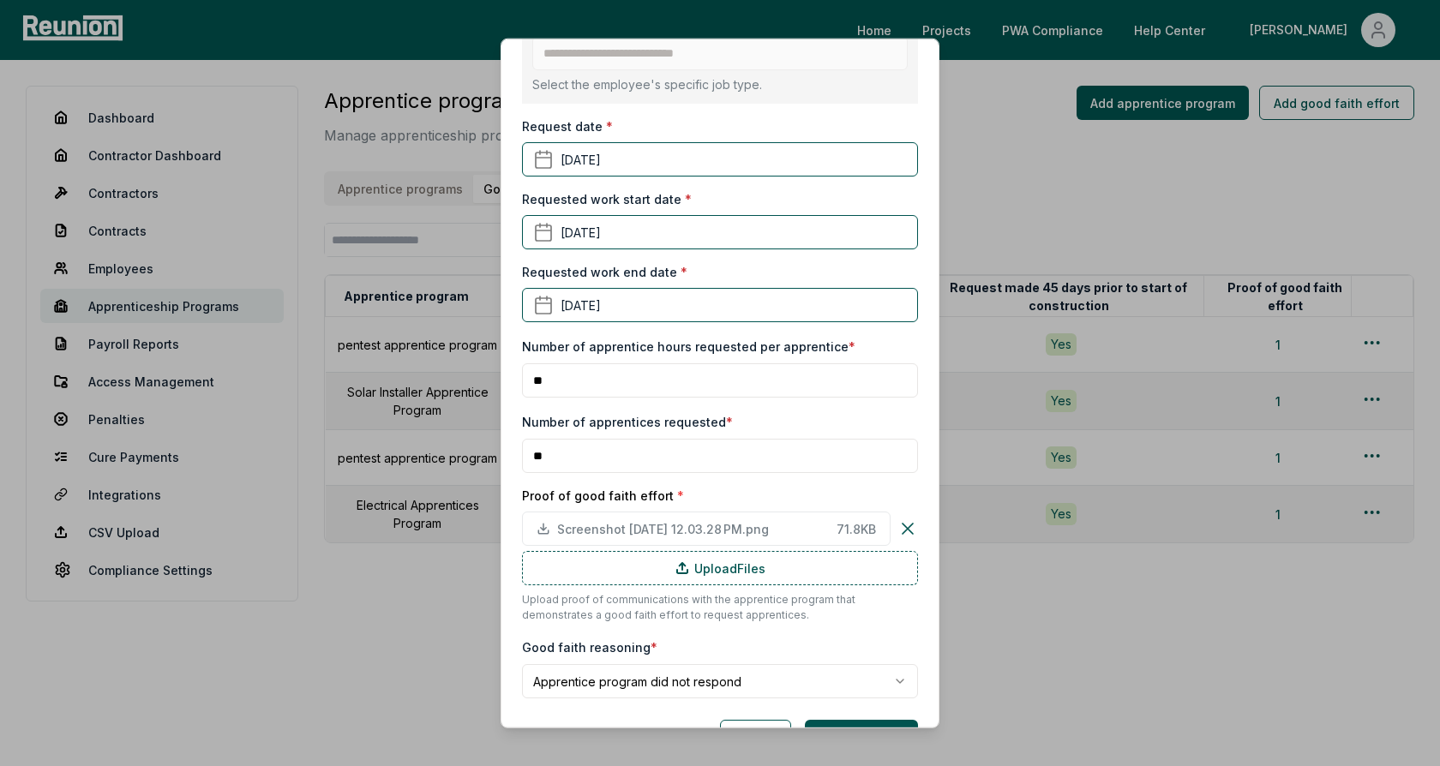
scroll to position [490, 0]
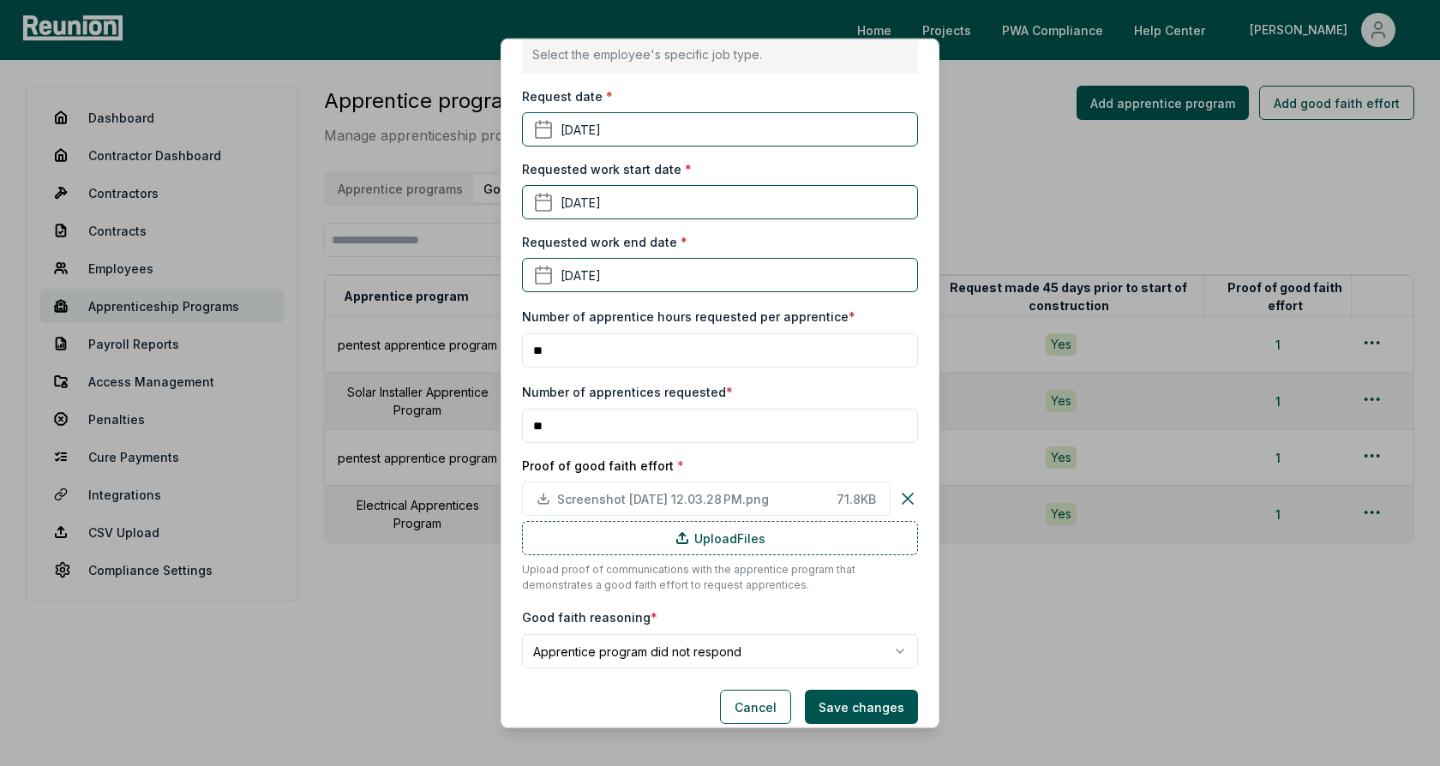
click at [548, 428] on input "**" at bounding box center [720, 426] width 396 height 34
click at [550, 351] on input "**" at bounding box center [720, 351] width 396 height 34
click at [594, 374] on div "**********" at bounding box center [720, 119] width 396 height 1098
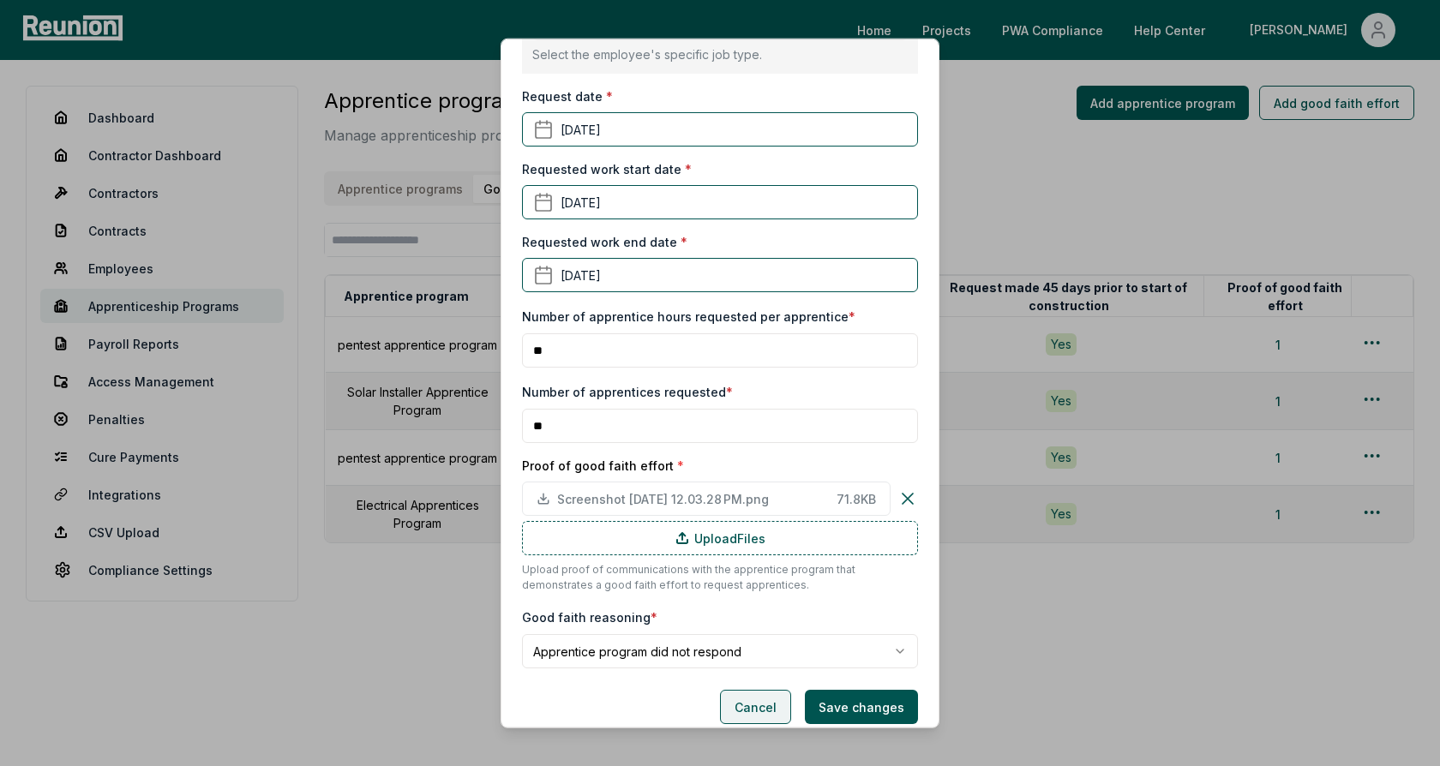
click at [766, 706] on button "Cancel" at bounding box center [755, 707] width 71 height 34
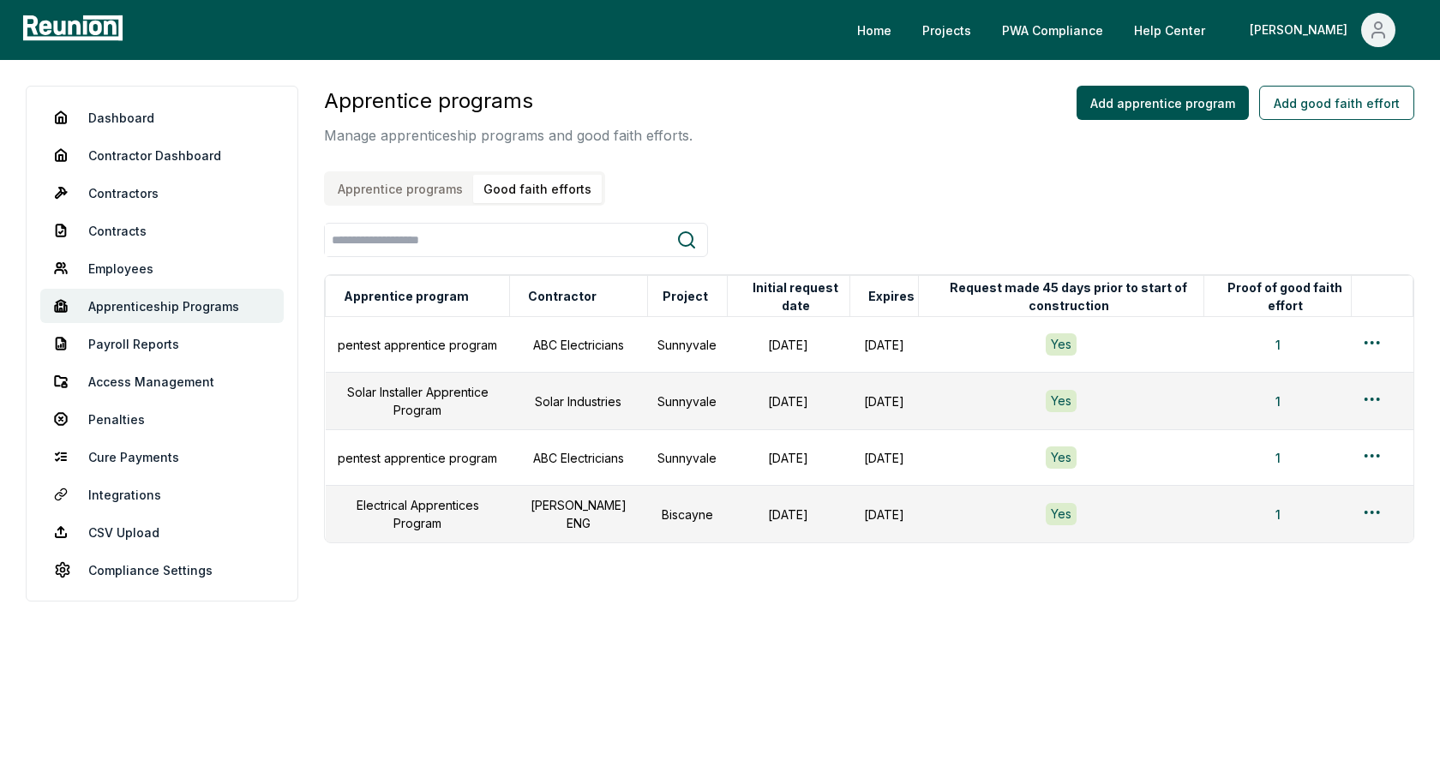
click at [989, 172] on div "Apprentice programs Manage apprenticeship programs and good faith efforts. Appr…" at bounding box center [869, 146] width 1091 height 120
click at [133, 265] on link "Employees" at bounding box center [161, 268] width 243 height 34
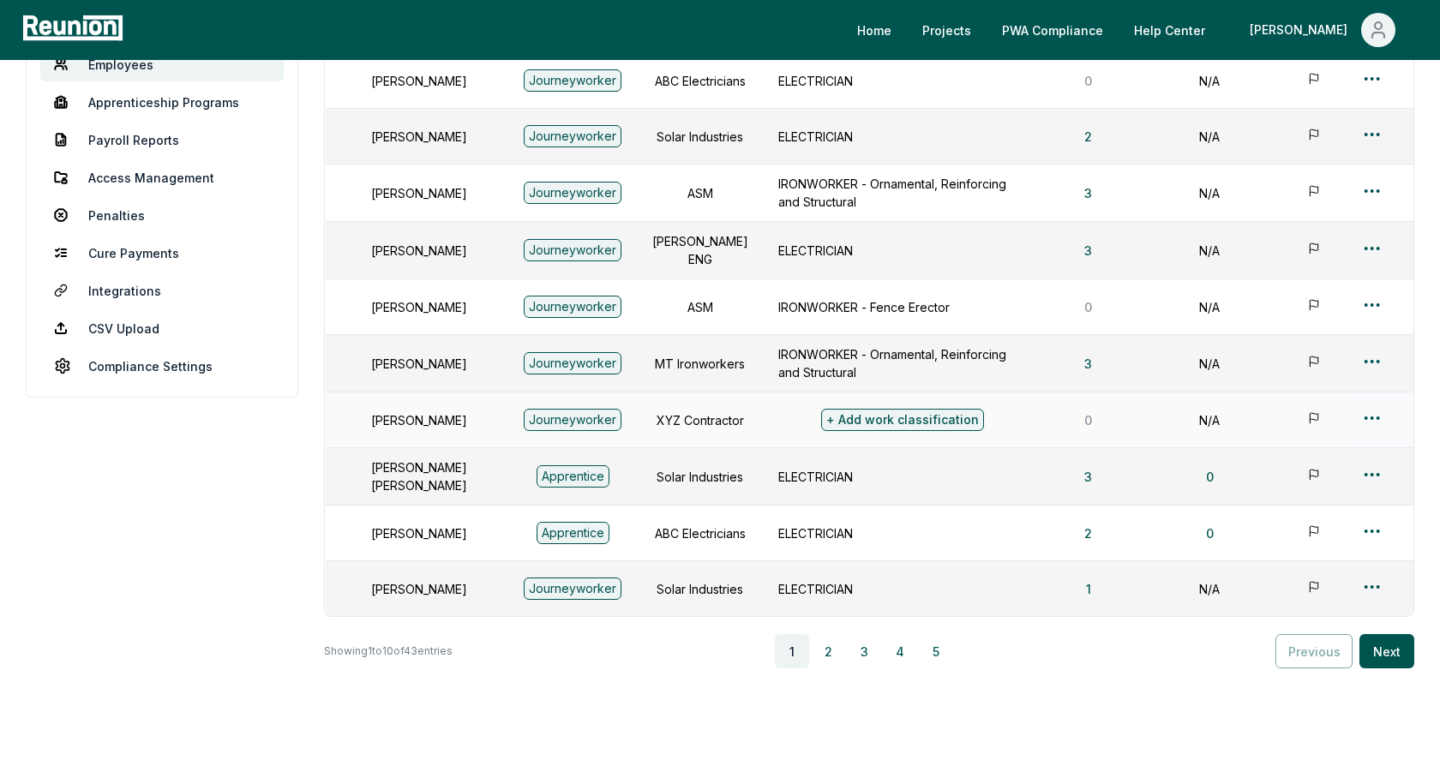
scroll to position [188, 0]
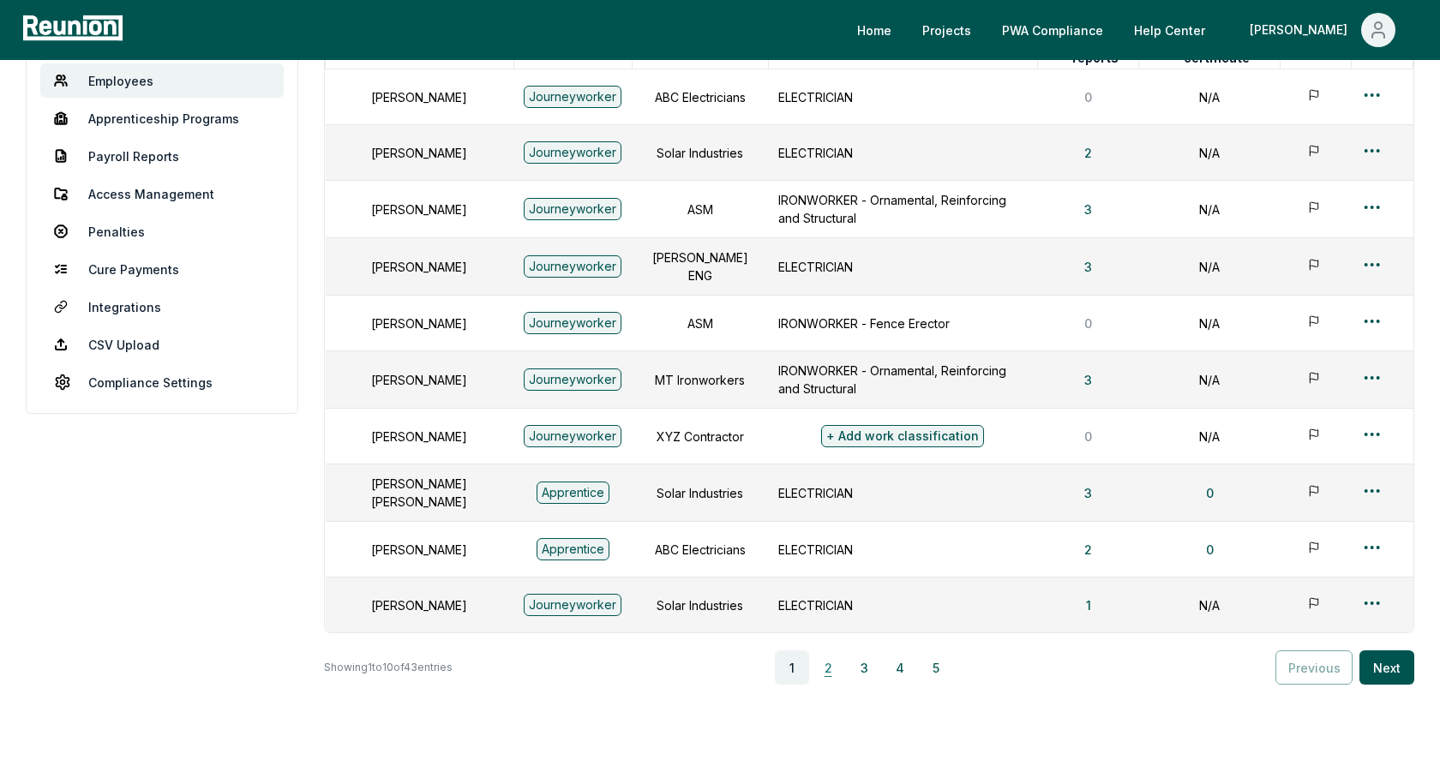
click at [837, 656] on button "2" at bounding box center [828, 668] width 34 height 34
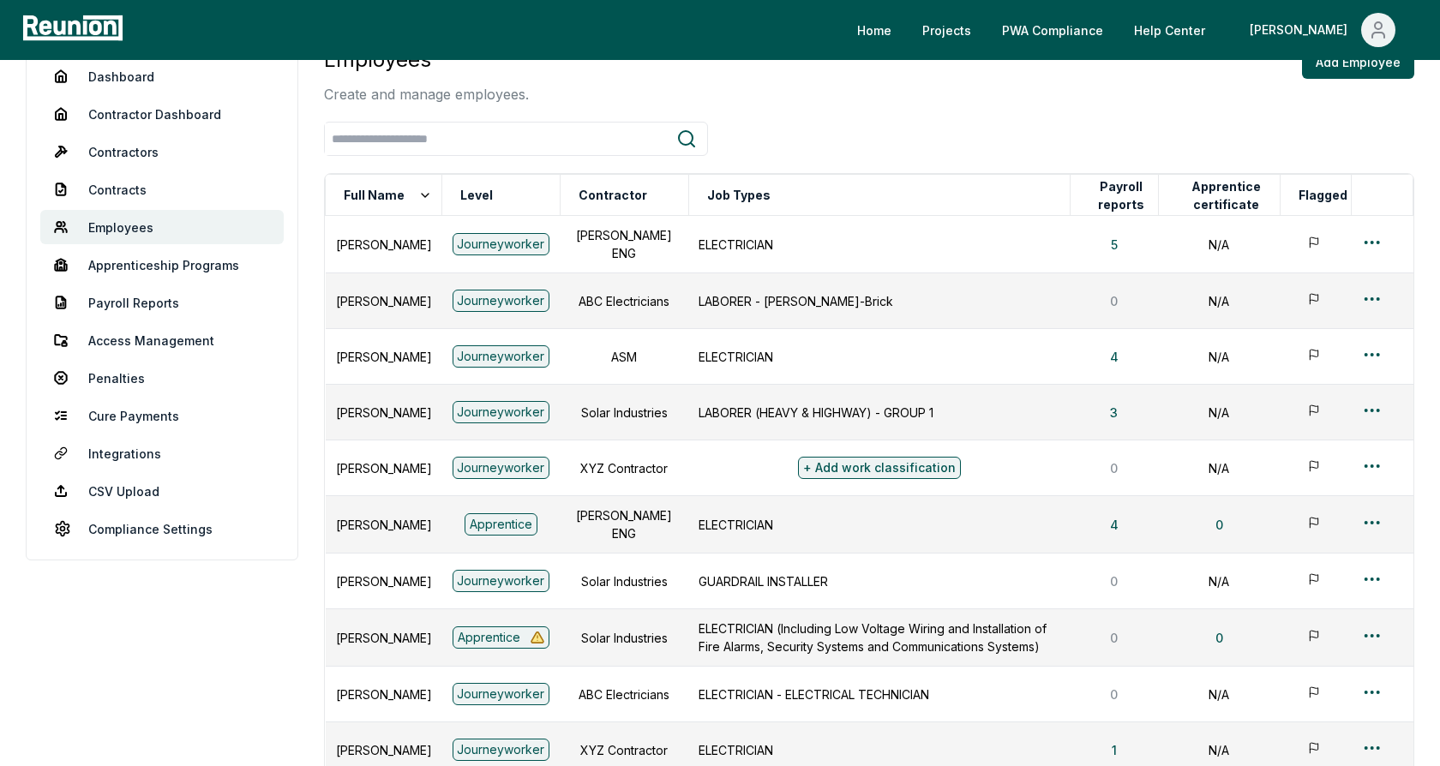
scroll to position [27, 0]
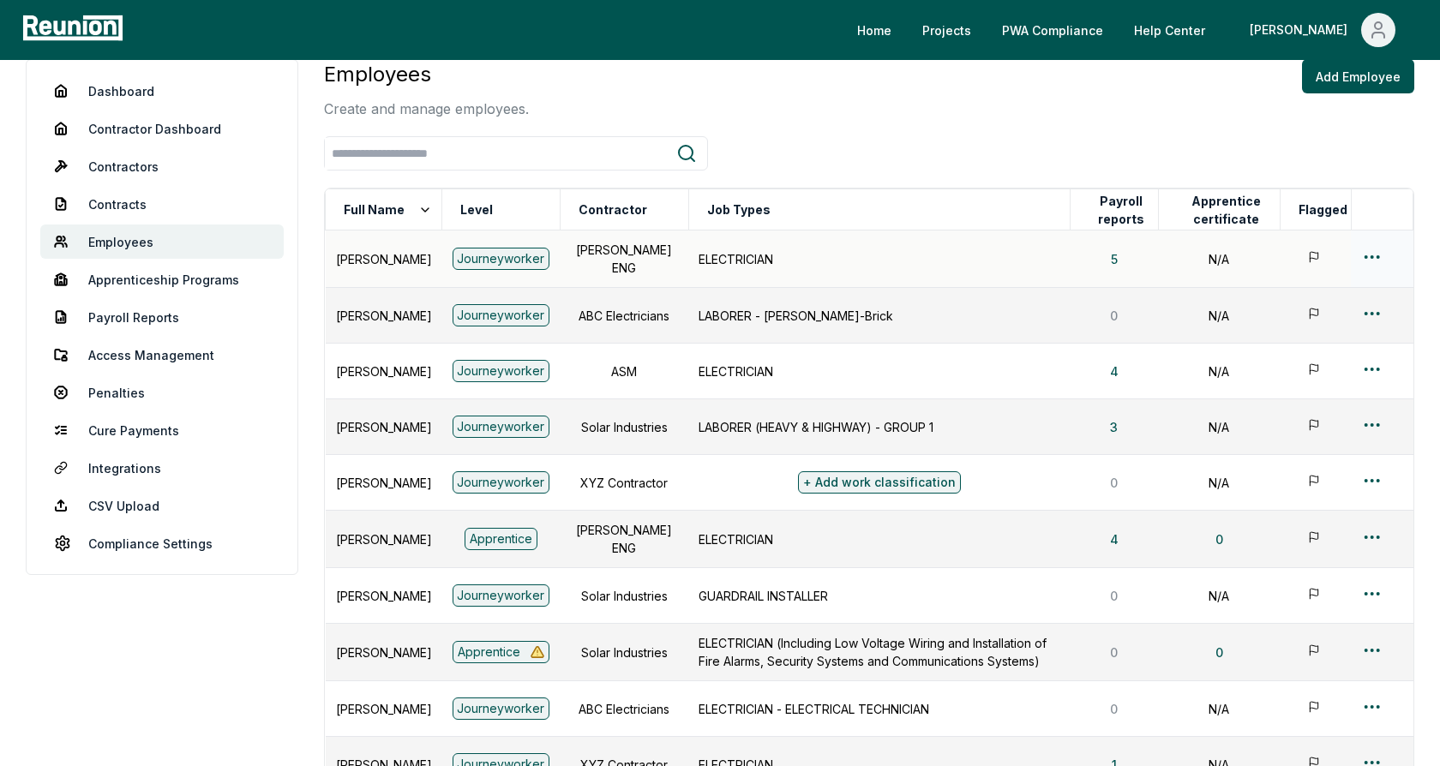
click at [1386, 255] on div at bounding box center [1381, 259] width 41 height 25
click at [1375, 255] on html "Please visit us on your desktop We're working on making our marketplace mobile-…" at bounding box center [720, 490] width 1440 height 1034
click at [1312, 322] on div "Edit" at bounding box center [1344, 322] width 163 height 28
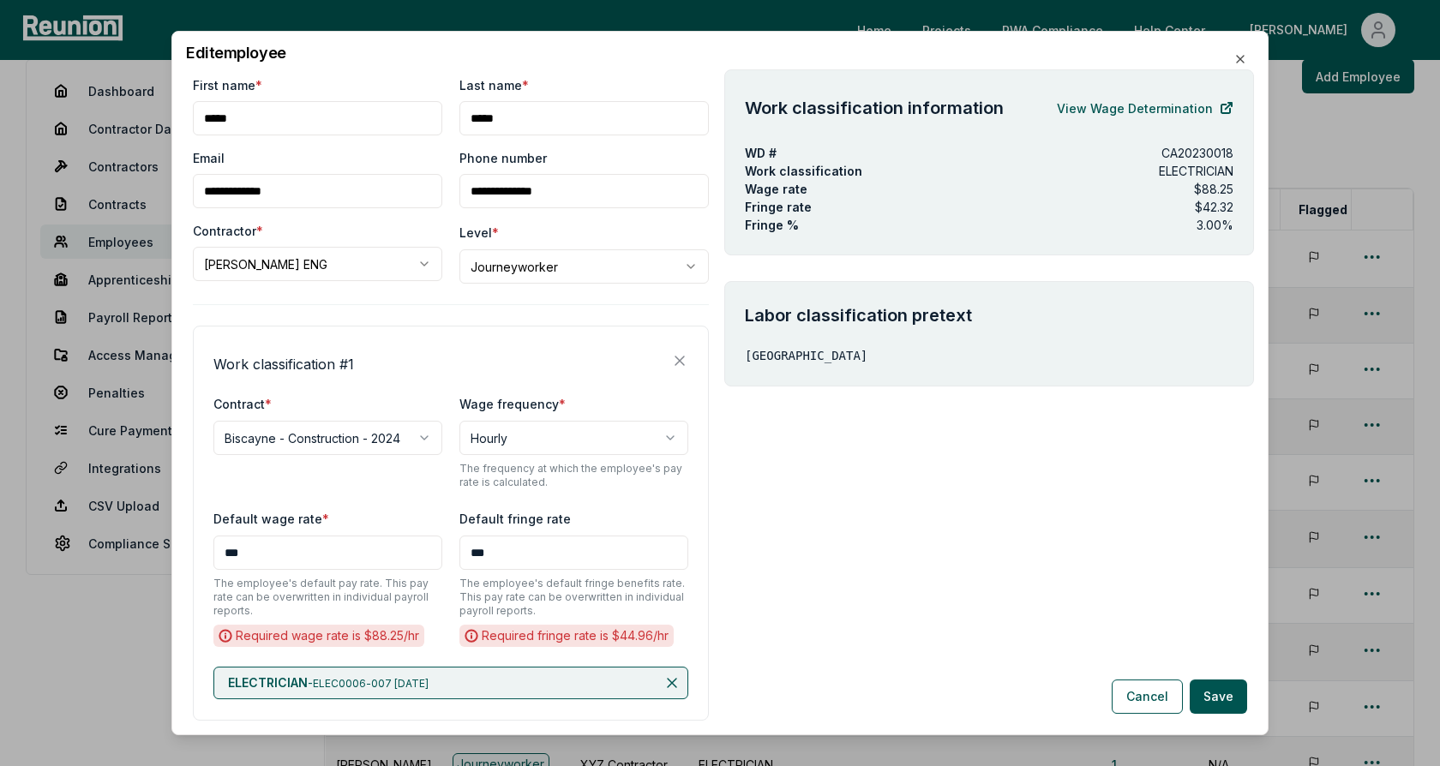
click at [365, 324] on div "**********" at bounding box center [451, 422] width 516 height 693
click at [532, 273] on body "Please visit us on your desktop We're working on making our marketplace mobile-…" at bounding box center [720, 490] width 1440 height 1034
click at [393, 285] on body "Please visit us on your desktop We're working on making our marketplace mobile-…" at bounding box center [720, 490] width 1440 height 1034
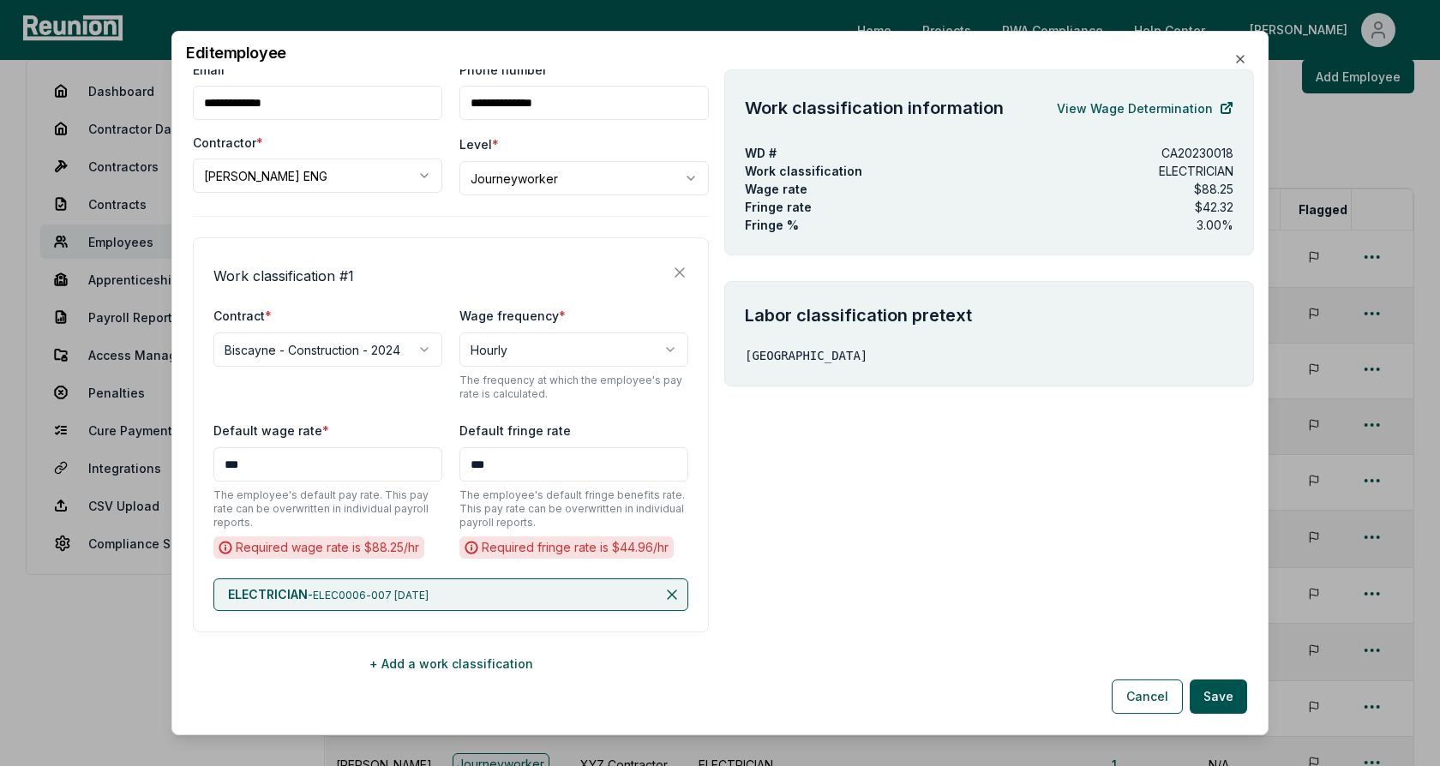
click at [449, 233] on div "**********" at bounding box center [451, 334] width 516 height 693
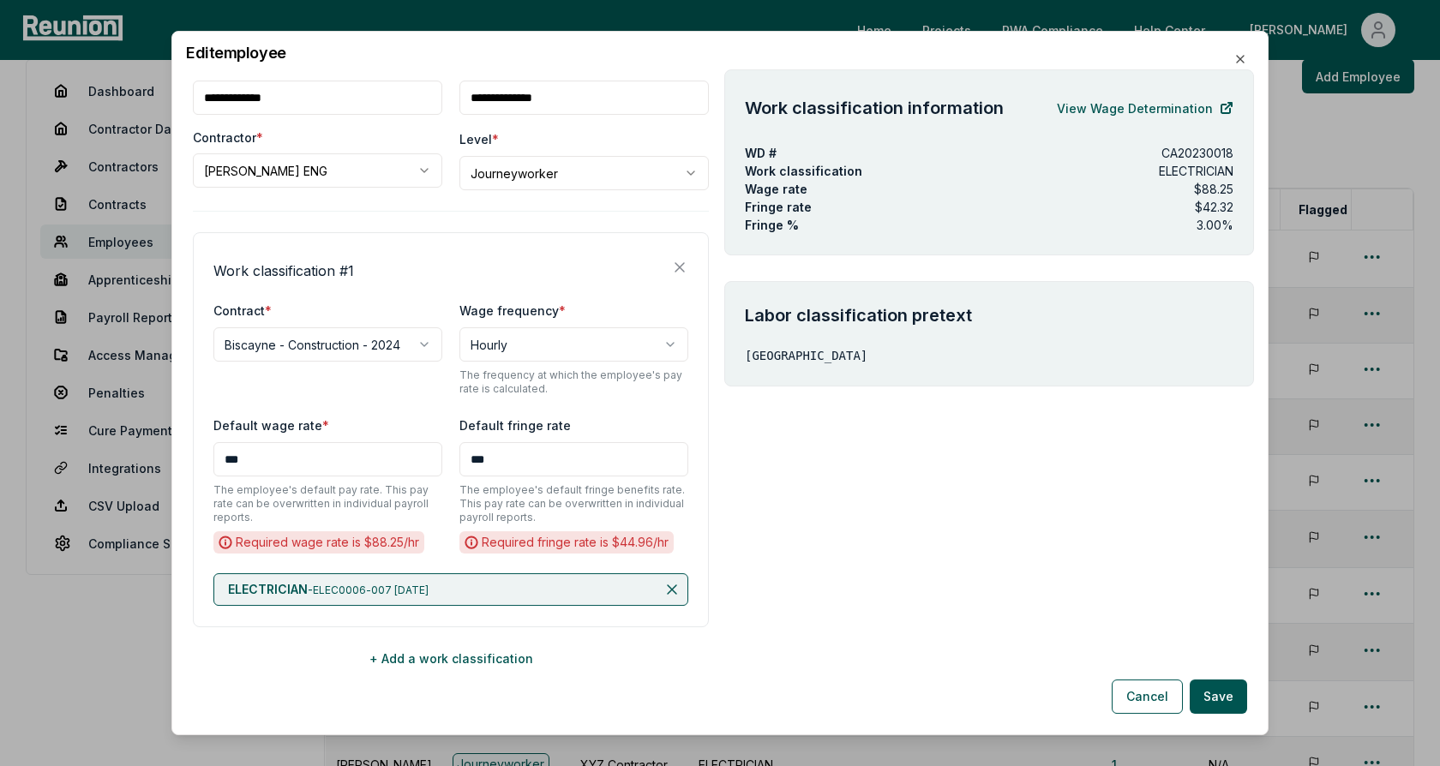
click at [959, 222] on div "Fringe % 3.00 %" at bounding box center [989, 225] width 489 height 18
drag, startPoint x: 1237, startPoint y: 203, endPoint x: 734, endPoint y: 179, distance: 503.8
click at [734, 179] on div "Work classification information View Wage Determination WD # CA20230018 Work cl…" at bounding box center [989, 162] width 530 height 186
click at [1169, 171] on p "ELECTRICIAN" at bounding box center [1196, 171] width 75 height 18
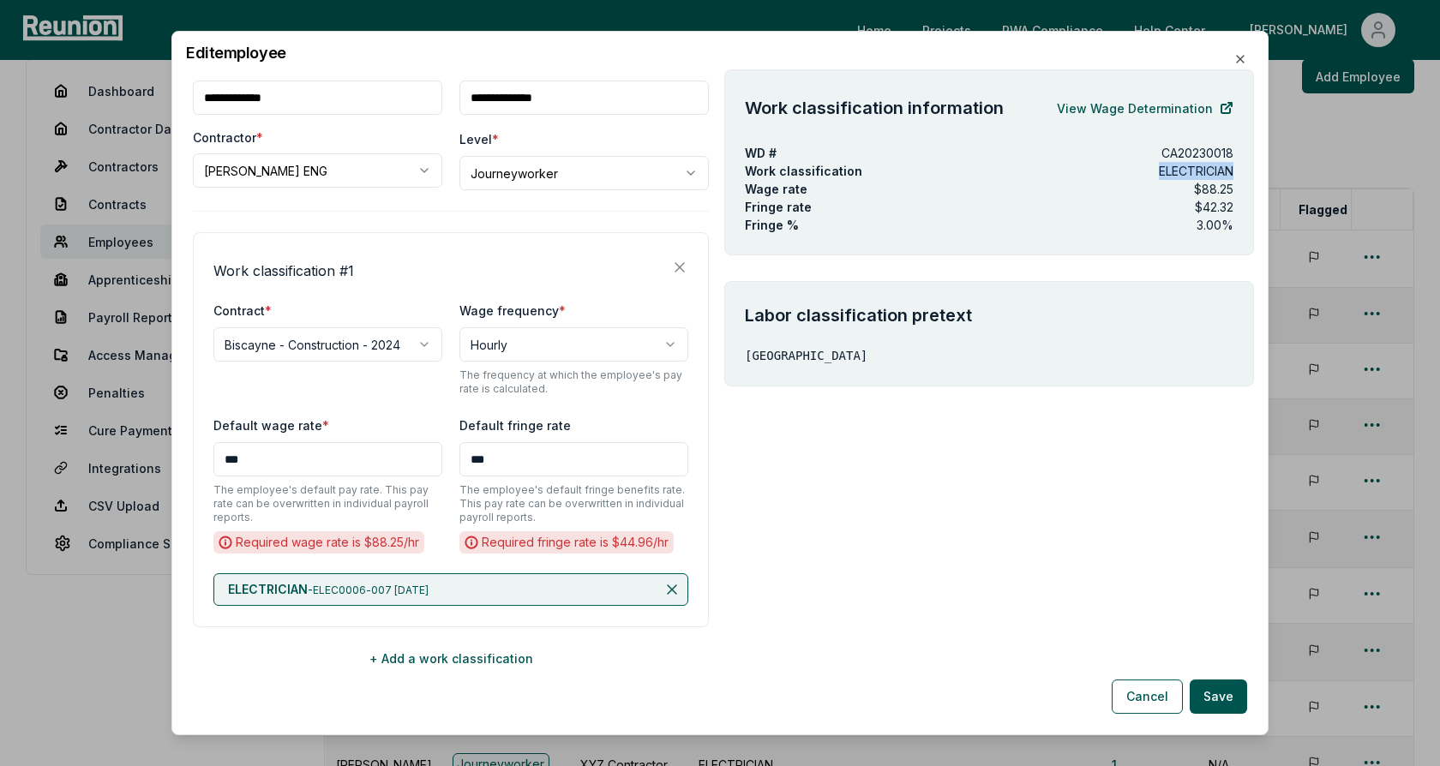
click at [1169, 171] on p "ELECTRICIAN" at bounding box center [1196, 171] width 75 height 18
click at [1217, 189] on p "$88.25" at bounding box center [1213, 189] width 39 height 18
drag, startPoint x: 1241, startPoint y: 206, endPoint x: 734, endPoint y: 184, distance: 508.0
click at [734, 184] on div "Work classification information View Wage Determination WD # CA20230018 Work cl…" at bounding box center [989, 162] width 530 height 186
click at [881, 182] on div "Wage rate $88.25" at bounding box center [989, 189] width 489 height 18
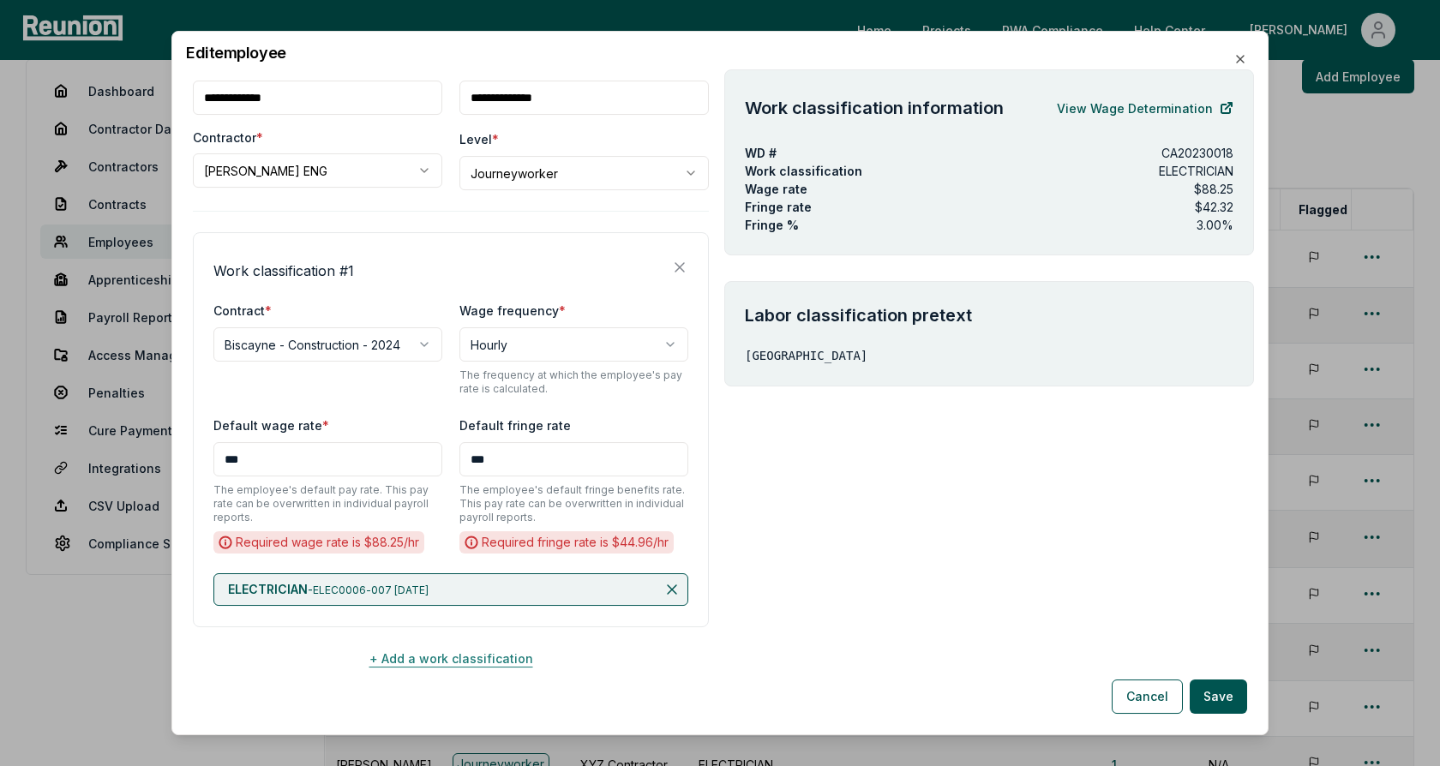
click at [440, 658] on button "+ Add a work classification" at bounding box center [451, 658] width 516 height 34
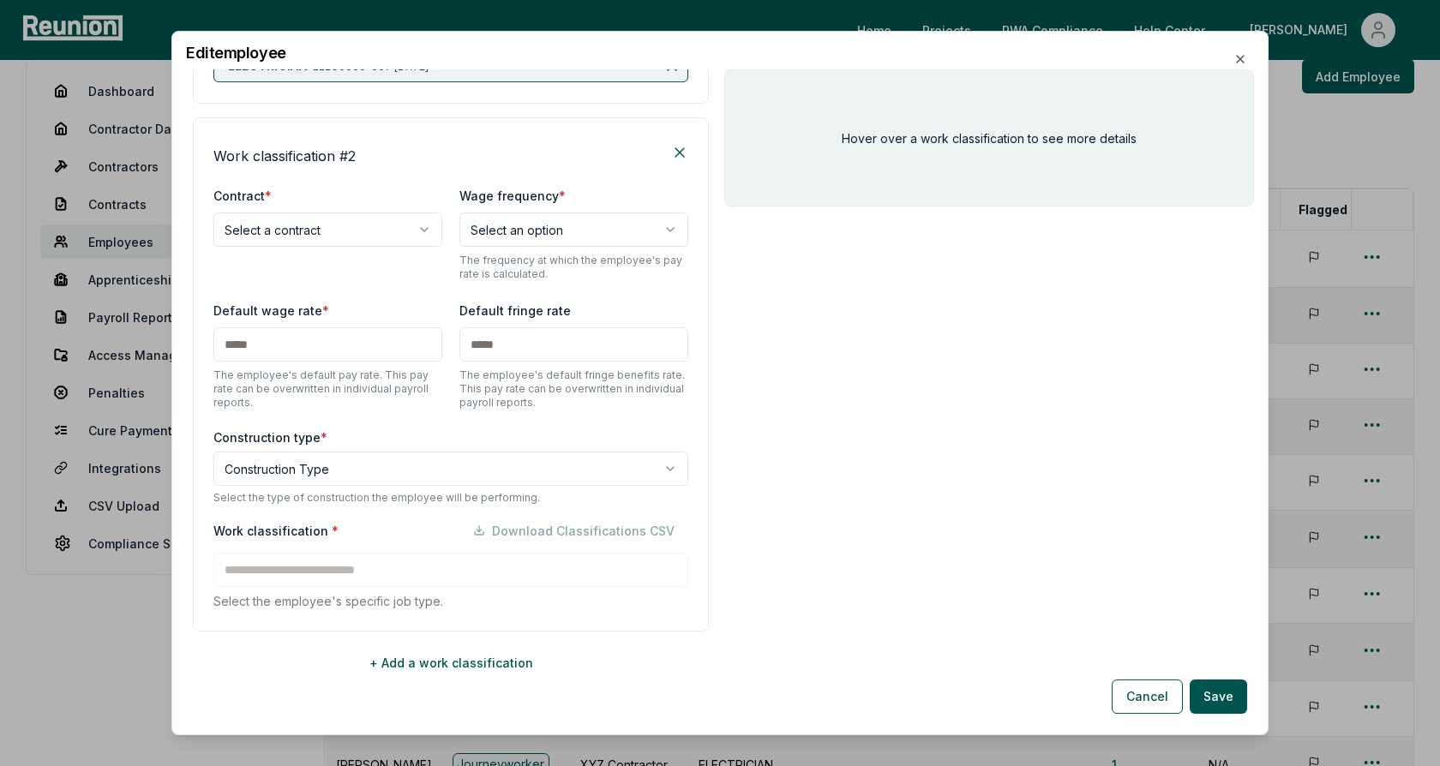
scroll to position [621, 0]
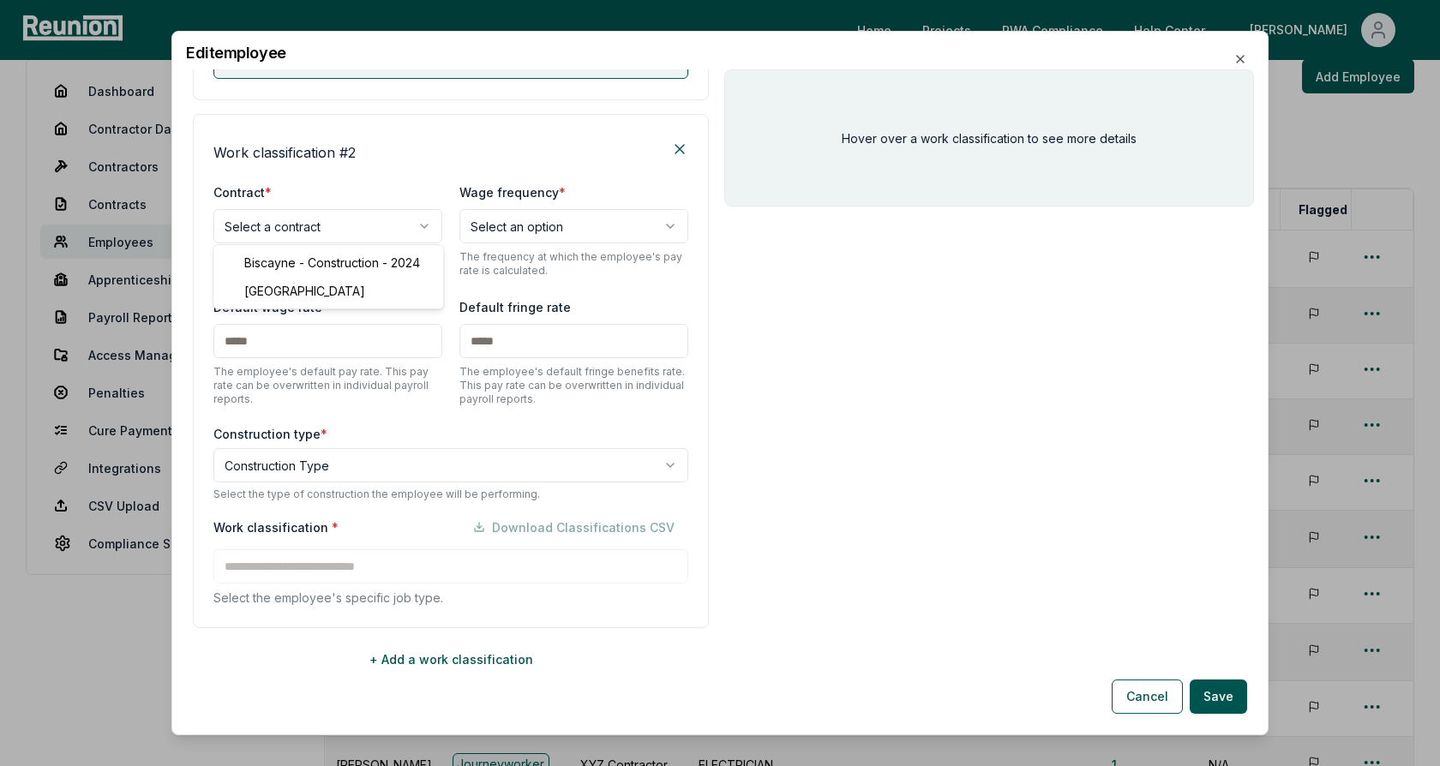
click at [334, 227] on body "Please visit us on your desktop We're working on making our marketplace mobile-…" at bounding box center [720, 490] width 1440 height 1034
select select "**********"
click at [364, 153] on div "Work classification # 2" at bounding box center [450, 148] width 475 height 27
click at [310, 461] on body "Please visit us on your desktop We're working on making our marketplace mobile-…" at bounding box center [720, 490] width 1440 height 1034
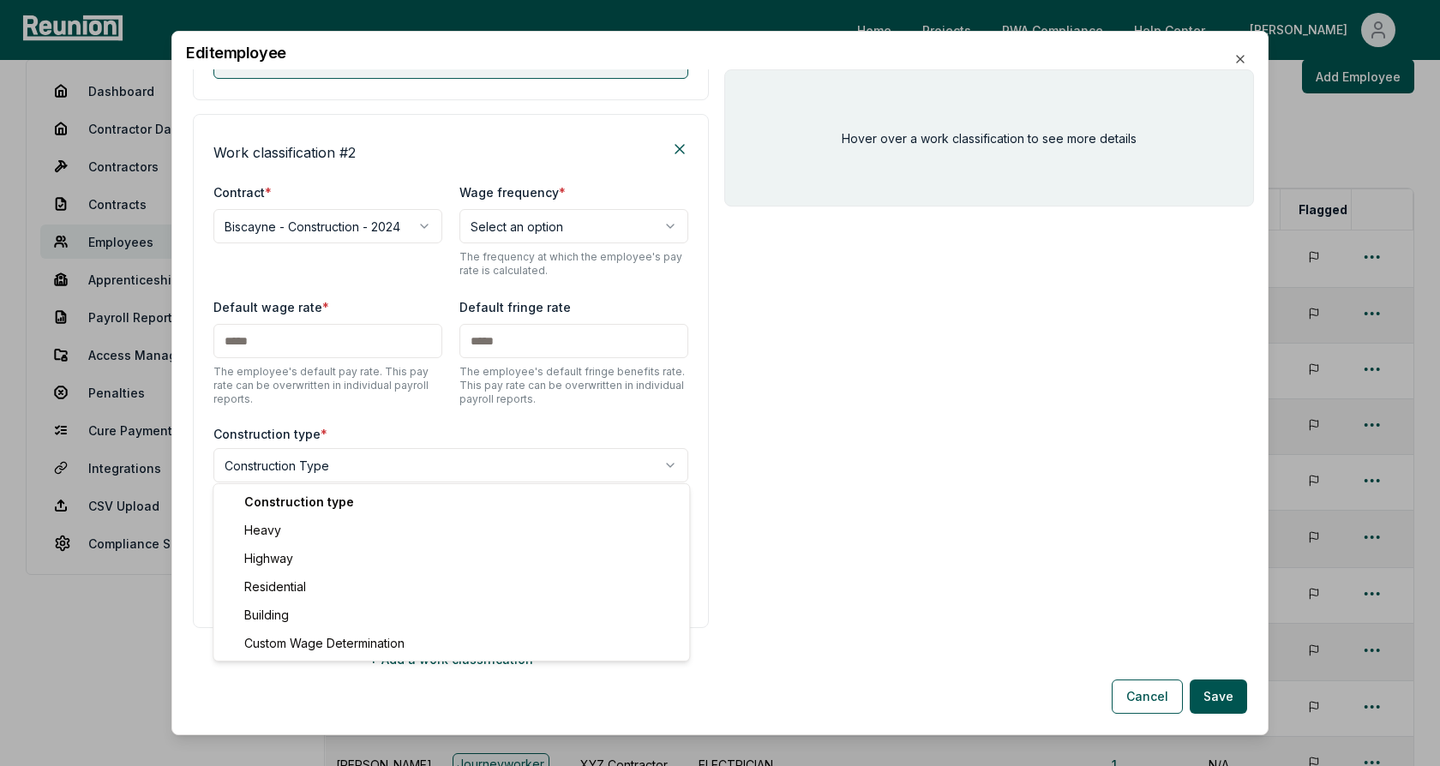
select select "*****"
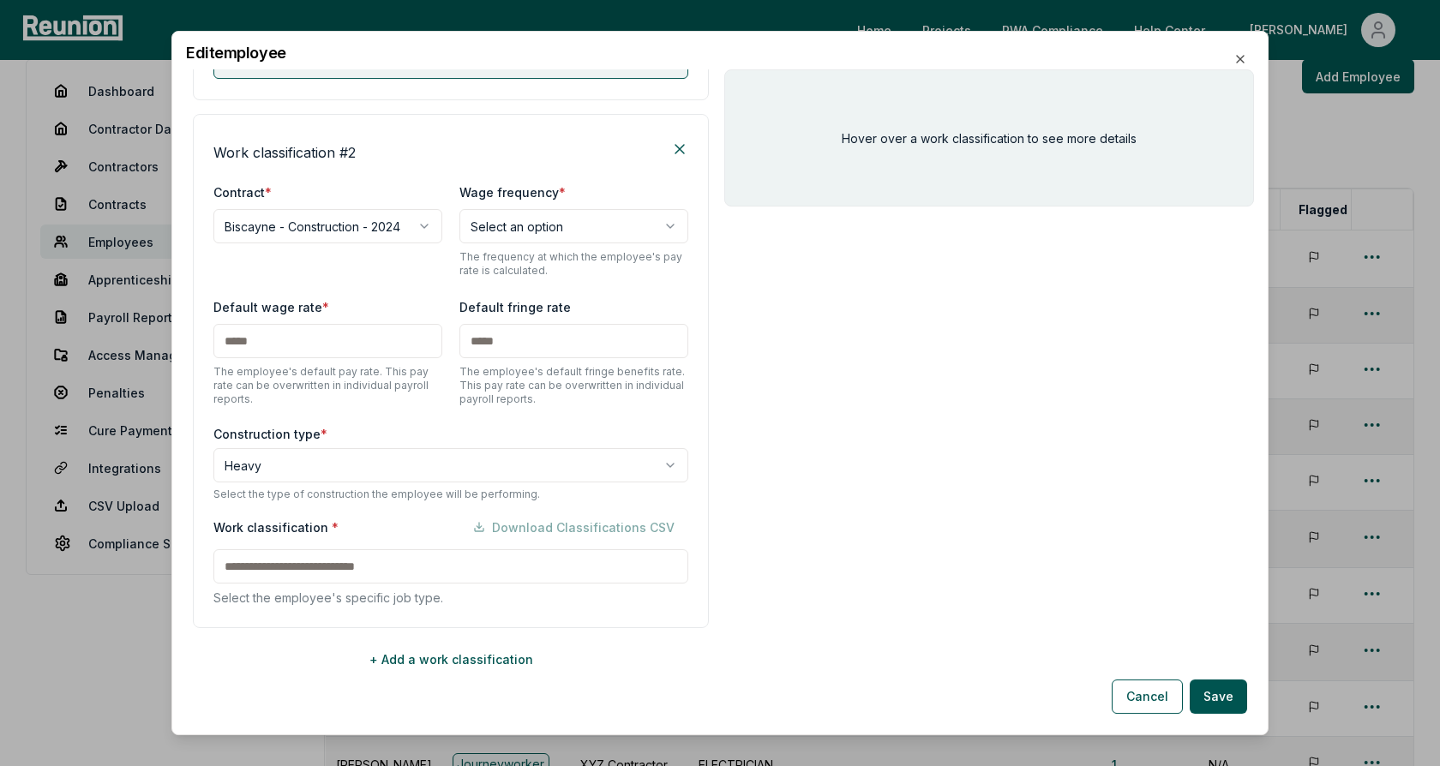
click at [287, 559] on input at bounding box center [450, 567] width 475 height 34
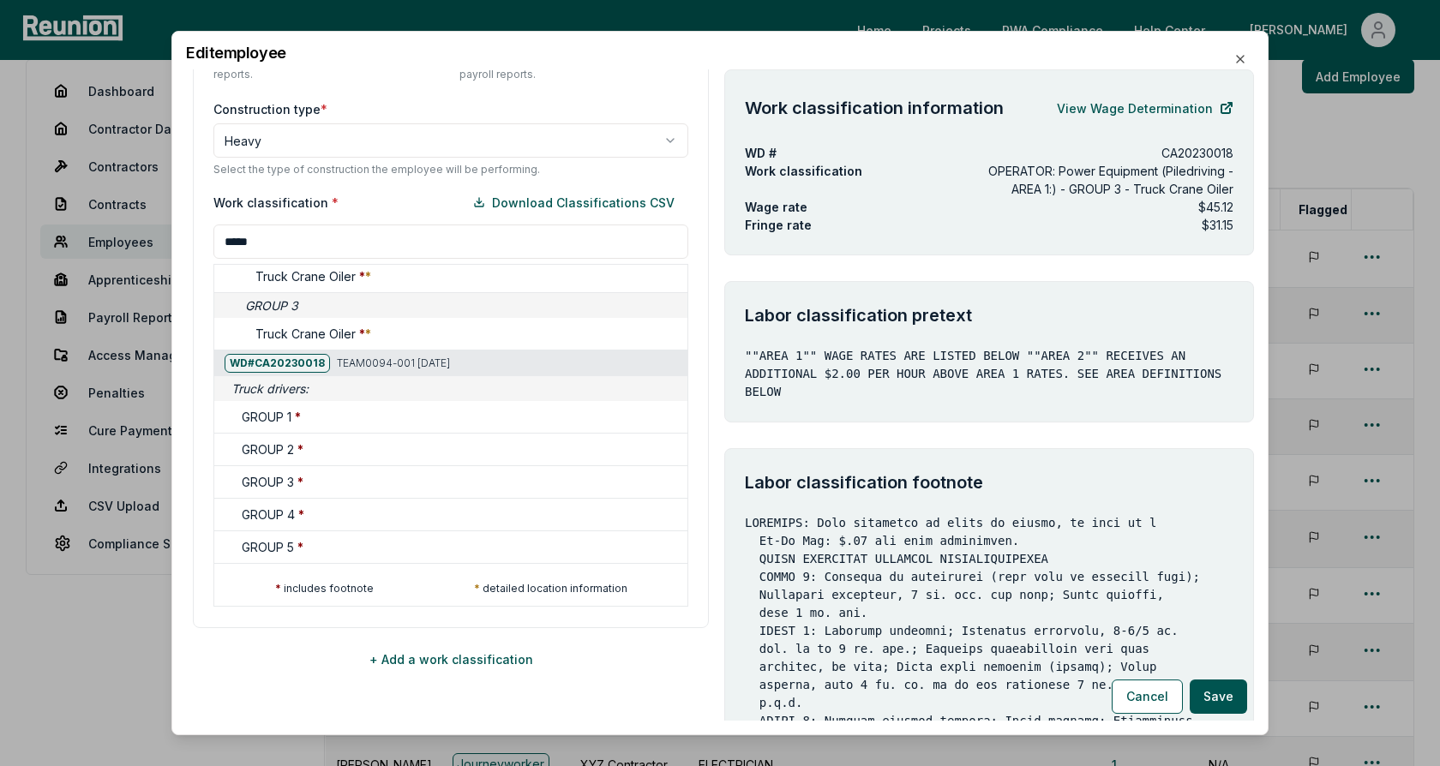
scroll to position [532, 0]
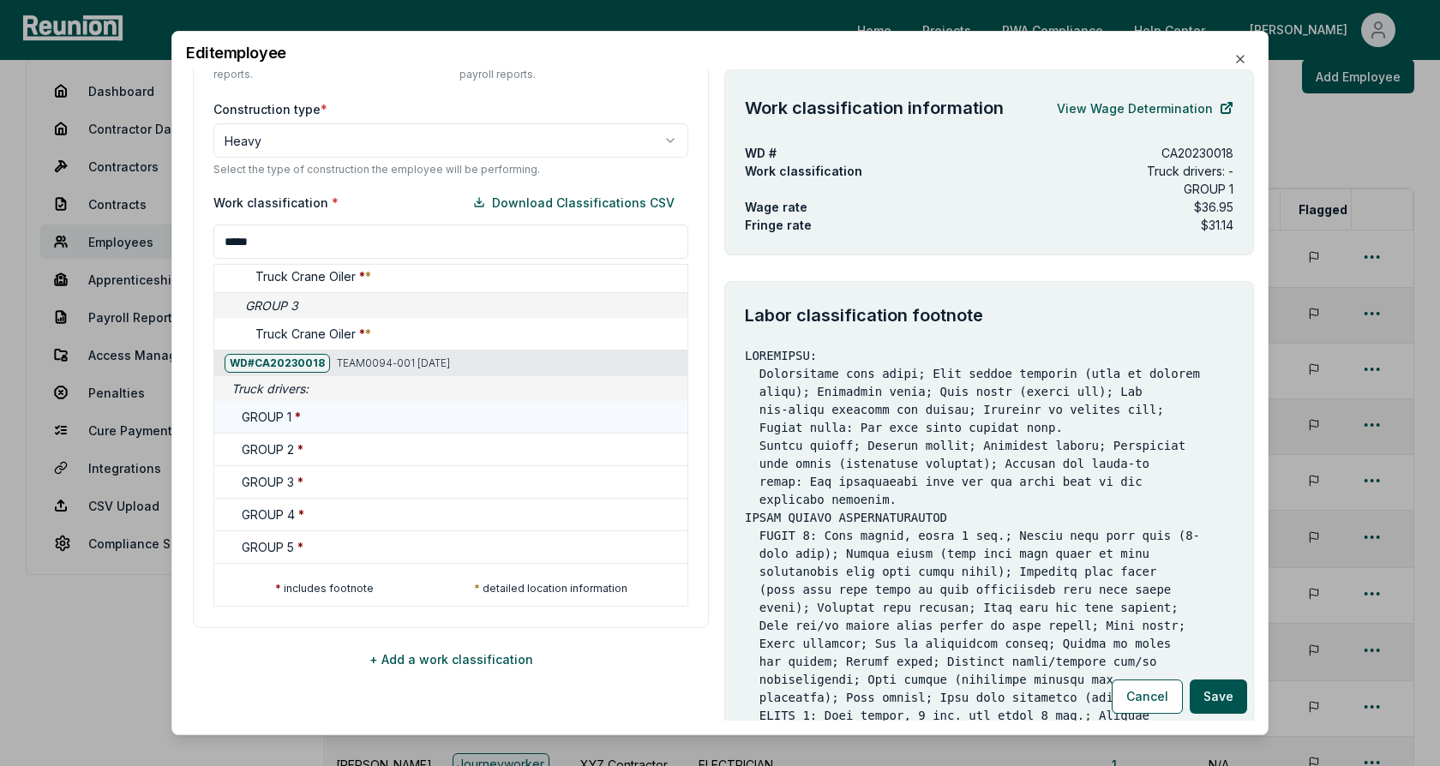
type input "*****"
click at [273, 414] on h5 "GROUP 1 *" at bounding box center [271, 417] width 59 height 18
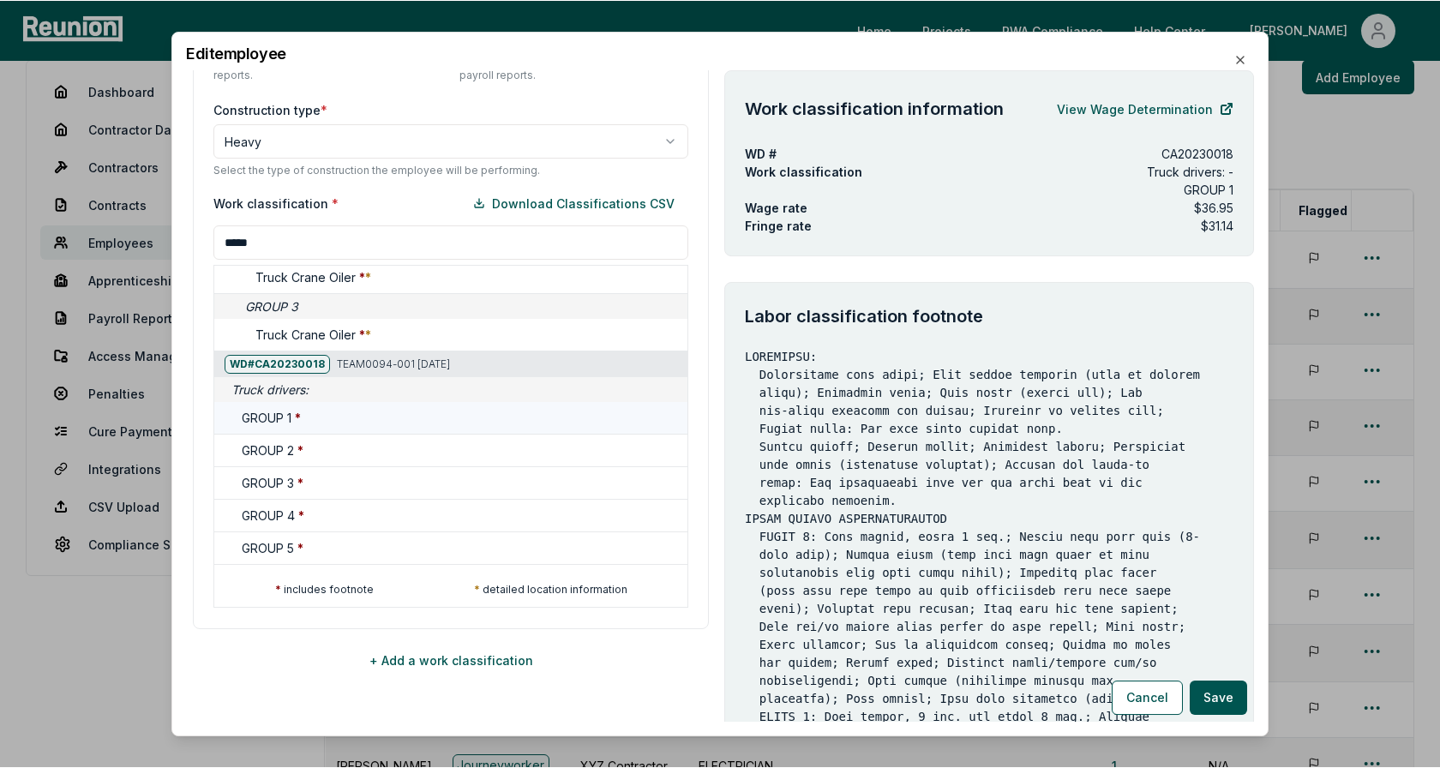
scroll to position [501, 0]
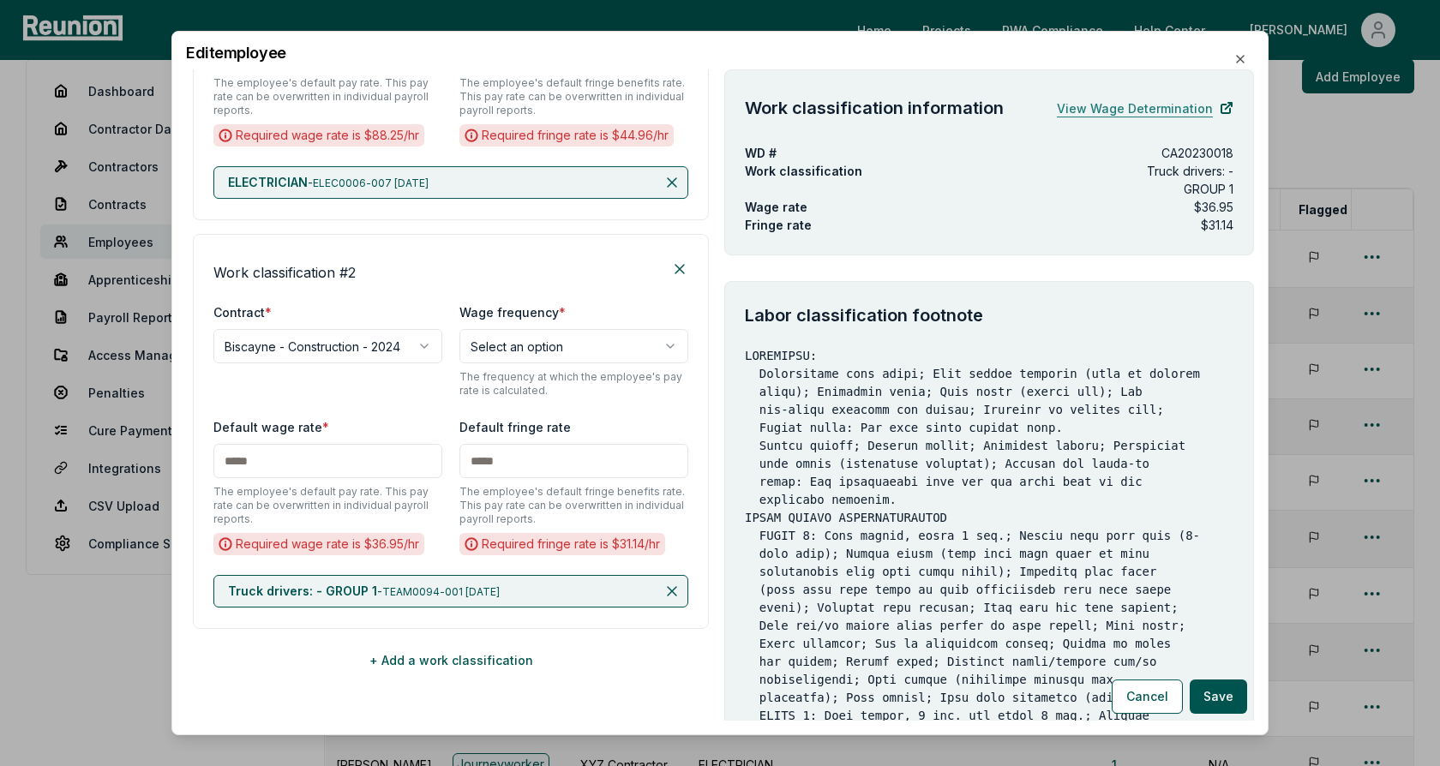
click at [1114, 110] on link "View Wage Determination" at bounding box center [1145, 108] width 177 height 34
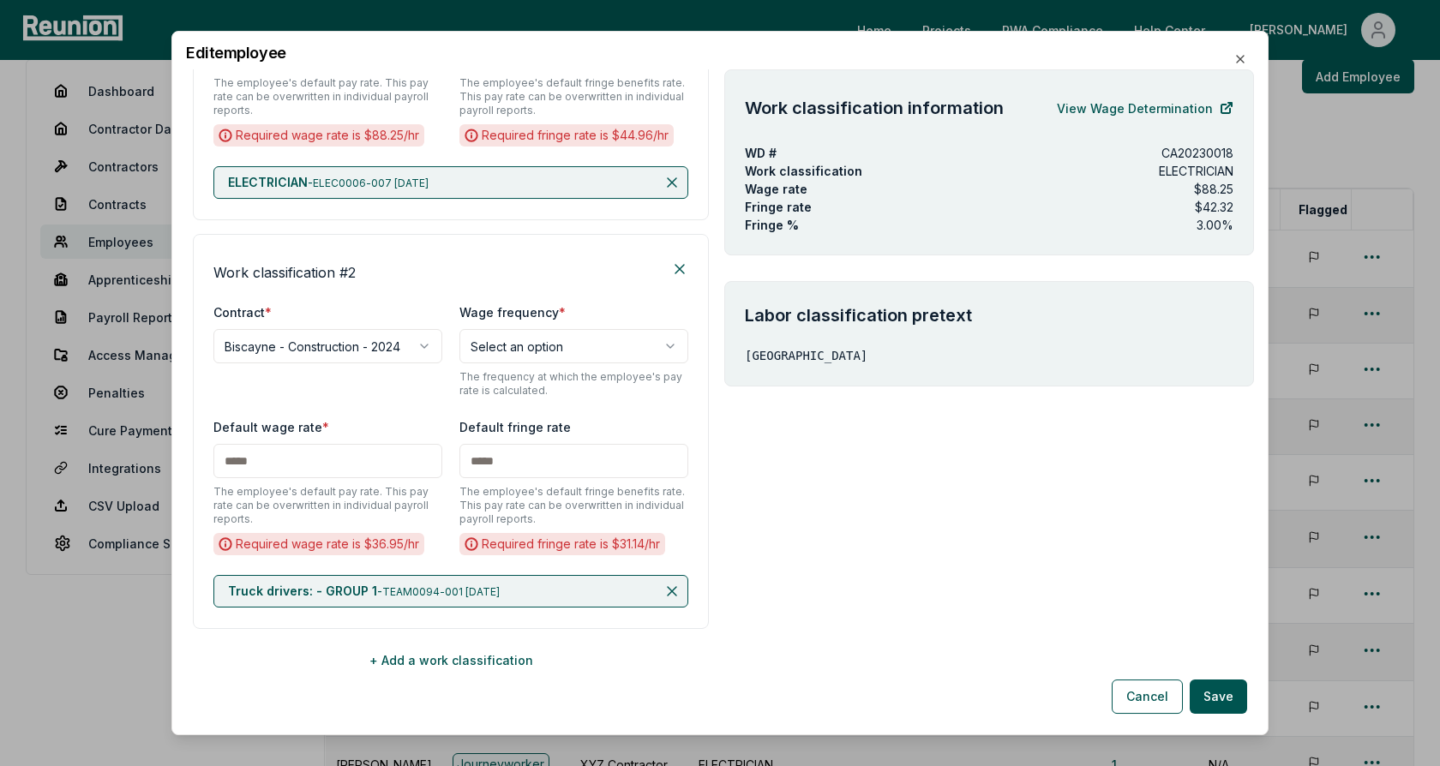
click at [595, 221] on div "**********" at bounding box center [451, 127] width 516 height 1102
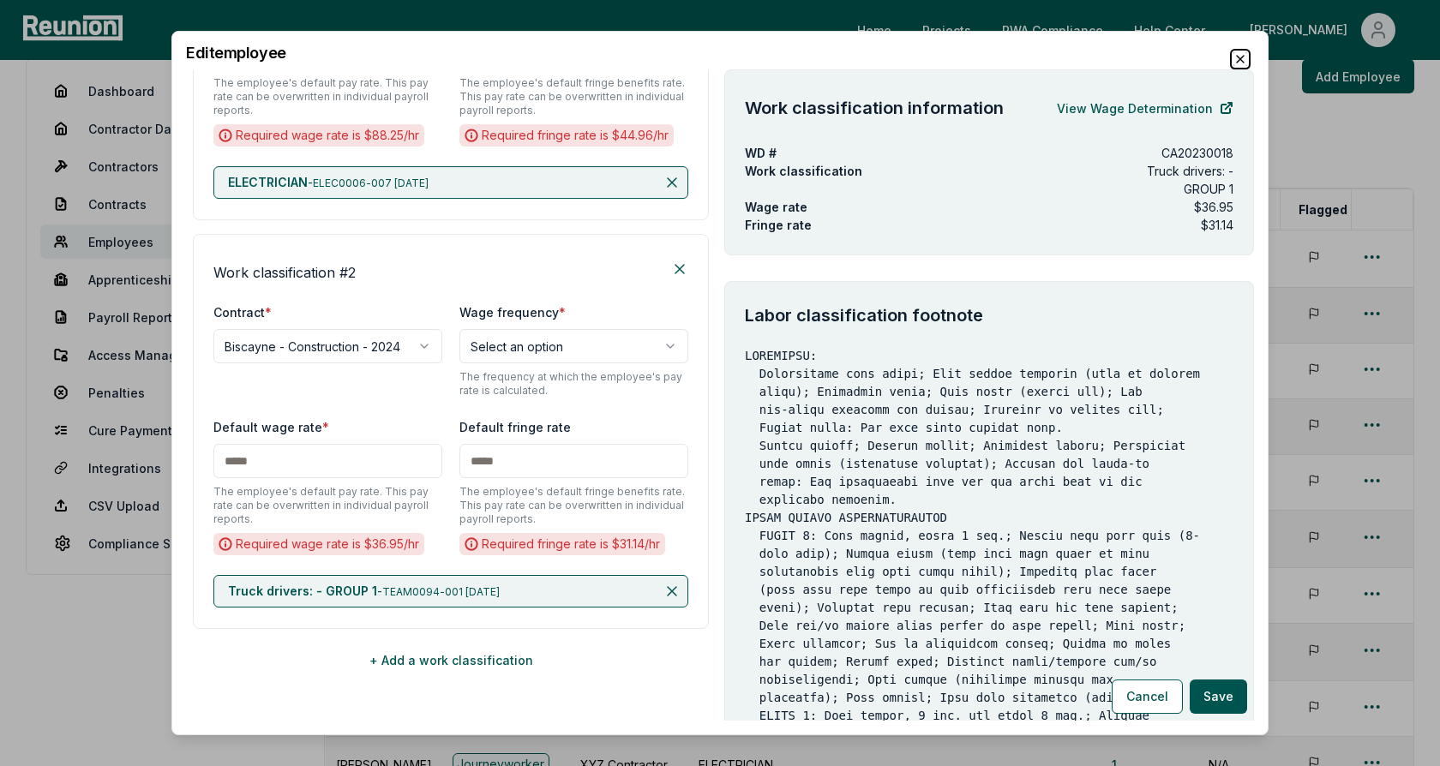
click at [1239, 58] on icon "button" at bounding box center [1241, 59] width 14 height 14
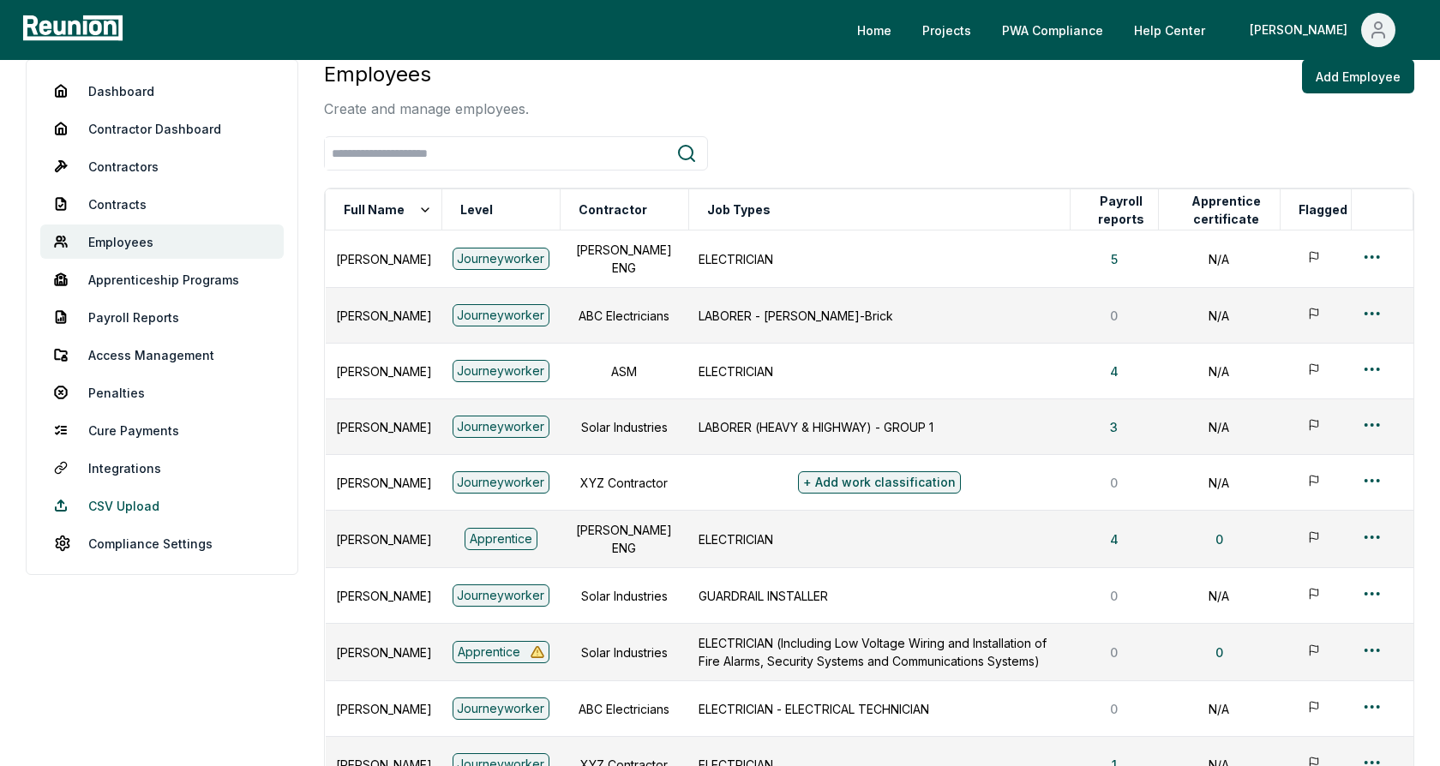
click at [118, 506] on link "CSV Upload" at bounding box center [161, 506] width 243 height 34
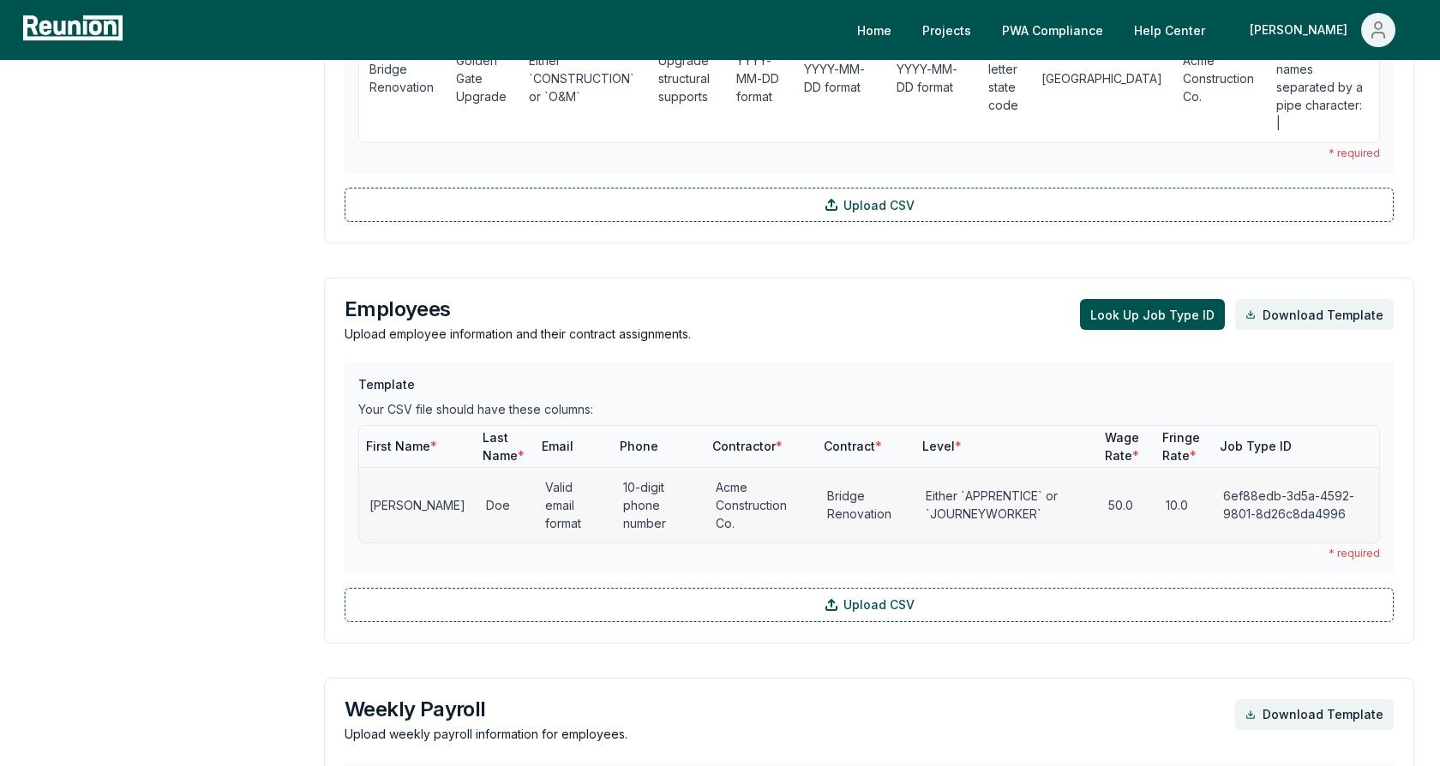
scroll to position [726, 0]
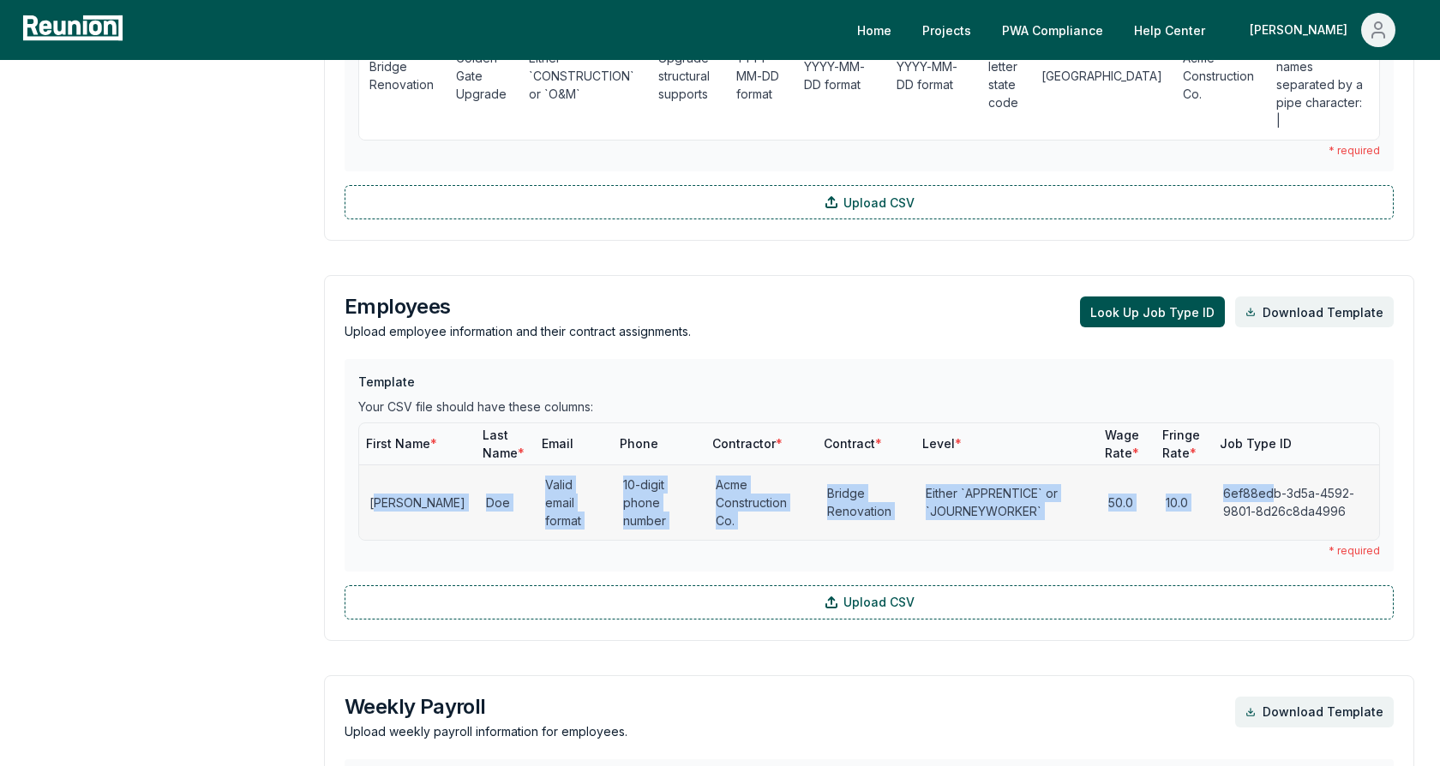
drag, startPoint x: 372, startPoint y: 460, endPoint x: 1259, endPoint y: 450, distance: 886.5
click at [1259, 465] on tr "[PERSON_NAME] Valid email format 10-digit phone number Acme Construction Co. Br…" at bounding box center [869, 502] width 1020 height 75
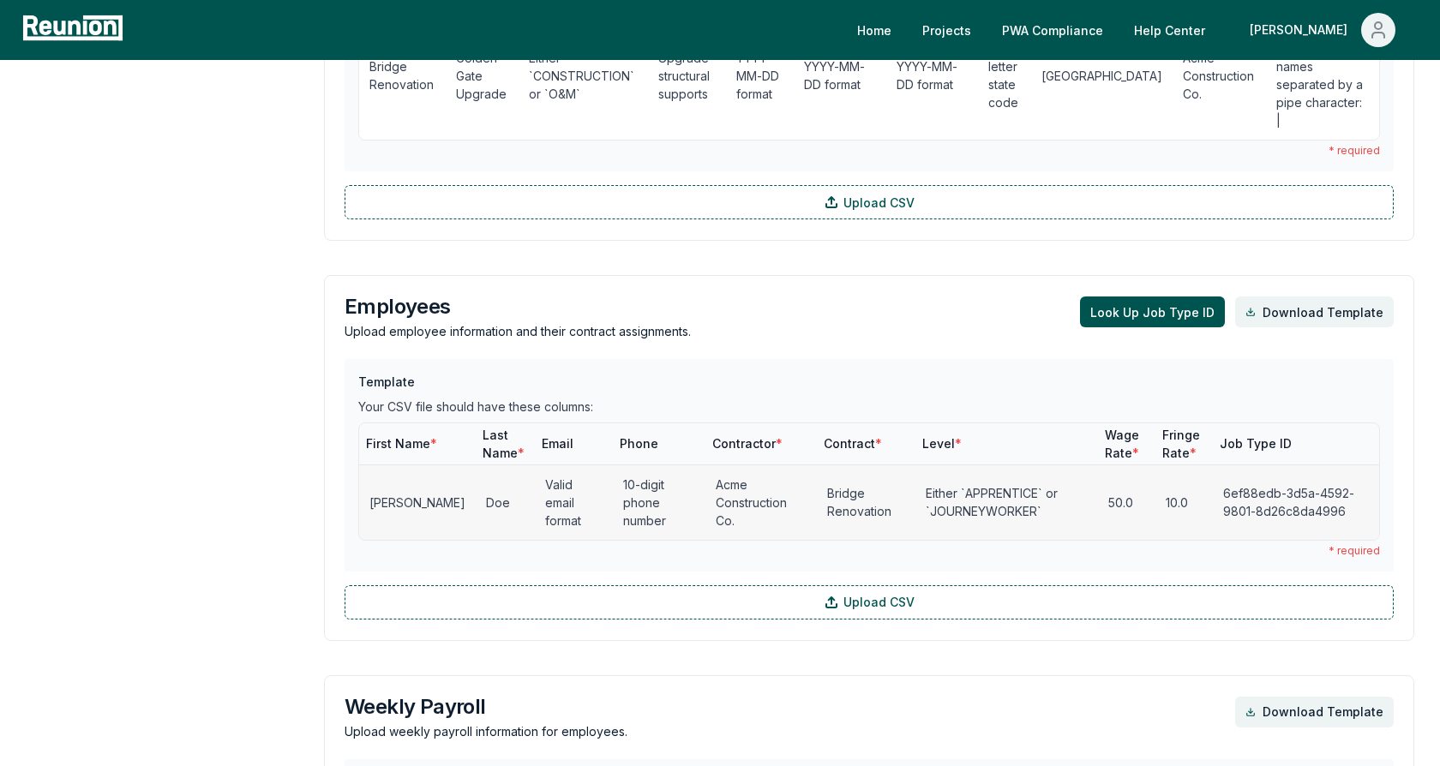
click at [1265, 469] on td "6ef88edb-3d5a-4592-9801-8d26c8da4996" at bounding box center [1296, 502] width 166 height 75
drag, startPoint x: 370, startPoint y: 461, endPoint x: 502, endPoint y: 459, distance: 131.2
click at [501, 465] on tr "[PERSON_NAME] Valid email format 10-digit phone number Acme Construction Co. Br…" at bounding box center [869, 502] width 1020 height 75
click at [613, 465] on td "10-digit phone number" at bounding box center [659, 502] width 93 height 75
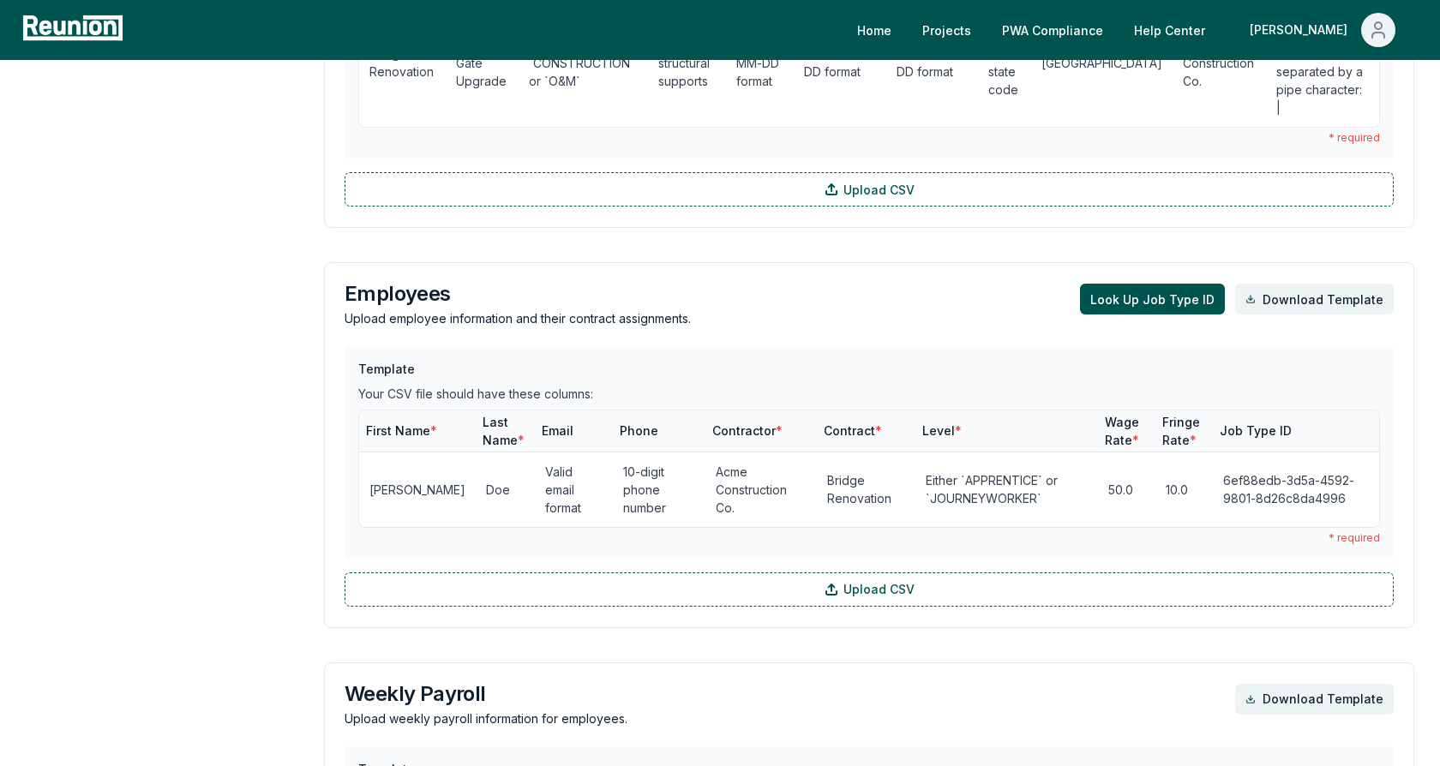
scroll to position [742, 0]
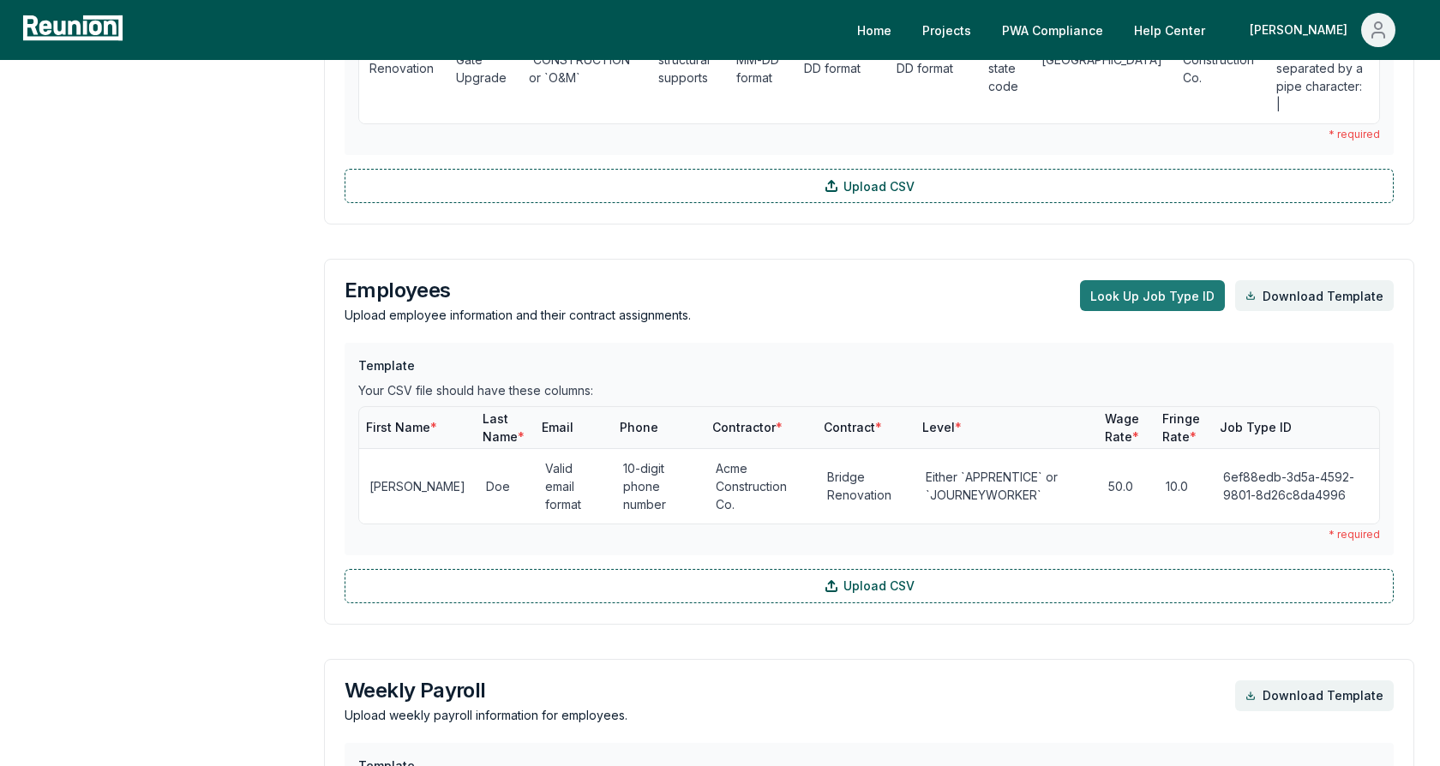
click at [1120, 280] on button "Look Up Job Type ID" at bounding box center [1152, 295] width 145 height 31
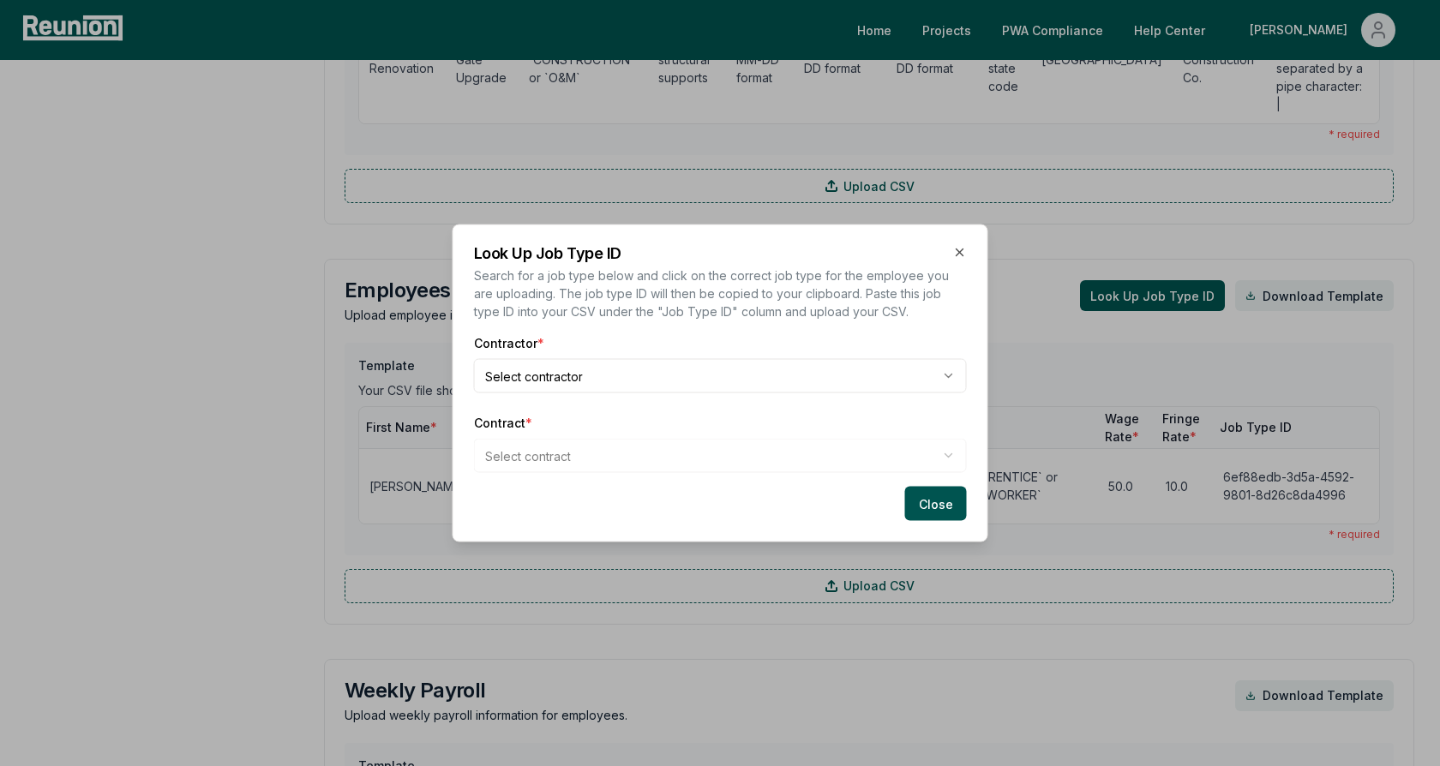
click at [603, 385] on body "Please visit us on your desktop We're working on making our marketplace mobile-…" at bounding box center [720, 387] width 1440 height 2258
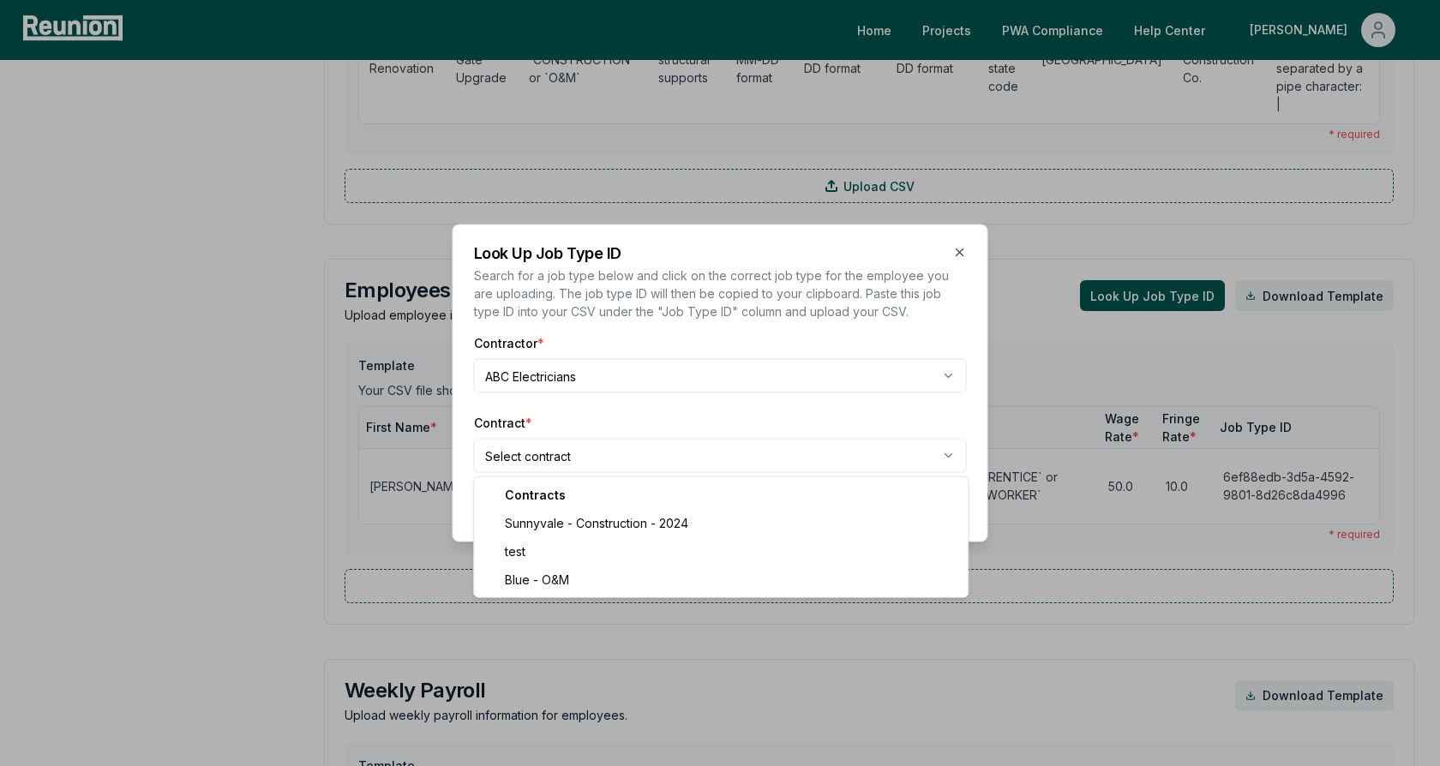
click at [568, 458] on body "Please visit us on your desktop We're working on making our marketplace mobile-…" at bounding box center [720, 387] width 1440 height 2258
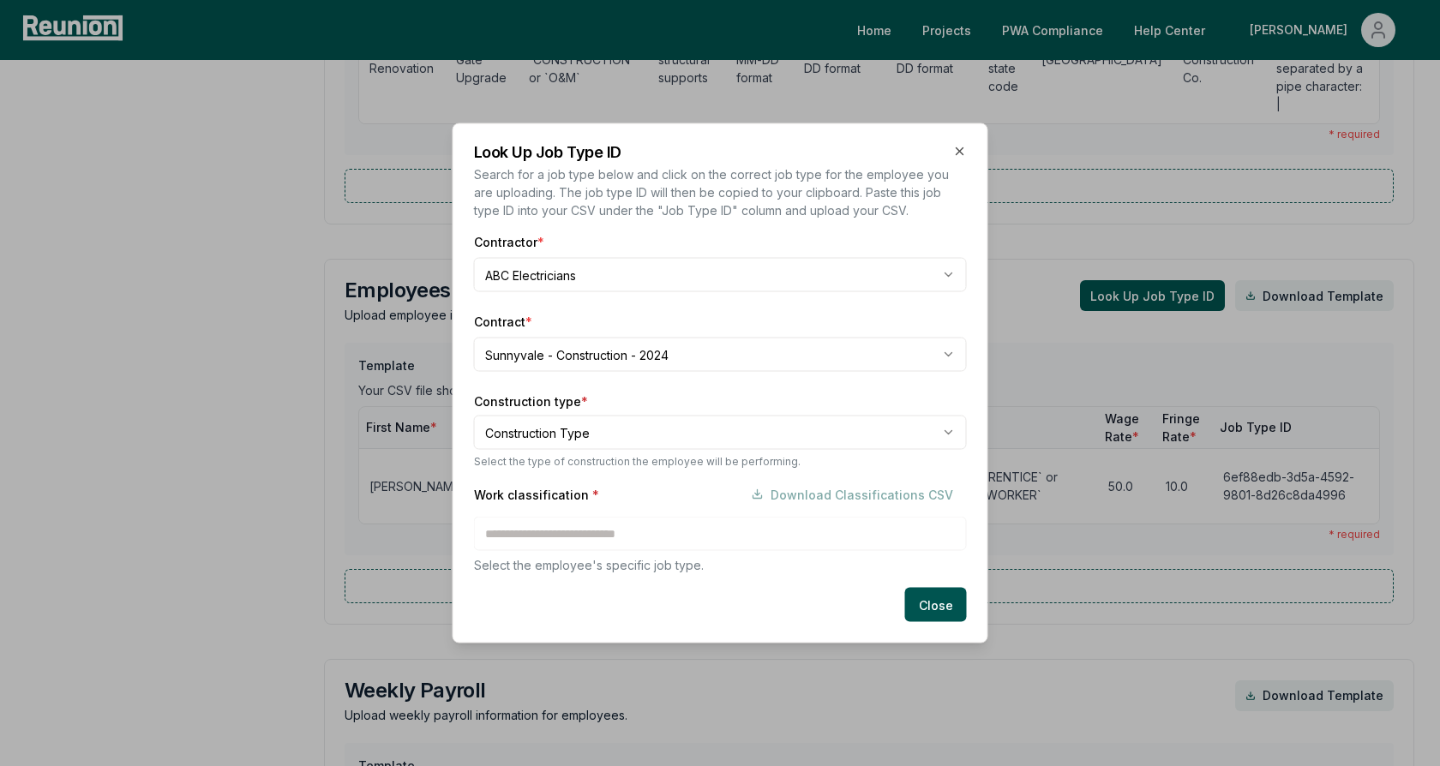
click at [589, 446] on body "Please visit us on your desktop We're working on making our marketplace mobile-…" at bounding box center [720, 387] width 1440 height 2258
click at [554, 528] on div "Work classification * Download Classifications CSV Select the employee's specif…" at bounding box center [720, 526] width 493 height 97
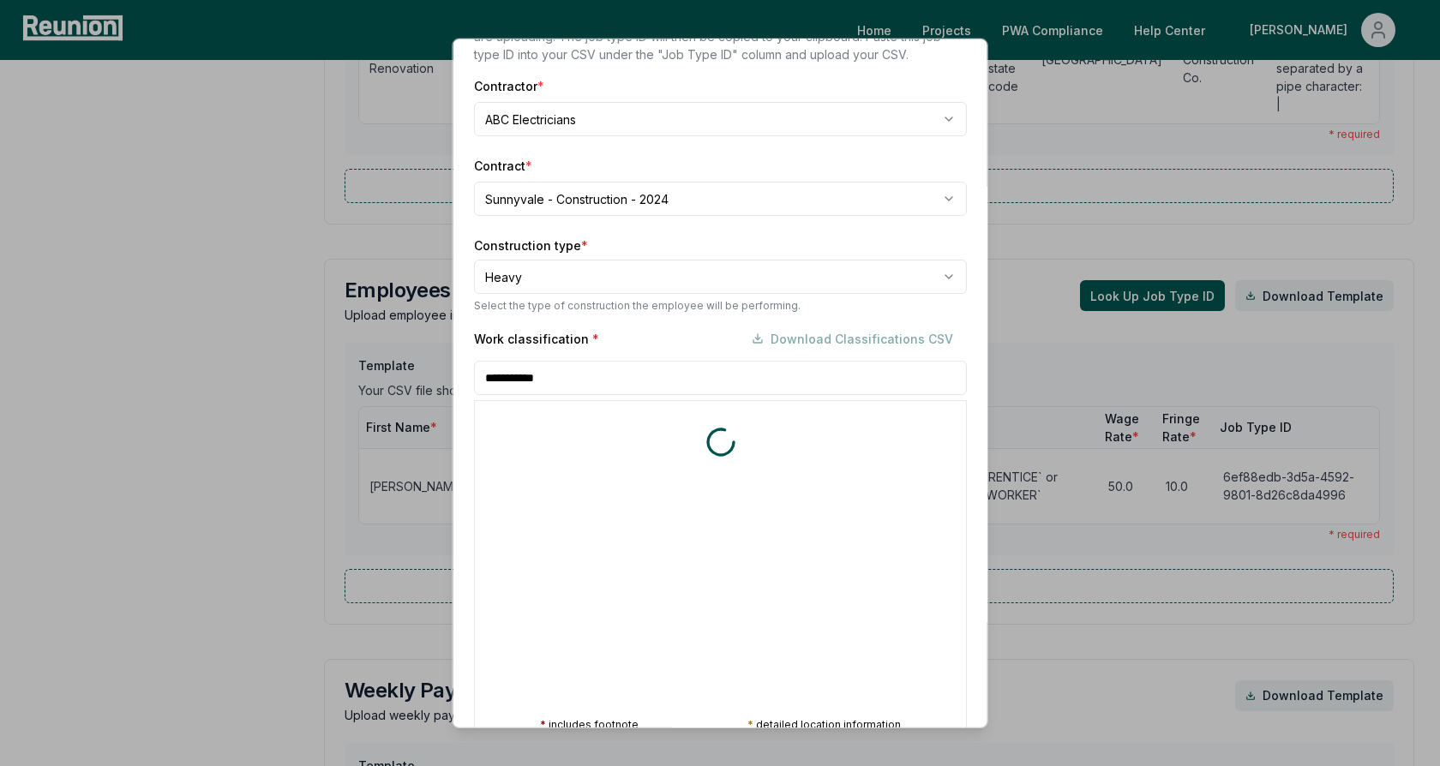
scroll to position [87, 0]
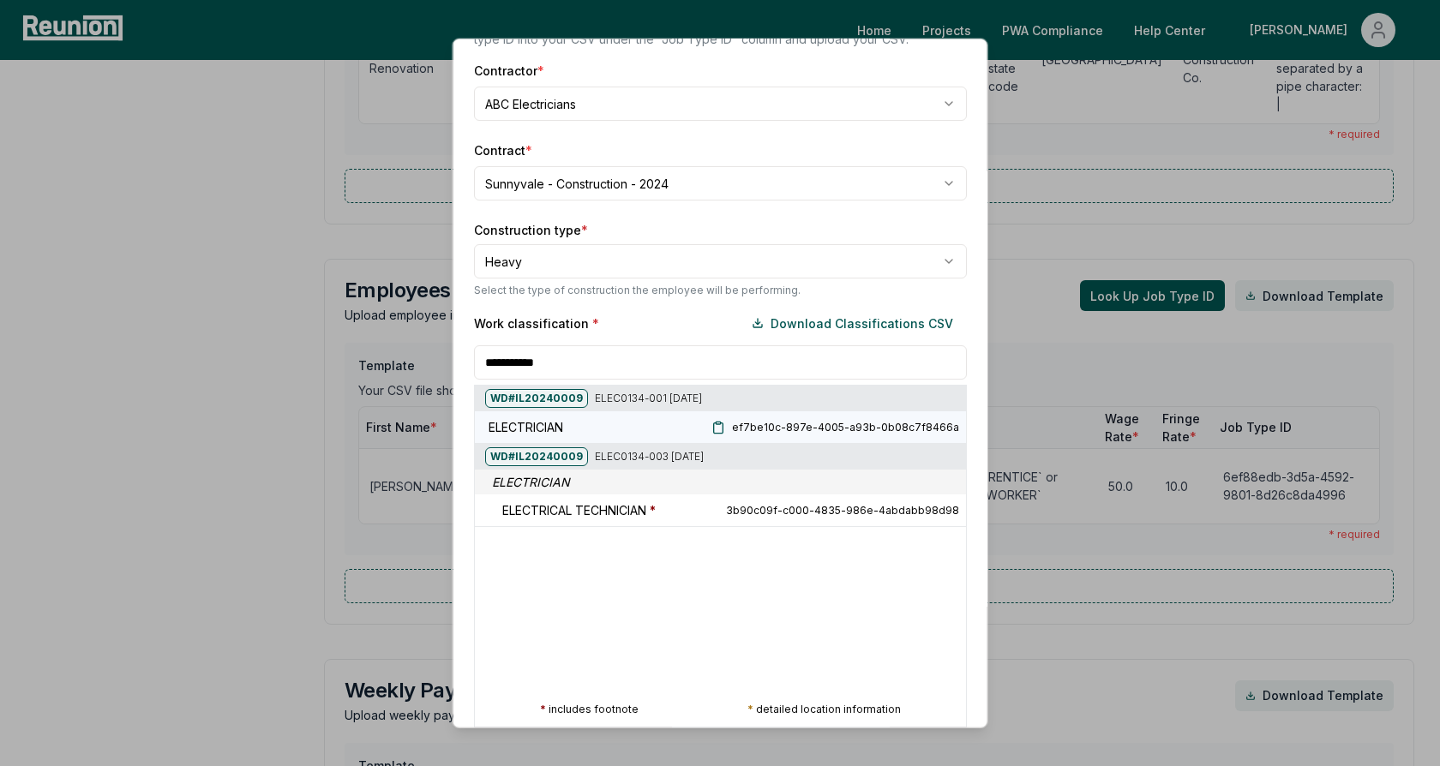
type input "**********"
click at [725, 424] on icon at bounding box center [719, 427] width 14 height 14
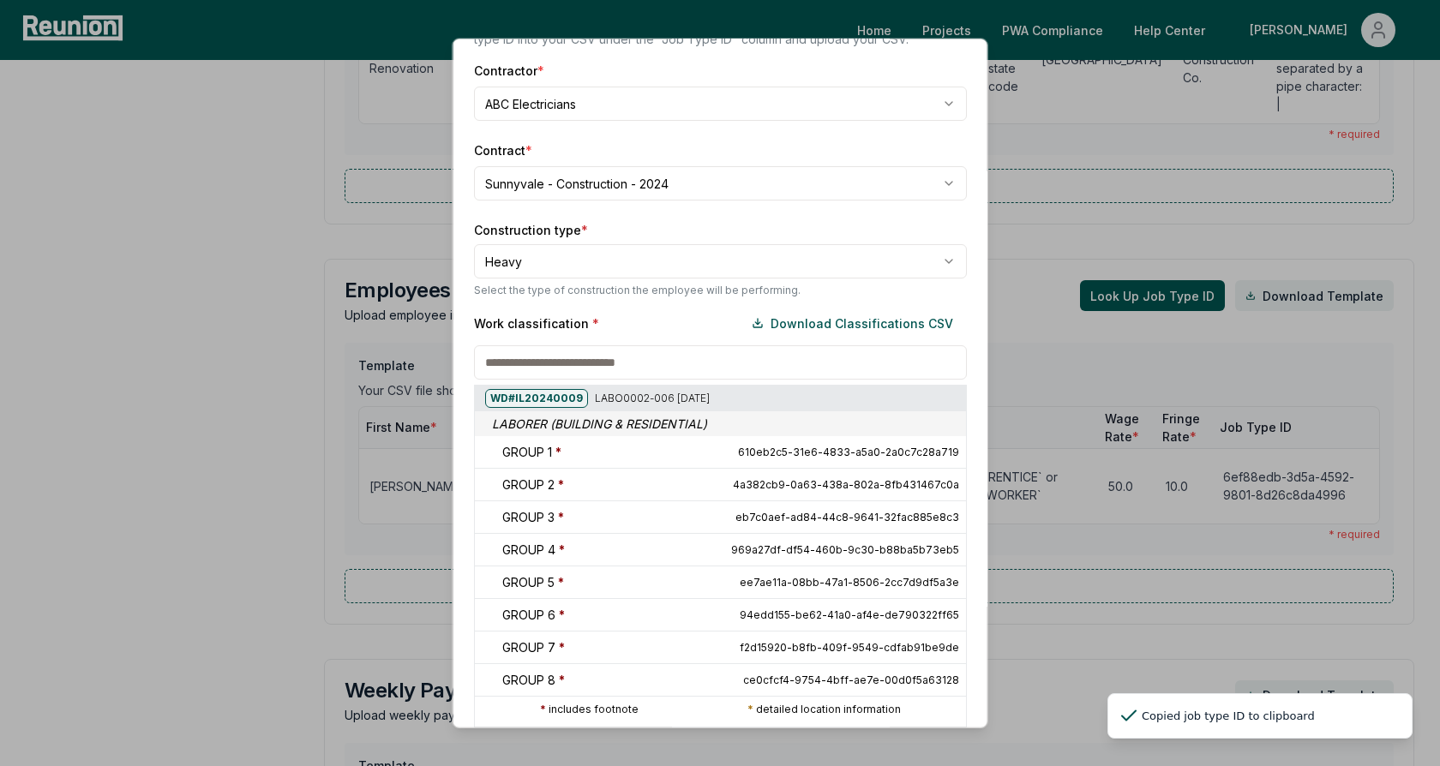
click at [704, 322] on div "Work classification * Download Classifications CSV" at bounding box center [720, 323] width 493 height 34
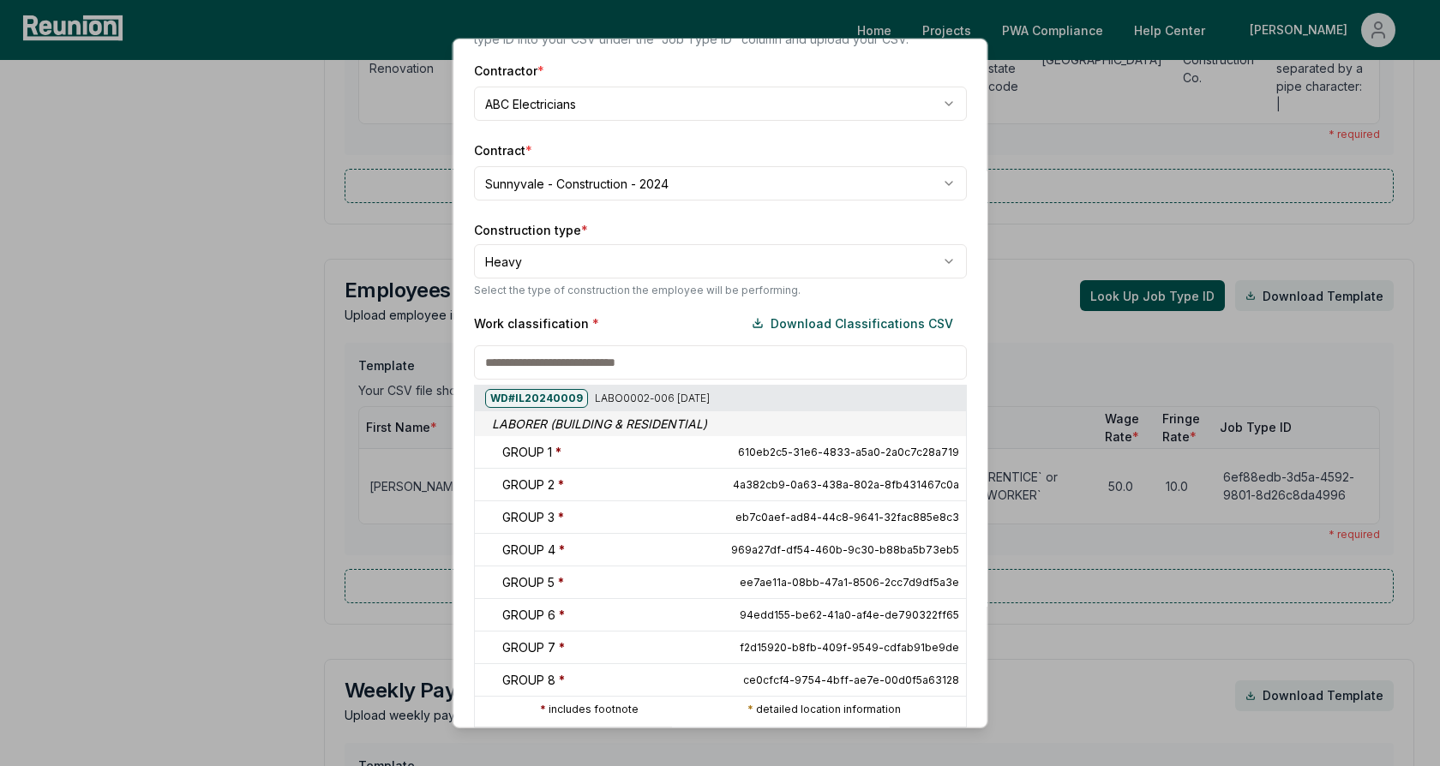
click at [632, 325] on div "Work classification * Download Classifications CSV" at bounding box center [720, 323] width 493 height 34
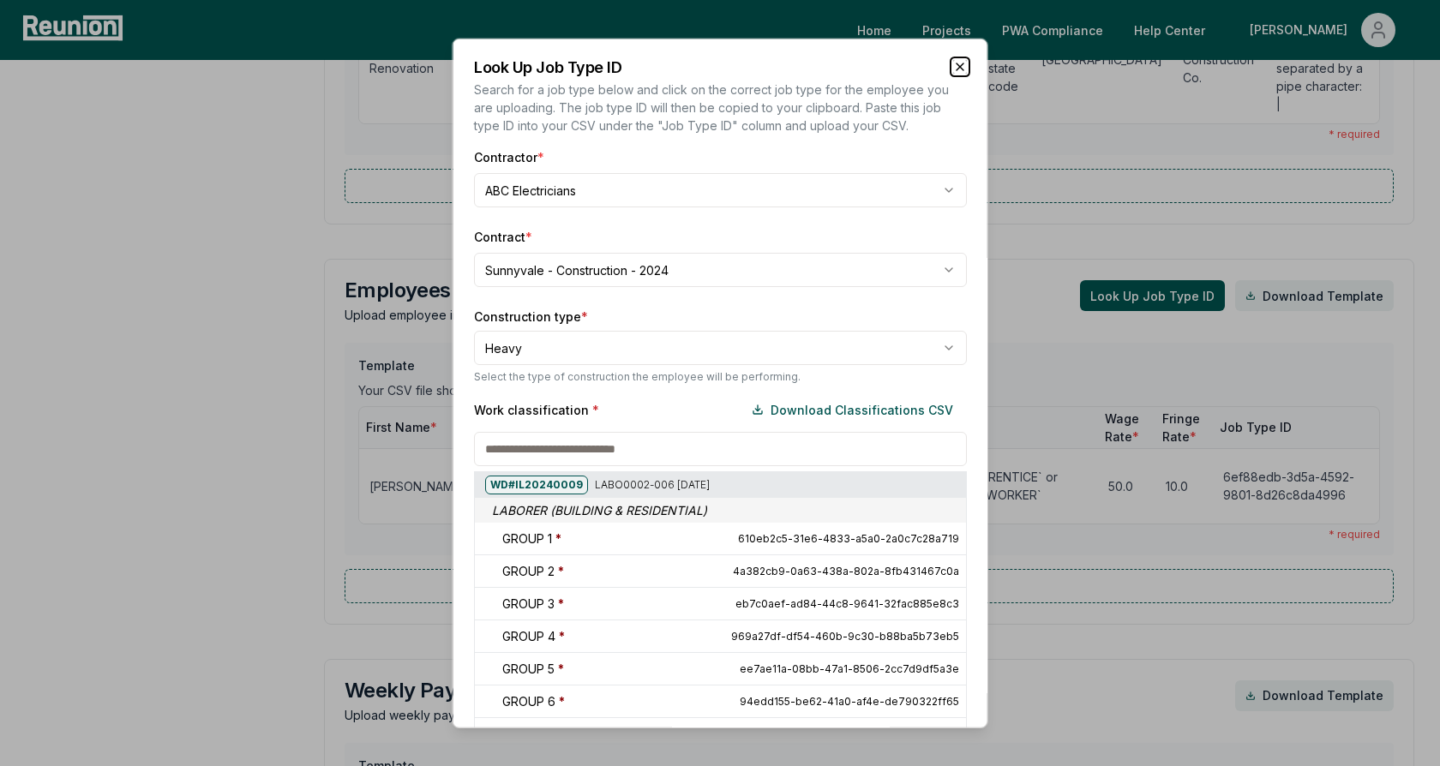
click at [958, 68] on icon "button" at bounding box center [960, 66] width 7 height 7
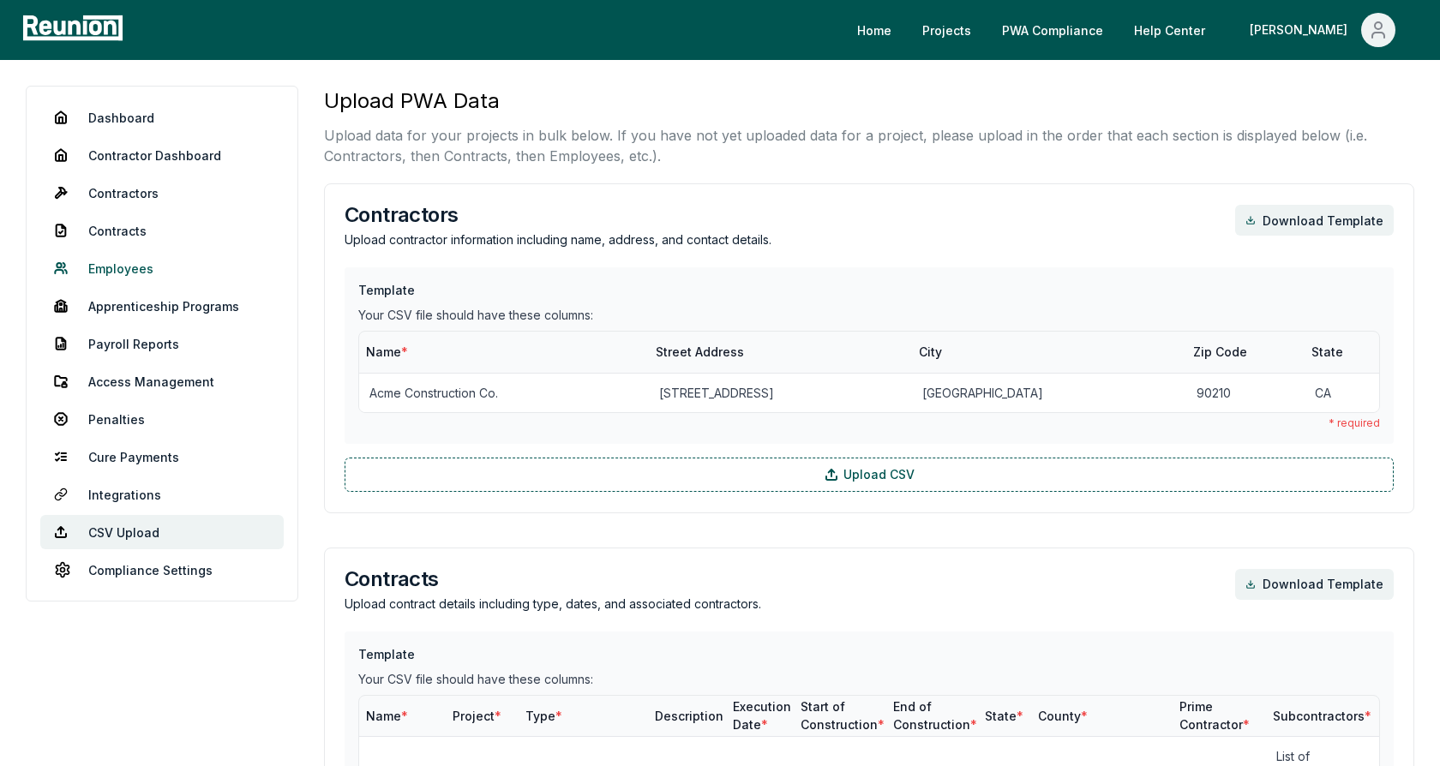
click at [102, 262] on link "Employees" at bounding box center [161, 268] width 243 height 34
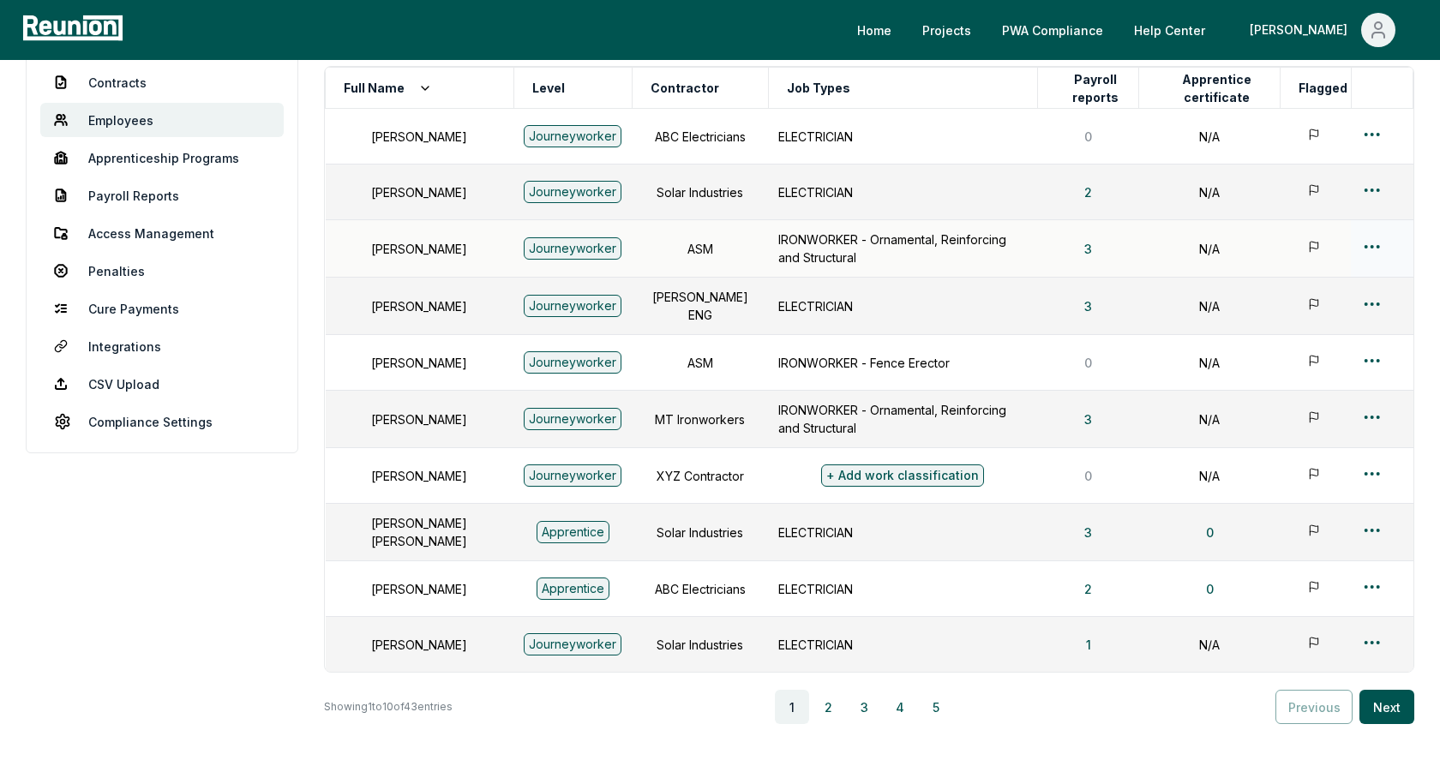
scroll to position [231, 0]
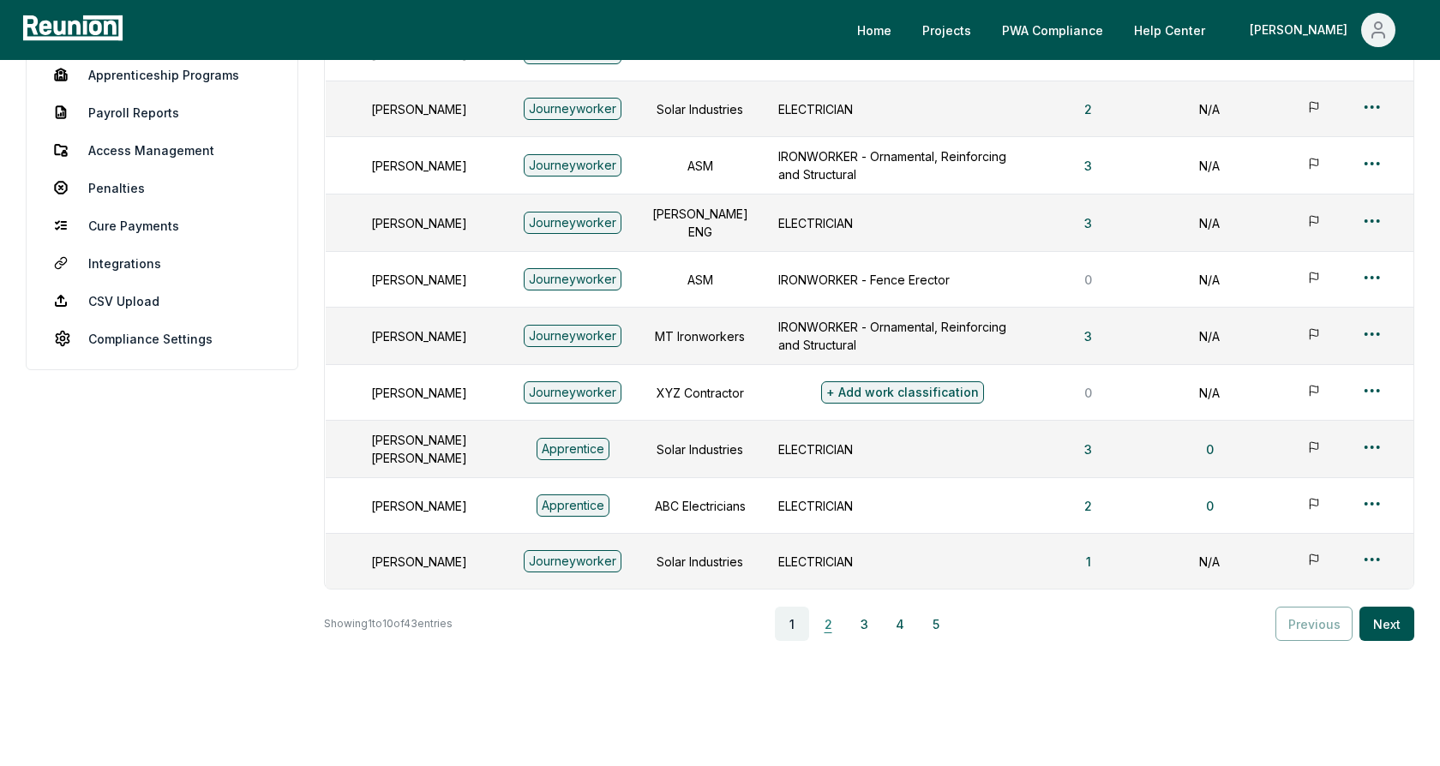
click at [835, 611] on button "2" at bounding box center [828, 624] width 34 height 34
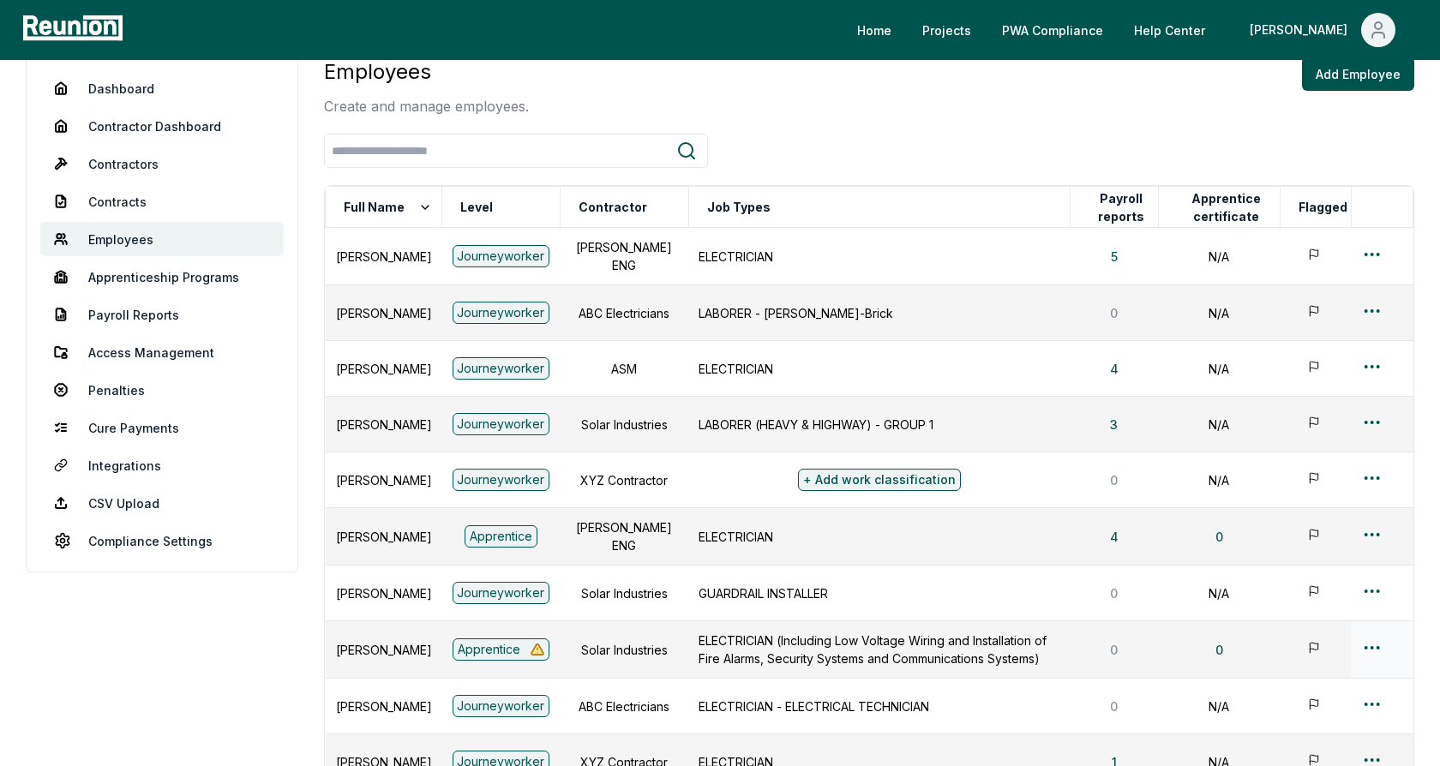
scroll to position [0, 0]
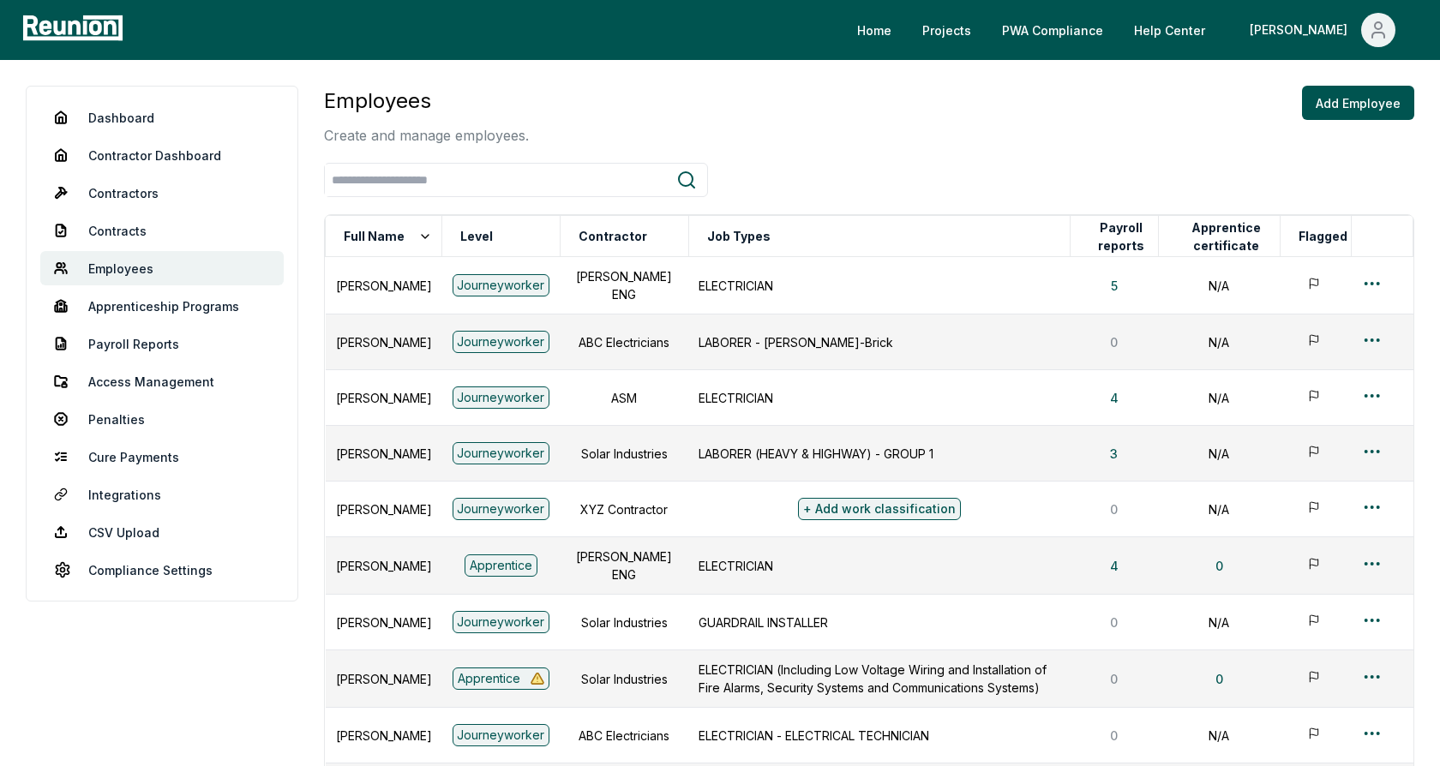
click at [846, 189] on div at bounding box center [869, 180] width 1091 height 34
click at [127, 118] on link "Dashboard" at bounding box center [161, 117] width 243 height 34
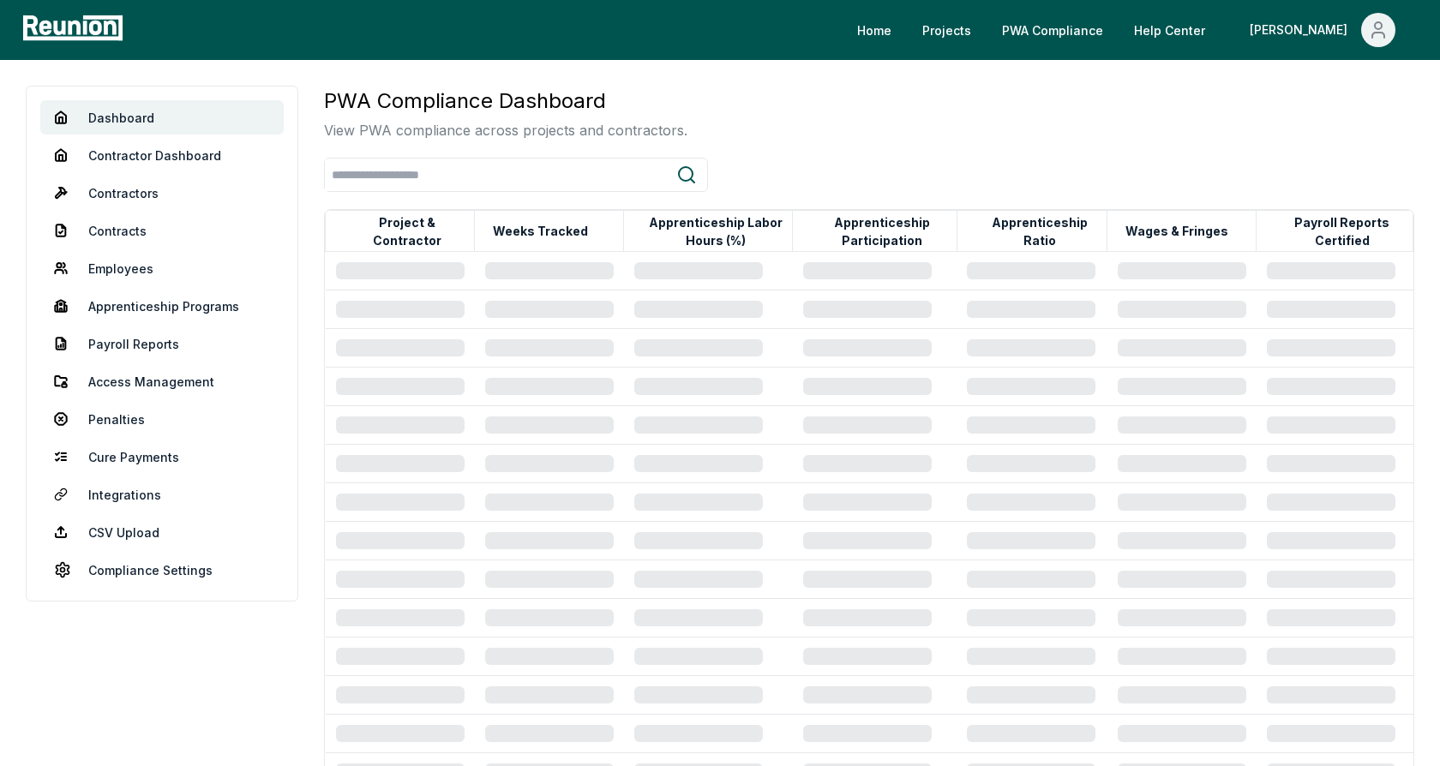
click at [802, 113] on div "PWA Compliance Dashboard View PWA compliance across projects and contractors." at bounding box center [869, 113] width 1091 height 55
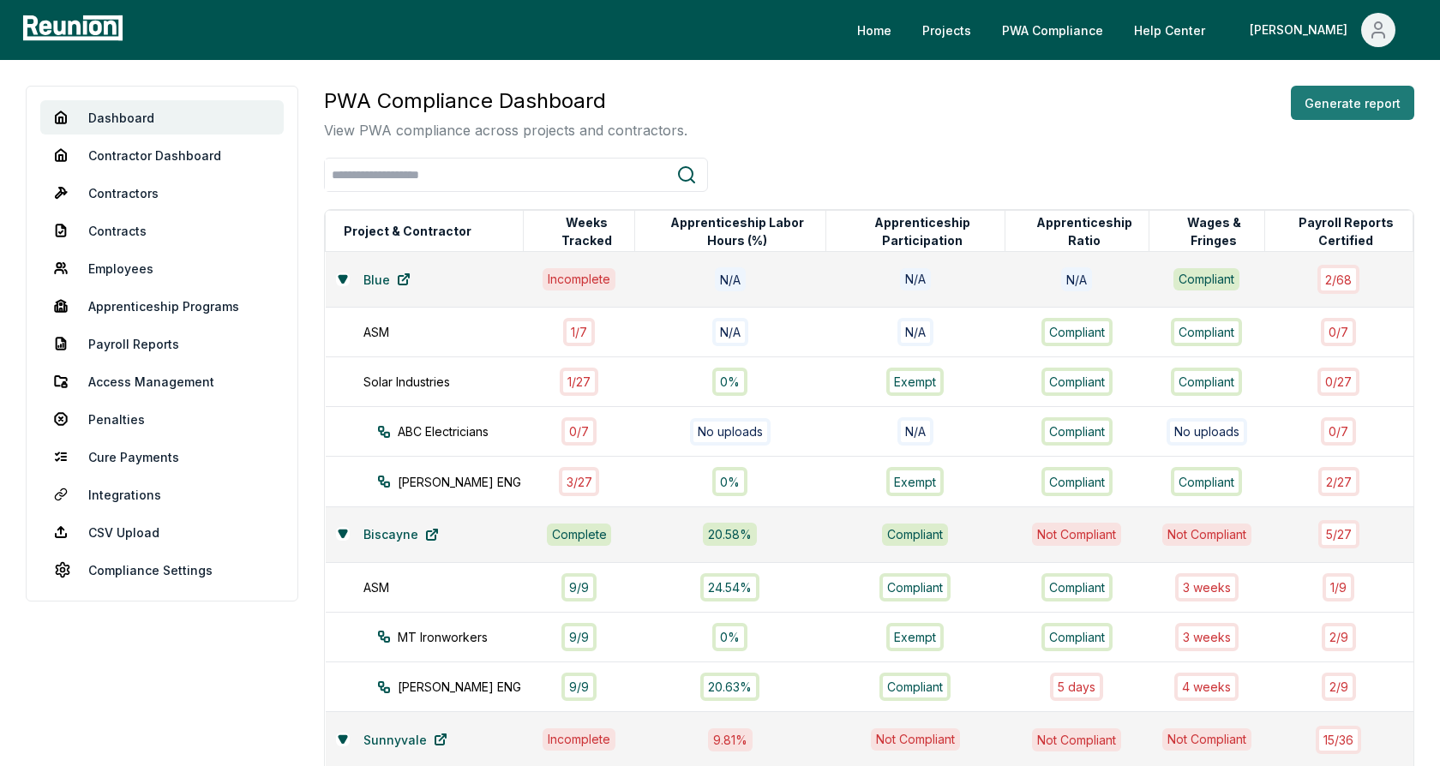
click at [1337, 109] on button "Generate report" at bounding box center [1352, 103] width 123 height 34
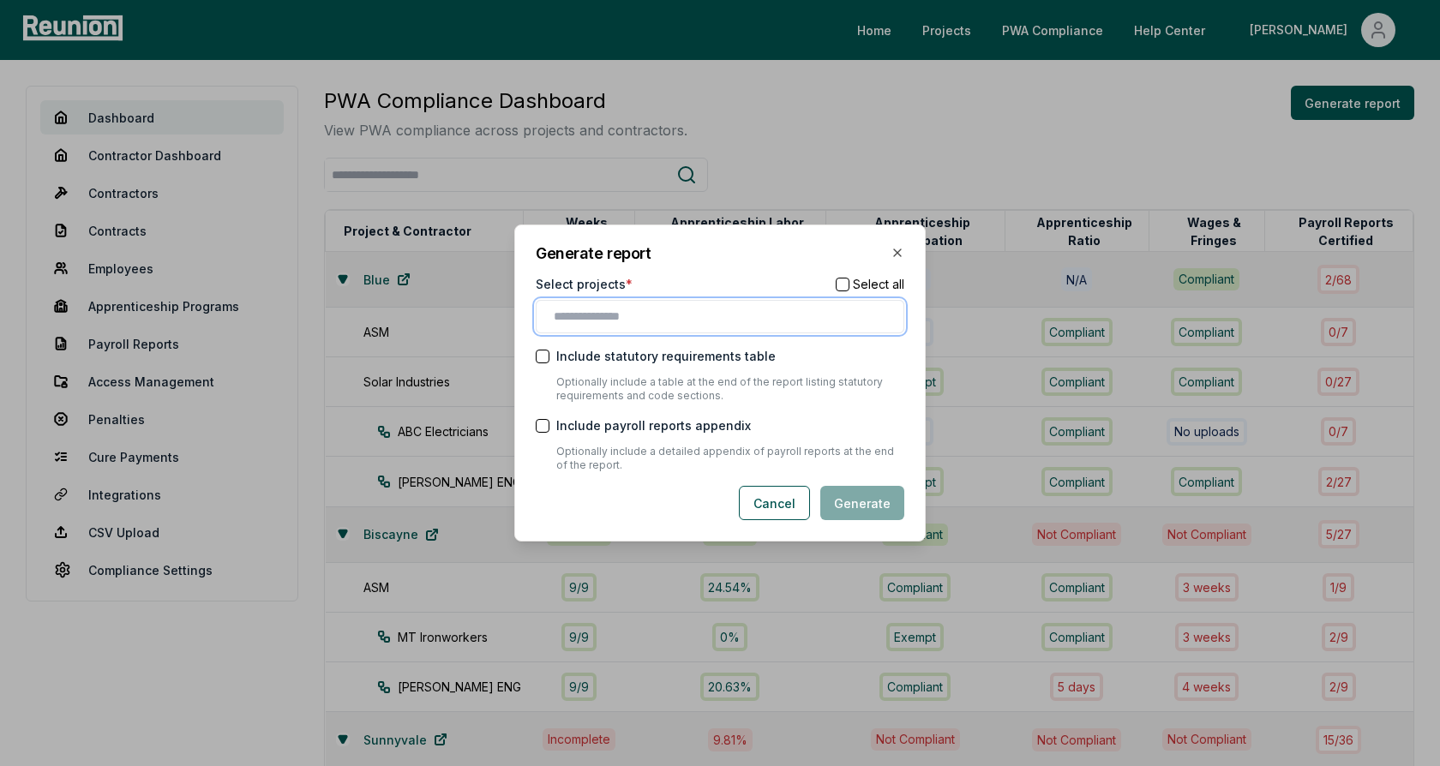
click at [649, 316] on input "text" at bounding box center [724, 317] width 340 height 18
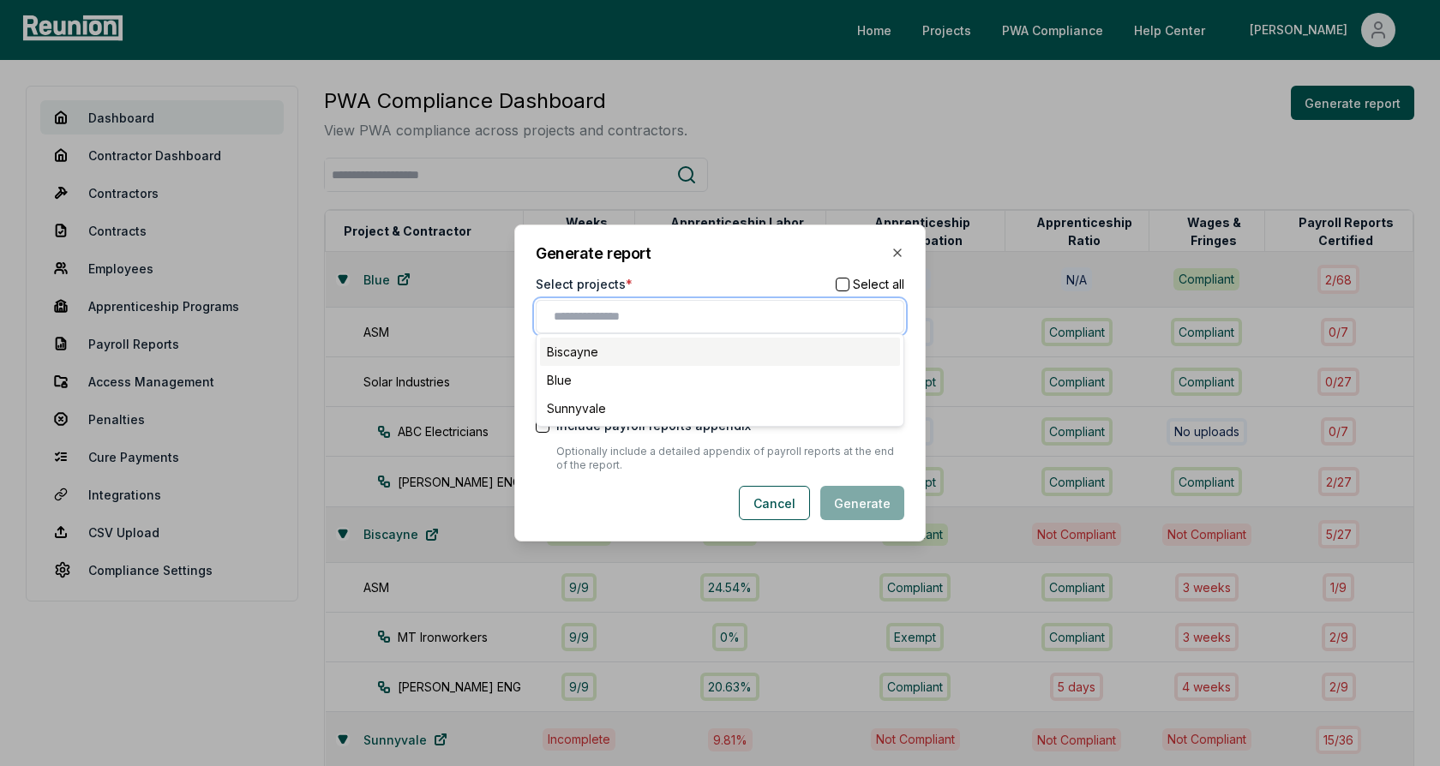
click at [620, 349] on div "Biscayne" at bounding box center [720, 352] width 360 height 28
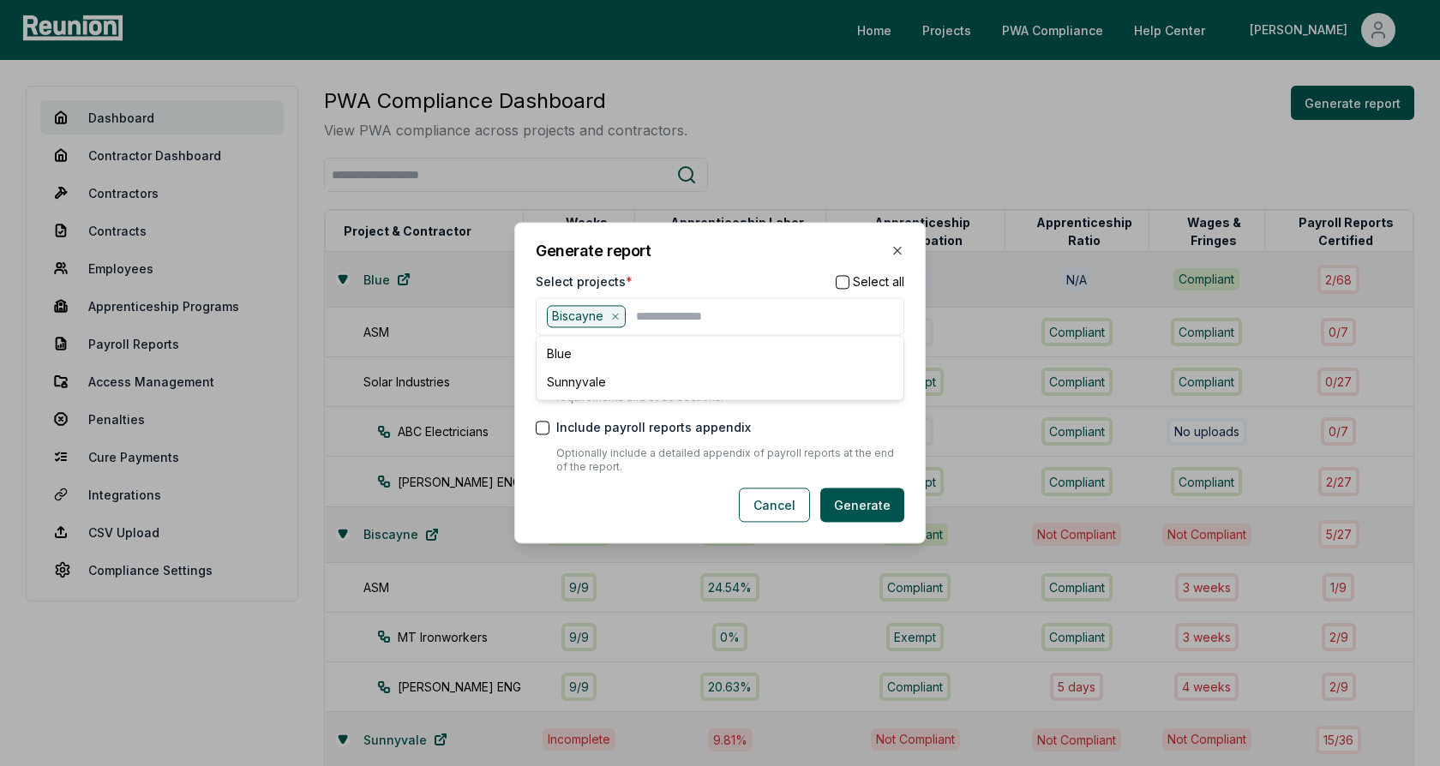
click at [660, 269] on div "Generate report Select projects * Select all Biscayne Blue Sunnyvale Include st…" at bounding box center [720, 383] width 412 height 322
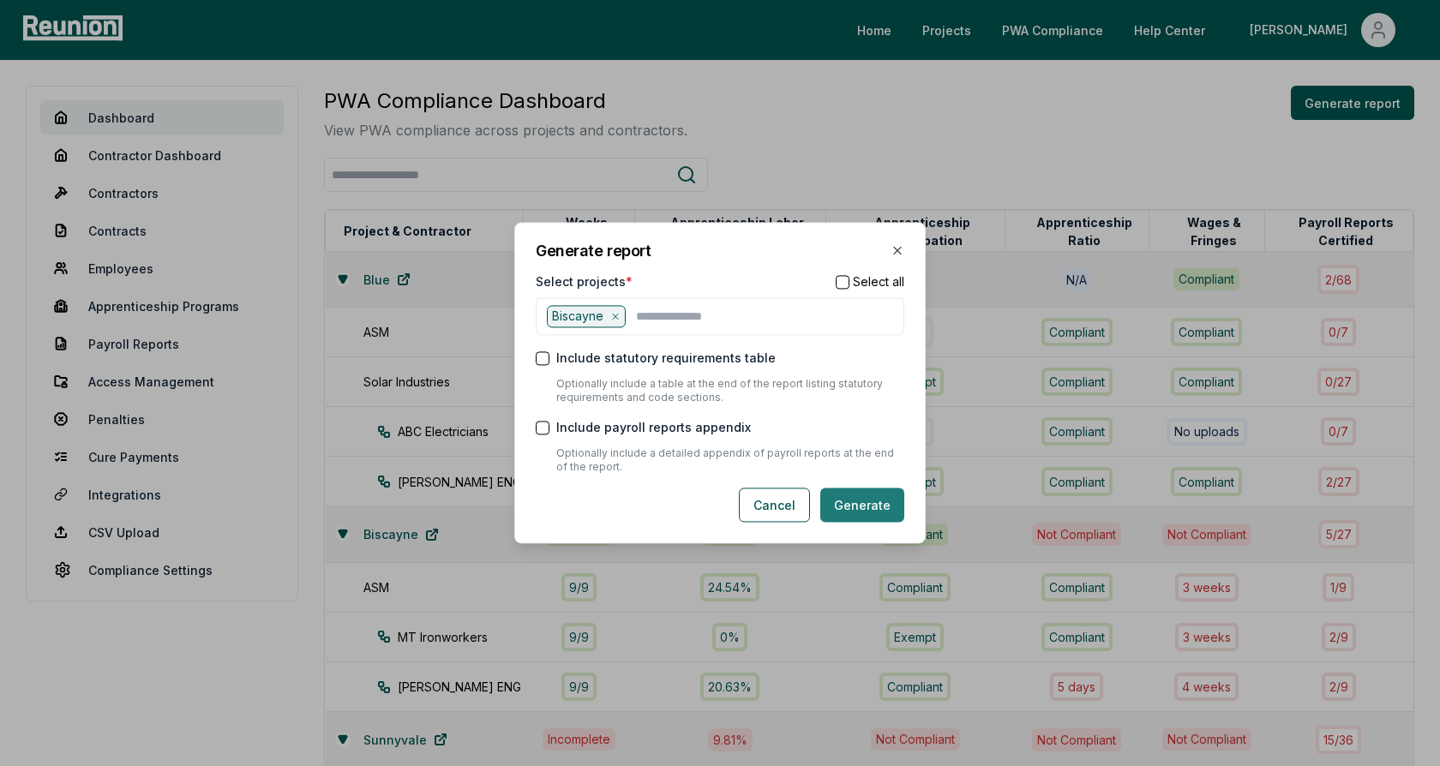
click at [872, 509] on button "Generate" at bounding box center [862, 506] width 84 height 34
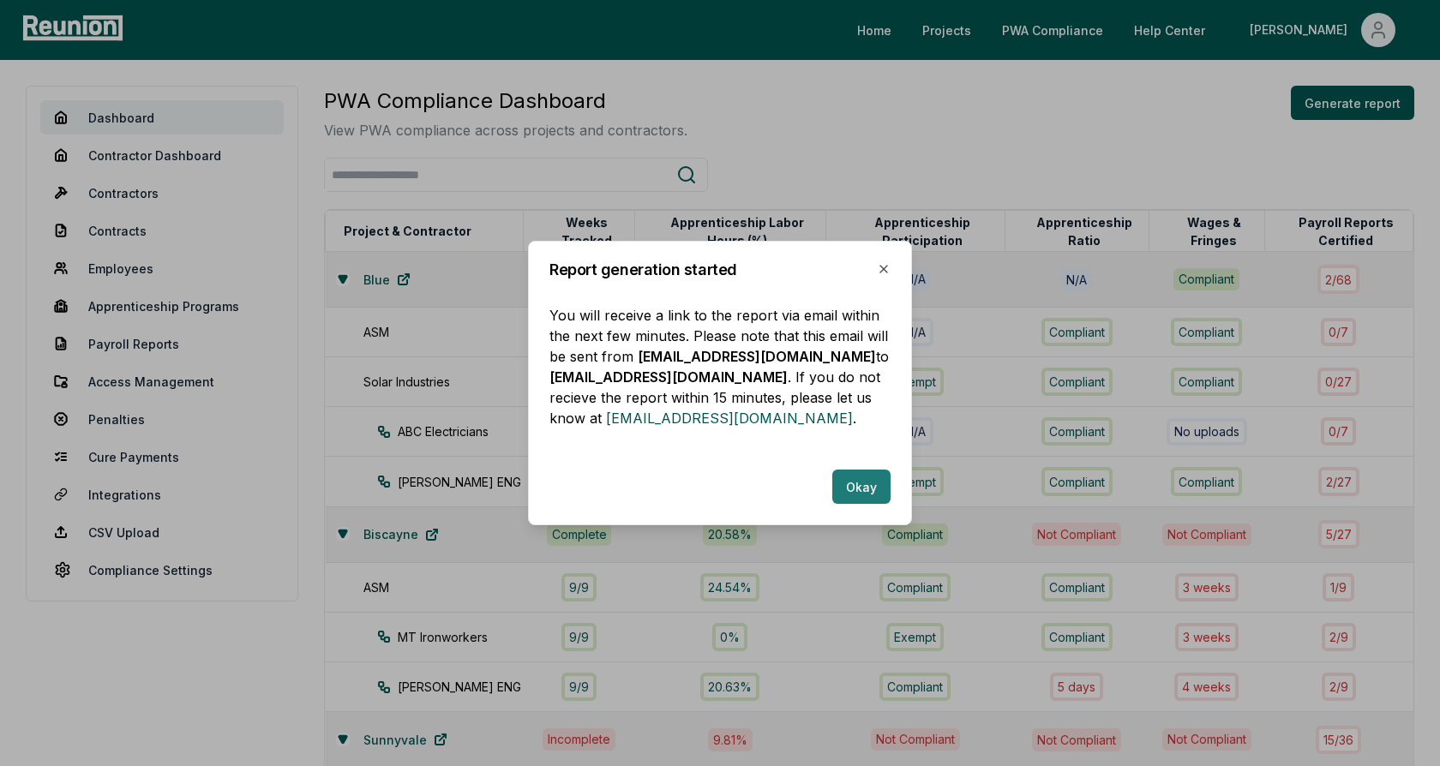
click at [864, 474] on button "Okay" at bounding box center [861, 487] width 58 height 34
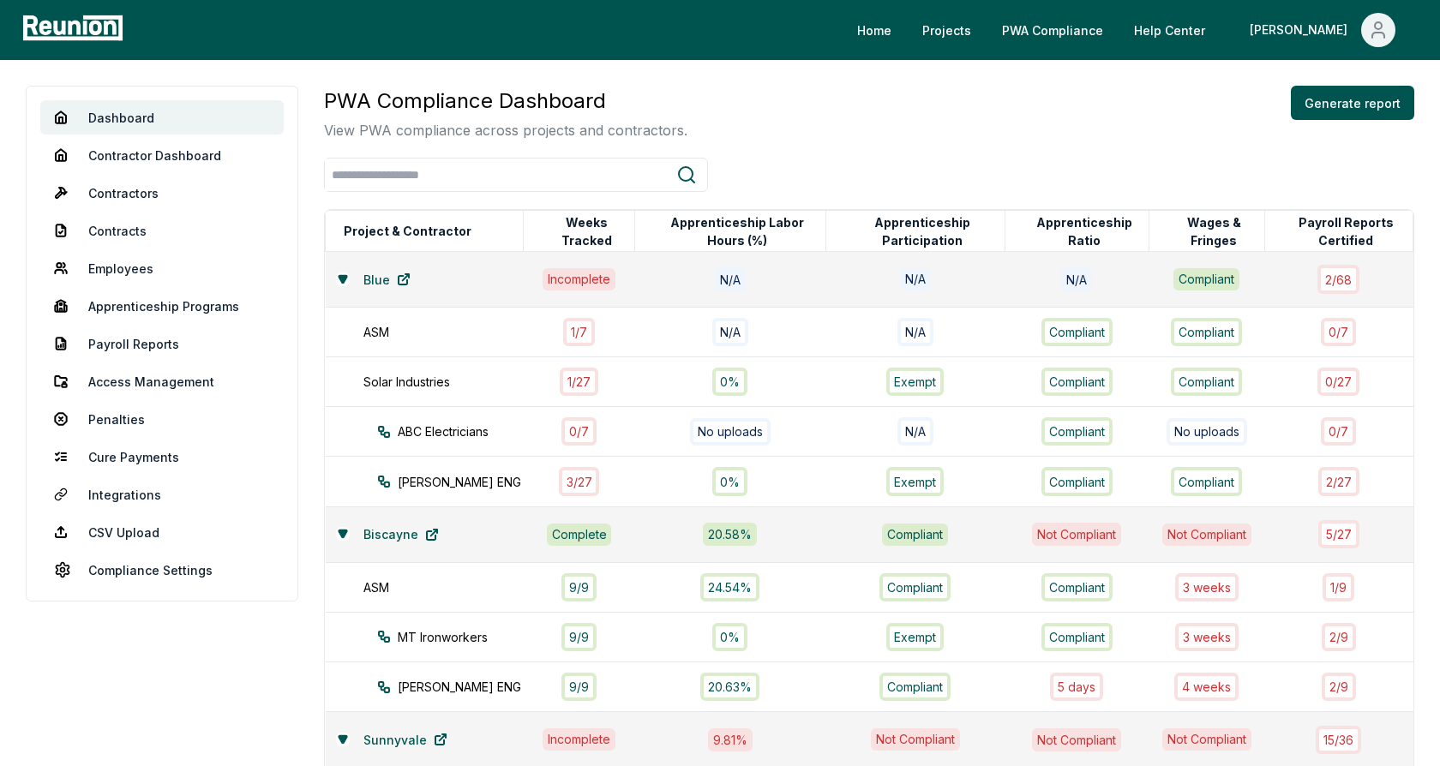
click at [789, 151] on div "PWA Compliance Dashboard View PWA compliance across projects and contractors. G…" at bounding box center [869, 502] width 1091 height 832
click at [787, 133] on div "PWA Compliance Dashboard View PWA compliance across projects and contractors. G…" at bounding box center [869, 113] width 1091 height 55
click at [765, 108] on div "PWA Compliance Dashboard View PWA compliance across projects and contractors. G…" at bounding box center [869, 113] width 1091 height 55
click at [1219, 31] on link "Help Center" at bounding box center [1170, 30] width 99 height 34
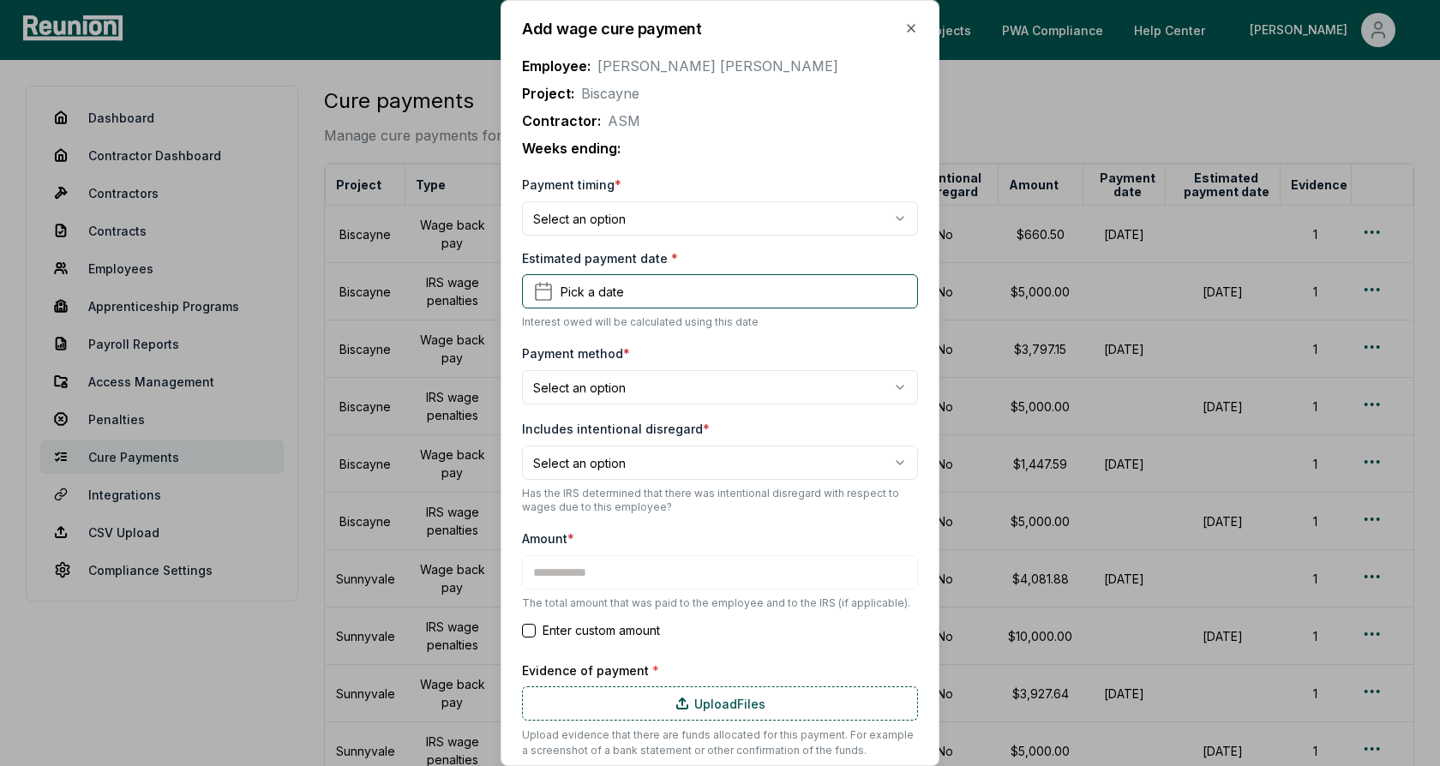
type input "******"
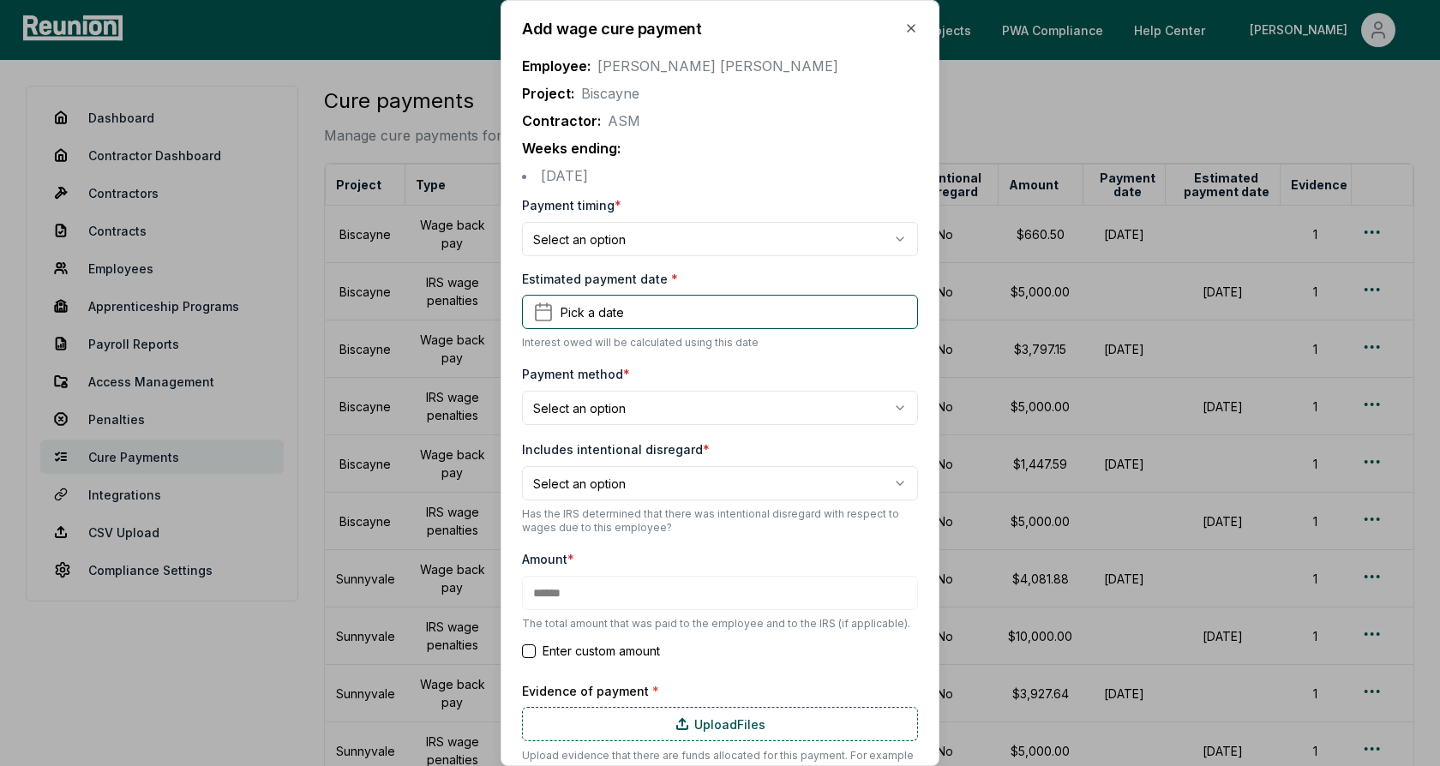
click at [620, 238] on body "Please visit us on your desktop We're working on making our marketplace mobile-…" at bounding box center [720, 529] width 1440 height 1058
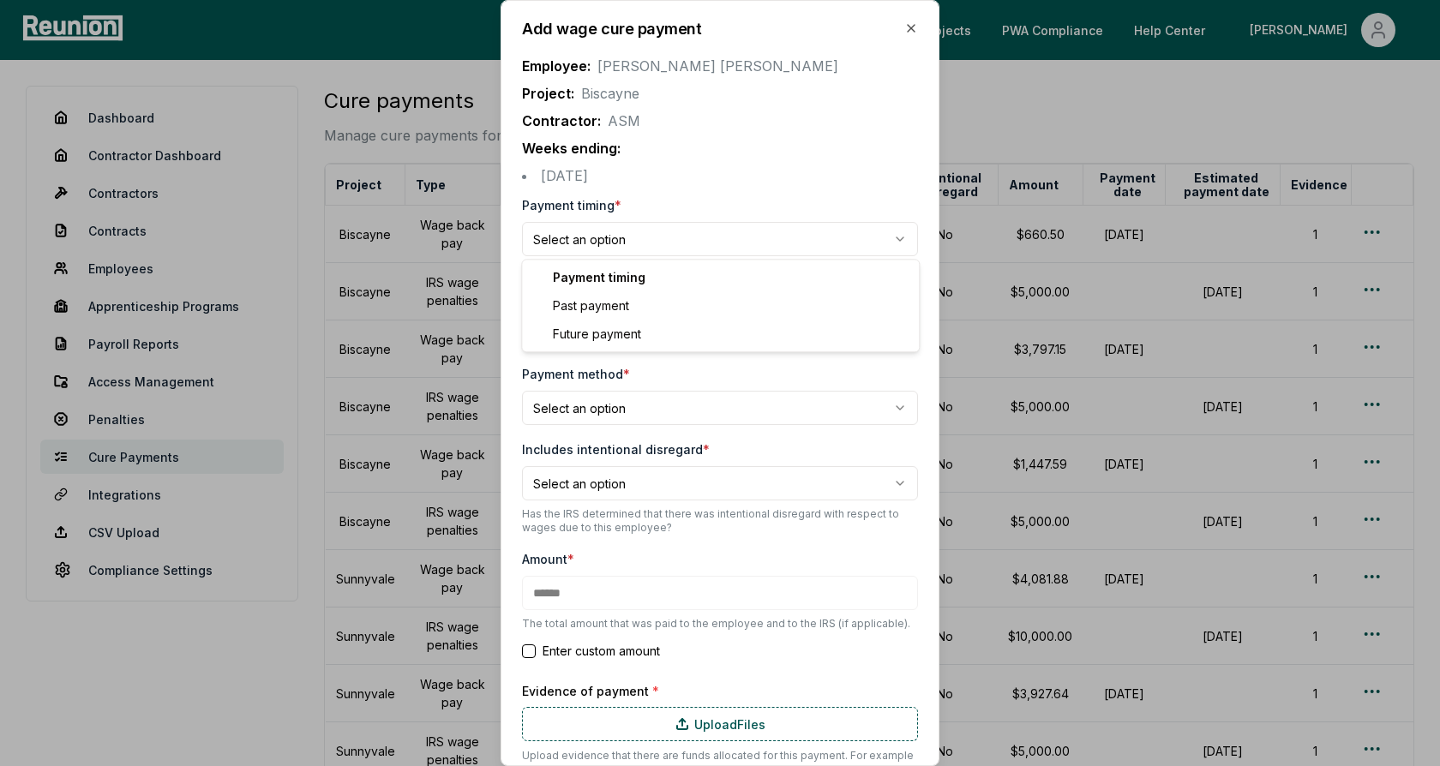
select select "**********"
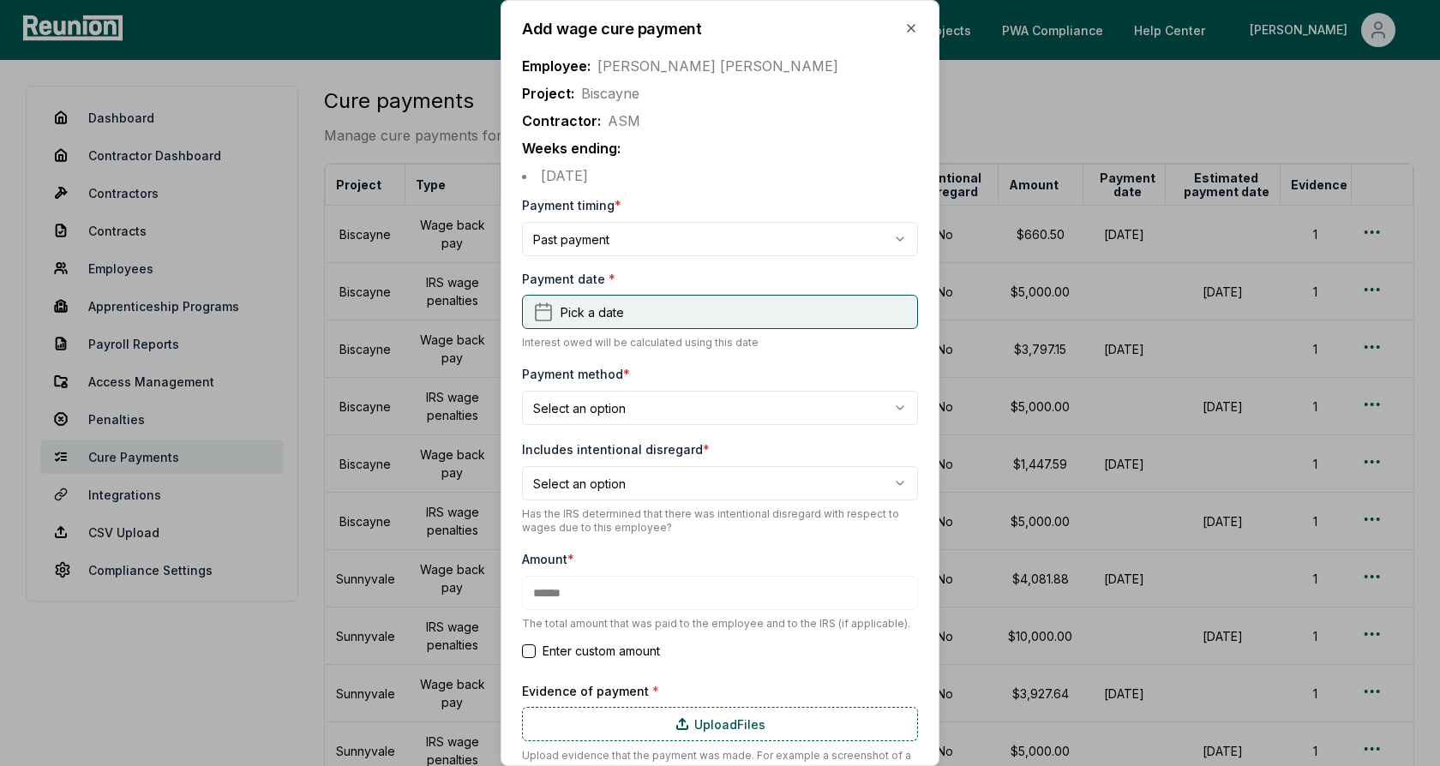
click at [607, 315] on span "Pick a date" at bounding box center [592, 313] width 63 height 18
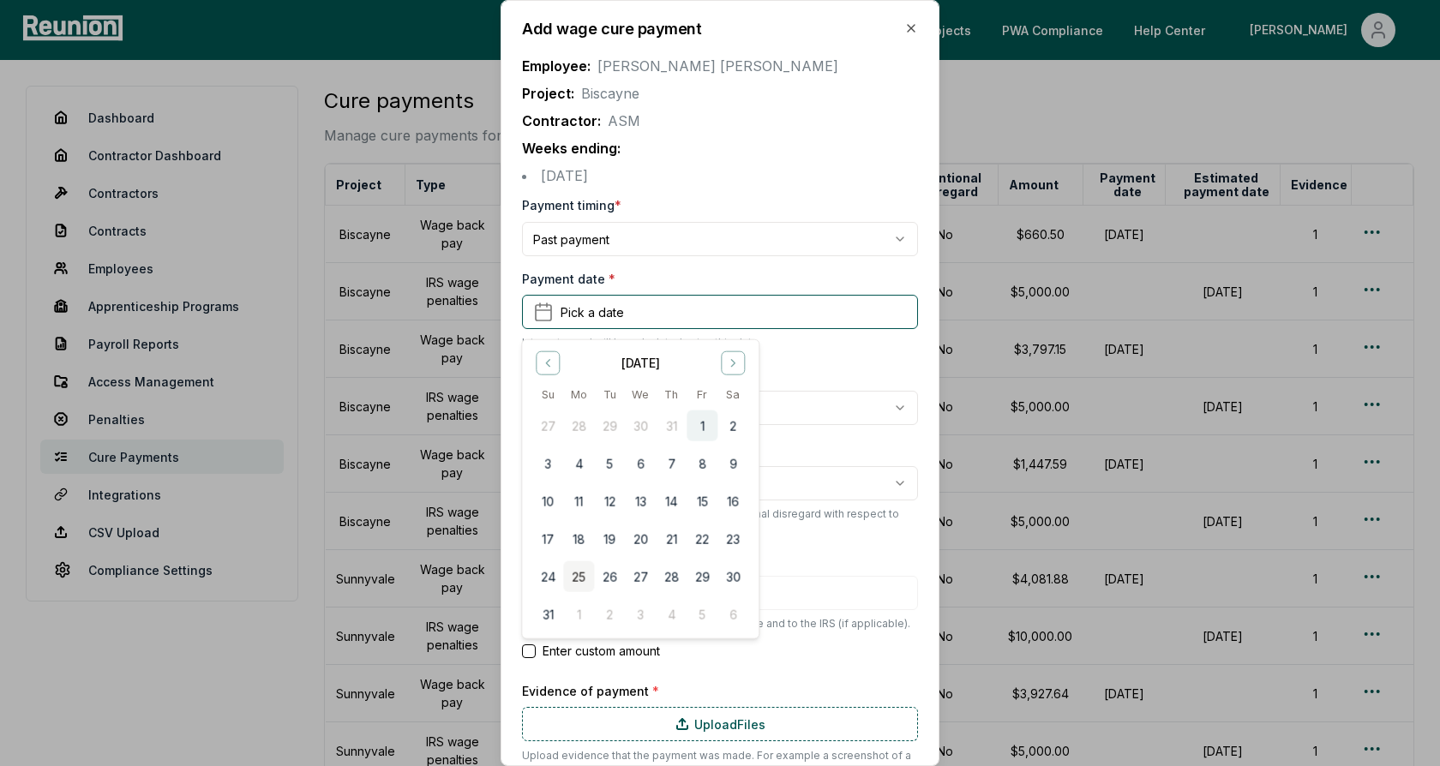
click at [700, 424] on button "1" at bounding box center [702, 426] width 31 height 31
type input "*******"
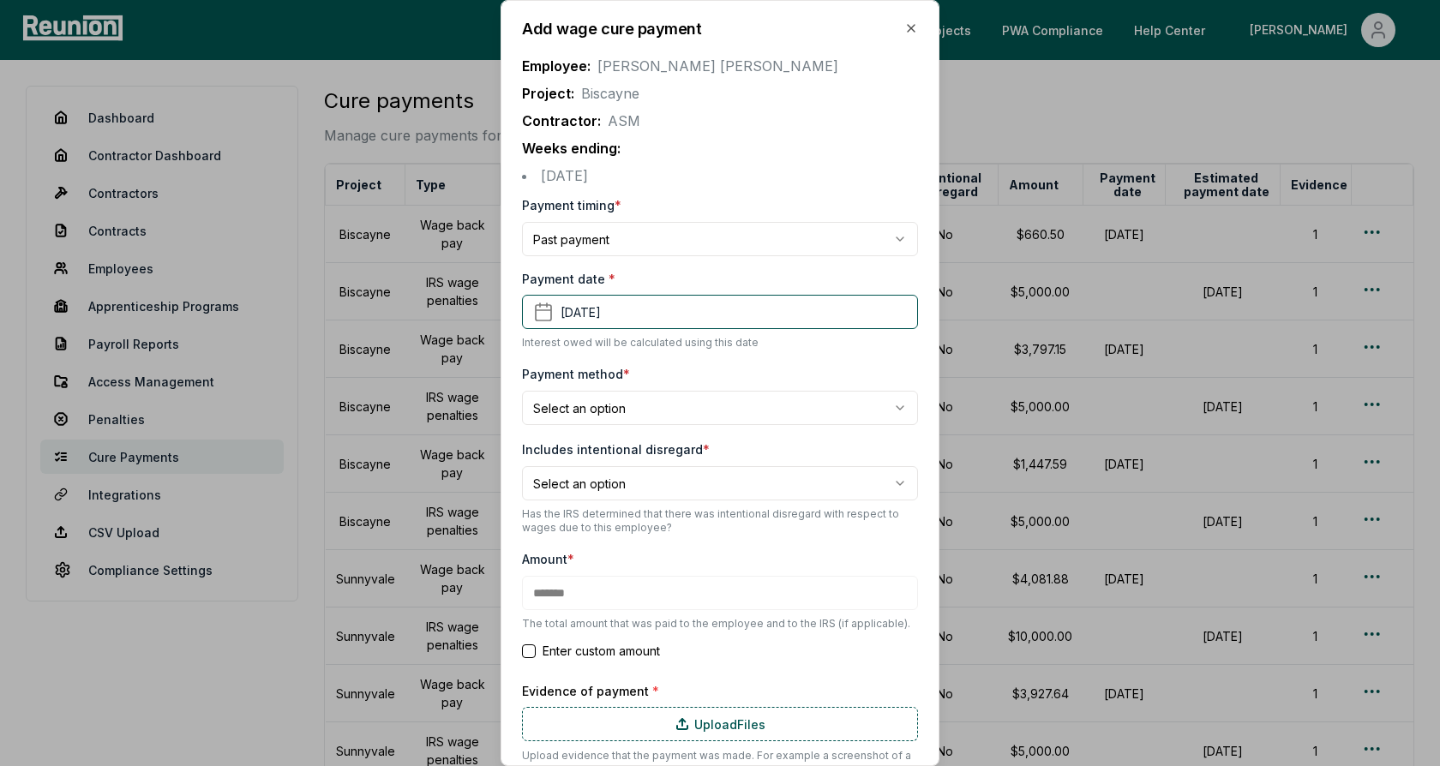
scroll to position [81, 0]
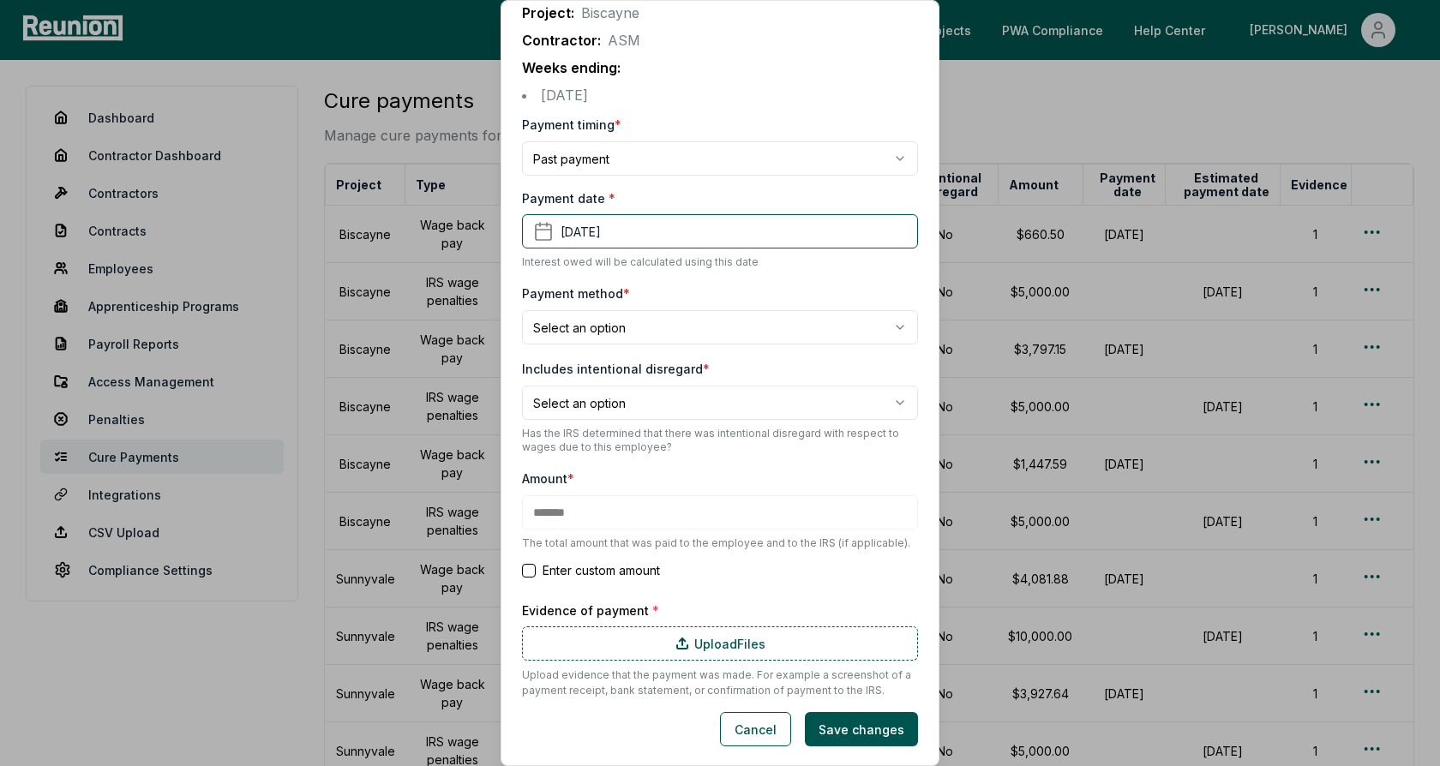
click at [600, 334] on body "Please visit us on your desktop We're working on making our marketplace mobile-…" at bounding box center [720, 529] width 1440 height 1058
select select "**********"
click at [583, 403] on body "Please visit us on your desktop We're working on making our marketplace mobile-…" at bounding box center [720, 529] width 1440 height 1058
select select "*****"
type input "*******"
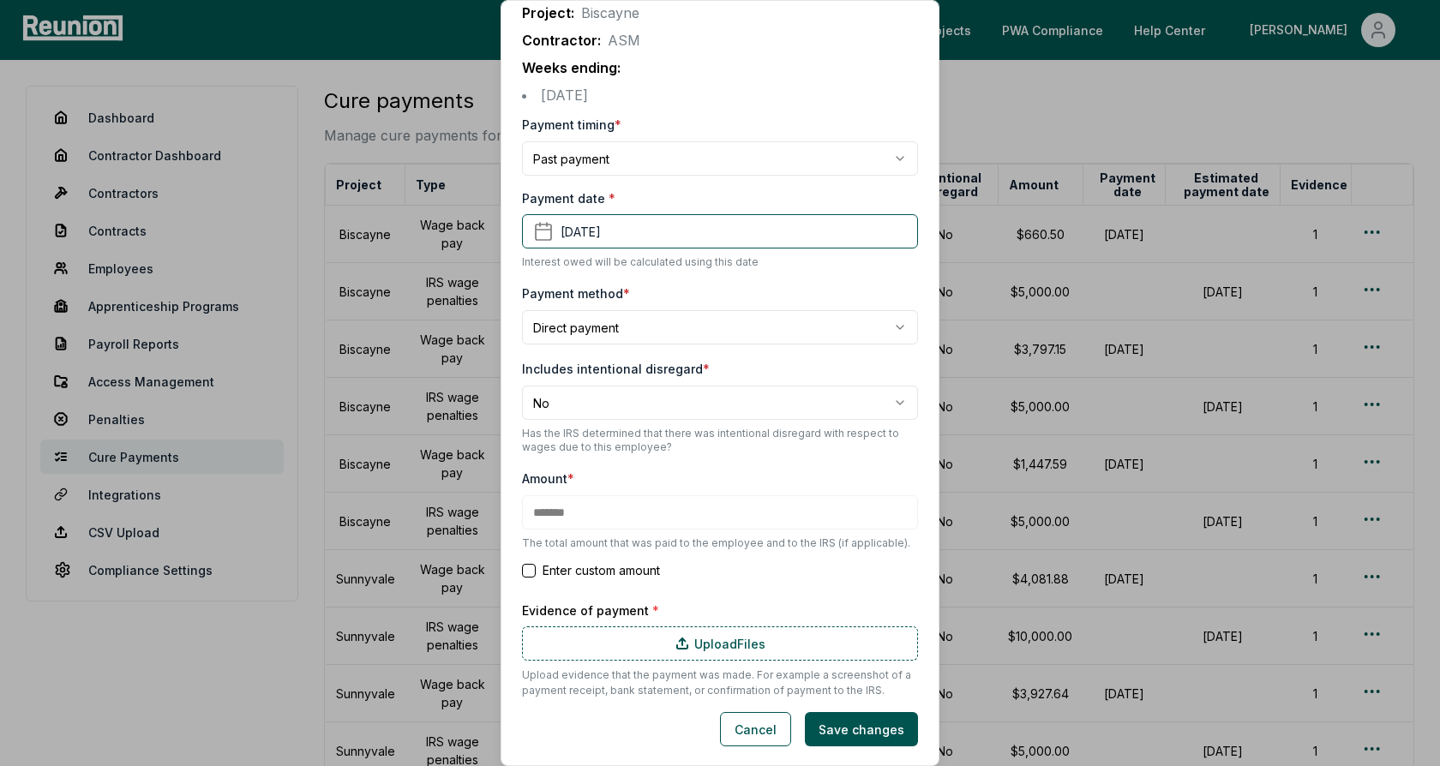
click at [616, 364] on label "Includes intentional disregard *" at bounding box center [616, 369] width 188 height 15
click at [759, 587] on form "**********" at bounding box center [720, 430] width 396 height 633
click at [757, 732] on button "Cancel" at bounding box center [755, 729] width 71 height 34
